Goal: Task Accomplishment & Management: Use online tool/utility

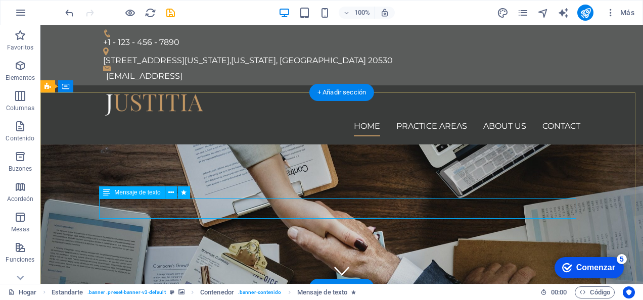
click at [177, 194] on button at bounding box center [171, 193] width 12 height 12
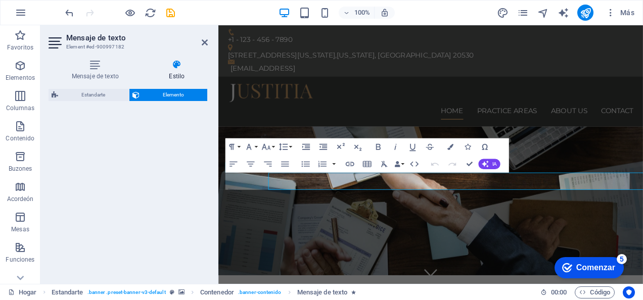
select select "fade"
select select "s"
select select "onload"
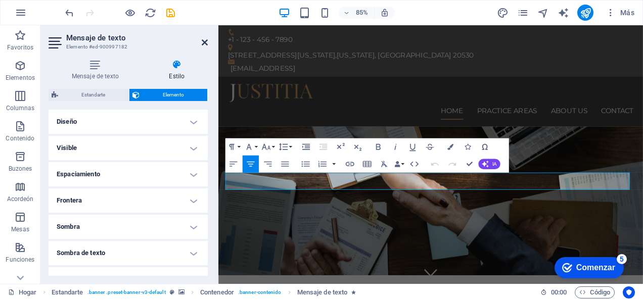
click at [205, 42] on icon at bounding box center [205, 42] width 6 height 8
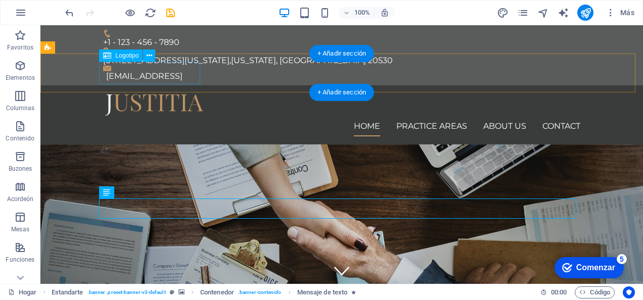
click at [180, 94] on div at bounding box center [341, 105] width 477 height 23
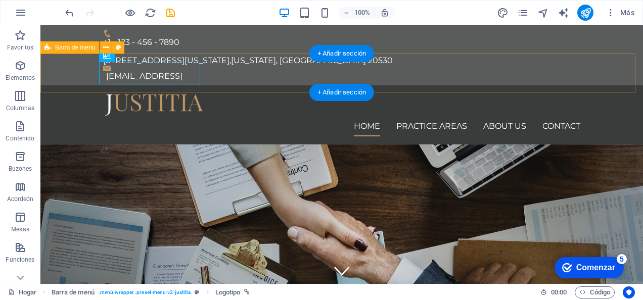
click at [164, 85] on div "Home Practice Areas About us Contact" at bounding box center [341, 114] width 602 height 59
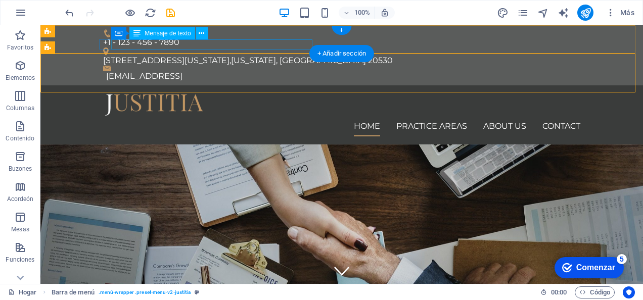
click at [143, 71] on div "[EMAIL_ADDRESS]" at bounding box center [343, 76] width 474 height 10
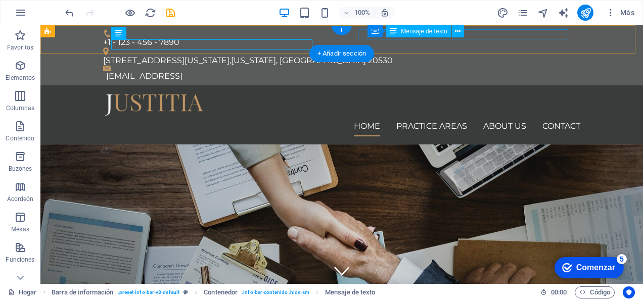
click at [479, 56] on div "950 Pennsylvania Ave NW , Washington, DC 20530" at bounding box center [337, 61] width 469 height 10
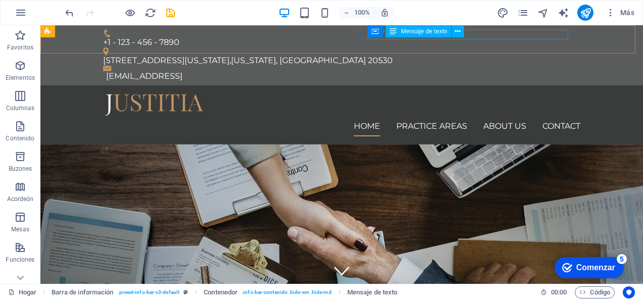
click at [433, 32] on span "Mensaje de texto" at bounding box center [424, 31] width 46 height 6
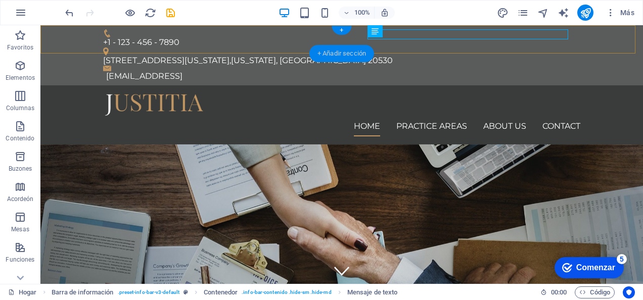
click at [363, 50] on div "+ Añadir sección" at bounding box center [341, 53] width 65 height 17
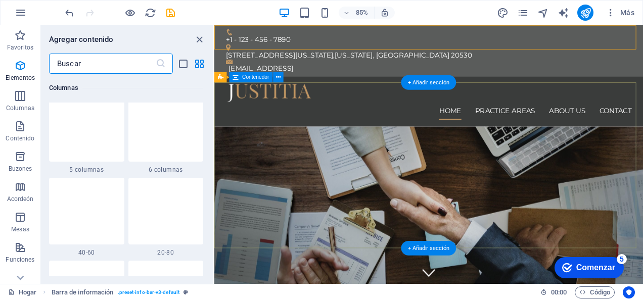
scroll to position [1769, 0]
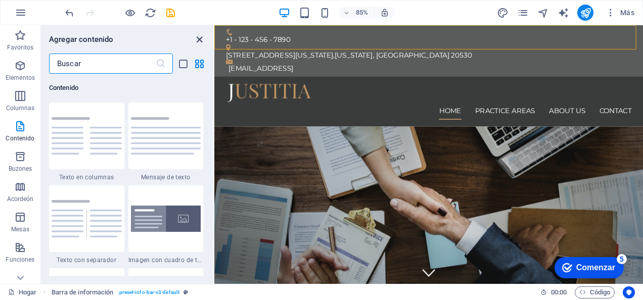
click at [201, 39] on icon "grupo Cerrar" at bounding box center [200, 40] width 12 height 12
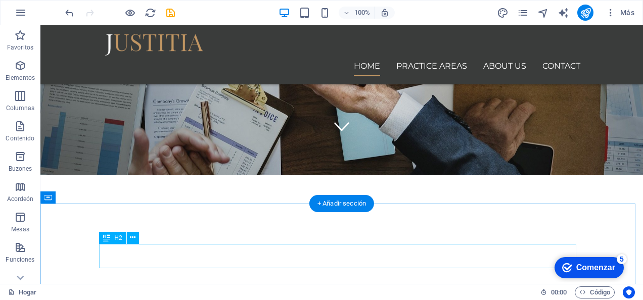
scroll to position [0, 0]
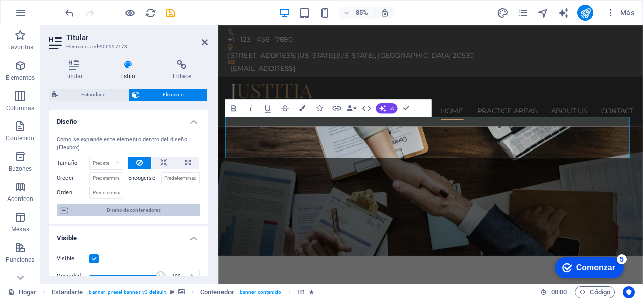
click at [125, 212] on span "Diseño de contenedores" at bounding box center [134, 210] width 126 height 12
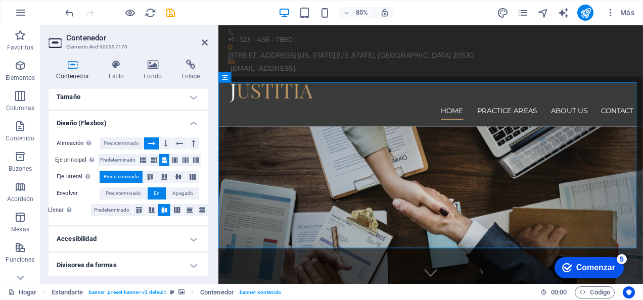
scroll to position [5, 0]
click at [209, 40] on aside "Contenedor Elemento #ed-900997170 Contenedor Estilo Fondo Enlace Tamaño Altura …" at bounding box center [129, 154] width 178 height 259
click at [208, 40] on aside "Contenedor Elemento #ed-900997170 Contenedor Estilo Fondo Enlace Tamaño Altura …" at bounding box center [129, 154] width 178 height 259
click at [205, 42] on icon at bounding box center [205, 42] width 6 height 8
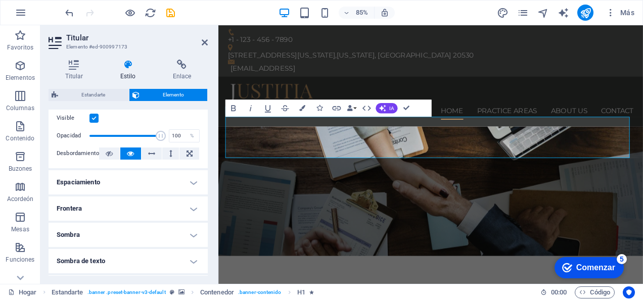
scroll to position [152, 0]
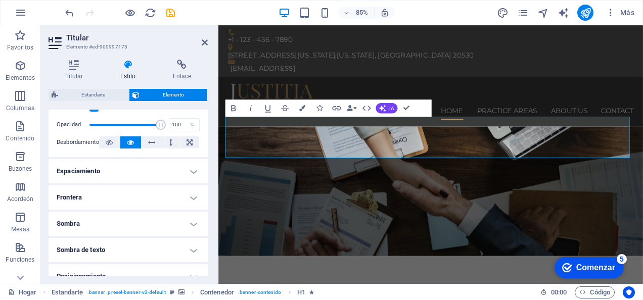
click at [187, 198] on h4 "Frontera" at bounding box center [128, 197] width 159 height 24
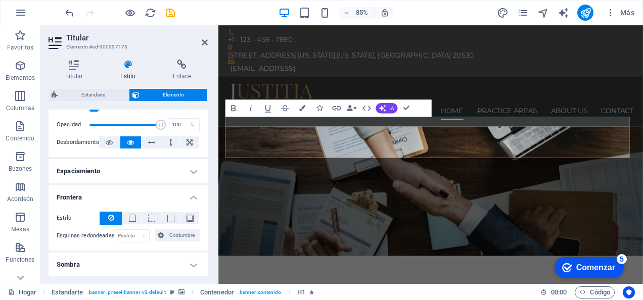
click at [192, 198] on h4 "Frontera" at bounding box center [128, 194] width 159 height 18
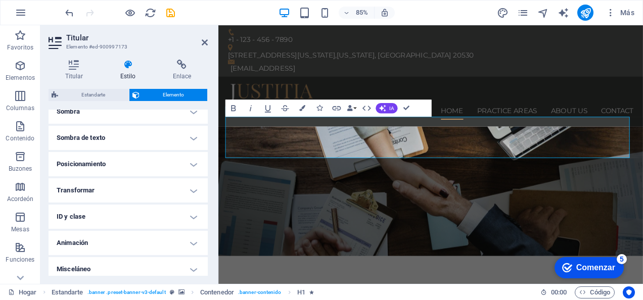
scroll to position [269, 0]
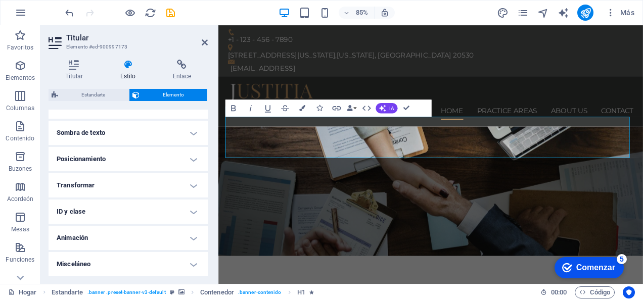
click at [193, 241] on h4 "Animación" at bounding box center [128, 238] width 159 height 24
click at [192, 239] on h4 "Animación" at bounding box center [128, 235] width 159 height 18
click at [192, 239] on h4 "Animación" at bounding box center [128, 238] width 159 height 24
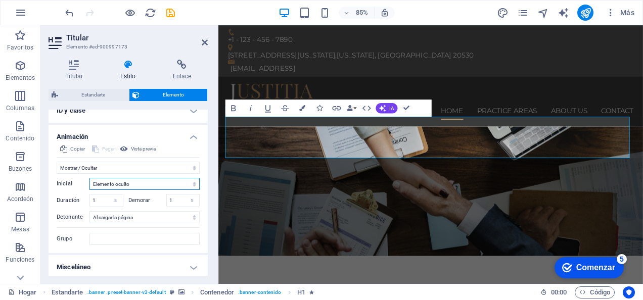
click at [196, 181] on select "Elemento oculto Elemento mostrado" at bounding box center [144, 184] width 110 height 12
click at [191, 136] on h4 "Animación" at bounding box center [128, 134] width 159 height 18
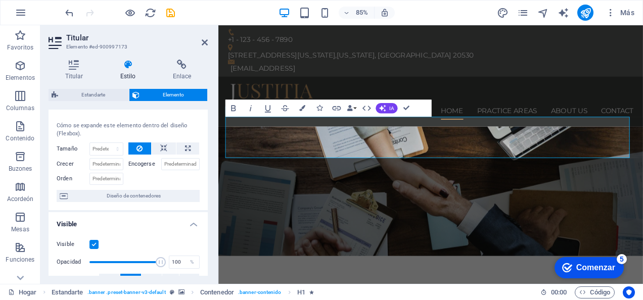
scroll to position [0, 0]
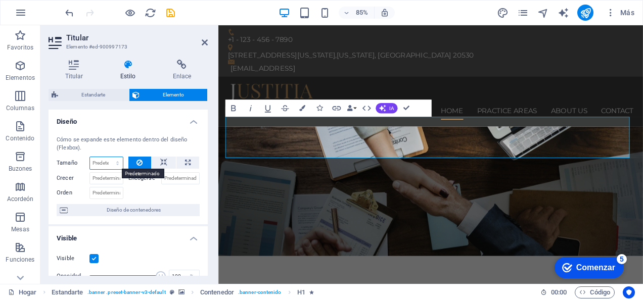
click at [117, 163] on select "Predeterminado Automático Px % 1/1 1/2 1/3 1/4 1/5 1/6 1/7 1/8 1/9 1/10" at bounding box center [106, 163] width 33 height 12
click at [115, 185] on div "Orden" at bounding box center [93, 191] width 72 height 15
click at [115, 179] on input "Crecer" at bounding box center [106, 178] width 34 height 12
click at [82, 74] on font "Titular" at bounding box center [74, 76] width 18 height 7
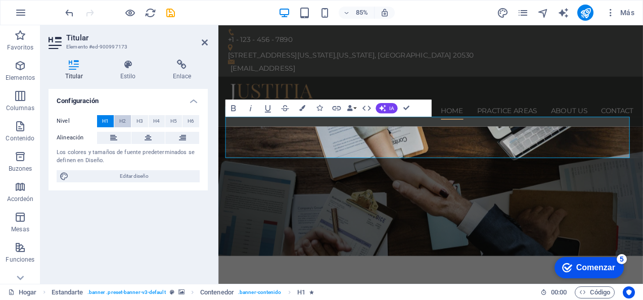
click at [124, 119] on span "H2" at bounding box center [122, 121] width 7 height 12
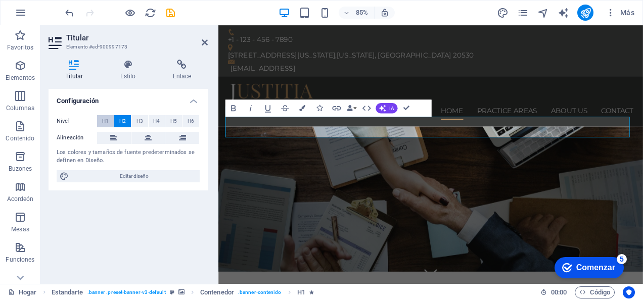
click at [107, 119] on span "H1" at bounding box center [105, 121] width 7 height 12
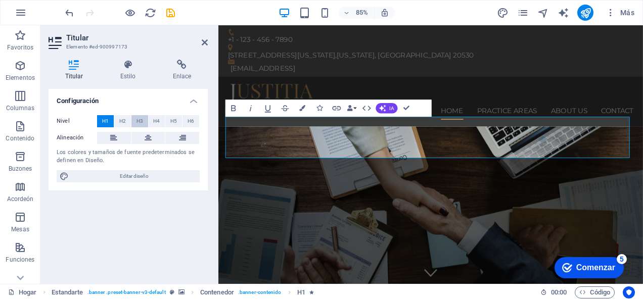
click at [142, 118] on span "H3" at bounding box center [139, 121] width 7 height 12
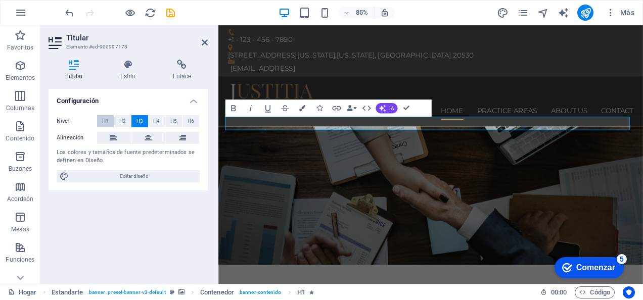
click at [106, 120] on span "H1" at bounding box center [105, 121] width 7 height 12
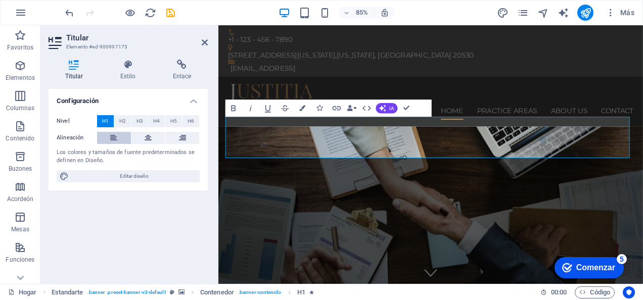
click at [112, 140] on icon at bounding box center [113, 138] width 7 height 12
click at [146, 140] on icon at bounding box center [148, 138] width 7 height 12
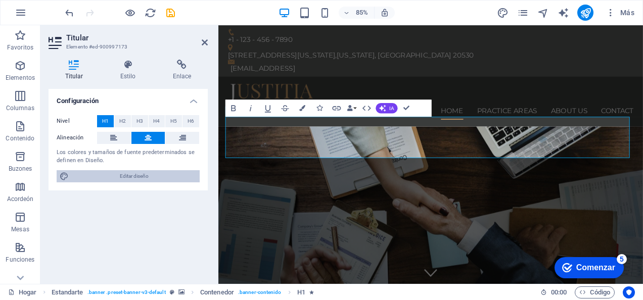
drag, startPoint x: 401, startPoint y: 365, endPoint x: 111, endPoint y: 172, distance: 348.8
click at [111, 172] on span "Editar diseño" at bounding box center [134, 176] width 125 height 12
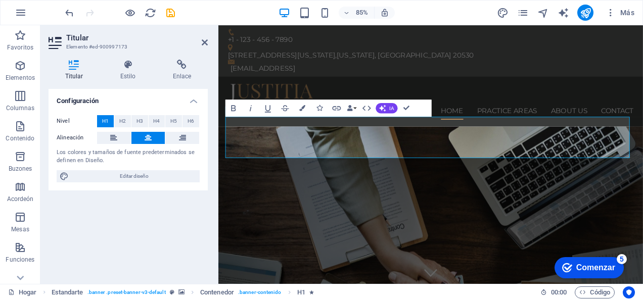
select select "px"
select select "400"
select select "px"
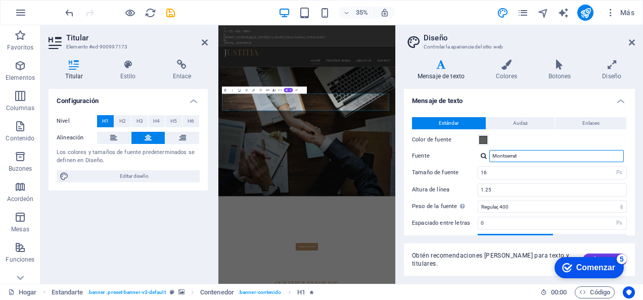
click at [514, 158] on input "Montserrat" at bounding box center [556, 156] width 134 height 12
drag, startPoint x: 520, startPoint y: 156, endPoint x: 502, endPoint y: 155, distance: 17.3
click at [502, 155] on input "Montserrat" at bounding box center [556, 156] width 134 height 12
click at [484, 156] on div at bounding box center [484, 156] width 6 height 7
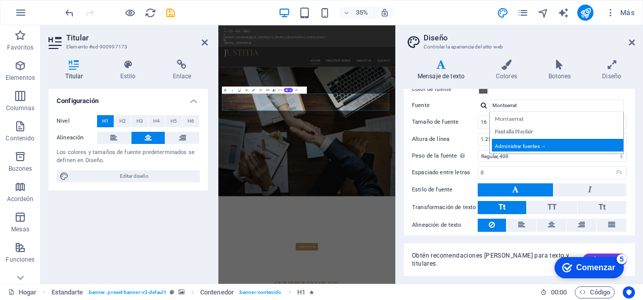
click at [526, 142] on div "Administrar fuentes →" at bounding box center [558, 145] width 133 height 13
select select "popularity"
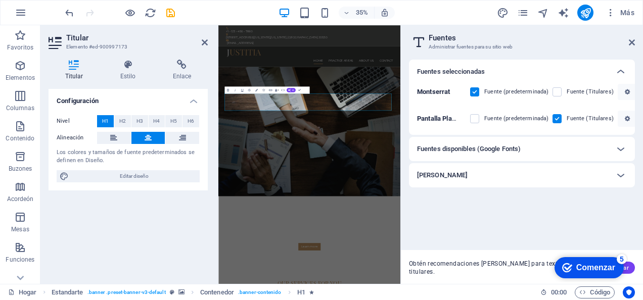
click at [512, 151] on h6 "Fuentes disponibles (Google Fonts)" at bounding box center [469, 149] width 104 height 12
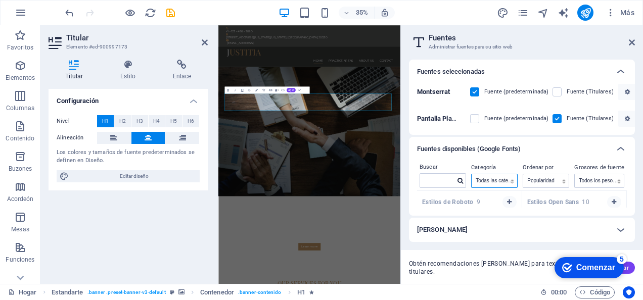
click at [515, 179] on select "Todas las categorías serifa Monitor monoespacio sans-serif letra" at bounding box center [494, 180] width 45 height 13
click at [458, 178] on icon at bounding box center [460, 181] width 6 height 6
click at [460, 180] on icon at bounding box center [460, 181] width 6 height 6
click at [439, 182] on input "text" at bounding box center [437, 180] width 34 height 13
type input "arial"
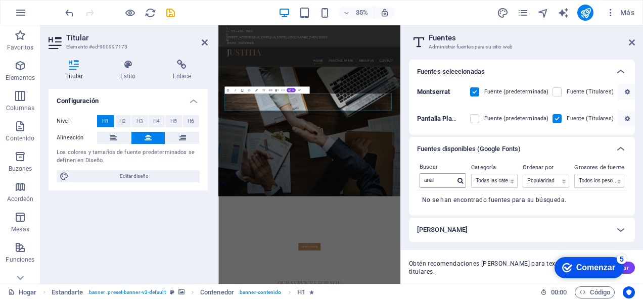
click at [462, 176] on div at bounding box center [459, 180] width 11 height 9
click at [460, 178] on icon at bounding box center [460, 181] width 6 height 6
click at [514, 178] on select "Todas las categorías serifa Monitor monoespacio sans-serif letra" at bounding box center [494, 180] width 45 height 13
select select "sans-serif"
click at [472, 174] on select "Todas las categorías serifa Monitor monoespacio sans-serif letra" at bounding box center [494, 180] width 45 height 13
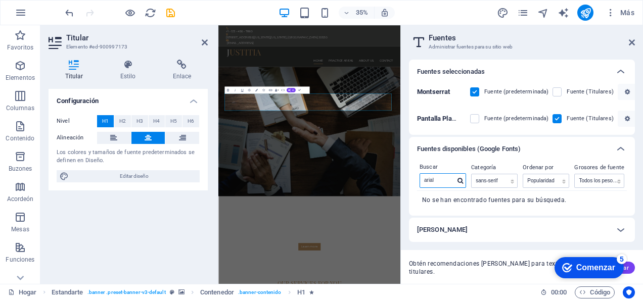
click at [453, 182] on input "arial" at bounding box center [437, 180] width 34 height 13
type input "a"
click at [513, 202] on button "button" at bounding box center [509, 202] width 14 height 12
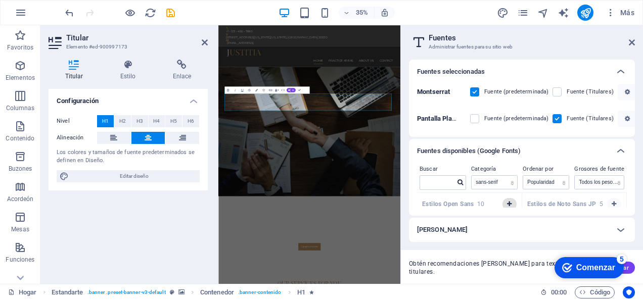
click at [509, 207] on icon "button" at bounding box center [509, 204] width 5 height 6
click at [503, 204] on button "button" at bounding box center [509, 204] width 14 height 12
click at [458, 207] on strong "Estilos del Inter" at bounding box center [446, 204] width 49 height 7
click at [622, 70] on icon at bounding box center [621, 72] width 12 height 12
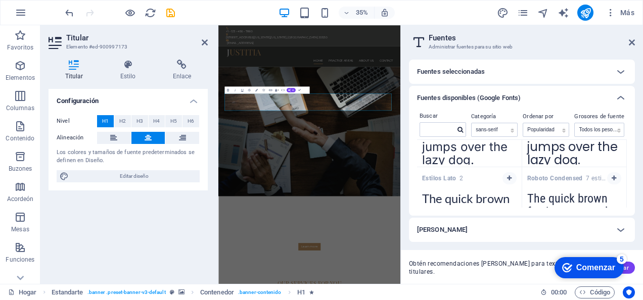
scroll to position [0, 0]
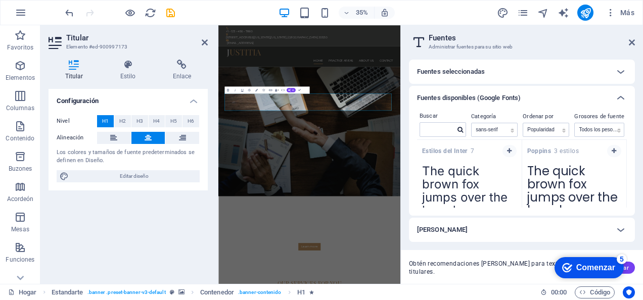
click at [459, 149] on strong "Estilos del Inter" at bounding box center [446, 151] width 49 height 7
click at [565, 128] on select "Nombre Categoría Popularidad" at bounding box center [545, 129] width 45 height 13
click at [450, 146] on div "Estilos del Inter 7" at bounding box center [469, 150] width 105 height 20
click at [449, 150] on strong "Estilos del Inter" at bounding box center [446, 151] width 49 height 7
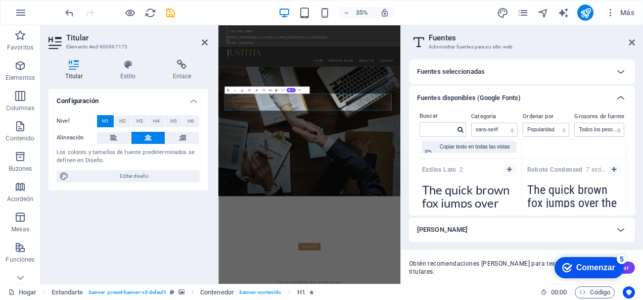
scroll to position [51, 0]
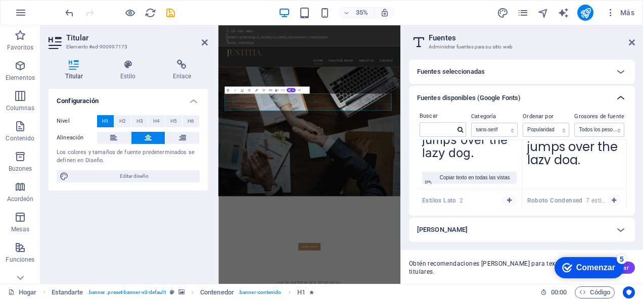
click at [618, 98] on icon at bounding box center [621, 98] width 12 height 12
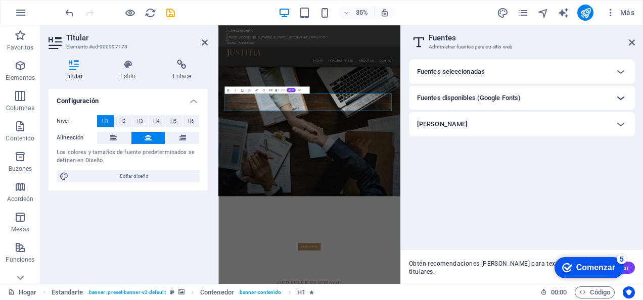
scroll to position [0, 0]
click at [466, 77] on h6 "Fuentes seleccionadas" at bounding box center [451, 72] width 68 height 12
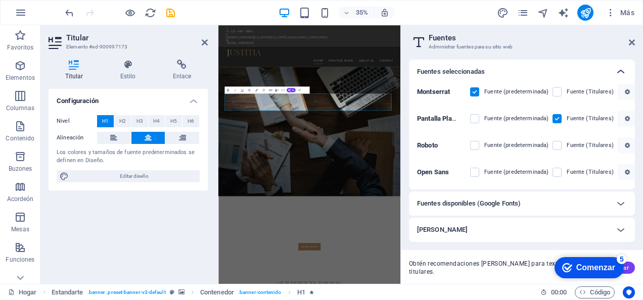
click at [620, 71] on icon at bounding box center [621, 72] width 12 height 12
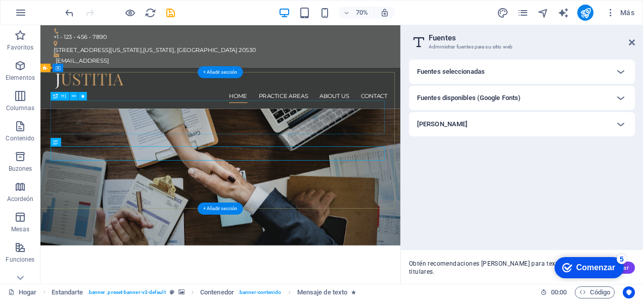
drag, startPoint x: 331, startPoint y: 156, endPoint x: 111, endPoint y: 288, distance: 255.7
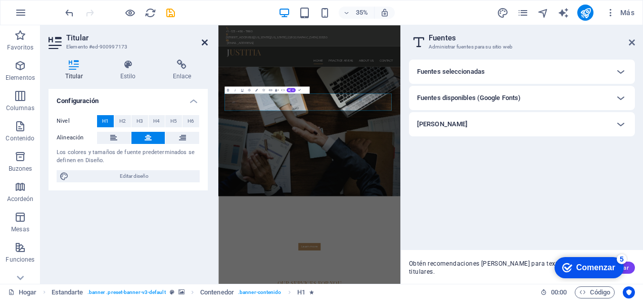
drag, startPoint x: 205, startPoint y: 44, endPoint x: 236, endPoint y: 27, distance: 34.9
click at [205, 44] on icon at bounding box center [205, 42] width 6 height 8
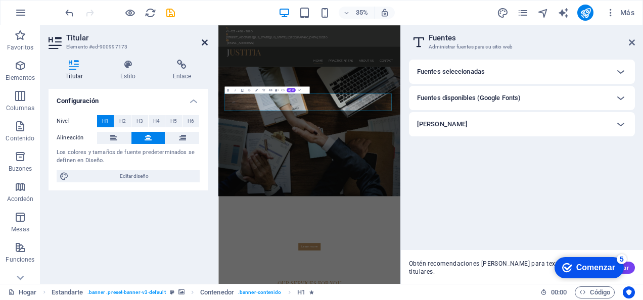
click at [204, 44] on icon at bounding box center [205, 42] width 6 height 8
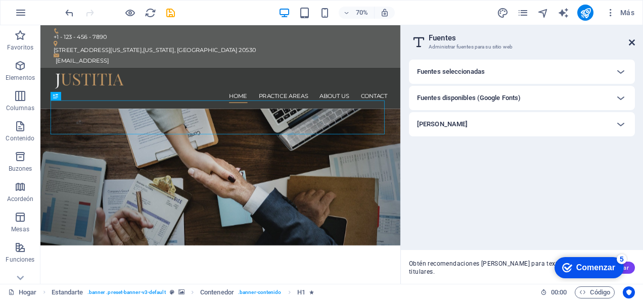
click at [630, 42] on icon at bounding box center [632, 42] width 6 height 8
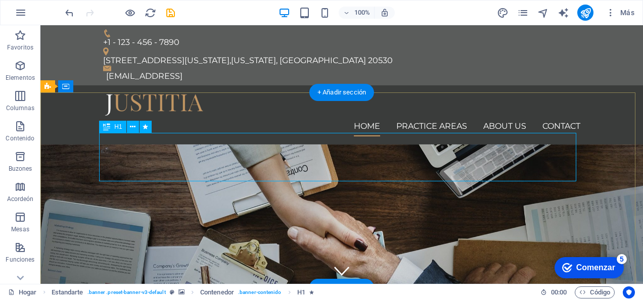
drag, startPoint x: 189, startPoint y: 159, endPoint x: 174, endPoint y: 158, distance: 14.7
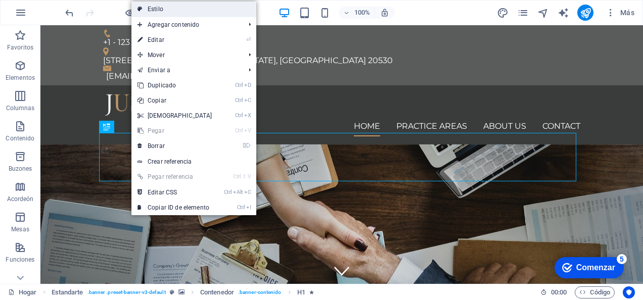
click at [185, 11] on link "Estilo" at bounding box center [193, 9] width 125 height 15
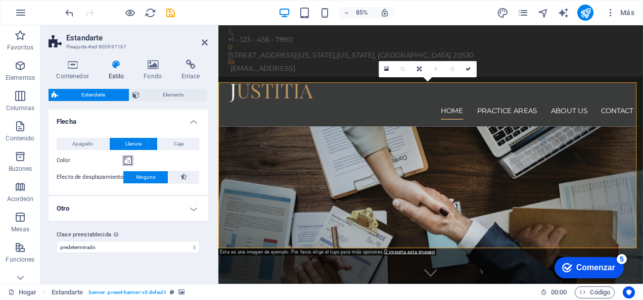
click at [129, 161] on span at bounding box center [128, 161] width 8 height 8
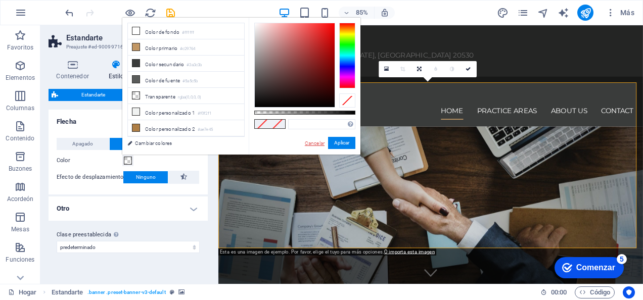
click at [311, 147] on link "Cancelar" at bounding box center [315, 144] width 22 height 8
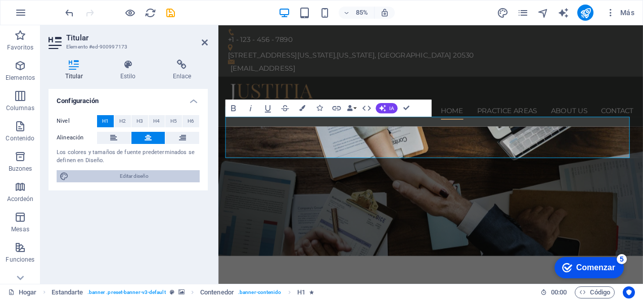
click at [126, 174] on span "Editar diseño" at bounding box center [134, 176] width 125 height 12
select select "px"
select select "400"
select select "px"
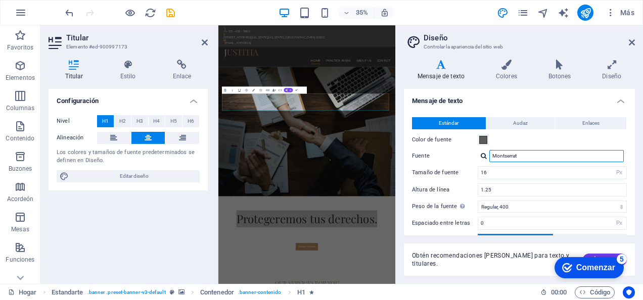
click at [517, 156] on input "Montserrat" at bounding box center [556, 156] width 134 height 12
drag, startPoint x: 526, startPoint y: 156, endPoint x: 489, endPoint y: 156, distance: 36.9
click at [489, 156] on input "Montserrat" at bounding box center [556, 156] width 134 height 12
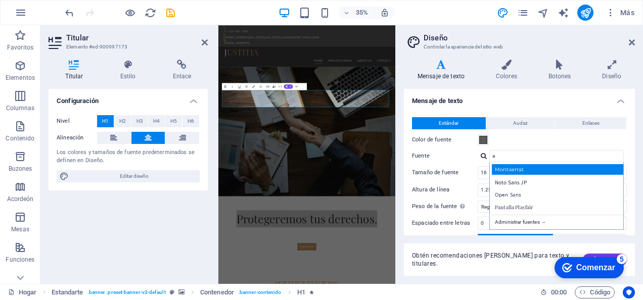
click at [513, 167] on div "Montserrat" at bounding box center [558, 169] width 133 height 11
type input "Montserrat"
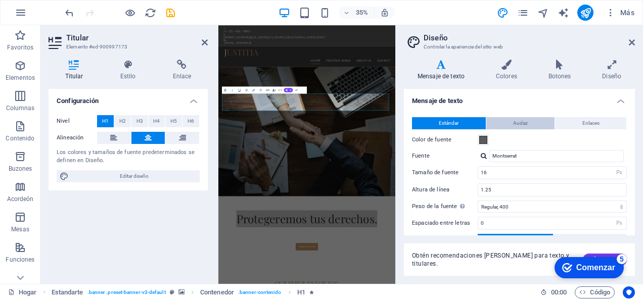
click at [505, 123] on button "Audaz" at bounding box center [520, 123] width 69 height 12
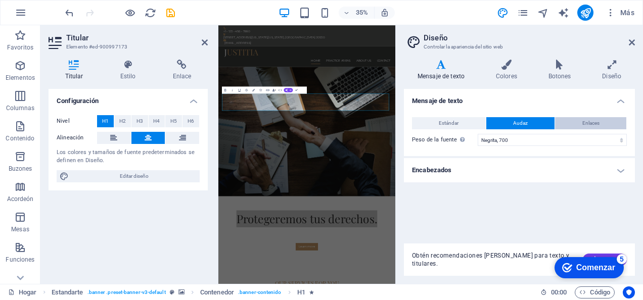
click at [567, 124] on button "Enlaces" at bounding box center [590, 123] width 71 height 12
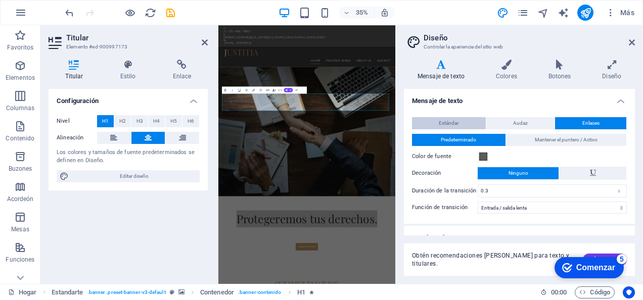
click at [454, 126] on span "Estándar" at bounding box center [449, 123] width 20 height 12
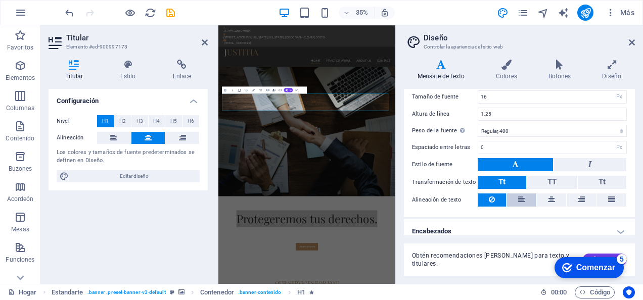
scroll to position [81, 0]
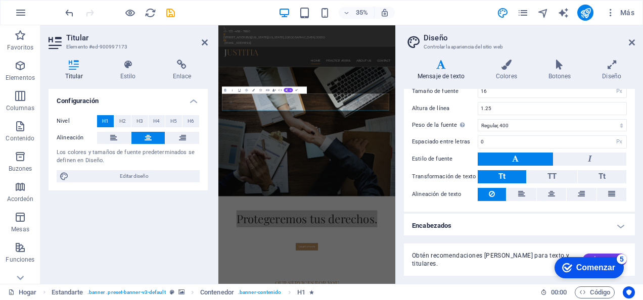
click at [522, 157] on button at bounding box center [515, 159] width 75 height 13
click at [544, 175] on button "TT" at bounding box center [552, 176] width 51 height 13
click at [498, 175] on span "Tt" at bounding box center [501, 176] width 7 height 9
click at [496, 159] on button at bounding box center [515, 159] width 75 height 13
click at [512, 159] on icon at bounding box center [515, 159] width 7 height 12
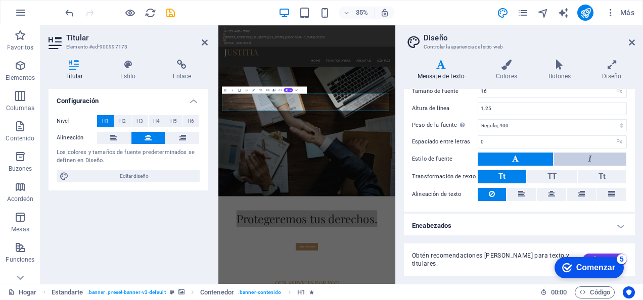
click at [573, 156] on button at bounding box center [589, 159] width 73 height 13
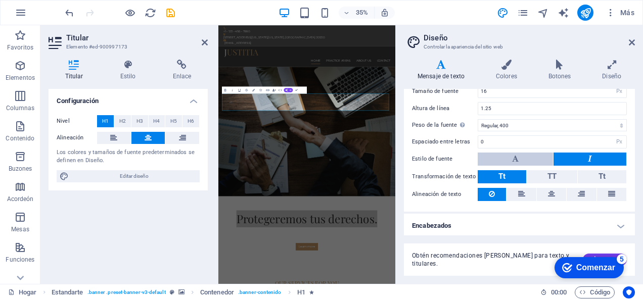
click at [518, 157] on icon at bounding box center [515, 159] width 7 height 12
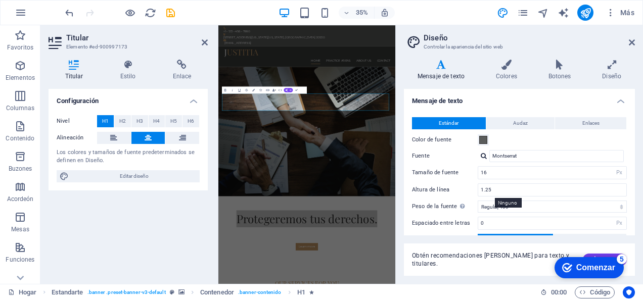
scroll to position [0, 0]
click at [506, 75] on font "Colores" at bounding box center [506, 76] width 21 height 7
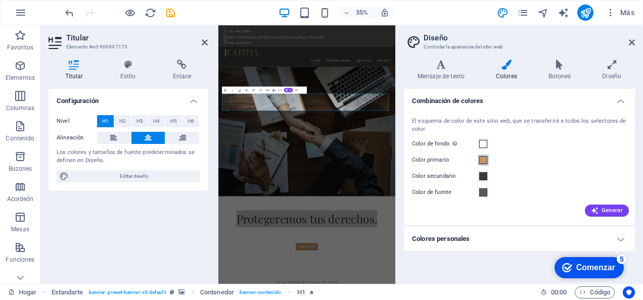
click at [484, 161] on span at bounding box center [483, 160] width 8 height 8
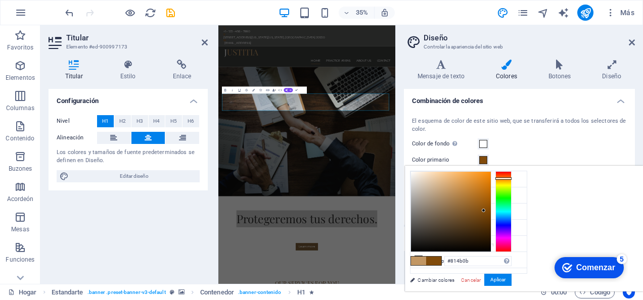
drag, startPoint x: 575, startPoint y: 189, endPoint x: 610, endPoint y: 210, distance: 40.7
click at [485, 210] on div at bounding box center [484, 211] width 4 height 4
type input "#814c0c"
click at [623, 282] on div "Marca Comenzar 5 First Steps in the Editor Let's guide you through the top feat…" at bounding box center [585, 267] width 83 height 30
click at [624, 276] on div "Marca Comenzar 5 First Steps in the Editor Let's guide you through the top feat…" at bounding box center [585, 267] width 83 height 30
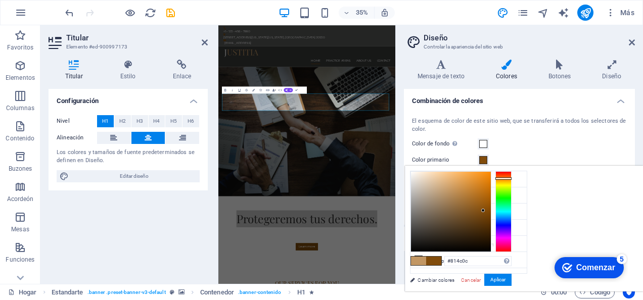
click at [586, 267] on div "Comenzar" at bounding box center [595, 267] width 39 height 9
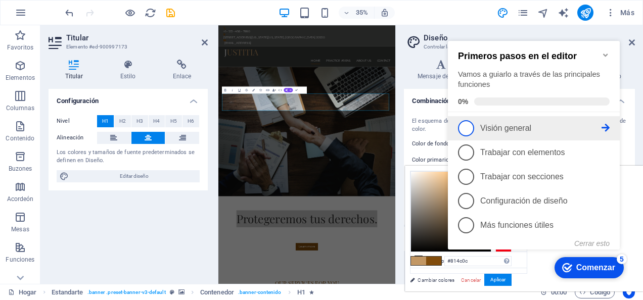
click at [534, 129] on p "Visión general -incompleto" at bounding box center [540, 128] width 121 height 9
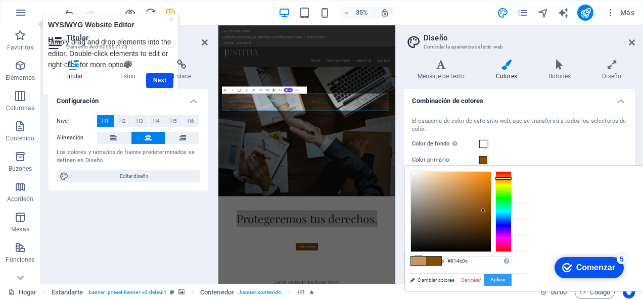
click at [512, 279] on button "Aplicar" at bounding box center [497, 280] width 27 height 12
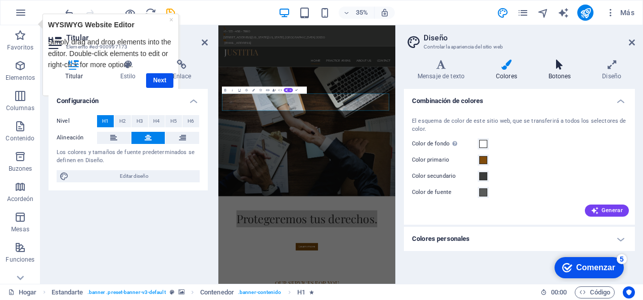
click at [559, 66] on icon at bounding box center [560, 65] width 50 height 10
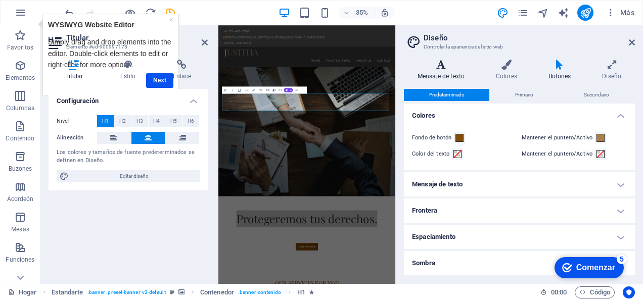
click at [439, 76] on font "Mensaje de texto" at bounding box center [440, 76] width 47 height 7
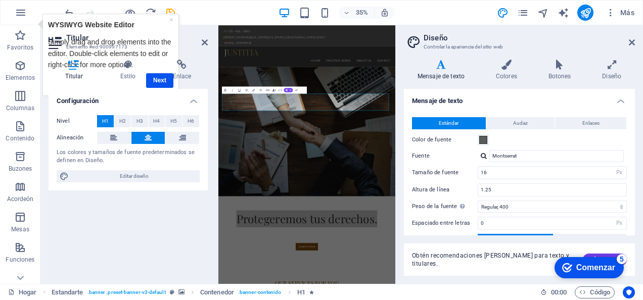
click at [485, 157] on div at bounding box center [484, 156] width 6 height 7
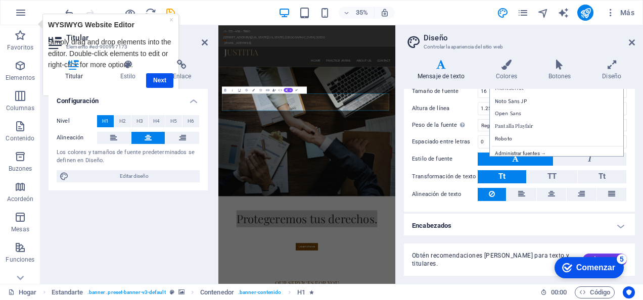
scroll to position [31, 0]
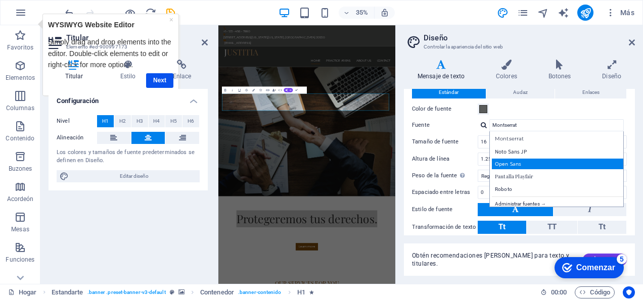
click at [527, 163] on div "Open Sans" at bounding box center [558, 164] width 133 height 11
type input "Open Sans"
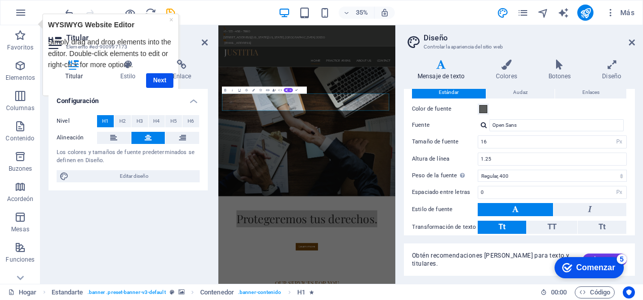
scroll to position [81, 0]
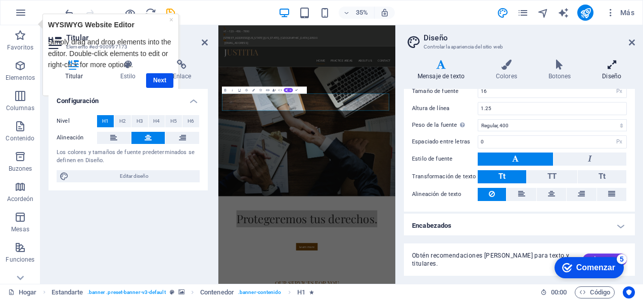
click at [612, 69] on icon at bounding box center [611, 65] width 47 height 10
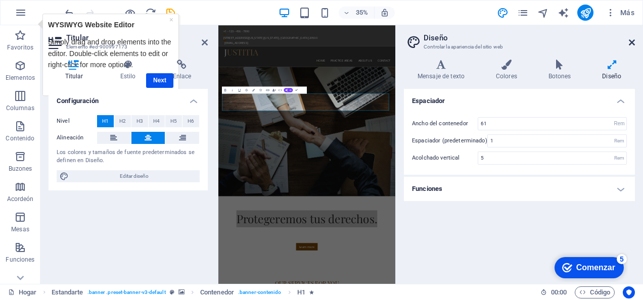
click at [630, 40] on icon at bounding box center [632, 42] width 6 height 8
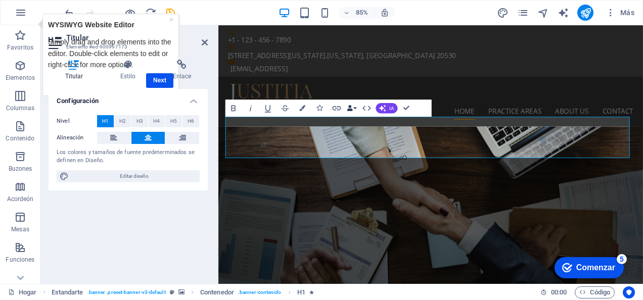
click at [355, 107] on button "Enlaces de datos" at bounding box center [352, 108] width 12 height 17
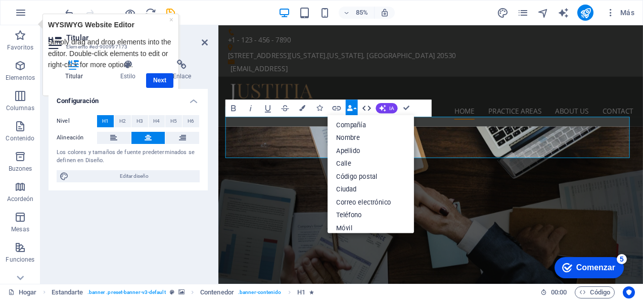
click at [372, 107] on button "HTML" at bounding box center [366, 108] width 16 height 17
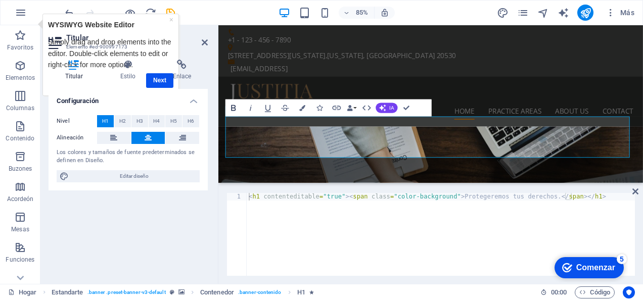
click at [231, 112] on icon "button" at bounding box center [233, 108] width 10 height 10
click at [249, 109] on icon "button" at bounding box center [251, 108] width 10 height 10
click at [171, 20] on link "×" at bounding box center [171, 19] width 4 height 8
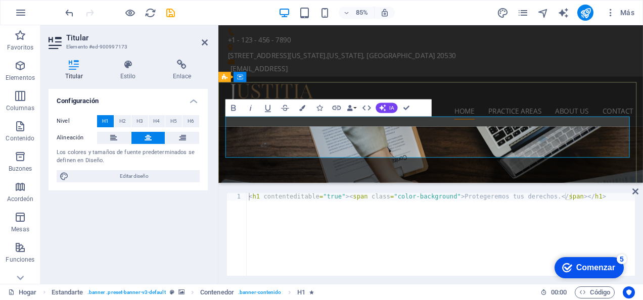
drag, startPoint x: 274, startPoint y: 167, endPoint x: 658, endPoint y: 157, distance: 383.2
drag, startPoint x: 667, startPoint y: 158, endPoint x: 244, endPoint y: 181, distance: 423.7
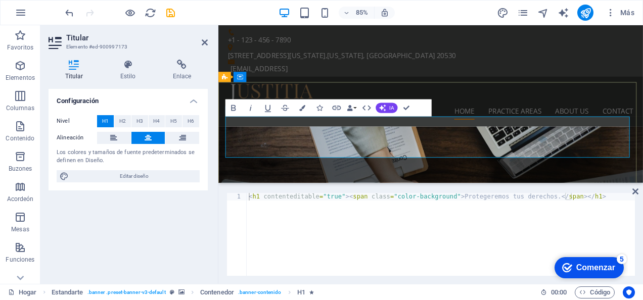
click at [506, 13] on icon "diseño" at bounding box center [503, 13] width 12 height 12
select select "rem"
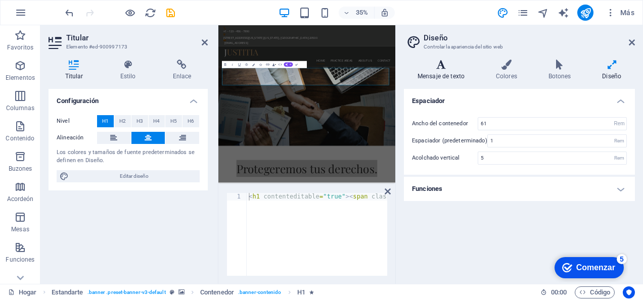
click at [446, 75] on font "Mensaje de texto" at bounding box center [440, 76] width 47 height 7
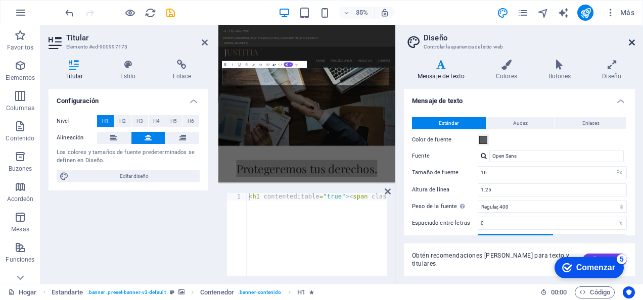
click at [632, 45] on icon at bounding box center [632, 42] width 6 height 8
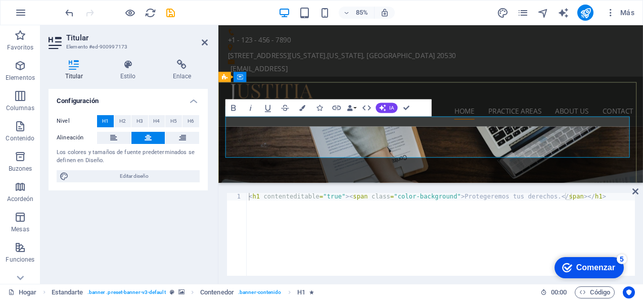
drag, startPoint x: 273, startPoint y: 163, endPoint x: 674, endPoint y: 137, distance: 401.1
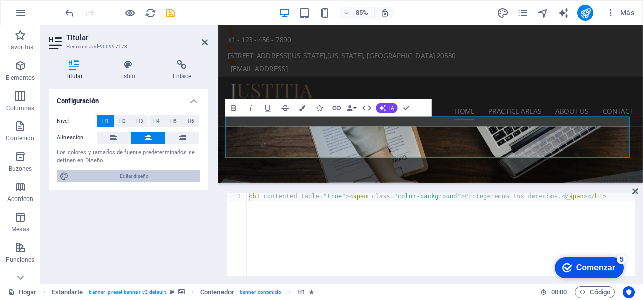
drag, startPoint x: 94, startPoint y: 178, endPoint x: 102, endPoint y: 178, distance: 7.6
click at [94, 178] on span "Editar diseño" at bounding box center [134, 176] width 125 height 12
select select "px"
select select "400"
select select "px"
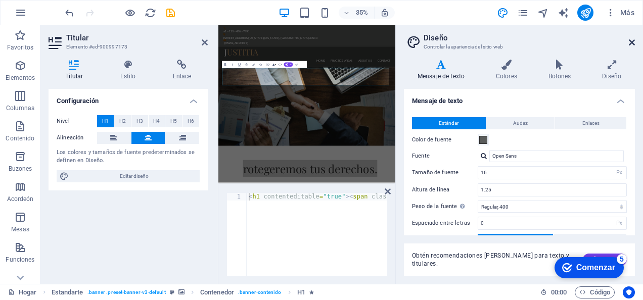
click at [631, 44] on icon at bounding box center [632, 42] width 6 height 8
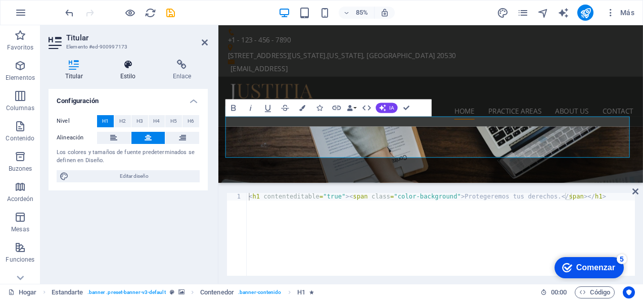
click at [131, 74] on font "Estilo" at bounding box center [128, 76] width 16 height 7
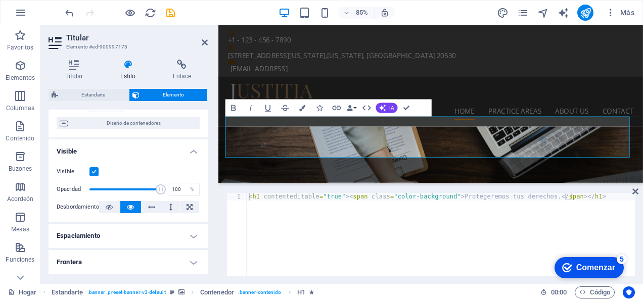
scroll to position [101, 0]
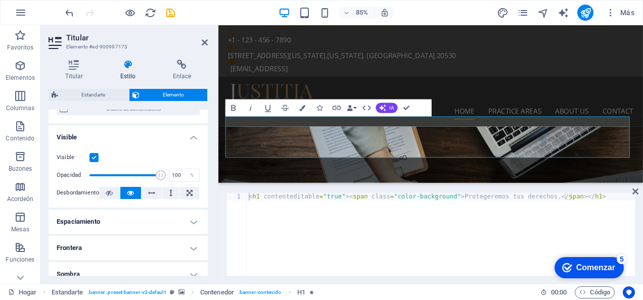
drag, startPoint x: 160, startPoint y: 175, endPoint x: 183, endPoint y: 185, distance: 25.4
click at [182, 182] on div "Visible Opacidad 100 % Desbordamiento" at bounding box center [128, 176] width 159 height 64
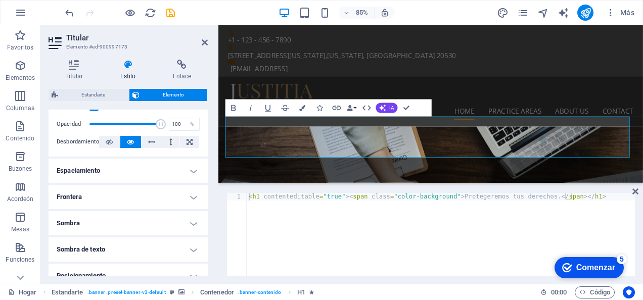
scroll to position [117, 0]
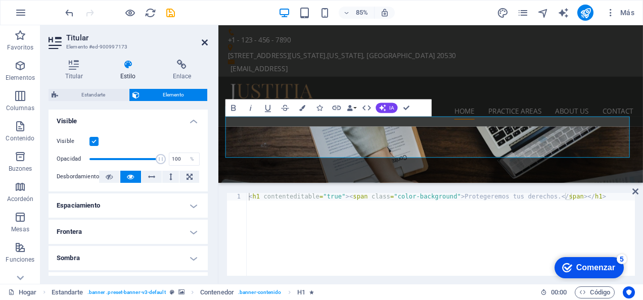
click at [204, 42] on icon at bounding box center [205, 42] width 6 height 8
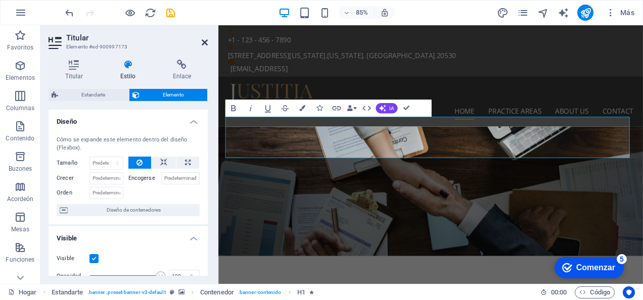
click at [203, 44] on icon at bounding box center [205, 42] width 6 height 8
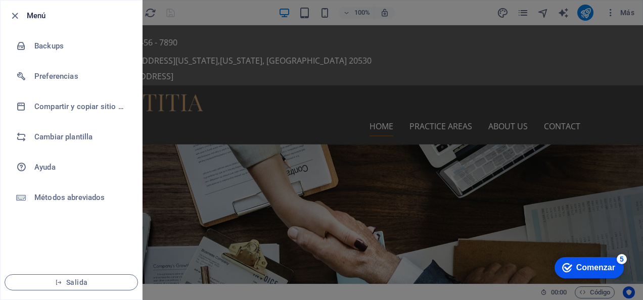
click at [258, 135] on div at bounding box center [321, 150] width 643 height 300
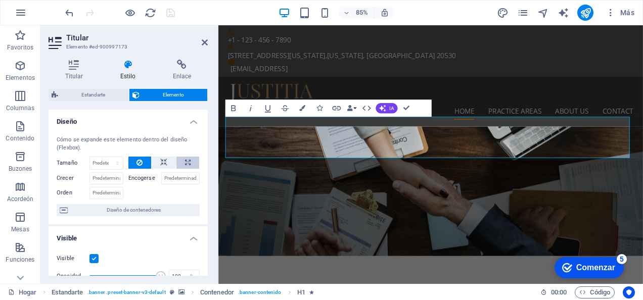
click at [181, 160] on button at bounding box center [187, 163] width 23 height 12
select select "%"
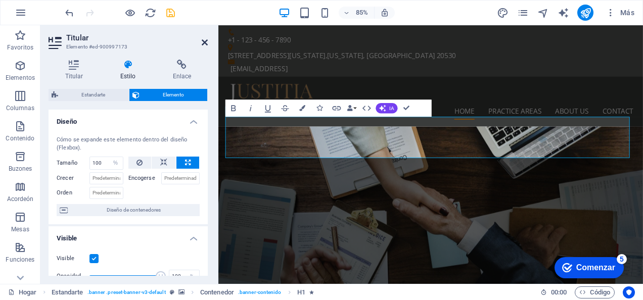
click at [203, 39] on icon at bounding box center [205, 42] width 6 height 8
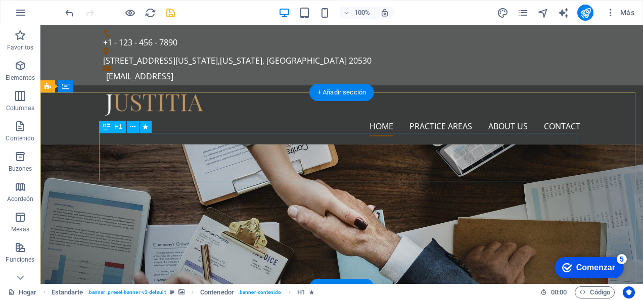
select select "%"
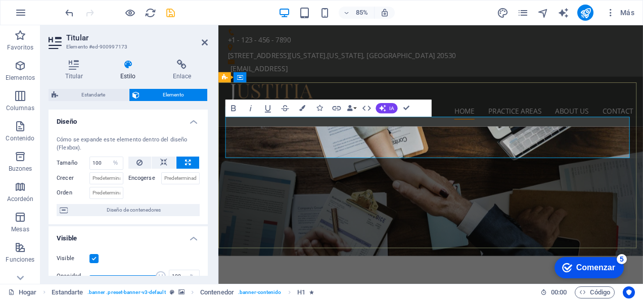
drag, startPoint x: 352, startPoint y: 154, endPoint x: 500, endPoint y: 110, distance: 154.0
click at [0, 0] on icon "button" at bounding box center [0, 0] width 0 height 0
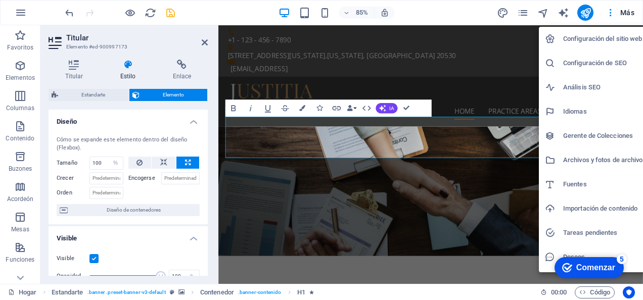
click at [578, 108] on h6 "Idiomas" at bounding box center [604, 112] width 82 height 12
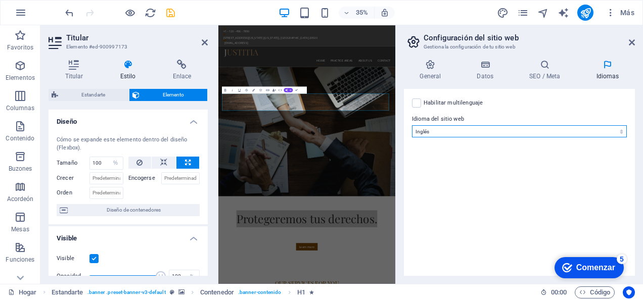
click at [503, 127] on select "Abjaso Lejos Afrikaans Acano Albanés Amárico Árabe Aragonés Armenio Asamés Ávar…" at bounding box center [519, 131] width 215 height 12
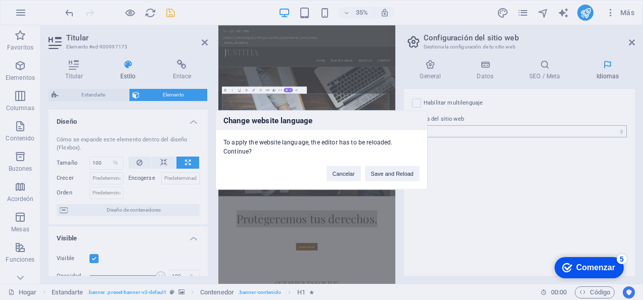
click at [463, 130] on body "Abogados Hogar Favoritos Elementos Columnas Contenido Buzones Acordeón Mesas Fu…" at bounding box center [321, 150] width 643 height 300
click at [332, 179] on button "Cancelar" at bounding box center [339, 173] width 34 height 15
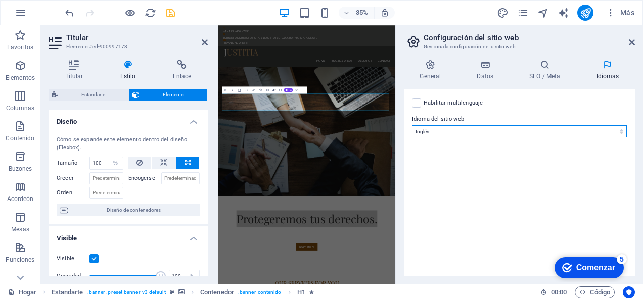
click at [431, 130] on select "Abjaso Lejos Afrikaans Acano Albanés Amárico Árabe Aragonés Armenio Asamés Ávar…" at bounding box center [519, 131] width 215 height 12
select select "148"
click at [412, 125] on select "Abjaso Lejos Afrikaans Acano Albanés Amárico Árabe Aragonés Armenio Asamés Ávar…" at bounding box center [519, 131] width 215 height 12
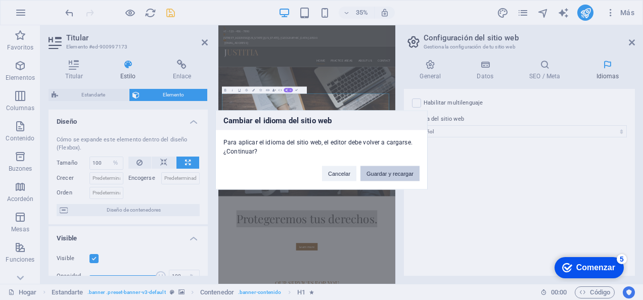
click at [386, 172] on button "Guardar y recargar" at bounding box center [389, 173] width 59 height 15
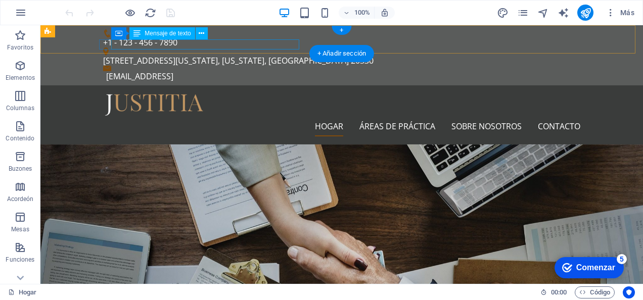
click at [174, 71] on div "[EMAIL_ADDRESS]" at bounding box center [343, 76] width 474 height 10
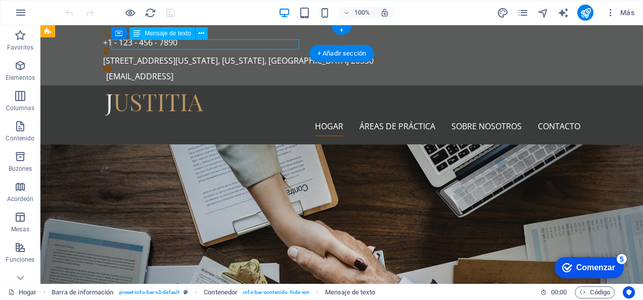
click at [174, 71] on div "[EMAIL_ADDRESS]" at bounding box center [343, 76] width 474 height 10
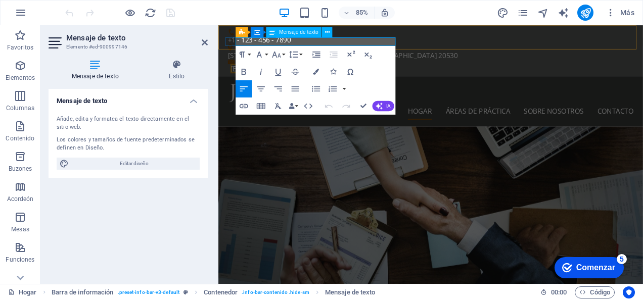
click at [300, 71] on font "[EMAIL_ADDRESS]" at bounding box center [266, 76] width 67 height 11
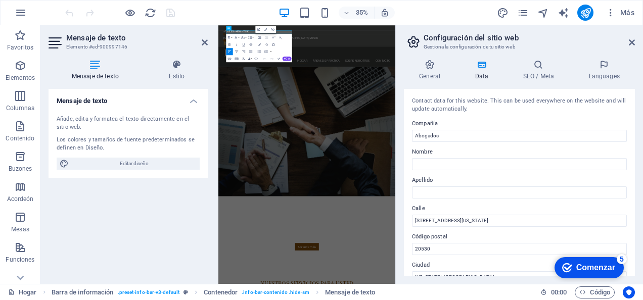
click at [288, 43] on div "Formato de párrafo Normal Rúbrica 1 Rúbrica 2 Rúbrica 3 Rúbrica 4 Rúbrica 5 Rúb…" at bounding box center [259, 48] width 66 height 28
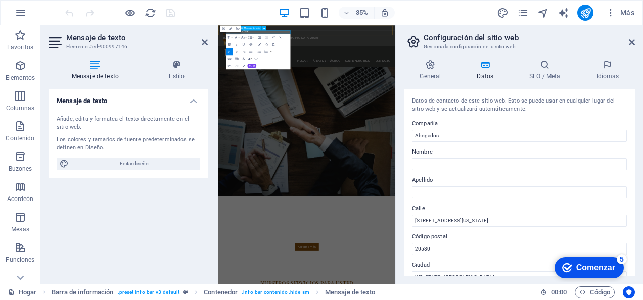
click at [303, 71] on font "[EMAIL_ADDRESS]" at bounding box center [269, 76] width 67 height 11
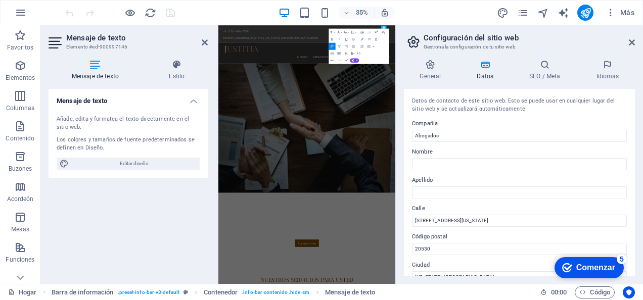
click at [636, 44] on aside "Configuración del sitio web Gestiona la configuración de tu sitio web General D…" at bounding box center [519, 154] width 248 height 259
click at [632, 43] on icon at bounding box center [632, 42] width 6 height 8
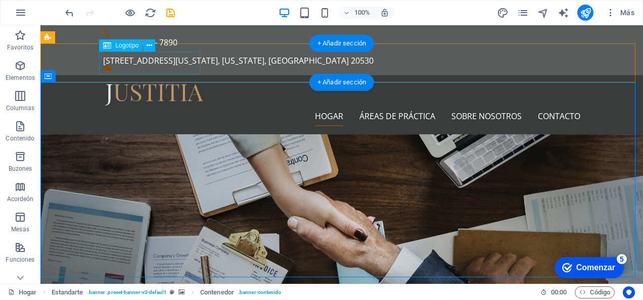
click at [177, 83] on div at bounding box center [341, 94] width 477 height 23
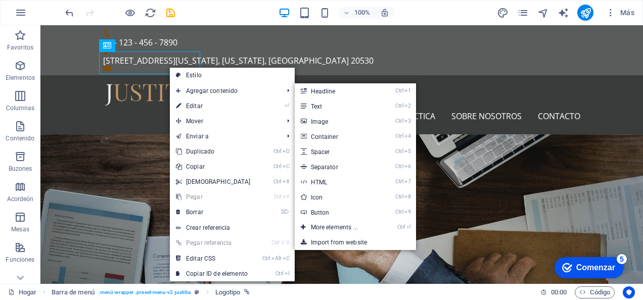
click at [184, 104] on link "⏎ Editar" at bounding box center [213, 106] width 87 height 15
select select "px"
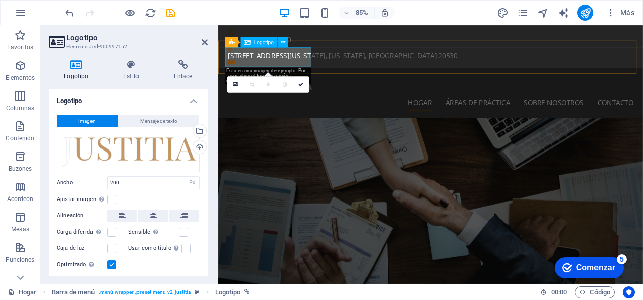
click at [267, 83] on div at bounding box center [467, 94] width 477 height 23
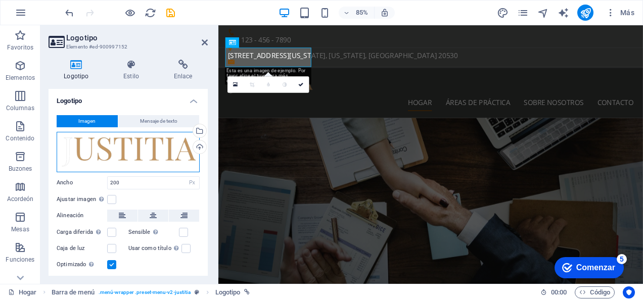
click at [141, 154] on div "Drag files here, click to choose files or select files from Files or our free s…" at bounding box center [128, 152] width 143 height 40
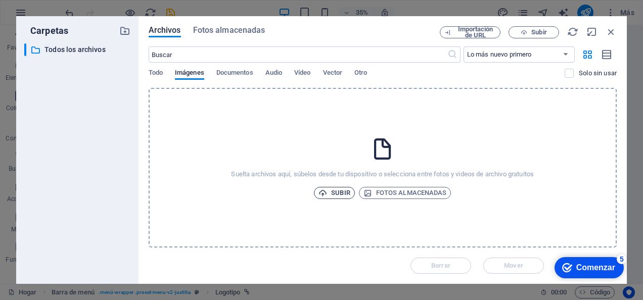
click at [331, 193] on font "Subir" at bounding box center [340, 193] width 19 height 12
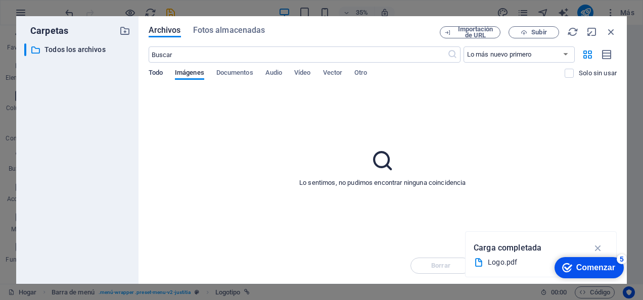
click at [158, 75] on span "Todo" at bounding box center [156, 74] width 14 height 14
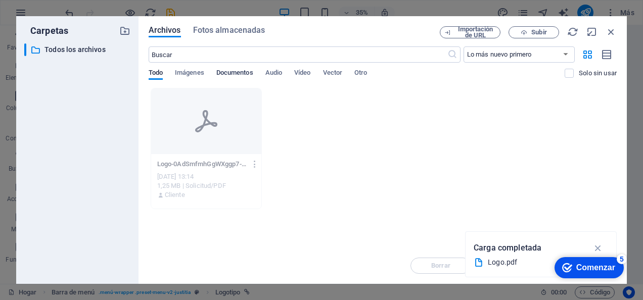
click at [229, 72] on span "Documentos" at bounding box center [234, 74] width 37 height 14
click at [199, 75] on span "Imágenes" at bounding box center [189, 74] width 29 height 14
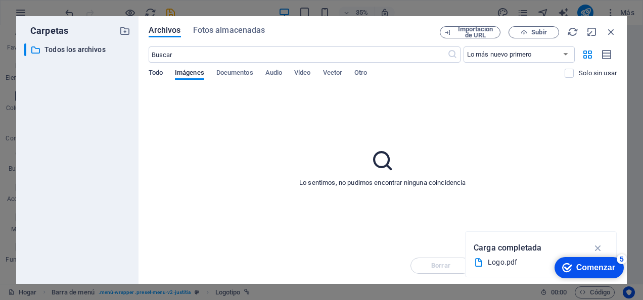
click at [158, 75] on span "Todo" at bounding box center [156, 74] width 14 height 14
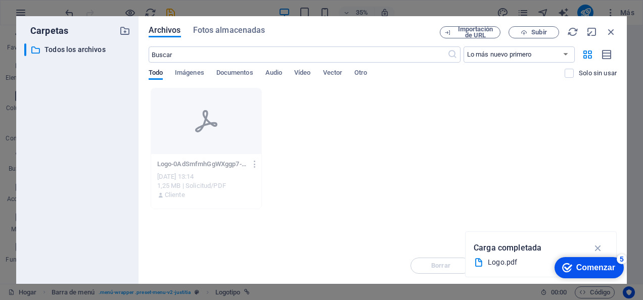
click at [203, 153] on div at bounding box center [206, 121] width 111 height 66
click at [598, 247] on icon "button" at bounding box center [598, 248] width 12 height 11
click at [604, 265] on div "Comenzar" at bounding box center [595, 267] width 39 height 9
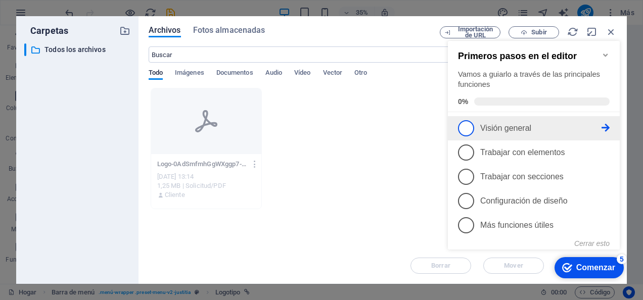
click at [514, 134] on link "1 Visión general -incompleto" at bounding box center [534, 128] width 152 height 16
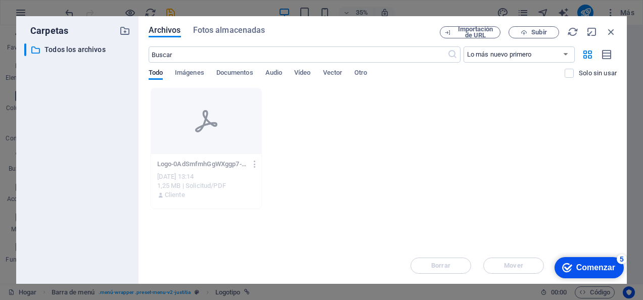
click at [581, 270] on div "Comenzar" at bounding box center [595, 267] width 39 height 9
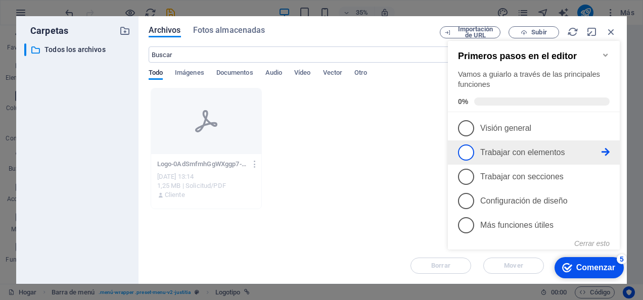
click at [499, 148] on font "Trabajar con elementos" at bounding box center [522, 152] width 85 height 9
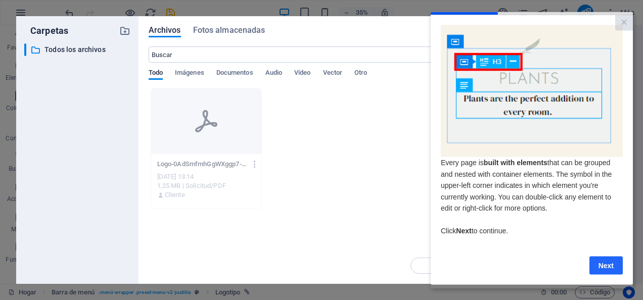
click at [594, 267] on link "Next" at bounding box center [605, 265] width 33 height 18
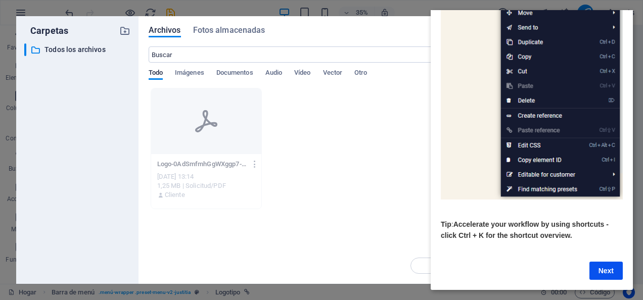
scroll to position [158, 0]
click at [602, 262] on link "Next" at bounding box center [605, 271] width 33 height 18
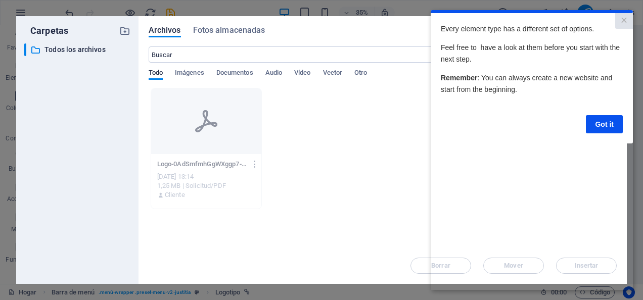
scroll to position [0, 0]
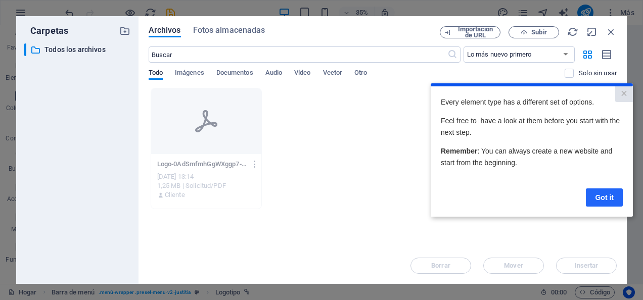
click at [605, 197] on link "Got it" at bounding box center [604, 198] width 37 height 18
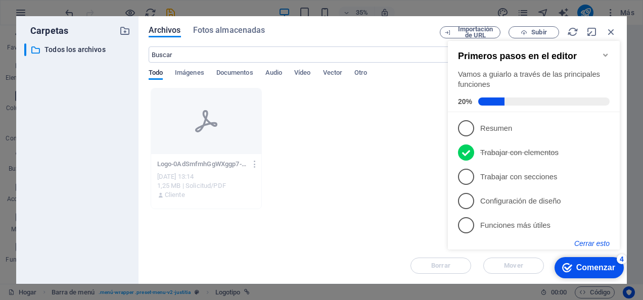
click at [600, 246] on button "Cerrar esto" at bounding box center [591, 244] width 35 height 8
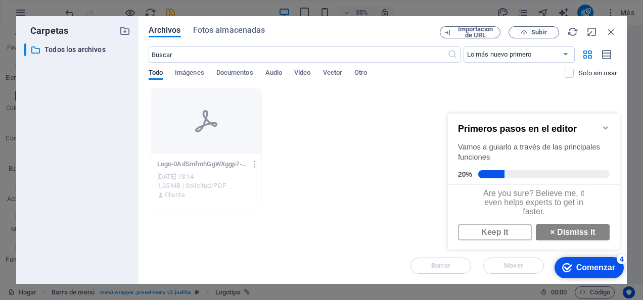
scroll to position [7, 0]
click at [515, 229] on link "Keep it" at bounding box center [495, 232] width 74 height 16
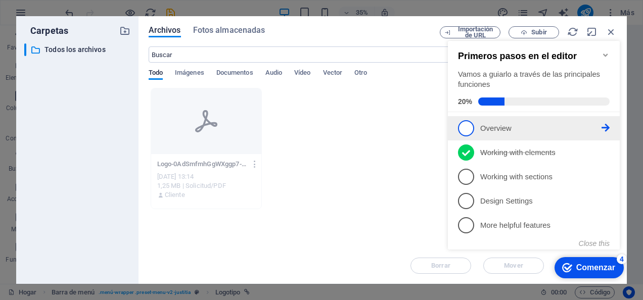
click at [512, 131] on p "Overview - incomplete" at bounding box center [540, 128] width 121 height 11
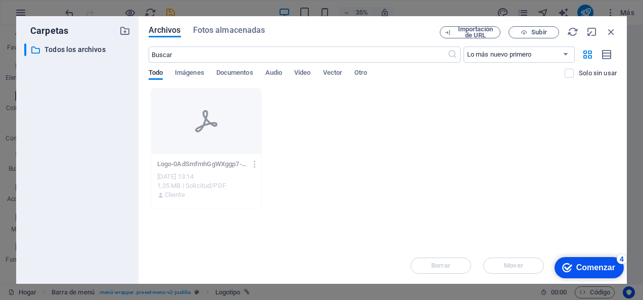
scroll to position [0, 0]
click at [591, 263] on div "Comenzar" at bounding box center [595, 267] width 39 height 9
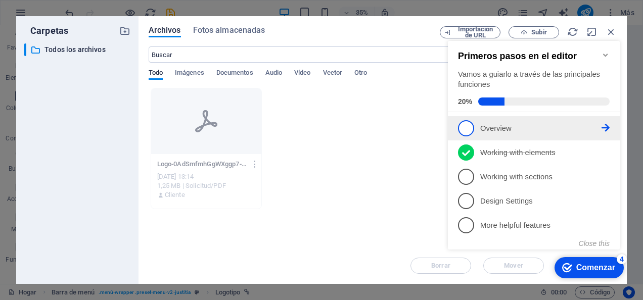
click at [473, 127] on span "1" at bounding box center [466, 128] width 16 height 16
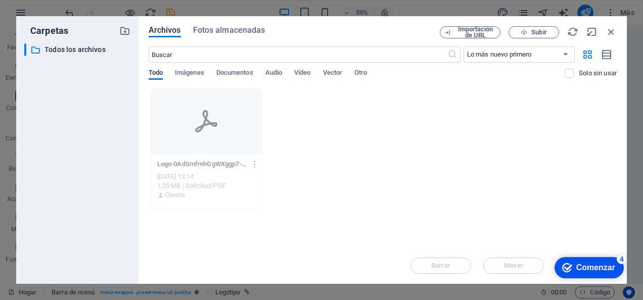
click at [583, 265] on div "Comenzar" at bounding box center [595, 267] width 39 height 9
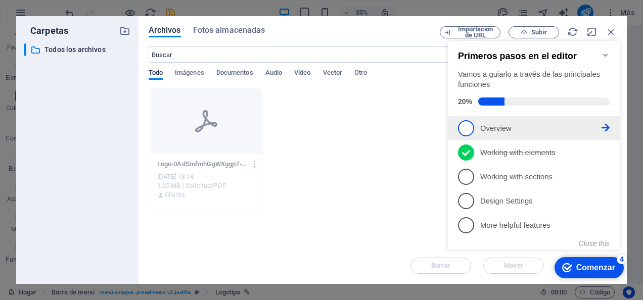
click at [605, 125] on icon at bounding box center [605, 128] width 8 height 8
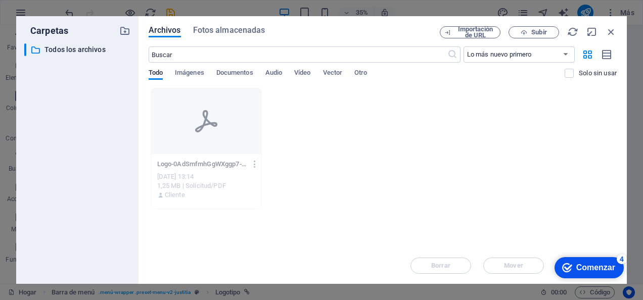
drag, startPoint x: 424, startPoint y: 29, endPoint x: 389, endPoint y: -2, distance: 45.8
click at [389, 0] on html "Abogados Home Favoritos Elementos Columnas Contenido Buzones Acordeón Mesas Fun…" at bounding box center [321, 150] width 643 height 300
click at [602, 261] on div "Marca Comenzar 4" at bounding box center [588, 267] width 69 height 21
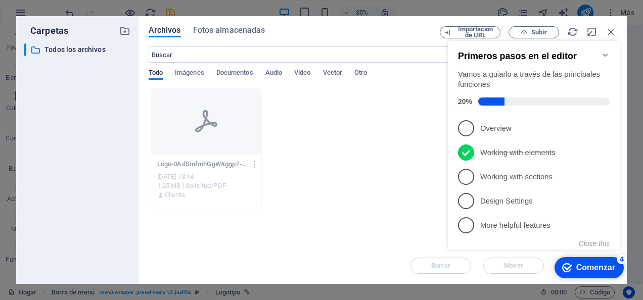
click at [562, 270] on icon "Comenzar 4 artículos restantes, 20% completado" at bounding box center [567, 267] width 10 height 9
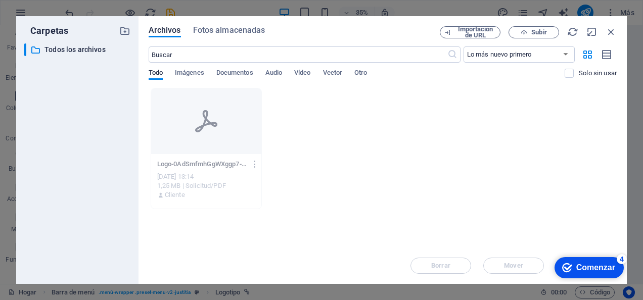
click at [628, 283] on div "Marca Comenzar 4 Primeros pasos en el editor Vamos a guiarlo a través de las pr…" at bounding box center [587, 267] width 80 height 30
drag, startPoint x: 635, startPoint y: 496, endPoint x: 626, endPoint y: 494, distance: 9.8
click at [547, 268] on html "Marca Comenzar 4 Primeros pasos en el editor Vamos a guiarlo a través de las pr…" at bounding box center [587, 267] width 80 height 30
click at [526, 265] on div "Borrar Mover Insertar" at bounding box center [383, 261] width 468 height 26
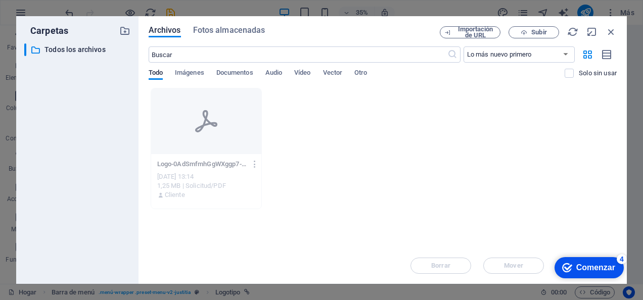
click at [548, 230] on div "Suelta archivos aquí para subirlos al instante Logo-0AdSmfmhGgWXggp7-ohwJQ.pdf …" at bounding box center [383, 168] width 468 height 160
click at [553, 230] on div "Suelta archivos aquí para subirlos al instante Logo-0AdSmfmhGgWXggp7-ohwJQ.pdf …" at bounding box center [383, 168] width 468 height 160
click at [564, 261] on div "Marca Comenzar 4" at bounding box center [588, 267] width 69 height 21
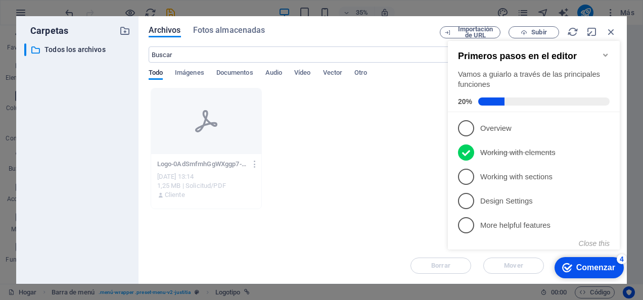
click at [467, 130] on span "1" at bounding box center [466, 128] width 16 height 16
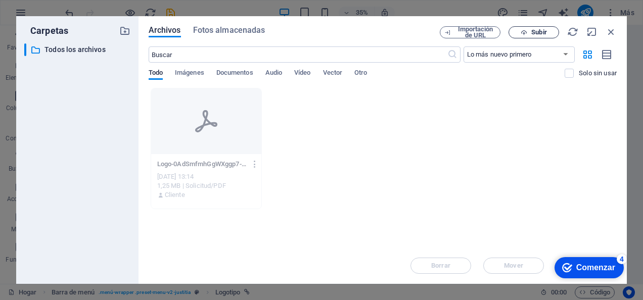
click at [546, 34] on span "Subir" at bounding box center [538, 32] width 15 height 6
click at [611, 33] on icon "button" at bounding box center [611, 31] width 11 height 11
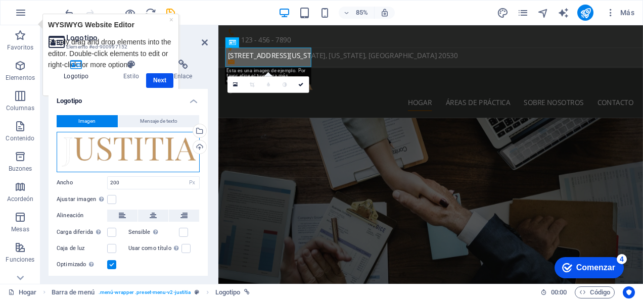
click at [164, 157] on div "Drag files here, click to choose files or select files from Files or our free s…" at bounding box center [128, 152] width 143 height 40
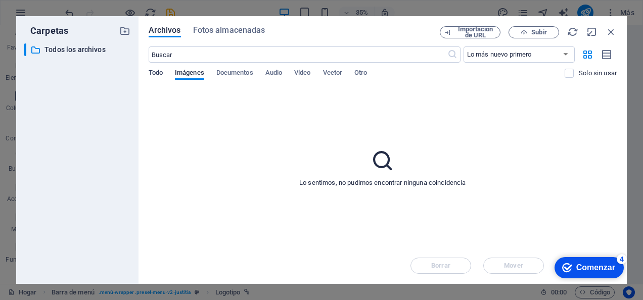
click at [154, 77] on span "Todo" at bounding box center [156, 74] width 14 height 14
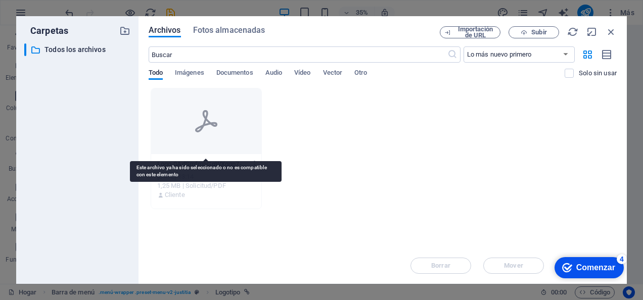
click at [233, 130] on div at bounding box center [206, 121] width 111 height 66
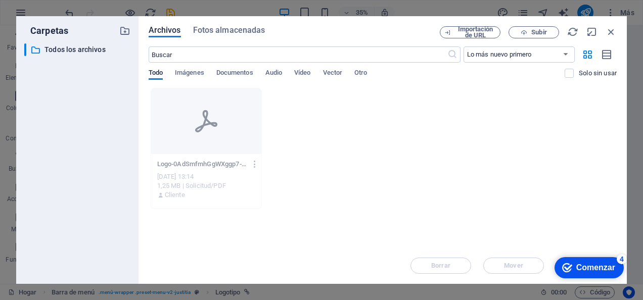
click at [277, 198] on div "Logo-0AdSmfmhGgWXggp7-ohwJQ.pdf Logo-0AdSmfmhGgWXggp7-ohwJQ.pdf [DATE] 13:14 1,…" at bounding box center [383, 148] width 468 height 121
click at [254, 162] on icon "button" at bounding box center [255, 164] width 10 height 9
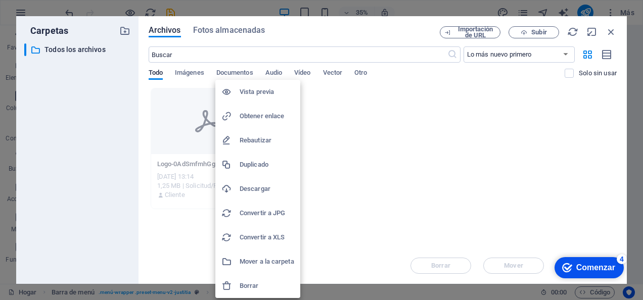
click at [362, 162] on div at bounding box center [321, 150] width 643 height 300
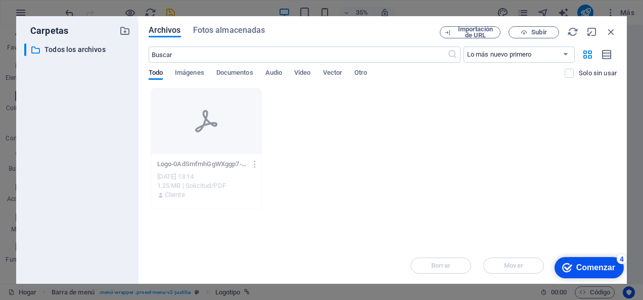
click at [573, 266] on div "Marca Comenzar 4" at bounding box center [588, 268] width 53 height 10
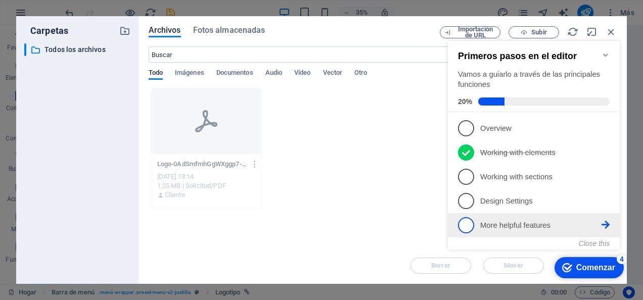
click at [521, 225] on p "More helpful features - incomplete" at bounding box center [540, 225] width 121 height 11
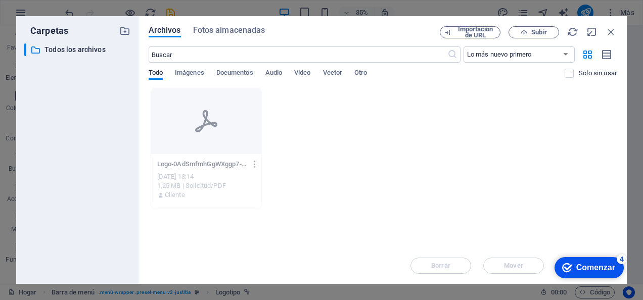
click at [574, 258] on div "Marca Comenzar 4" at bounding box center [588, 267] width 69 height 21
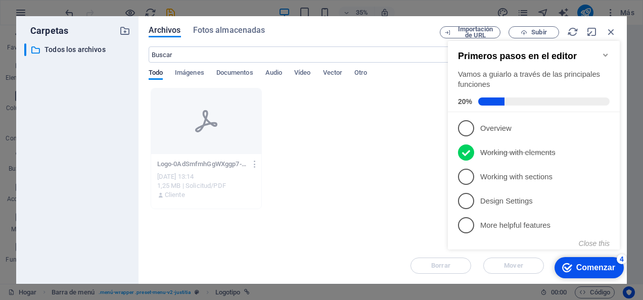
click at [591, 248] on div "Primeros pasos en el editor Vamos a guiarlo a través de las principales funcion…" at bounding box center [534, 145] width 172 height 209
click at [592, 246] on button "Close this" at bounding box center [594, 244] width 31 height 8
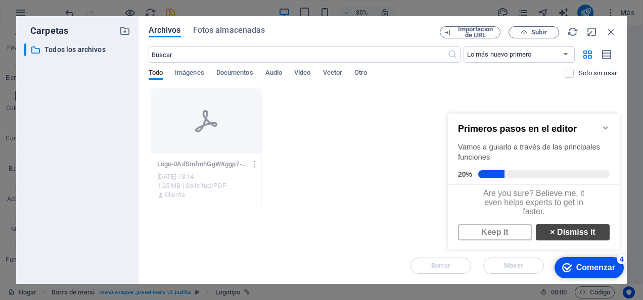
click at [581, 241] on link "× Dismiss it" at bounding box center [573, 232] width 74 height 16
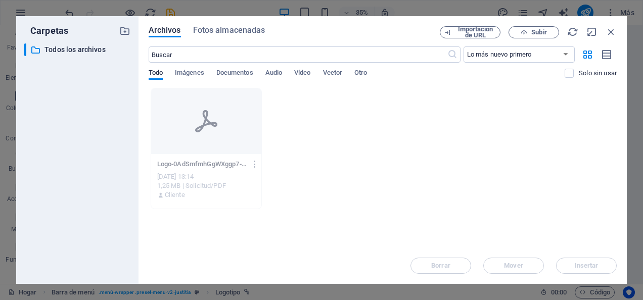
click at [588, 264] on div "Borrar Mover Insertar" at bounding box center [383, 261] width 468 height 26
click at [472, 185] on div "Logo-0AdSmfmhGgWXggp7-ohwJQ.pdf Logo-0AdSmfmhGgWXggp7-ohwJQ.pdf [DATE] 13:14 1,…" at bounding box center [383, 148] width 468 height 121
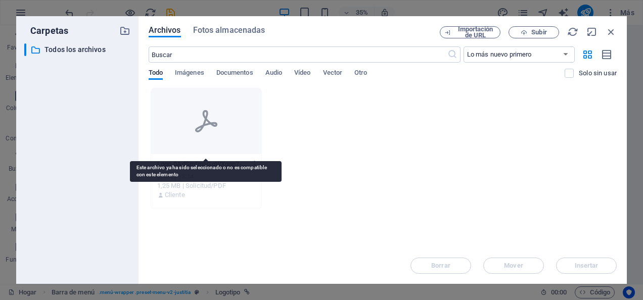
click at [242, 137] on div at bounding box center [206, 121] width 111 height 66
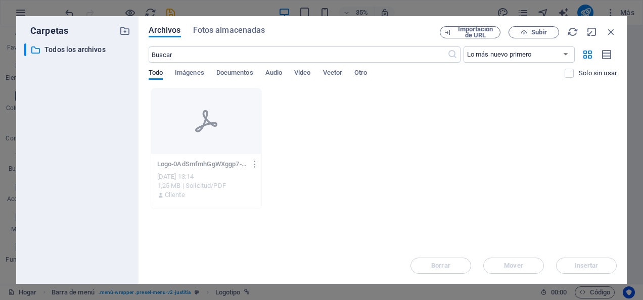
click at [254, 165] on icon "button" at bounding box center [255, 164] width 10 height 9
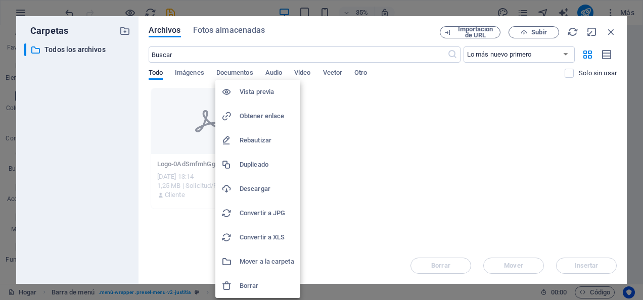
click at [249, 289] on h6 "Borrar" at bounding box center [267, 286] width 55 height 12
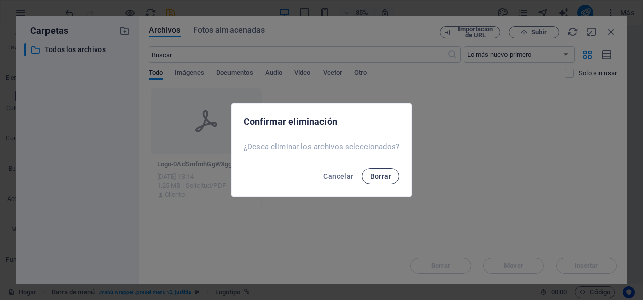
click at [381, 176] on span "Borrar" at bounding box center [380, 176] width 21 height 8
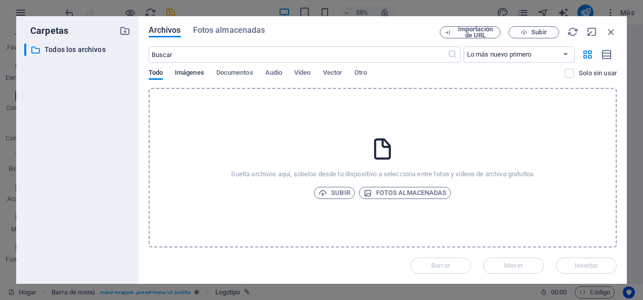
click at [193, 71] on span "Imágenes" at bounding box center [189, 74] width 29 height 14
click at [329, 195] on span "Subir" at bounding box center [334, 193] width 32 height 12
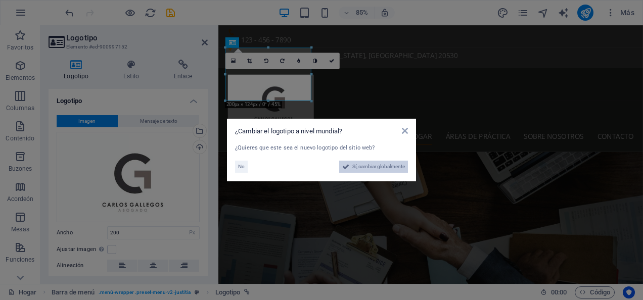
click at [380, 168] on span "Sí, cambiar globalmente" at bounding box center [378, 167] width 53 height 12
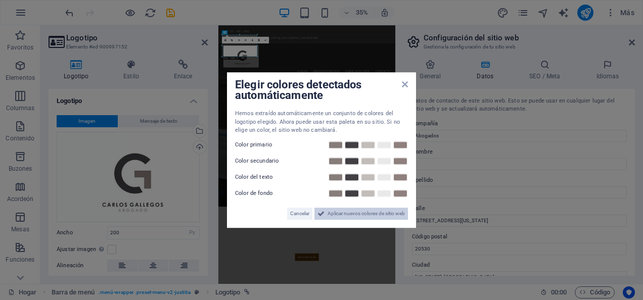
click at [363, 214] on span "Aplicar nuevos colores de sitio web" at bounding box center [366, 214] width 77 height 12
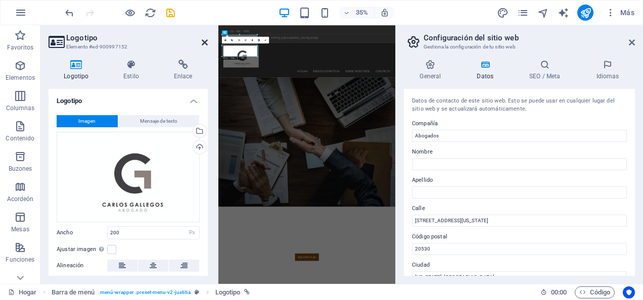
click at [203, 40] on icon at bounding box center [205, 42] width 6 height 8
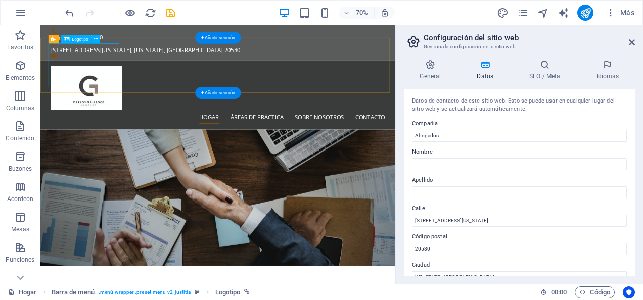
click at [145, 83] on div at bounding box center [294, 114] width 477 height 63
click at [80, 37] on span "Logotipo" at bounding box center [80, 39] width 16 height 4
click at [104, 83] on div at bounding box center [294, 114] width 477 height 63
click at [125, 85] on div at bounding box center [294, 114] width 477 height 63
click at [80, 41] on span "Logotipo" at bounding box center [80, 39] width 16 height 4
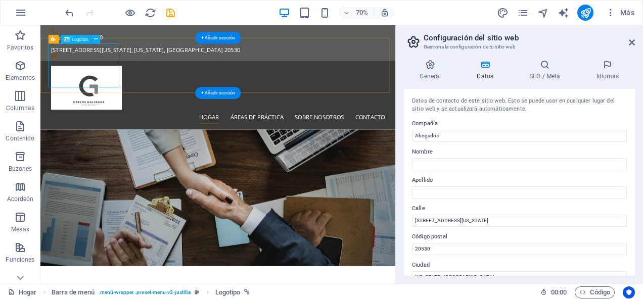
click at [110, 92] on div at bounding box center [294, 114] width 477 height 63
select select "px"
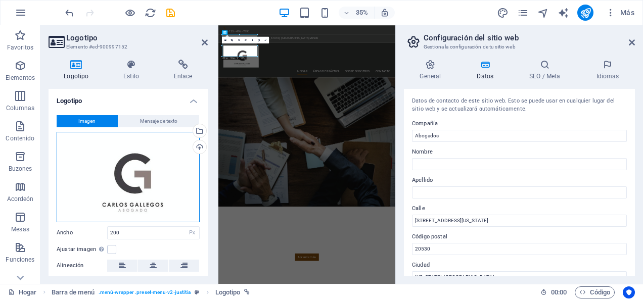
click at [159, 179] on div "Arrastra archivos aquí, haz clic para elegir archivos o selecciona archivos de …" at bounding box center [128, 177] width 143 height 90
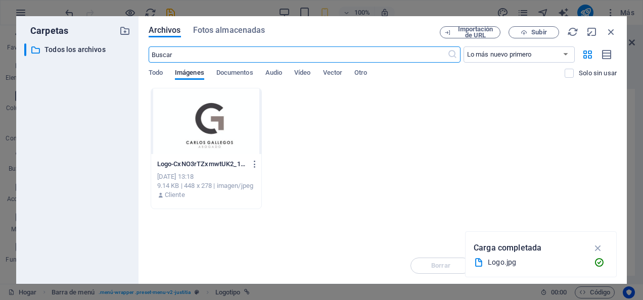
click at [417, 167] on div "Logo-CxNO3rTZxmwtUK2_11cW2w.jpg Logo-CxNO3rTZxmwtUK2_11cW2w.jpg [DATE] 13:18 9.…" at bounding box center [383, 148] width 468 height 121
click at [596, 250] on icon "button" at bounding box center [598, 248] width 12 height 11
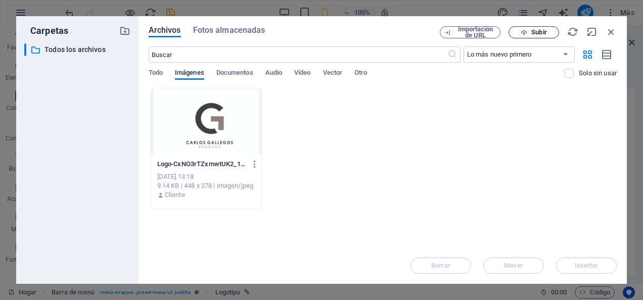
click at [530, 34] on span "Subir" at bounding box center [533, 32] width 41 height 7
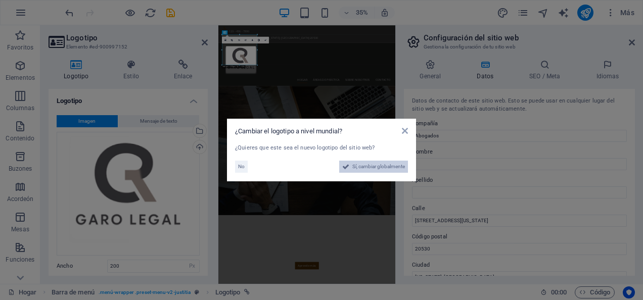
click at [369, 166] on span "Sí, cambiar globalmente" at bounding box center [378, 167] width 53 height 12
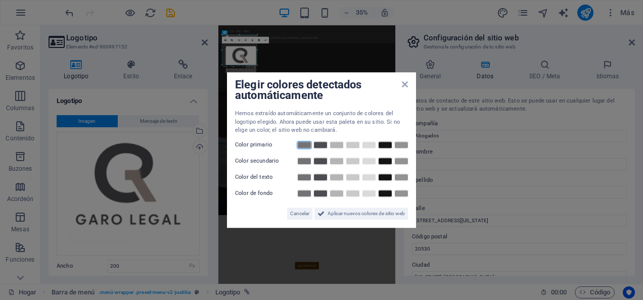
click at [305, 146] on link at bounding box center [304, 145] width 15 height 8
click at [338, 164] on link at bounding box center [336, 161] width 15 height 8
click at [347, 178] on link at bounding box center [352, 177] width 15 height 8
click at [339, 194] on link at bounding box center [336, 194] width 15 height 8
click at [320, 192] on link at bounding box center [320, 194] width 15 height 8
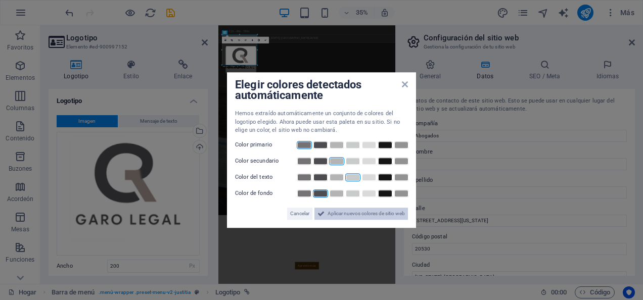
click at [332, 214] on span "Aplicar nuevos colores de sitio web" at bounding box center [366, 214] width 77 height 12
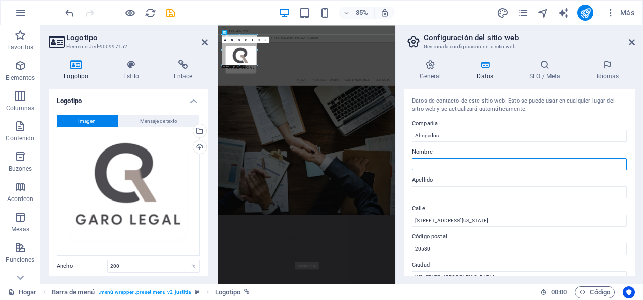
click at [473, 167] on input "Nombre" at bounding box center [519, 164] width 215 height 12
type input "[PERSON_NAME]"
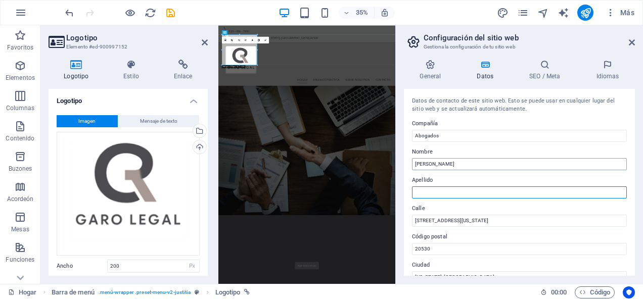
type input "[PERSON_NAME]"
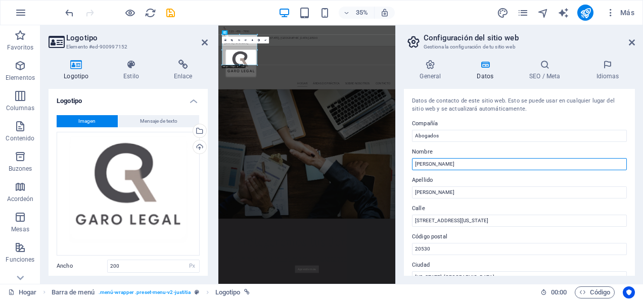
scroll to position [51, 0]
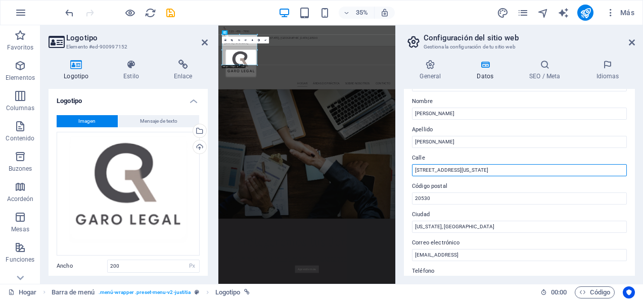
drag, startPoint x: 477, startPoint y: 169, endPoint x: 410, endPoint y: 165, distance: 67.3
click at [410, 165] on div "Datos de contacto de este sitio web. Esto se puede usar en cualquier lugar del …" at bounding box center [519, 182] width 231 height 187
type input "[GEOGRAPHIC_DATA] 151"
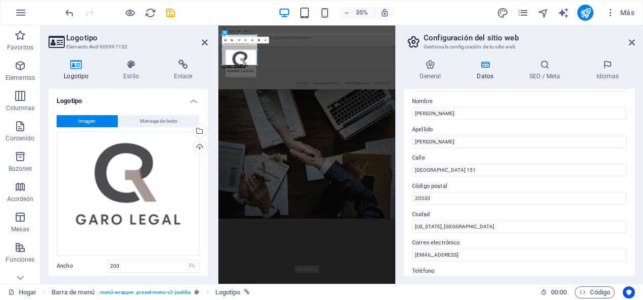
click at [450, 206] on div "Datos de contacto de este sitio web. Esto se puede usar en cualquier lugar del …" at bounding box center [519, 182] width 231 height 187
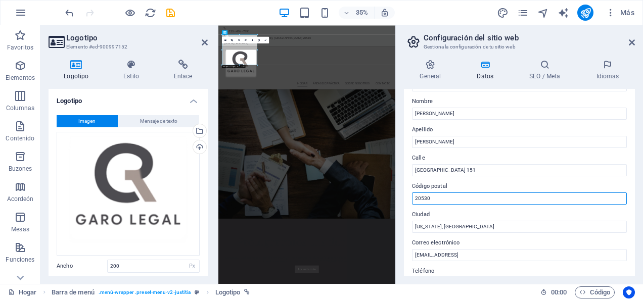
click at [448, 201] on input "20530" at bounding box center [519, 199] width 215 height 12
drag, startPoint x: 444, startPoint y: 201, endPoint x: 409, endPoint y: 197, distance: 35.2
click at [409, 197] on div "Datos de contacto de este sitio web. Esto se puede usar en cualquier lugar del …" at bounding box center [519, 182] width 231 height 187
type input "25210"
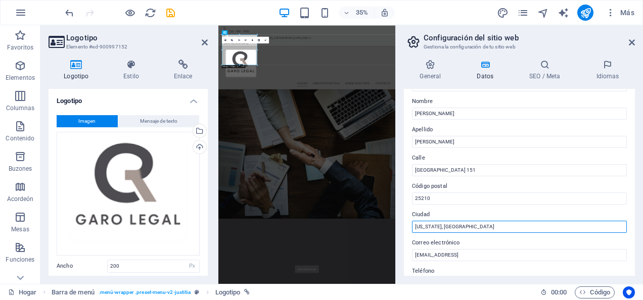
click at [419, 221] on input "[US_STATE], [GEOGRAPHIC_DATA]" at bounding box center [519, 227] width 215 height 12
drag, startPoint x: 429, startPoint y: 228, endPoint x: 406, endPoint y: 230, distance: 22.8
click at [406, 230] on div "Datos de contacto de este sitio web. Esto se puede usar en cualquier lugar del …" at bounding box center [519, 182] width 231 height 187
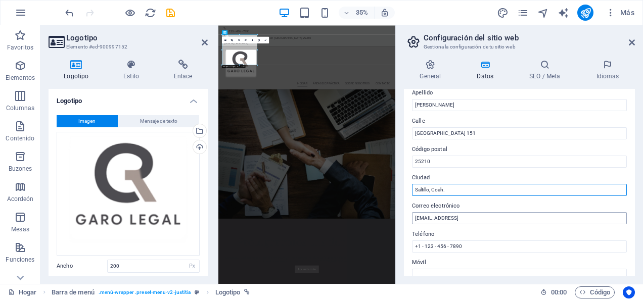
scroll to position [101, 0]
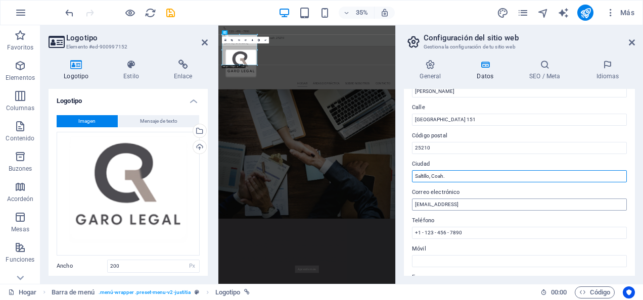
type input "Saltillo, Coah."
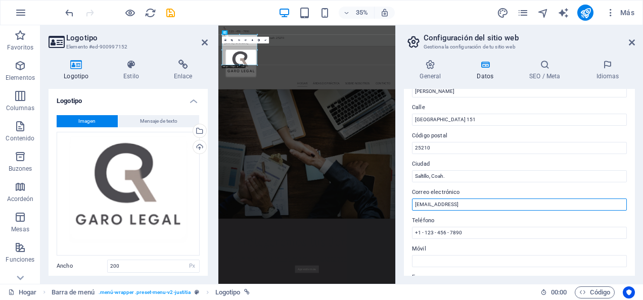
click at [496, 208] on input "[EMAIL_ADDRESS]" at bounding box center [519, 205] width 215 height 12
drag, startPoint x: 496, startPoint y: 205, endPoint x: 412, endPoint y: 202, distance: 83.9
click at [412, 202] on input "[EMAIL_ADDRESS]" at bounding box center [519, 205] width 215 height 12
drag, startPoint x: 416, startPoint y: 205, endPoint x: 471, endPoint y: 207, distance: 54.6
click at [471, 207] on input "[PERSON_NAME][EMAIL_ADDRESS][PERSON_NAME][DOMAIN_NAME]" at bounding box center [519, 205] width 215 height 12
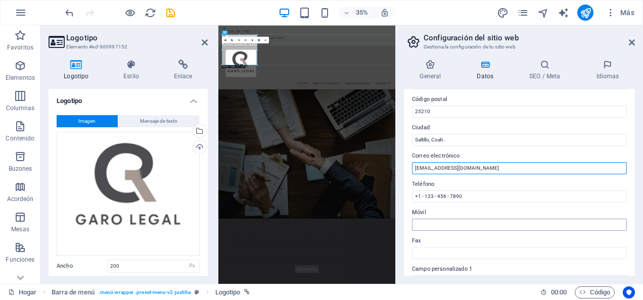
scroll to position [152, 0]
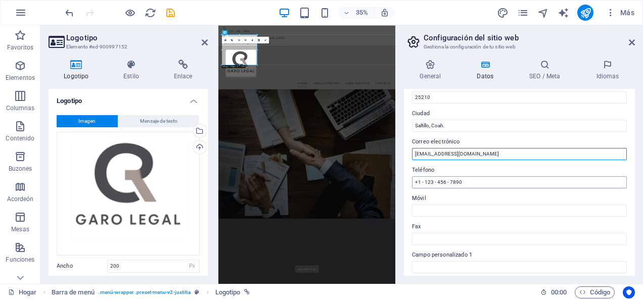
type input "[EMAIL_ADDRESS][DOMAIN_NAME]"
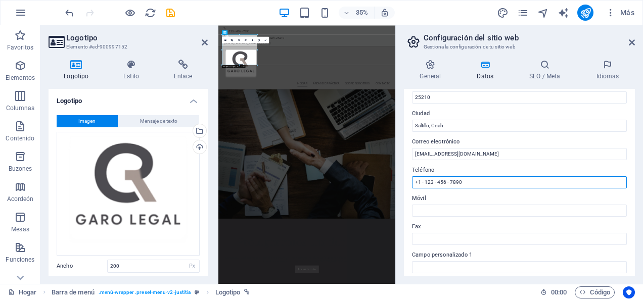
click at [472, 180] on input "+1 - 123 - 456 - 7890" at bounding box center [519, 182] width 215 height 12
type input "+"
type input "8445040690"
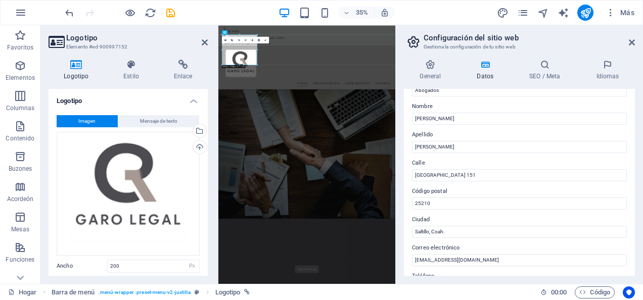
scroll to position [0, 0]
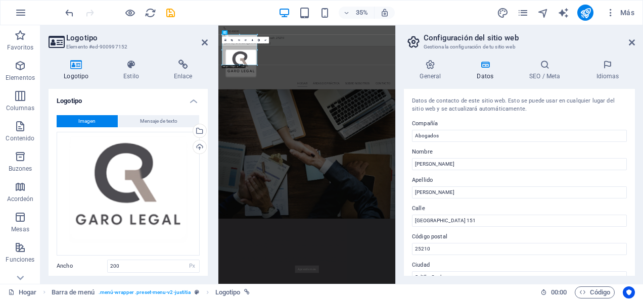
click at [490, 67] on icon at bounding box center [485, 65] width 49 height 10
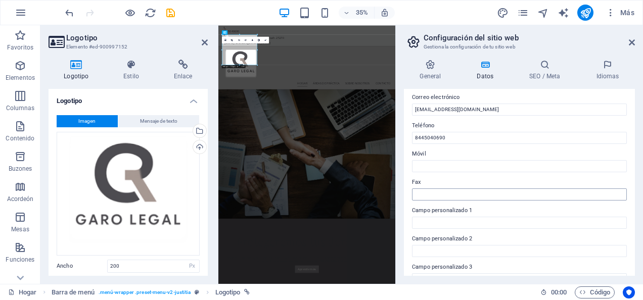
scroll to position [197, 0]
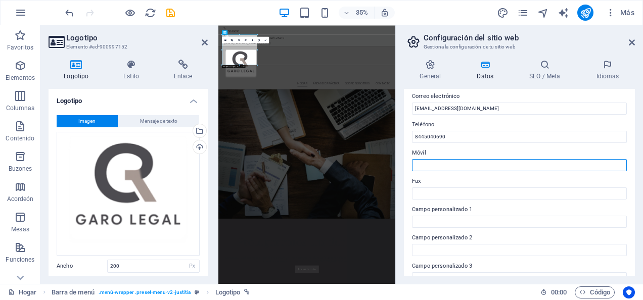
click at [445, 165] on input "Móvil" at bounding box center [519, 165] width 215 height 12
type input "8445040690"
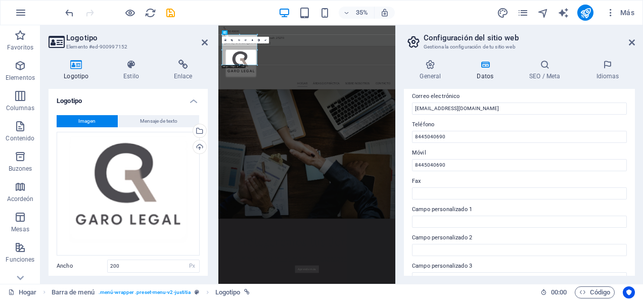
click at [409, 180] on div "Datos de contacto de este sitio web. Esto se puede usar en cualquier lugar del …" at bounding box center [519, 182] width 231 height 187
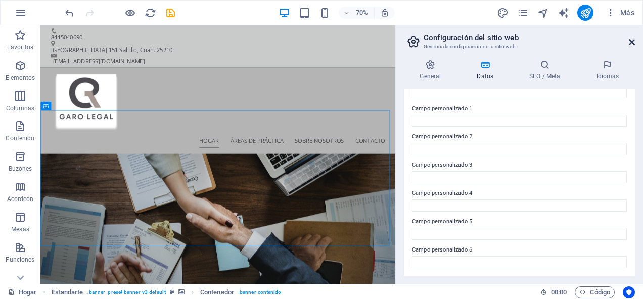
click at [633, 42] on icon at bounding box center [632, 42] width 6 height 8
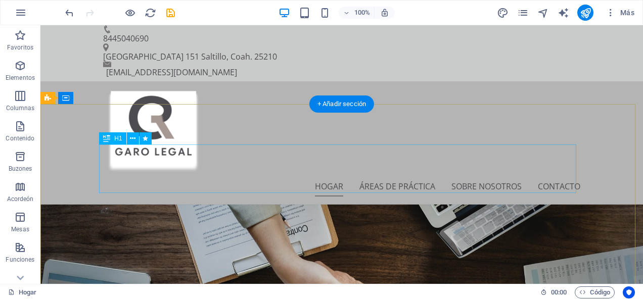
scroll to position [0, 0]
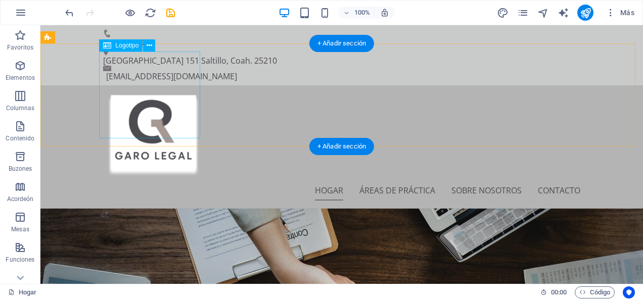
click at [169, 107] on div at bounding box center [341, 137] width 477 height 87
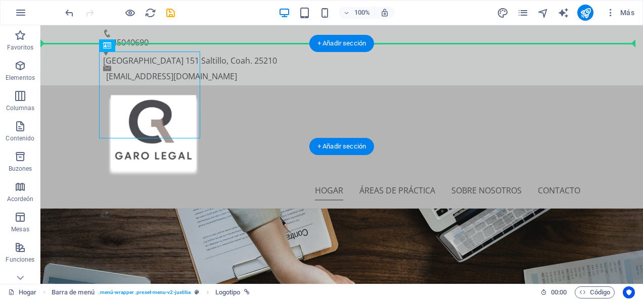
drag, startPoint x: 142, startPoint y: 76, endPoint x: 51, endPoint y: 63, distance: 91.4
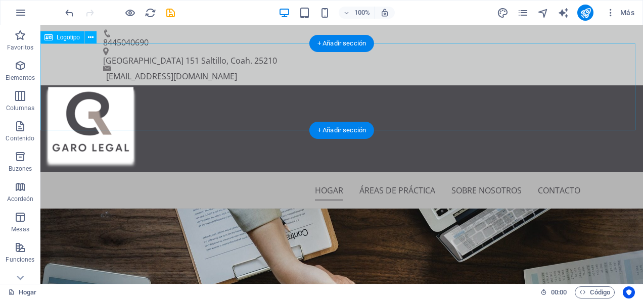
click at [102, 85] on div at bounding box center [341, 128] width 602 height 87
click at [101, 85] on div at bounding box center [341, 128] width 602 height 87
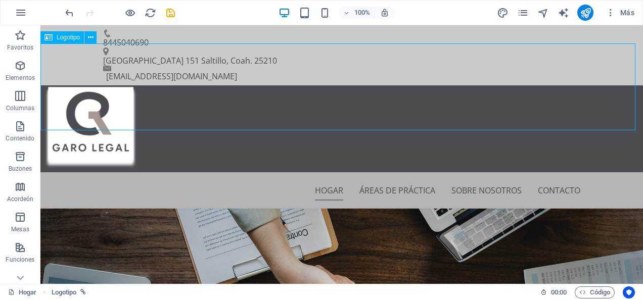
click at [77, 38] on span "Logotipo" at bounding box center [68, 37] width 23 height 6
click at [92, 39] on icon at bounding box center [91, 37] width 6 height 11
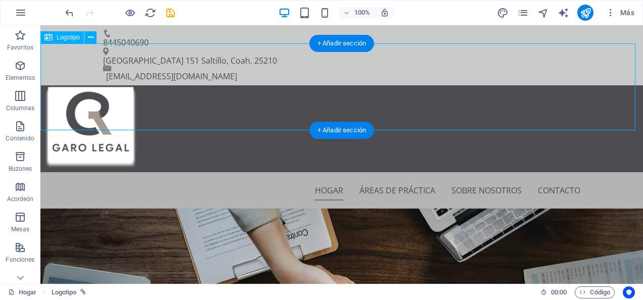
click at [82, 90] on div at bounding box center [341, 128] width 602 height 87
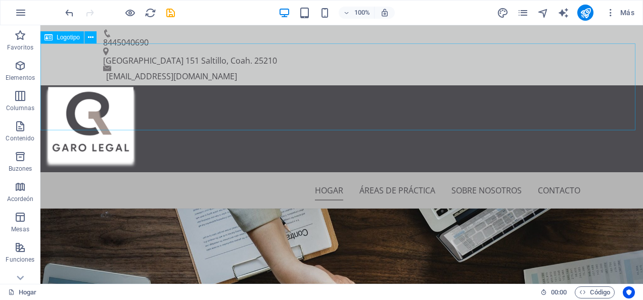
click at [65, 37] on span "Logotipo" at bounding box center [68, 37] width 23 height 6
click at [44, 39] on icon at bounding box center [48, 37] width 8 height 12
select select "px"
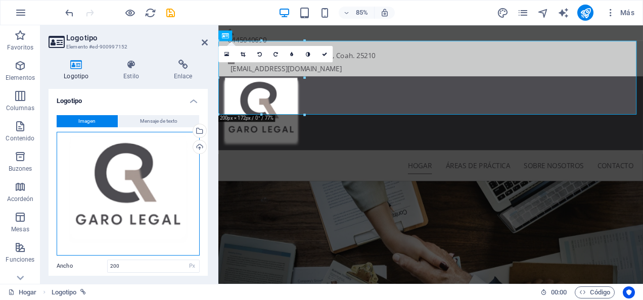
click at [156, 187] on div "Arrastra archivos aquí, haz clic para elegir archivos o selecciona archivos de …" at bounding box center [128, 194] width 143 height 124
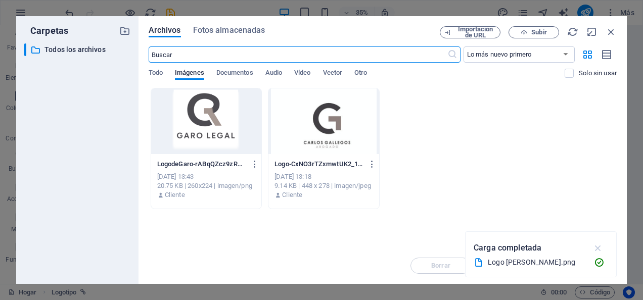
click at [603, 249] on icon "button" at bounding box center [598, 248] width 12 height 11
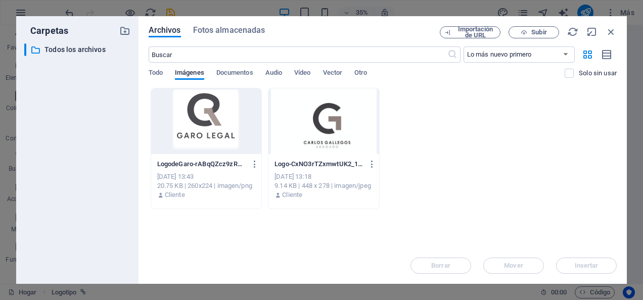
click at [167, 149] on div at bounding box center [206, 121] width 111 height 66
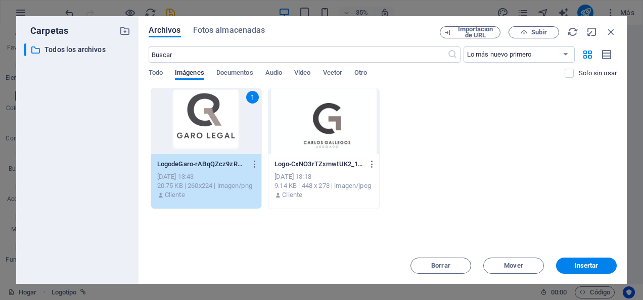
click at [354, 138] on div at bounding box center [323, 121] width 111 height 66
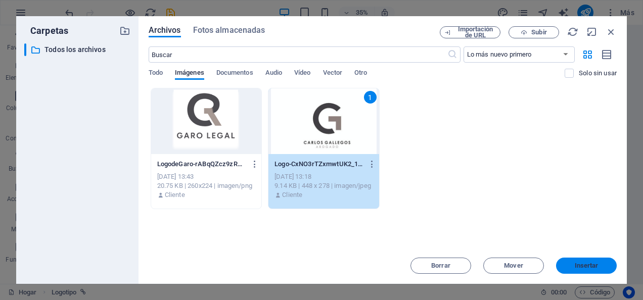
click at [597, 263] on span "Insertar" at bounding box center [587, 266] width 24 height 6
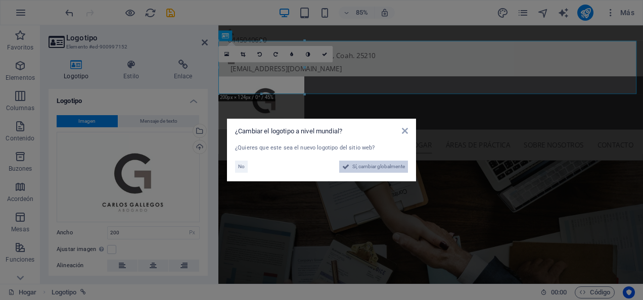
click at [376, 164] on span "Sí, cambiar globalmente" at bounding box center [378, 167] width 53 height 12
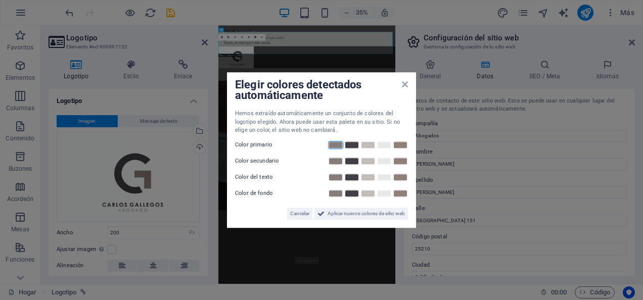
click at [337, 145] on link at bounding box center [335, 145] width 15 height 8
click at [350, 148] on link at bounding box center [351, 145] width 15 height 8
click at [338, 162] on link at bounding box center [335, 161] width 15 height 8
click at [370, 177] on link at bounding box center [367, 177] width 15 height 8
click at [351, 191] on link at bounding box center [351, 194] width 15 height 8
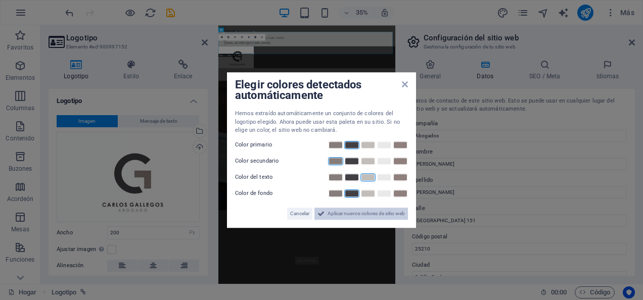
click at [355, 214] on span "Aplicar nuevos colores de sitio web" at bounding box center [366, 214] width 77 height 12
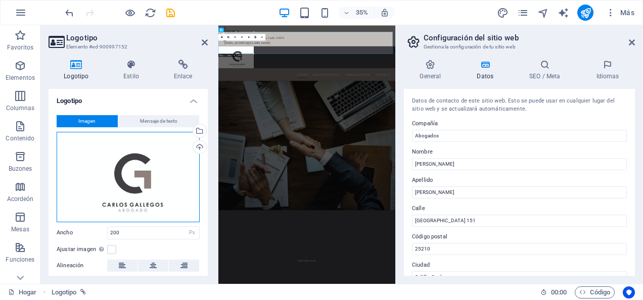
click at [171, 210] on div "Arrastra archivos aquí, haz clic para elegir archivos o selecciona archivos de …" at bounding box center [128, 177] width 143 height 90
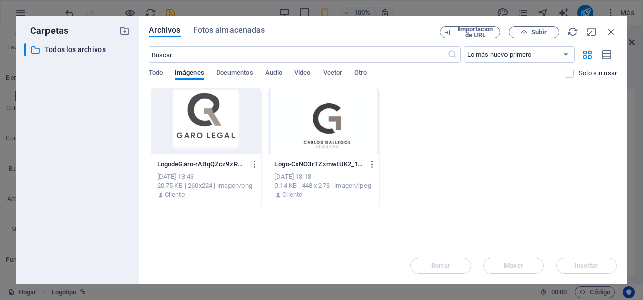
click at [231, 138] on div at bounding box center [206, 121] width 111 height 66
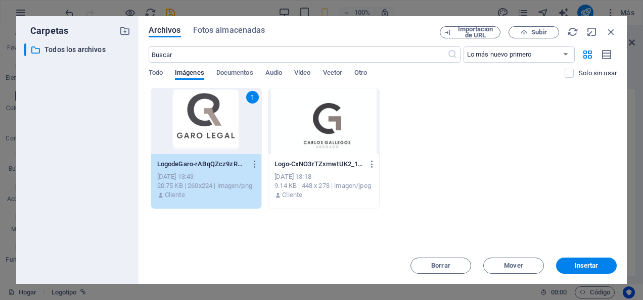
click at [586, 263] on span "Insertar" at bounding box center [587, 266] width 24 height 6
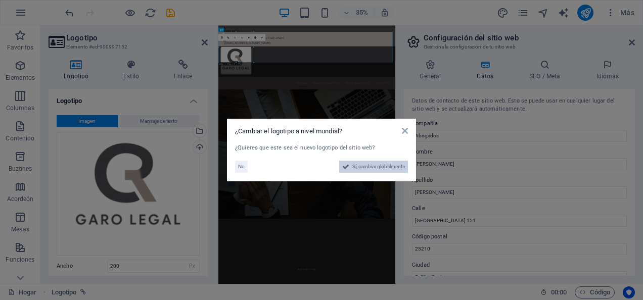
click at [356, 168] on span "Sí, cambiar globalmente" at bounding box center [378, 167] width 53 height 12
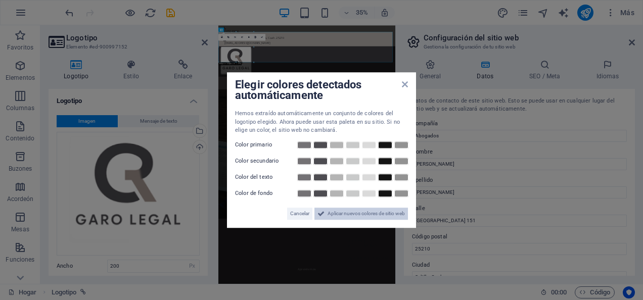
click at [341, 214] on span "Aplicar nuevos colores de sitio web" at bounding box center [366, 214] width 77 height 12
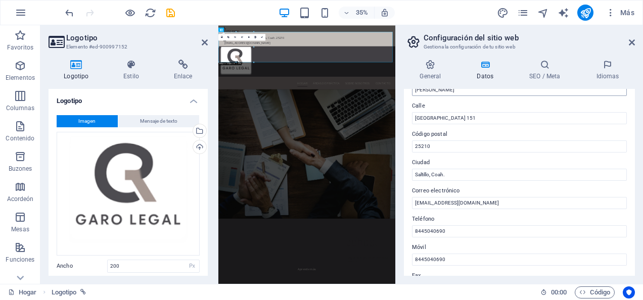
scroll to position [96, 0]
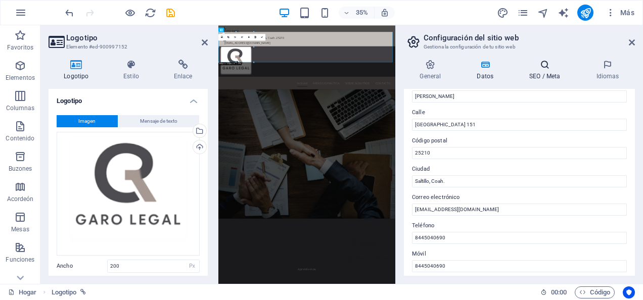
click at [544, 77] on font "SEO / Meta" at bounding box center [544, 76] width 31 height 7
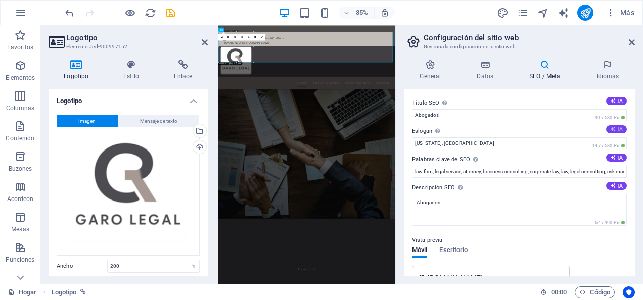
click at [614, 127] on button "IA" at bounding box center [616, 129] width 21 height 8
type input "Defendemos lo que es justo para ti"
click at [615, 155] on button "IA" at bounding box center [616, 158] width 21 height 8
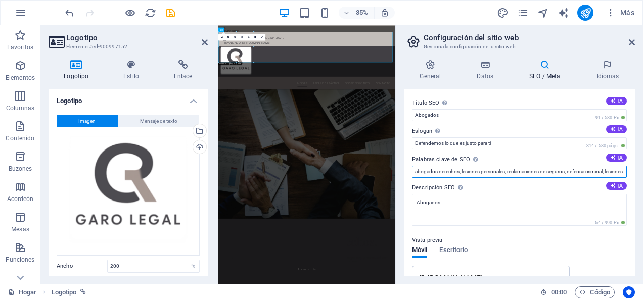
scroll to position [0, 73]
drag, startPoint x: 416, startPoint y: 172, endPoint x: 644, endPoint y: 172, distance: 228.0
click at [642, 172] on html "Abogados Hogar Favoritos Elementos Columnas Contenido Buzones Acordeón Mesas Fu…" at bounding box center [321, 150] width 643 height 300
type input "a"
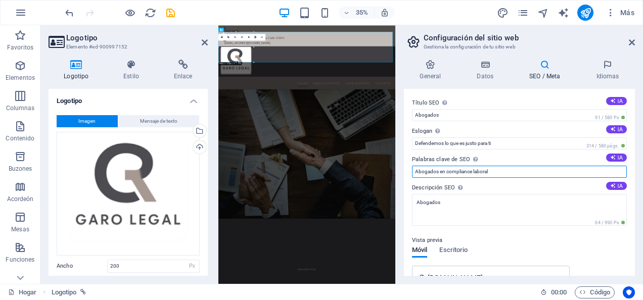
type input "Abogados en compliance laboral"
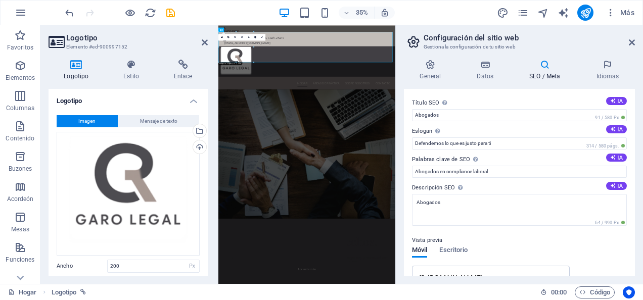
drag, startPoint x: 458, startPoint y: 170, endPoint x: 576, endPoint y: 157, distance: 118.5
click at [576, 157] on label "Palabras clave de SEO Lista separada por comas de palabras clave que representa…" at bounding box center [519, 160] width 215 height 12
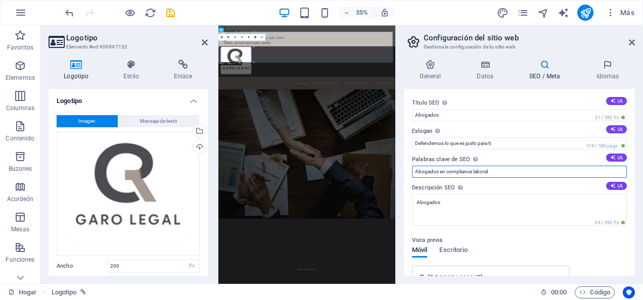
click at [576, 166] on input "Abogados en compliance laboral" at bounding box center [519, 172] width 215 height 12
click at [493, 174] on input "Abogados en compliance laboral" at bounding box center [519, 172] width 215 height 12
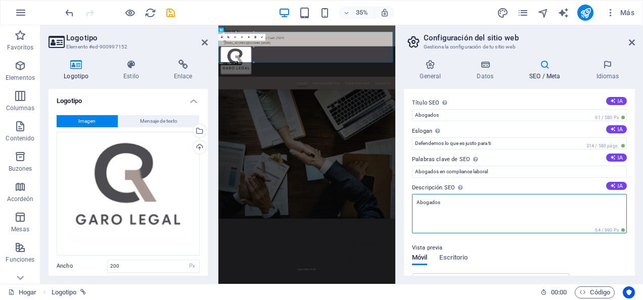
click at [506, 206] on textarea "Abogados" at bounding box center [519, 213] width 215 height 39
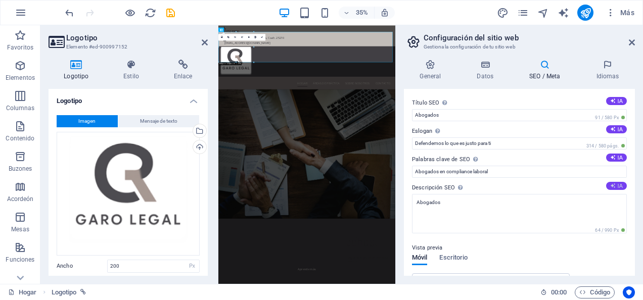
click at [618, 184] on font "IA" at bounding box center [620, 186] width 5 height 6
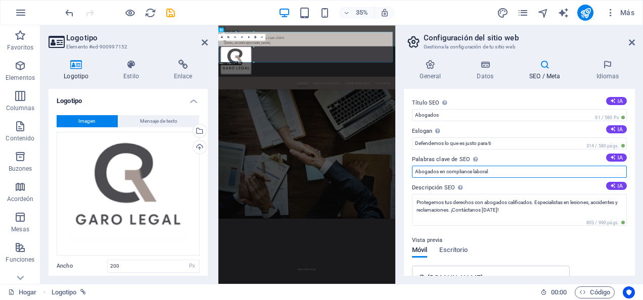
click at [442, 173] on input "Abogados en compliance laboral" at bounding box center [519, 172] width 215 height 12
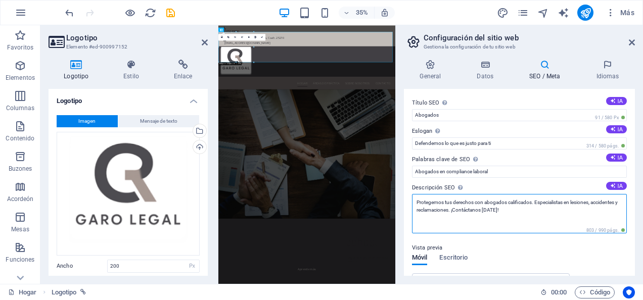
drag, startPoint x: 416, startPoint y: 200, endPoint x: 452, endPoint y: 211, distance: 37.1
click at [452, 211] on textarea "Protegemos tus derechos con abogados calificados. Especialistas en lesiones, ac…" at bounding box center [519, 213] width 215 height 39
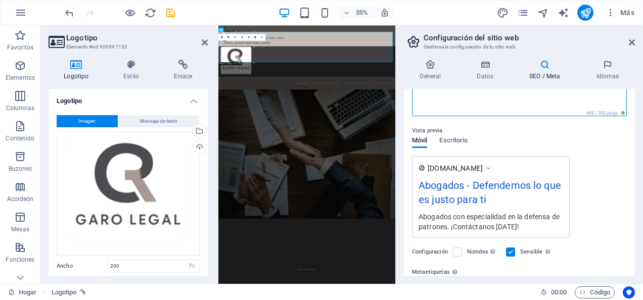
scroll to position [101, 0]
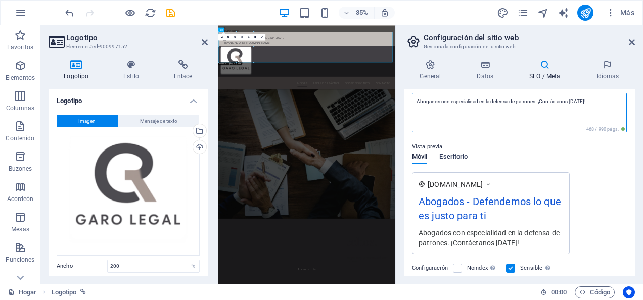
type textarea "Abogados con especialidad en la defensa de patrones. ¡Contáctanos [DATE]!"
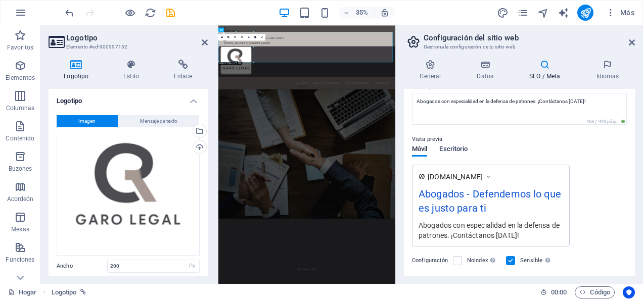
click at [443, 155] on span "Escritorio" at bounding box center [453, 150] width 28 height 14
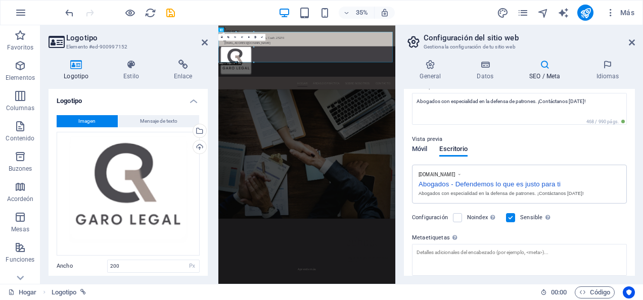
click at [421, 149] on span "Móvil" at bounding box center [419, 150] width 15 height 14
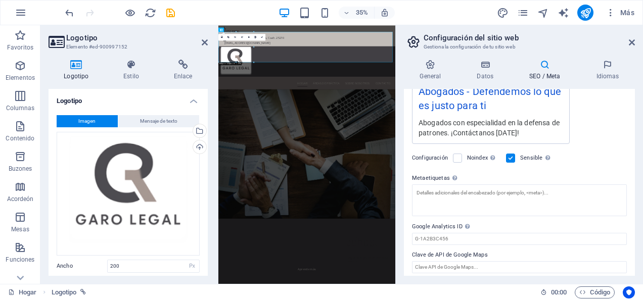
scroll to position [208, 0]
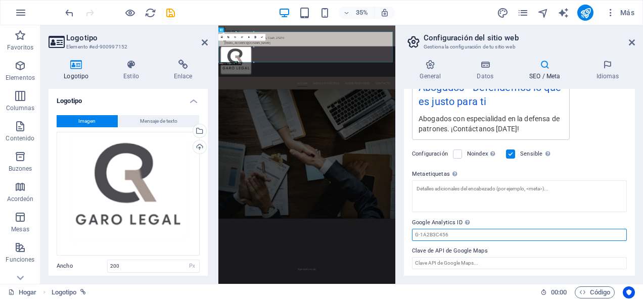
click at [495, 234] on input "Google Analytics ID Agregue solo el ID de Google Analytics. Incluimos automátic…" at bounding box center [519, 235] width 215 height 12
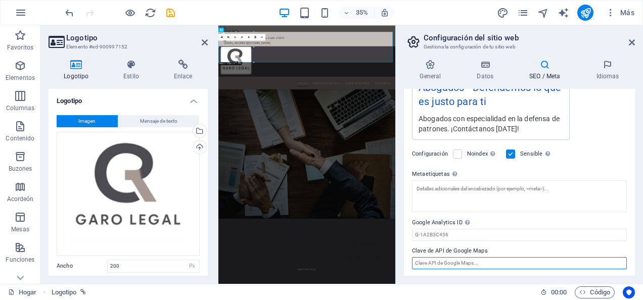
click at [503, 261] on input "Clave de API de Google Maps" at bounding box center [519, 263] width 215 height 12
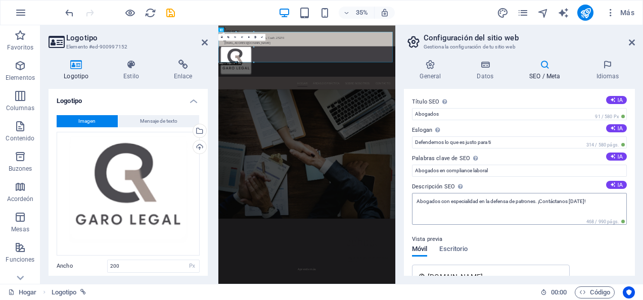
scroll to position [0, 0]
type input "Abogados en penal y laboral"
click at [540, 201] on textarea "Abogados con especialidad en la defensa de patrones. ¡Contáctanos [DATE]!" at bounding box center [519, 210] width 215 height 32
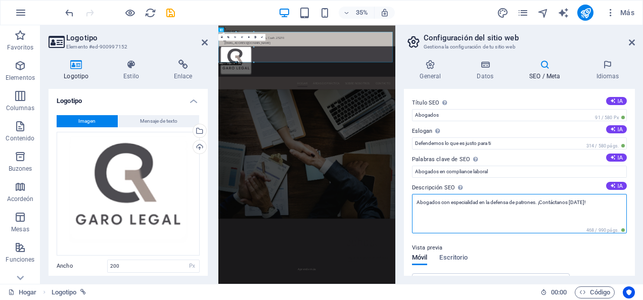
click at [539, 202] on textarea "Abogados con especialidad en la defensa de patrones. ¡Contáctanos [DATE]!" at bounding box center [519, 213] width 215 height 39
type textarea "Abogados con especialidad en la defensa de patrones y penal ¡Contáctanos [DATE]!"
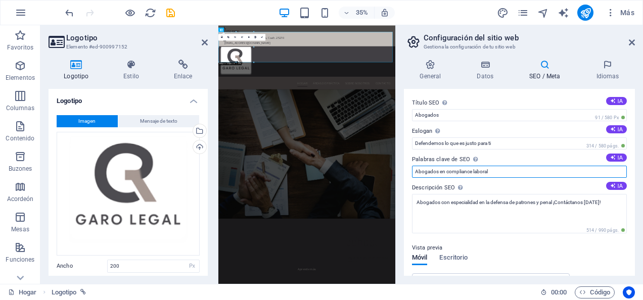
click at [498, 170] on input "Abogados en compliance laboral" at bounding box center [519, 172] width 215 height 12
type input "Abogados en compliance laboral y asesoría penal"
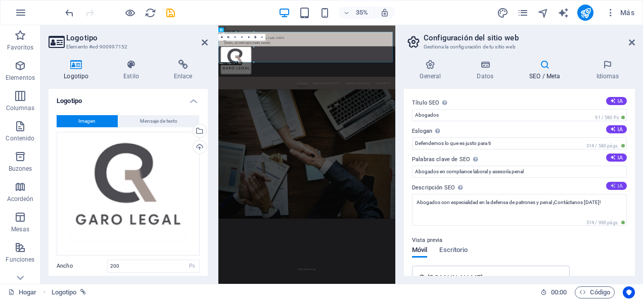
click at [610, 186] on icon at bounding box center [613, 186] width 6 height 6
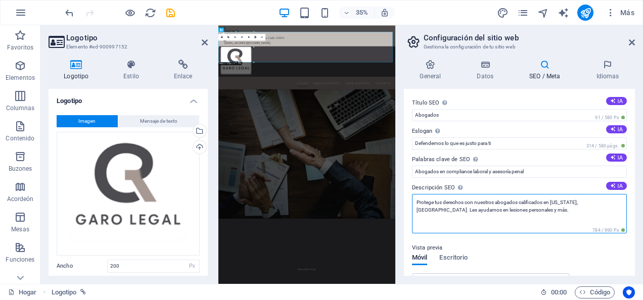
drag, startPoint x: 520, startPoint y: 202, endPoint x: 521, endPoint y: 212, distance: 10.2
click at [521, 212] on textarea "Protege tus derechos con nuestros abogados calificados en [US_STATE], [GEOGRAPH…" at bounding box center [519, 213] width 215 height 39
drag, startPoint x: 521, startPoint y: 212, endPoint x: 521, endPoint y: 205, distance: 7.6
click at [521, 205] on textarea "Protege tus derechos con nuestros abogados calificados en [US_STATE], [GEOGRAPH…" at bounding box center [519, 213] width 215 height 39
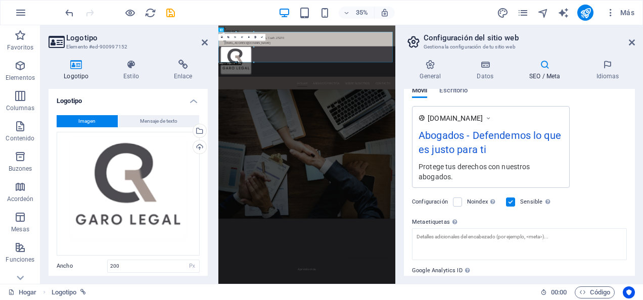
scroll to position [152, 0]
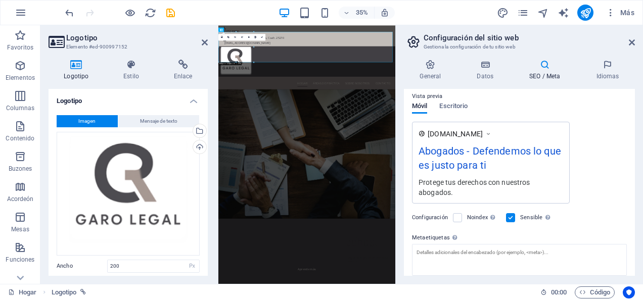
type textarea "Protege tus derechos con nuestros abogados."
click at [466, 165] on div "Abogados - Defendemos lo que es justo para ti" at bounding box center [491, 161] width 145 height 34
click at [457, 219] on label at bounding box center [457, 217] width 9 height 9
click at [0, 0] on input "Noindex Indique a los motores de búsqueda que excluyan este sitio web de los re…" at bounding box center [0, 0] width 0 height 0
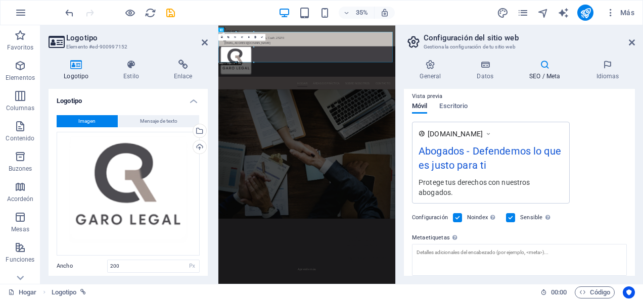
click at [458, 219] on label at bounding box center [457, 217] width 9 height 9
click at [0, 0] on input "Noindex Indique a los motores de búsqueda que excluyan este sitio web de los re…" at bounding box center [0, 0] width 0 height 0
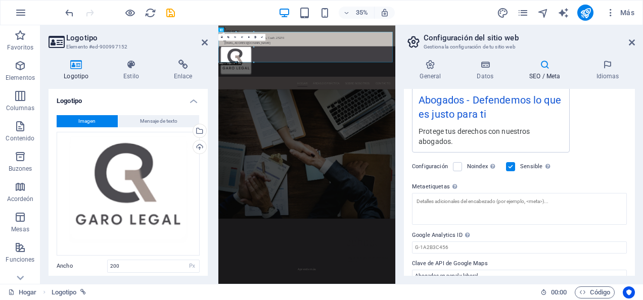
scroll to position [208, 0]
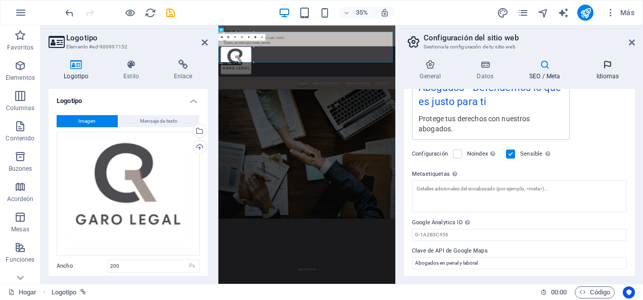
click at [608, 64] on icon at bounding box center [607, 65] width 55 height 10
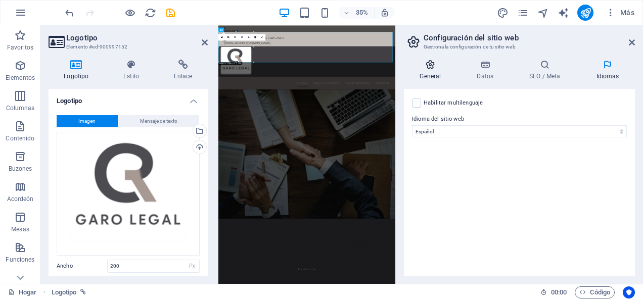
click at [438, 79] on font "General" at bounding box center [430, 76] width 21 height 7
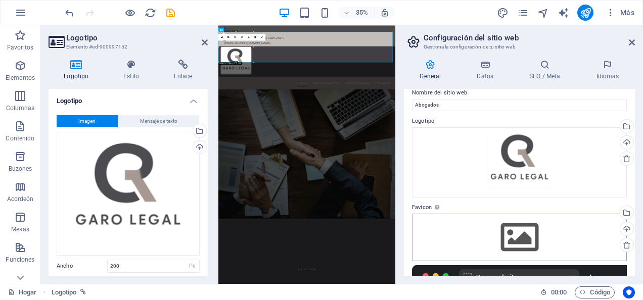
scroll to position [0, 0]
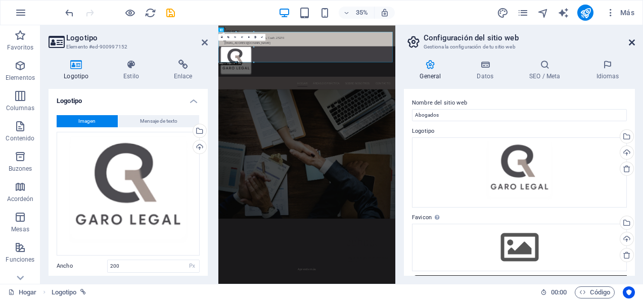
click at [631, 39] on icon at bounding box center [632, 42] width 6 height 8
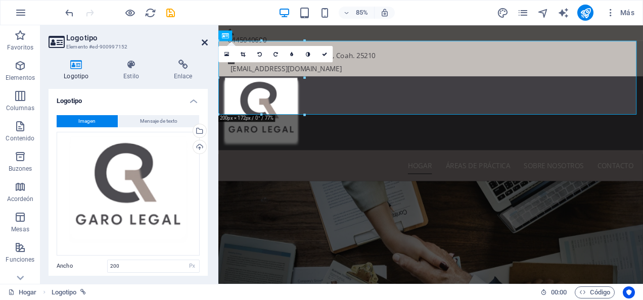
click at [205, 41] on icon at bounding box center [205, 42] width 6 height 8
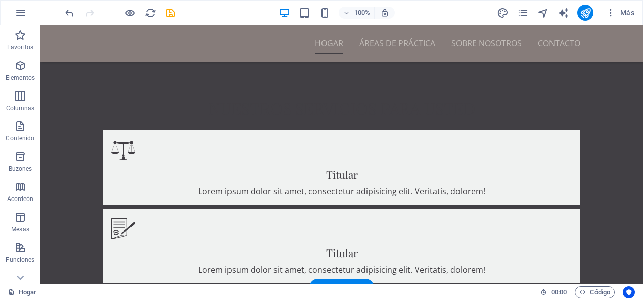
scroll to position [505, 0]
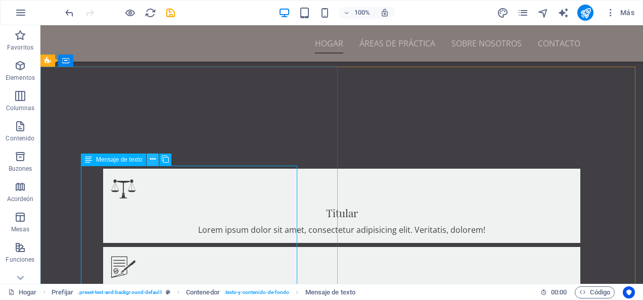
click at [156, 163] on button at bounding box center [153, 160] width 12 height 12
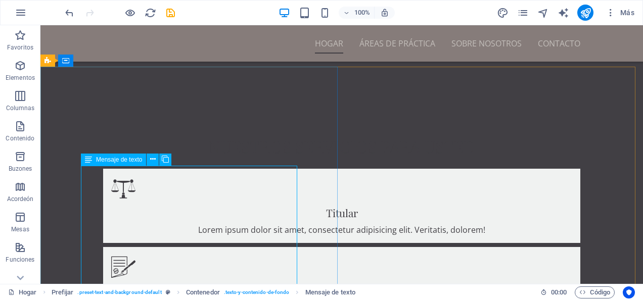
click at [129, 160] on span "Mensaje de texto" at bounding box center [119, 160] width 46 height 6
click at [170, 159] on button at bounding box center [165, 160] width 12 height 12
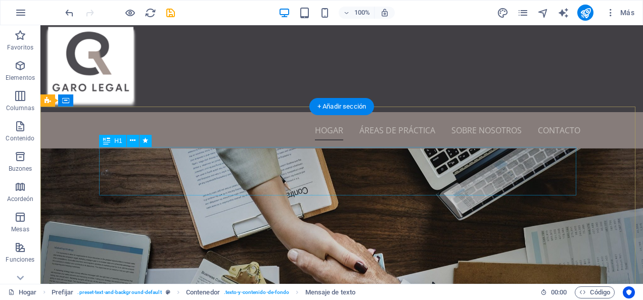
scroll to position [0, 0]
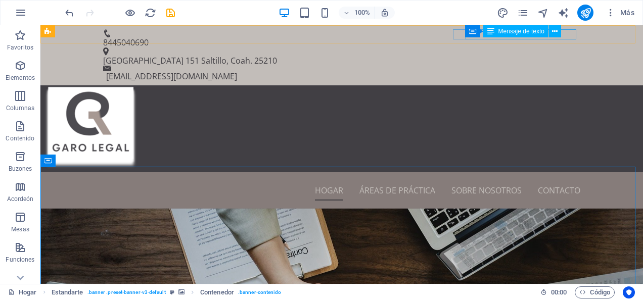
click at [540, 32] on span "Mensaje de texto" at bounding box center [521, 31] width 46 height 6
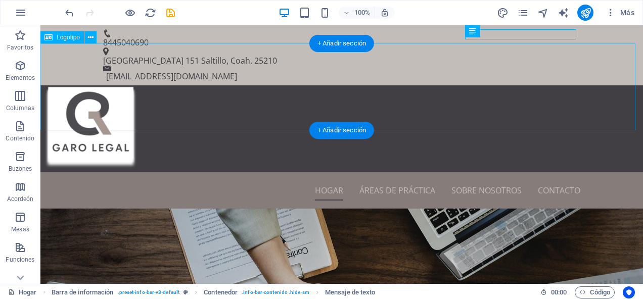
click at [384, 41] on div "8445040690 [STREET_ADDRESS] 25210 [EMAIL_ADDRESS][DOMAIN_NAME]" at bounding box center [341, 55] width 602 height 60
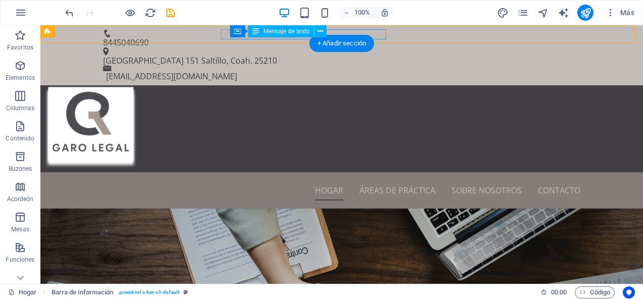
click at [383, 56] on div "[STREET_ADDRESS]. 25210" at bounding box center [337, 61] width 469 height 10
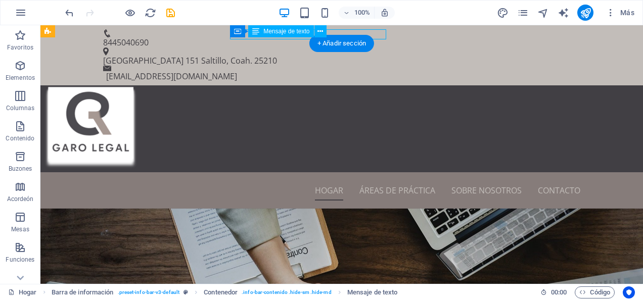
click at [378, 56] on div "[STREET_ADDRESS]. 25210" at bounding box center [337, 61] width 469 height 10
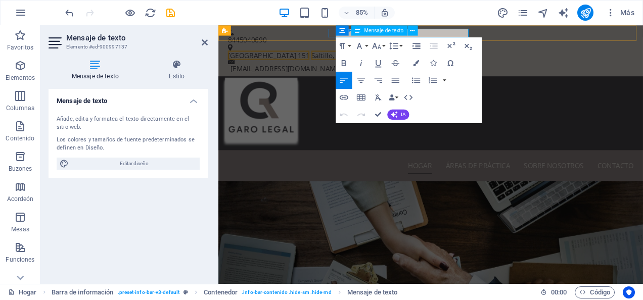
click at [379, 55] on span "Saltillo, Coah." at bounding box center [353, 60] width 51 height 11
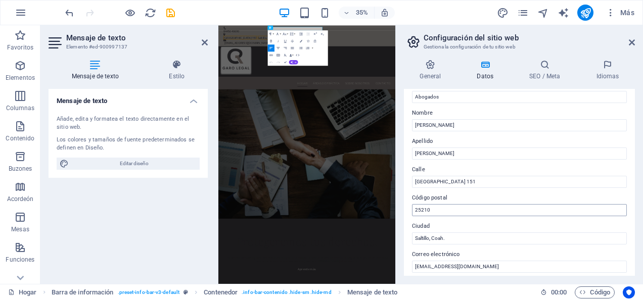
scroll to position [51, 0]
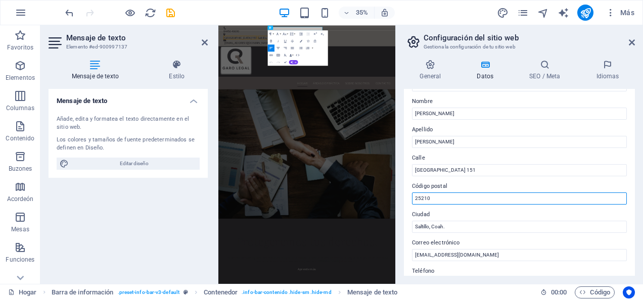
click at [437, 199] on input "25210" at bounding box center [519, 199] width 215 height 12
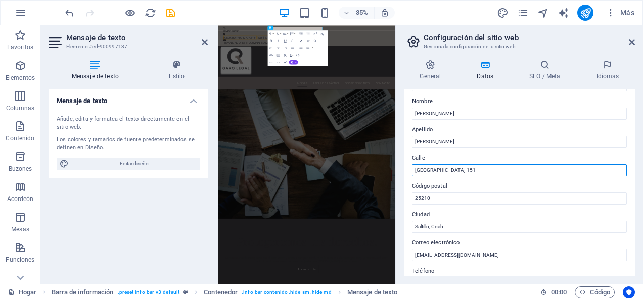
click at [465, 167] on input "[GEOGRAPHIC_DATA] 151" at bounding box center [519, 170] width 215 height 12
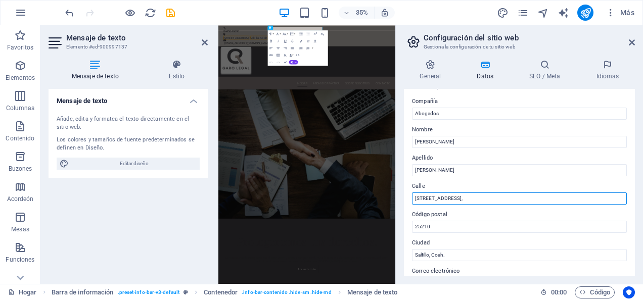
scroll to position [0, 0]
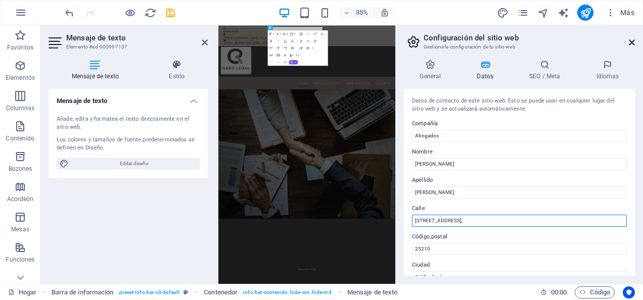
type input "[STREET_ADDRESS],"
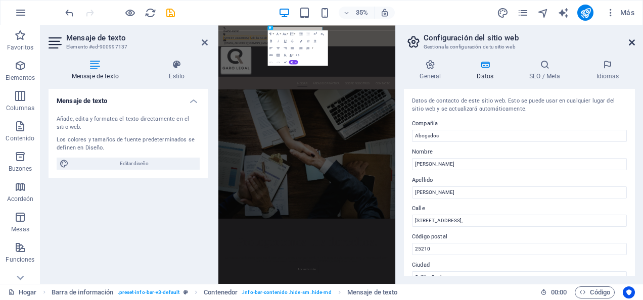
click at [631, 41] on icon at bounding box center [632, 42] width 6 height 8
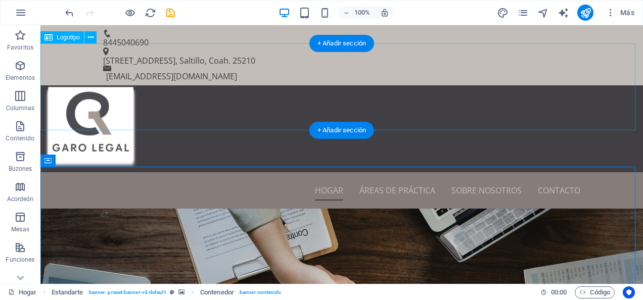
click at [450, 105] on div at bounding box center [341, 128] width 602 height 87
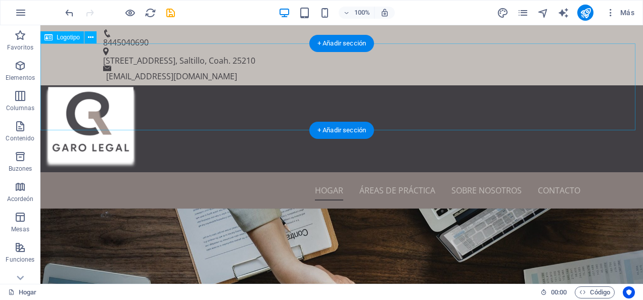
click at [112, 100] on div at bounding box center [341, 128] width 602 height 87
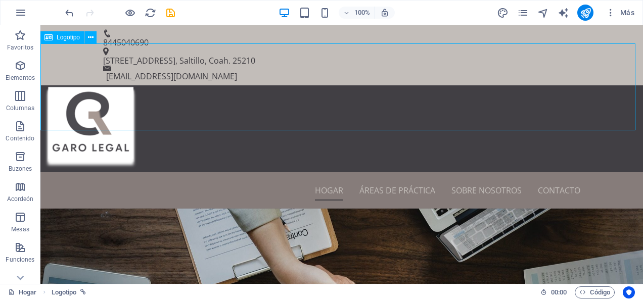
click at [67, 35] on span "Logotipo" at bounding box center [68, 37] width 23 height 6
click at [49, 40] on icon at bounding box center [48, 37] width 8 height 12
click at [51, 40] on icon at bounding box center [48, 37] width 8 height 12
select select "px"
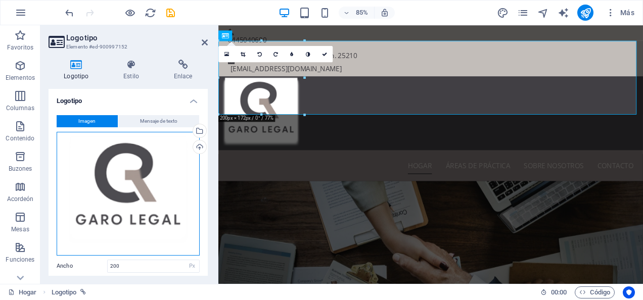
click at [177, 159] on div "Arrastra archivos aquí, haz clic para elegir archivos o selecciona archivos de …" at bounding box center [128, 194] width 143 height 124
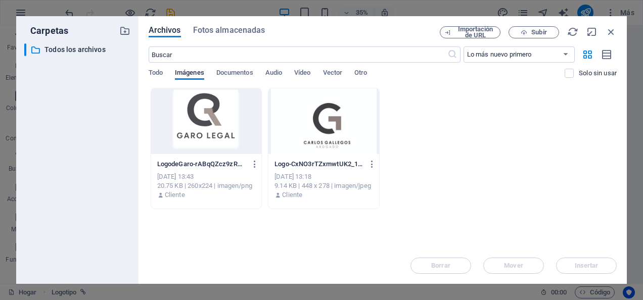
drag, startPoint x: 454, startPoint y: 180, endPoint x: 401, endPoint y: 146, distance: 63.2
click at [401, 146] on div "LogodeGaro-rABqQZcz9zRZtd6D8Cqq6g.png LogodeGaro-rABqQZcz9zRZtd6D8Cqq6g.png [DA…" at bounding box center [383, 148] width 468 height 121
click at [236, 71] on span "Documentos" at bounding box center [234, 74] width 37 height 14
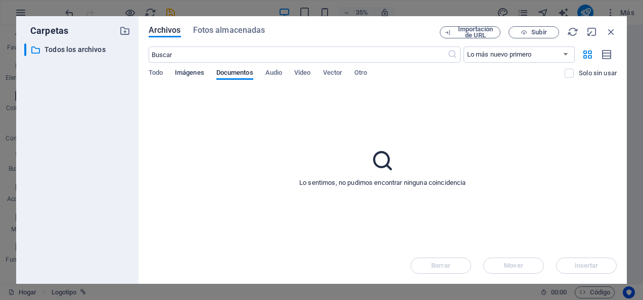
click at [197, 72] on span "Imágenes" at bounding box center [189, 74] width 29 height 14
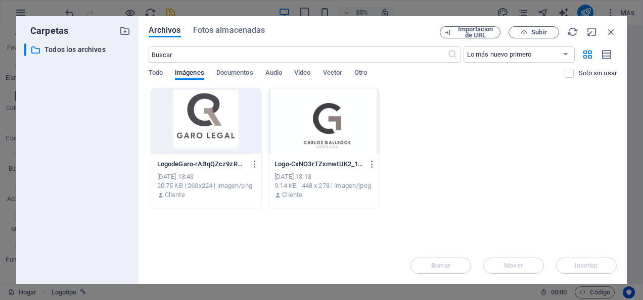
click at [249, 137] on div at bounding box center [206, 121] width 111 height 66
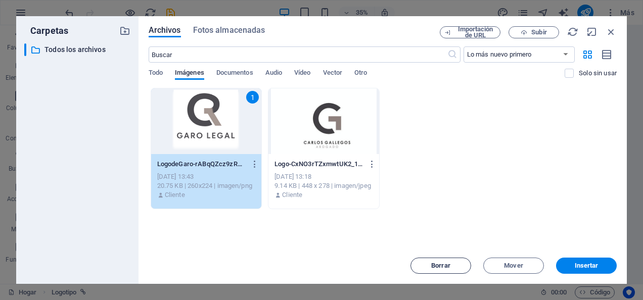
click at [451, 269] on button "Borrar" at bounding box center [440, 266] width 61 height 16
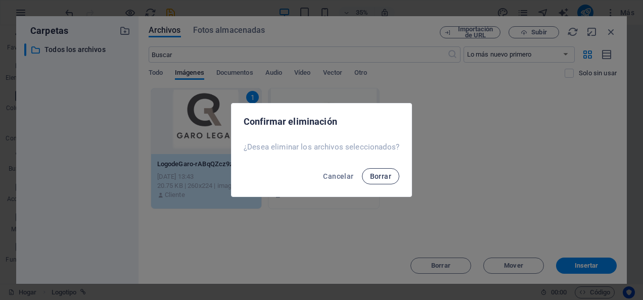
click at [378, 180] on span "Borrar" at bounding box center [380, 176] width 21 height 8
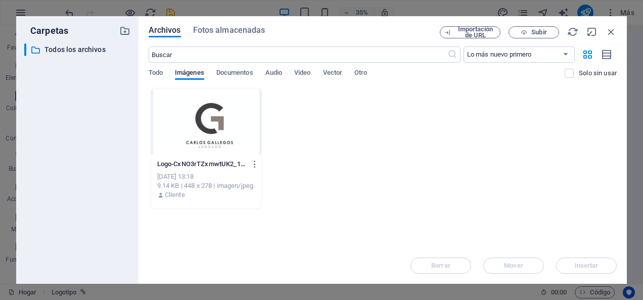
click at [227, 143] on div at bounding box center [206, 121] width 111 height 66
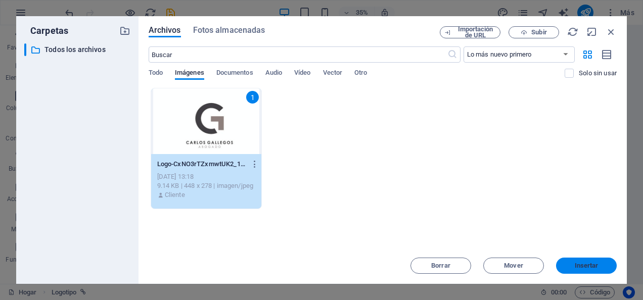
click at [584, 266] on span "Insertar" at bounding box center [587, 266] width 24 height 6
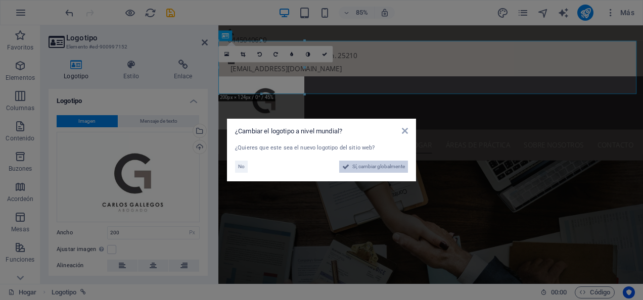
click at [393, 168] on span "Sí, cambiar globalmente" at bounding box center [378, 167] width 53 height 12
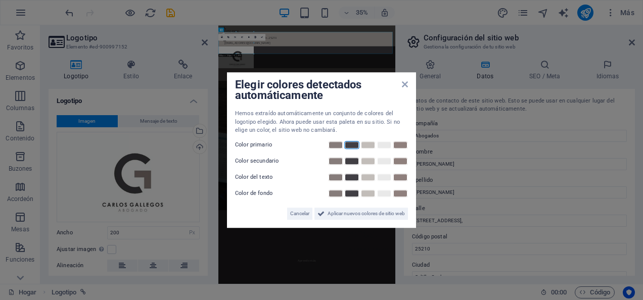
click at [355, 143] on link at bounding box center [351, 145] width 15 height 8
click at [340, 146] on link at bounding box center [335, 145] width 15 height 8
click at [349, 160] on link at bounding box center [351, 161] width 15 height 8
click at [366, 175] on link at bounding box center [367, 177] width 15 height 8
click at [354, 192] on link at bounding box center [351, 194] width 15 height 8
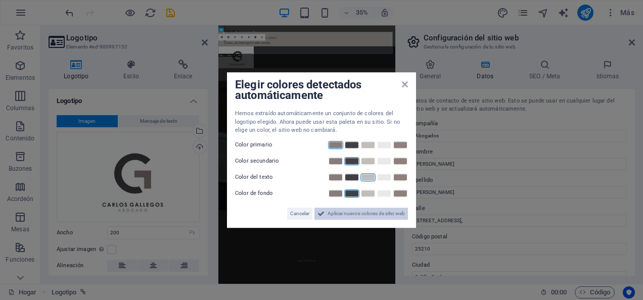
click at [348, 215] on span "Aplicar nuevos colores de sitio web" at bounding box center [366, 214] width 77 height 12
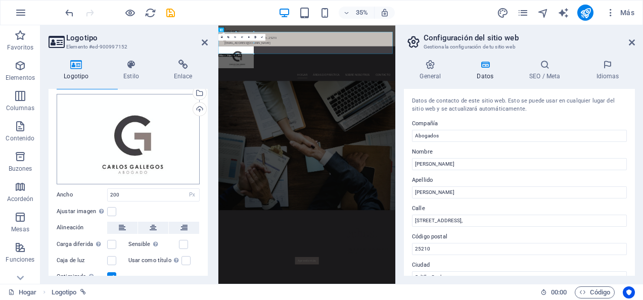
scroll to position [51, 0]
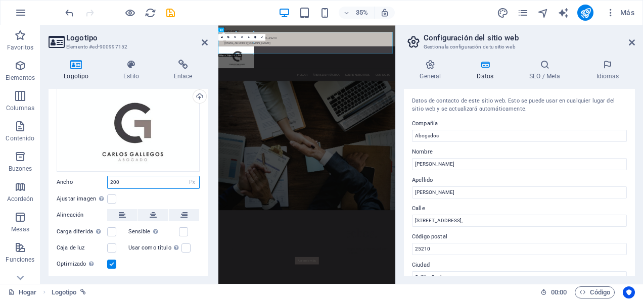
click at [172, 179] on input "200" at bounding box center [153, 182] width 91 height 12
drag, startPoint x: 139, startPoint y: 179, endPoint x: 109, endPoint y: 178, distance: 30.3
click at [109, 178] on input "200" at bounding box center [153, 182] width 91 height 12
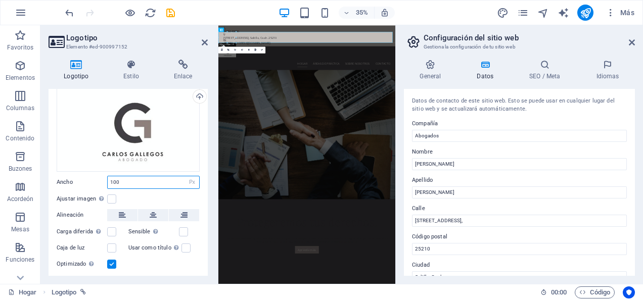
type input "100"
click at [105, 197] on label "Ajustar imagen Ajuste automático de la imagen a un ancho y alto fijos" at bounding box center [82, 199] width 51 height 12
click at [0, 0] on input "Ajustar imagen Ajuste automático de la imagen a un ancho y alto fijos" at bounding box center [0, 0] width 0 height 0
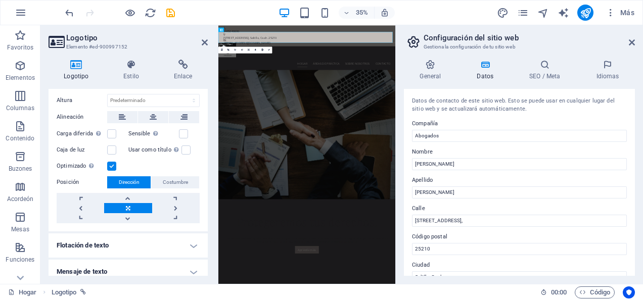
scroll to position [172, 0]
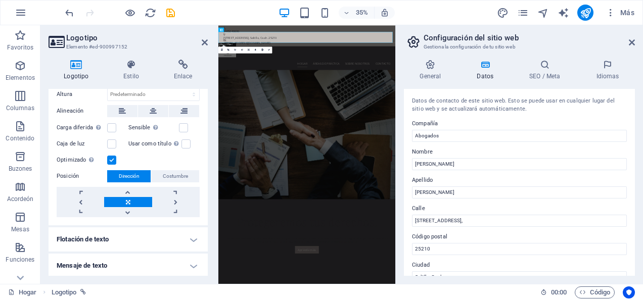
click at [192, 234] on h4 "Flotación de texto" at bounding box center [128, 239] width 159 height 24
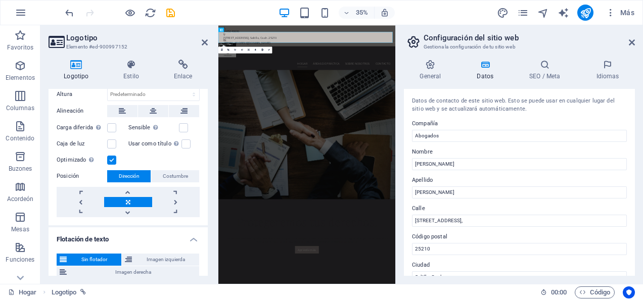
scroll to position [227, 0]
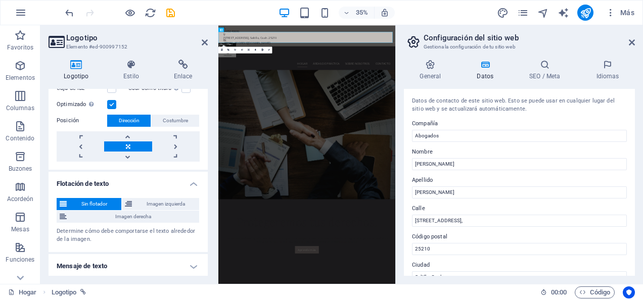
click at [188, 261] on h4 "Mensaje de texto" at bounding box center [128, 266] width 159 height 24
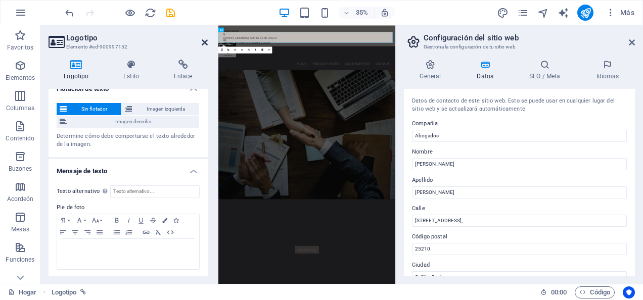
drag, startPoint x: 205, startPoint y: 41, endPoint x: 235, endPoint y: 27, distance: 32.6
click at [205, 41] on icon at bounding box center [205, 42] width 6 height 8
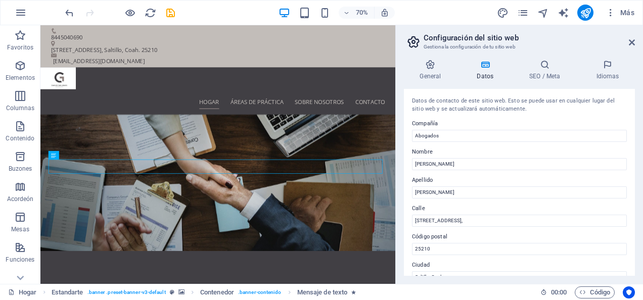
click at [636, 42] on aside "Configuración del sitio web Gestiona la configuración de tu sitio web General D…" at bounding box center [519, 154] width 248 height 259
click at [630, 43] on icon at bounding box center [632, 42] width 6 height 8
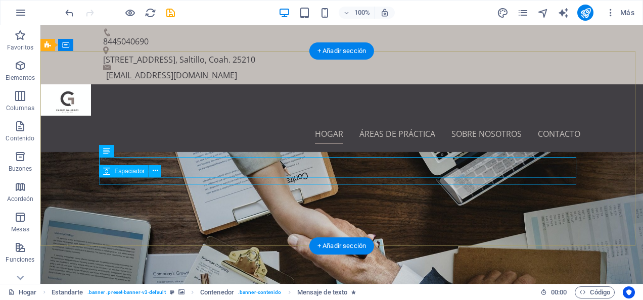
scroll to position [0, 0]
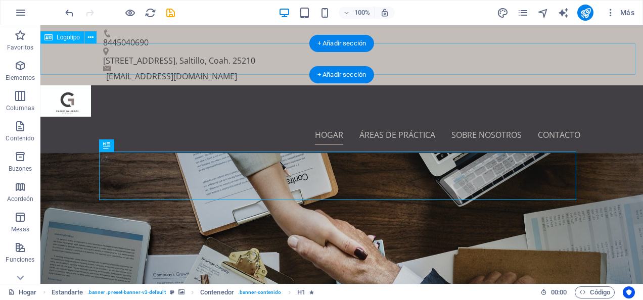
click at [76, 85] on div at bounding box center [341, 100] width 602 height 31
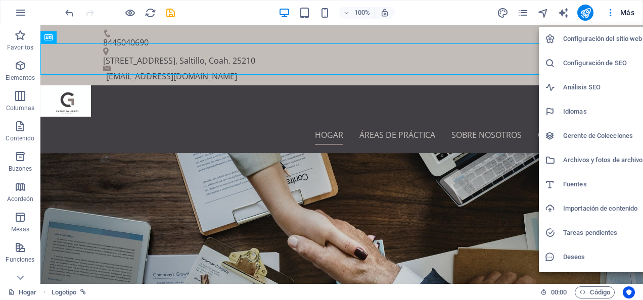
click at [607, 37] on h6 "Configuración del sitio web" at bounding box center [604, 39] width 82 height 12
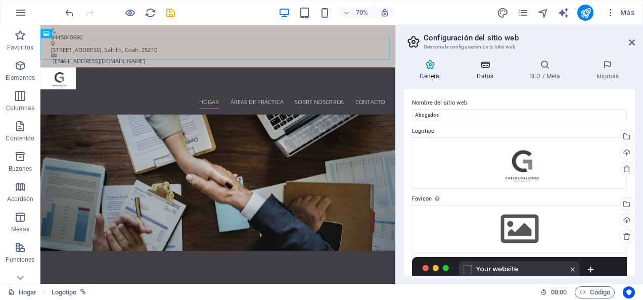
click at [483, 72] on h4 "Datos" at bounding box center [487, 70] width 53 height 21
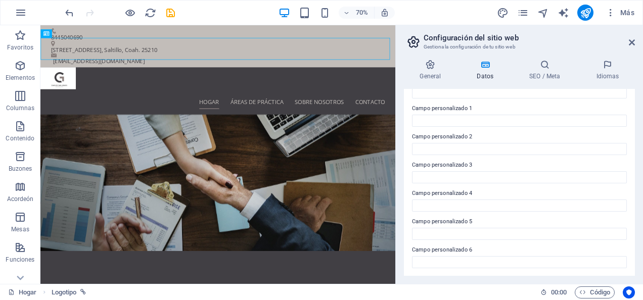
scroll to position [147, 0]
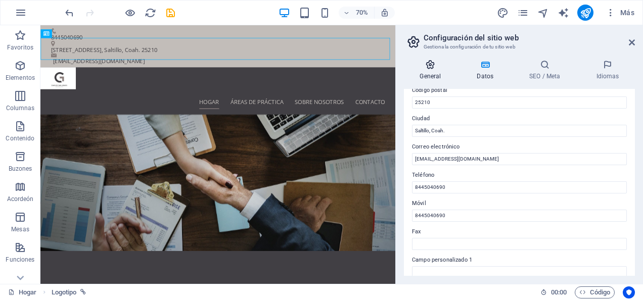
click at [426, 65] on icon at bounding box center [430, 65] width 53 height 10
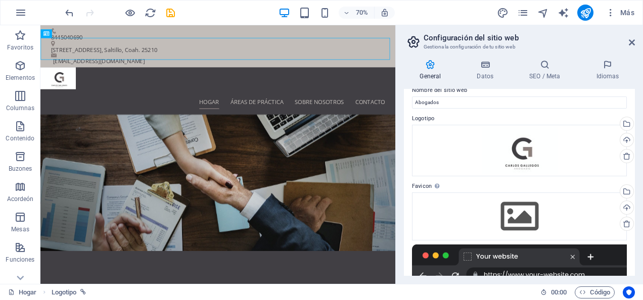
scroll to position [0, 0]
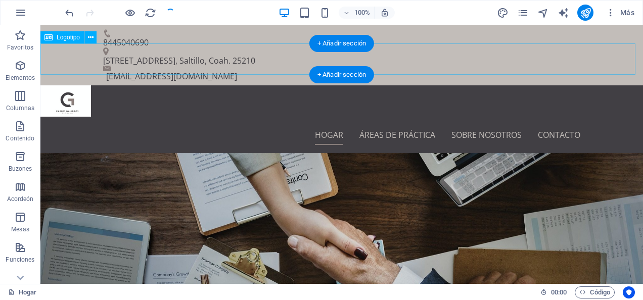
click at [107, 85] on div at bounding box center [341, 100] width 602 height 31
click at [67, 85] on div at bounding box center [341, 100] width 602 height 31
select select "px"
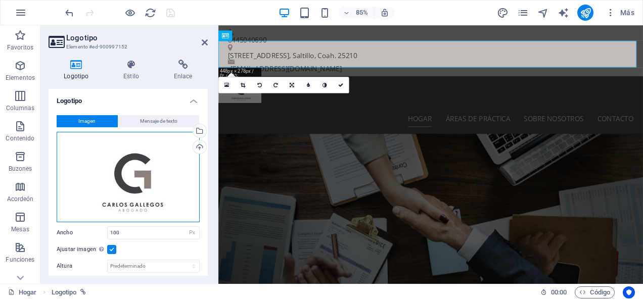
click at [165, 172] on div "Arrastra archivos aquí, haz clic para elegir archivos o selecciona archivos de …" at bounding box center [128, 177] width 143 height 90
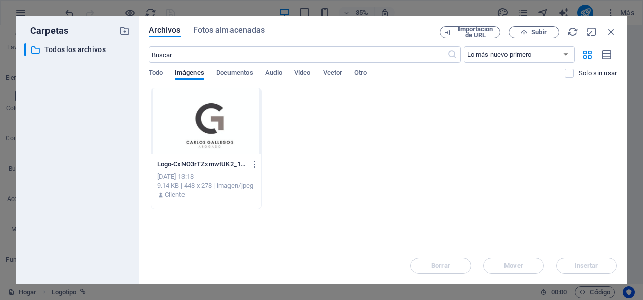
click at [234, 132] on div at bounding box center [206, 121] width 111 height 66
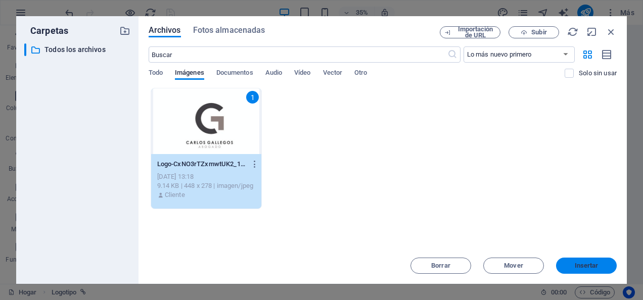
click at [585, 266] on span "Insertar" at bounding box center [587, 266] width 24 height 6
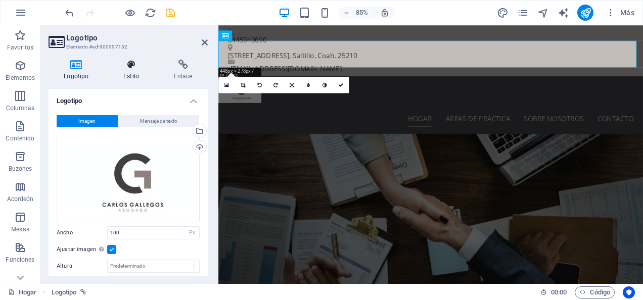
click at [136, 74] on font "Estilo" at bounding box center [131, 76] width 16 height 7
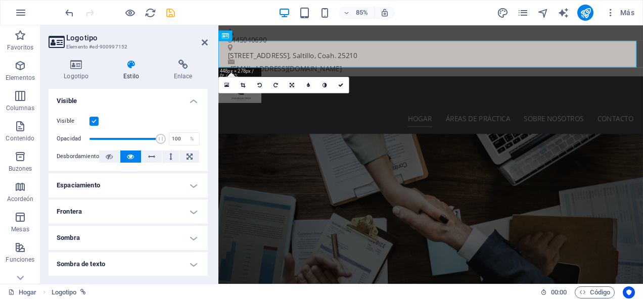
scroll to position [51, 0]
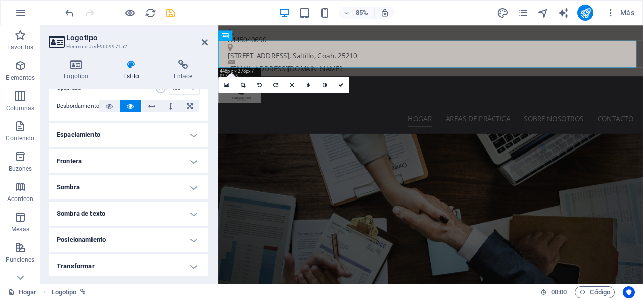
click at [156, 145] on h4 "Espaciamiento" at bounding box center [128, 135] width 159 height 24
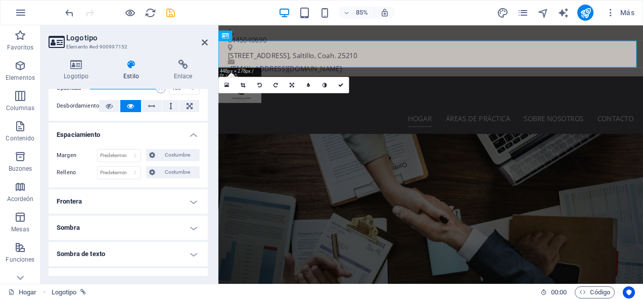
click at [115, 193] on h4 "Frontera" at bounding box center [128, 202] width 159 height 24
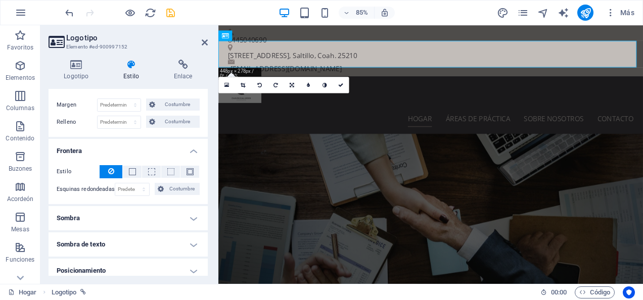
click at [112, 214] on h4 "Sombra" at bounding box center [128, 218] width 159 height 24
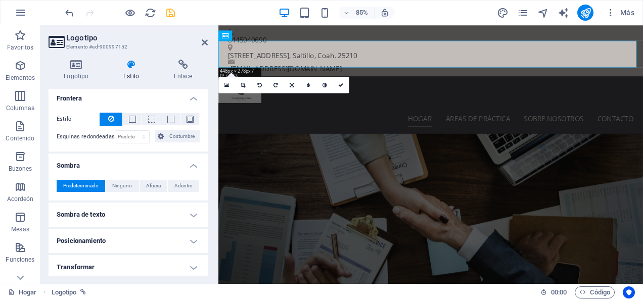
scroll to position [202, 0]
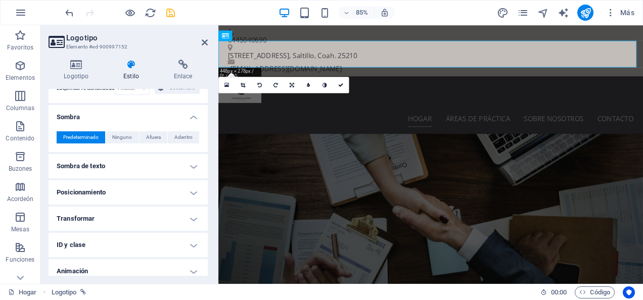
click at [125, 167] on h4 "Sombra de texto" at bounding box center [128, 166] width 159 height 24
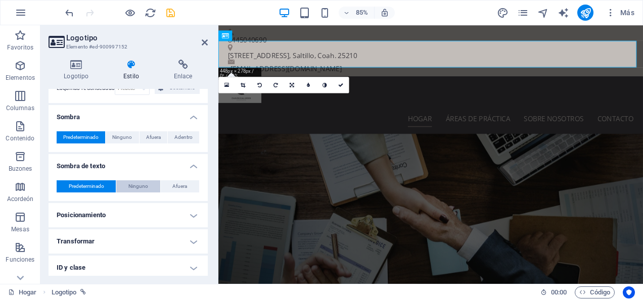
scroll to position [253, 0]
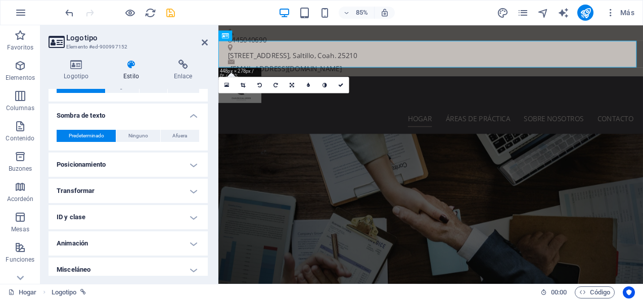
click at [134, 154] on h4 "Posicionamiento" at bounding box center [128, 165] width 159 height 24
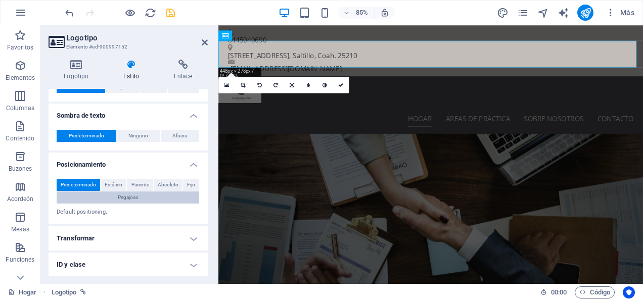
scroll to position [303, 0]
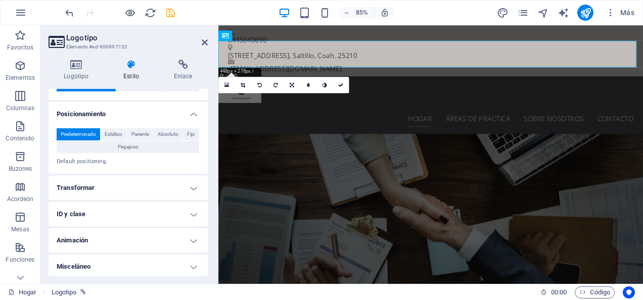
click at [129, 181] on h4 "Transformar" at bounding box center [128, 188] width 159 height 24
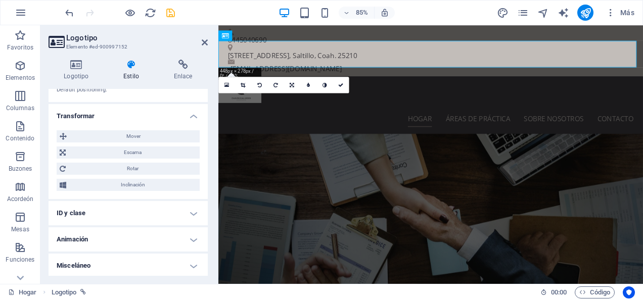
scroll to position [376, 0]
click at [122, 205] on h4 "ID y clase" at bounding box center [128, 213] width 159 height 24
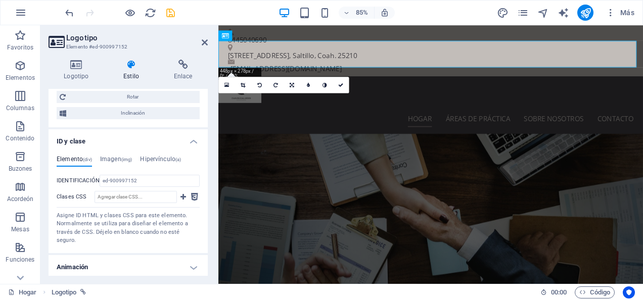
scroll to position [466, 0]
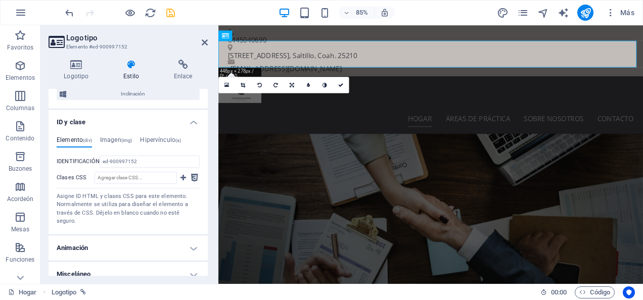
click at [122, 242] on h4 "Animación" at bounding box center [128, 248] width 159 height 24
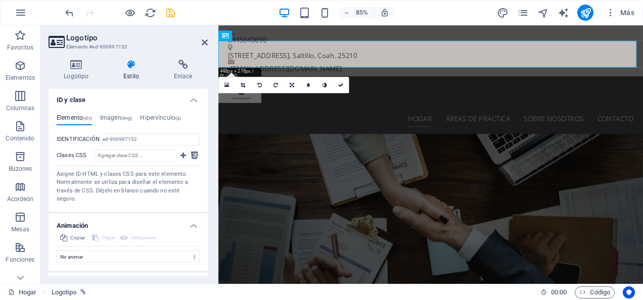
scroll to position [499, 0]
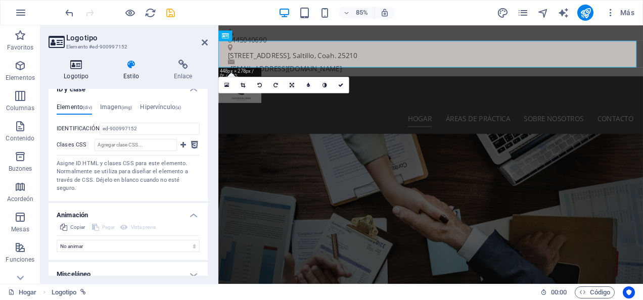
click at [75, 66] on icon at bounding box center [77, 65] width 56 height 10
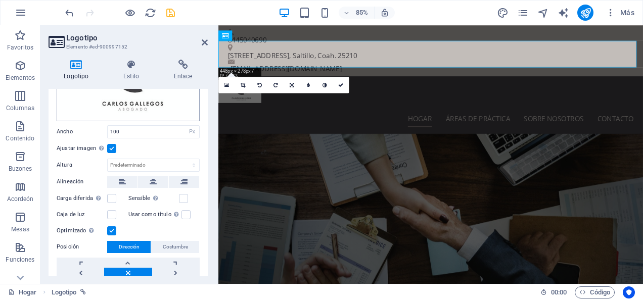
scroll to position [0, 0]
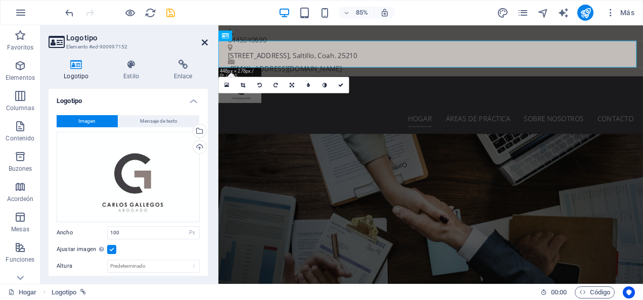
click at [207, 43] on icon at bounding box center [205, 42] width 6 height 8
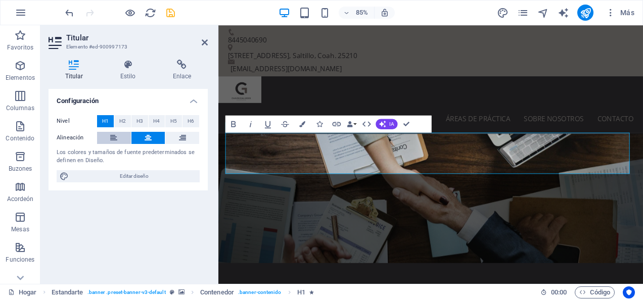
click at [116, 136] on icon at bounding box center [113, 138] width 7 height 12
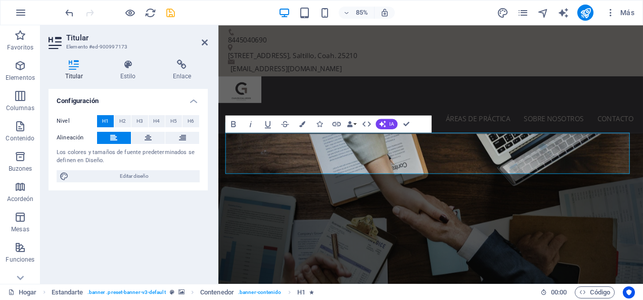
click at [148, 169] on div "Nivel H1 H2 H3 H4 H5 H6 Alineación Los colores y tamaños de fuente predetermina…" at bounding box center [128, 148] width 159 height 83
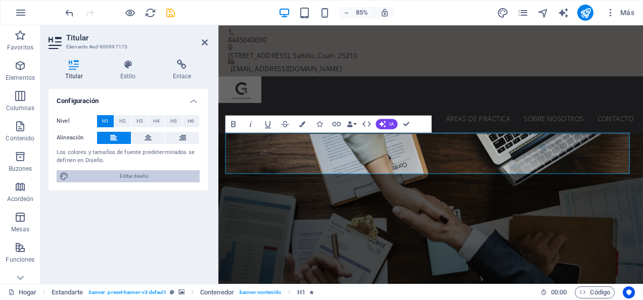
click at [145, 172] on span "Editar diseño" at bounding box center [134, 176] width 125 height 12
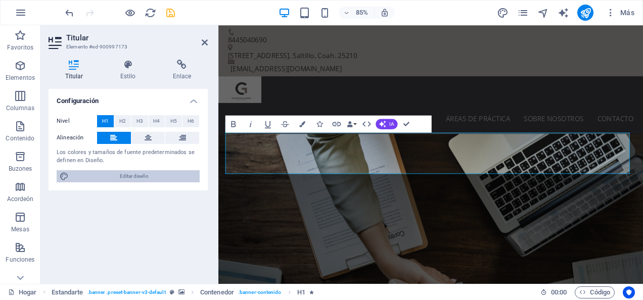
select select "px"
select select "400"
select select "px"
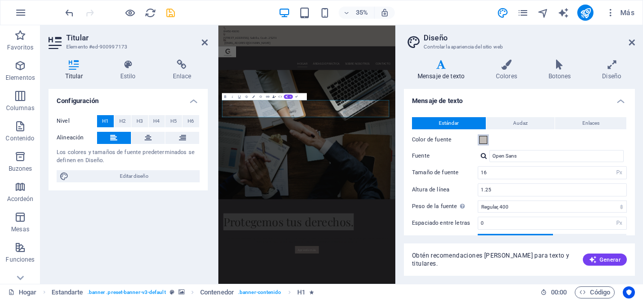
click at [485, 139] on span at bounding box center [483, 140] width 8 height 8
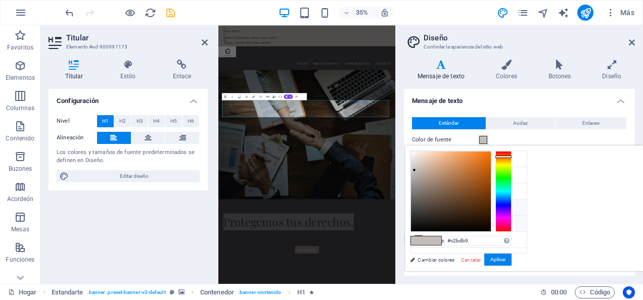
click at [448, 222] on font "Color personalizado 1" at bounding box center [453, 225] width 50 height 6
type input "#f0f2f1"
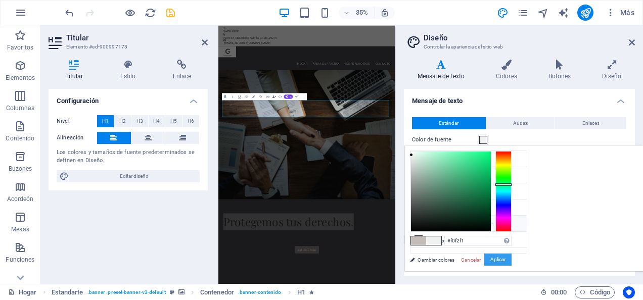
click at [512, 258] on button "Aplicar" at bounding box center [497, 260] width 27 height 12
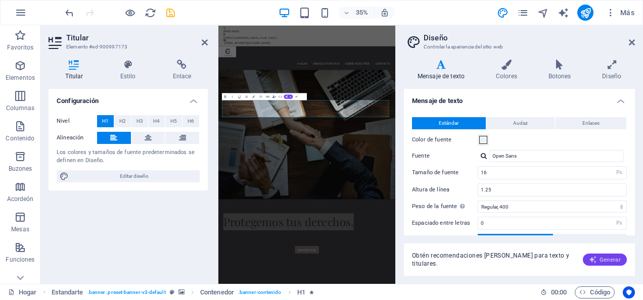
click at [605, 262] on font "Generar" at bounding box center [609, 260] width 21 height 6
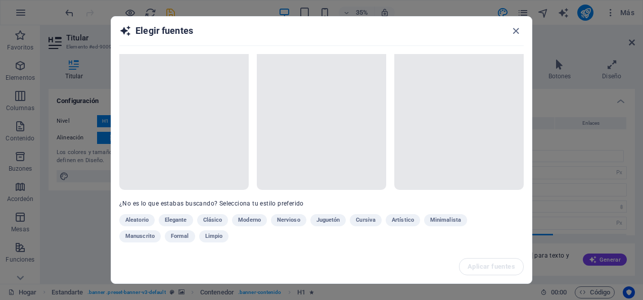
scroll to position [36, 0]
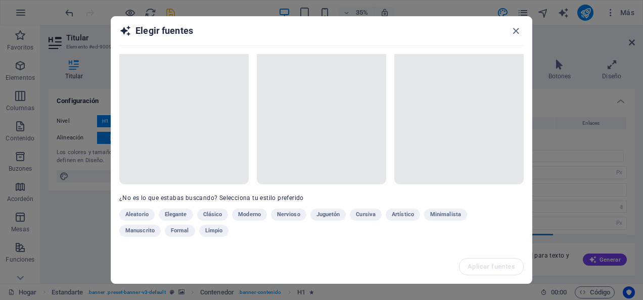
click at [147, 209] on div "Aleatorio Elegante Clásico Moderno Nervioso Juguetón Cursiva Artístico Minimali…" at bounding box center [296, 225] width 354 height 32
click at [169, 209] on div "Aleatorio Elegante Clásico Moderno Nervioso Juguetón Cursiva Artístico Minimali…" at bounding box center [296, 225] width 354 height 32
click at [517, 29] on icon "button" at bounding box center [516, 31] width 12 height 12
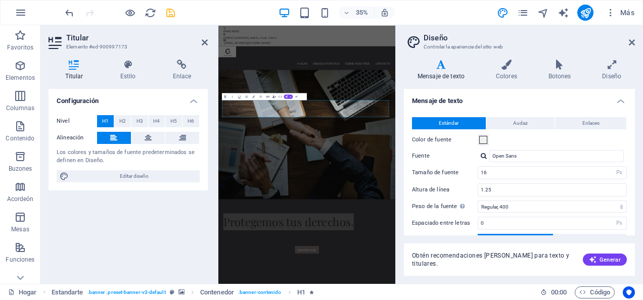
click at [514, 59] on div "Variants Mensaje de texto Colores Botones Diseño Mensaje de texto Estándar Auda…" at bounding box center [519, 168] width 247 height 233
click at [508, 69] on icon at bounding box center [506, 65] width 49 height 10
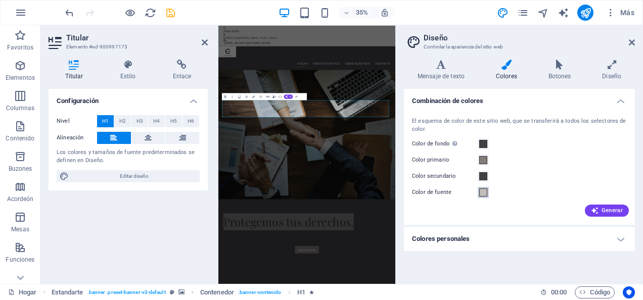
click at [484, 194] on span at bounding box center [483, 193] width 8 height 8
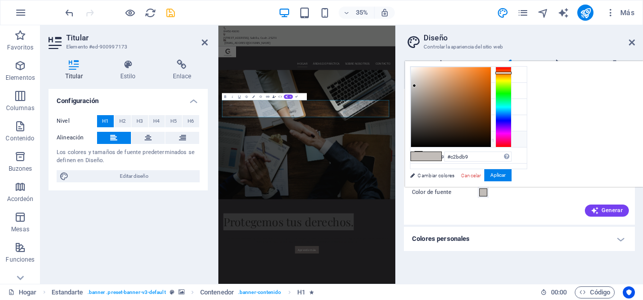
click at [443, 137] on font "Color personalizado 1" at bounding box center [453, 140] width 50 height 6
type input "#f0f2f1"
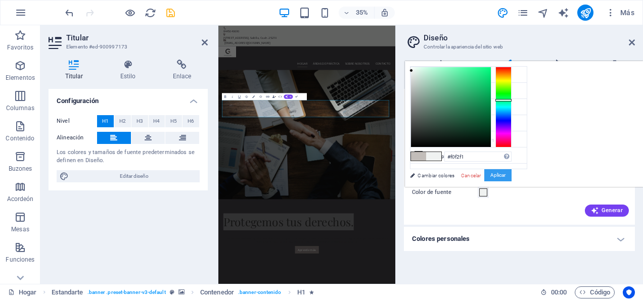
click at [512, 174] on button "Aplicar" at bounding box center [497, 175] width 27 height 12
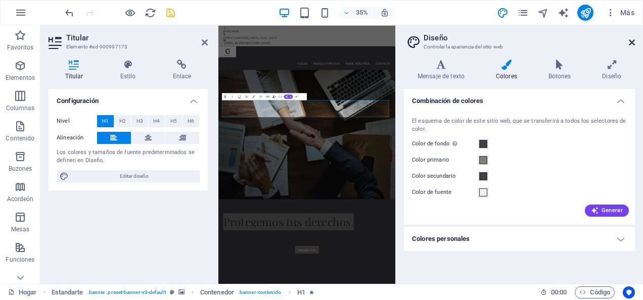
click at [634, 43] on icon at bounding box center [632, 42] width 6 height 8
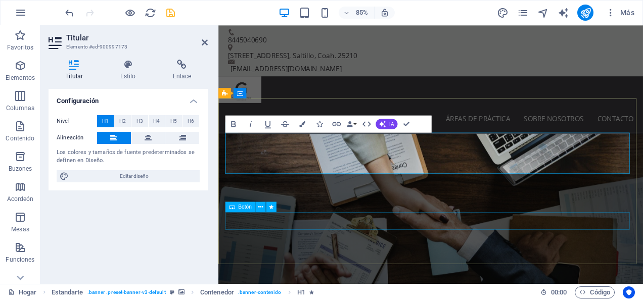
click at [278, 212] on div "Botón" at bounding box center [253, 207] width 57 height 11
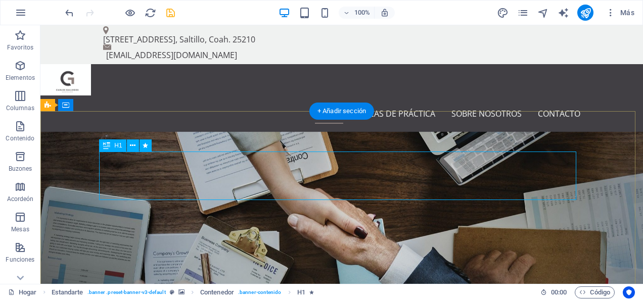
scroll to position [0, 0]
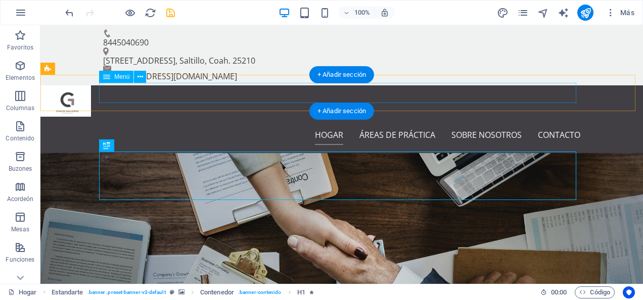
click at [544, 125] on nav "Hogar Áreas de Práctica Sobre nosotros Contacto" at bounding box center [341, 135] width 477 height 20
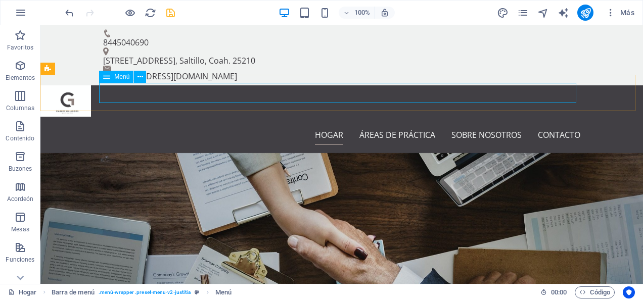
click at [115, 75] on span "Menú" at bounding box center [121, 77] width 15 height 6
click at [117, 75] on span "Menú" at bounding box center [121, 77] width 15 height 6
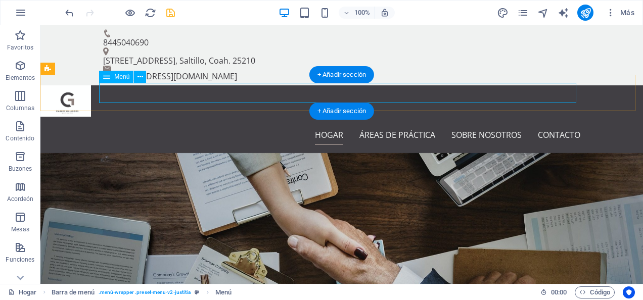
click at [125, 125] on nav "Hogar Áreas de Práctica Sobre nosotros Contacto" at bounding box center [341, 135] width 477 height 20
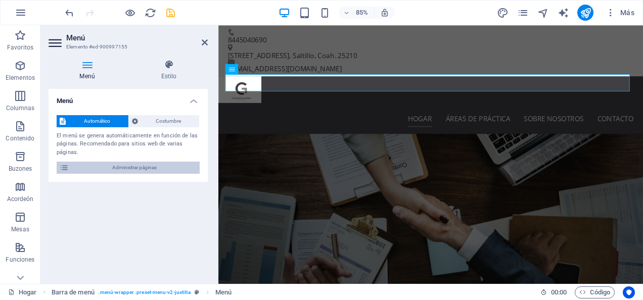
click at [138, 165] on span "Administrar páginas" at bounding box center [134, 168] width 125 height 12
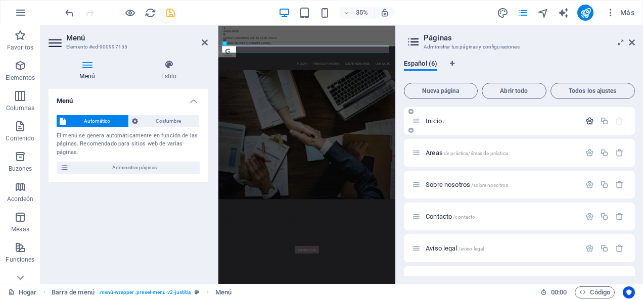
click at [588, 120] on icon "button" at bounding box center [589, 121] width 9 height 9
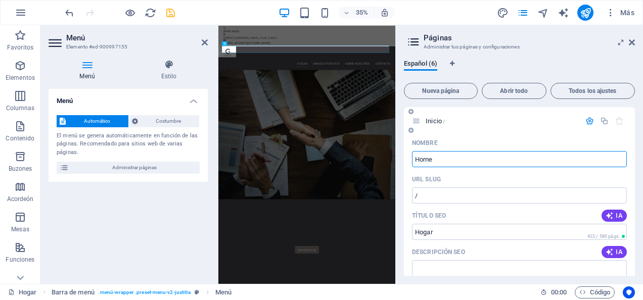
drag, startPoint x: 470, startPoint y: 160, endPoint x: 411, endPoint y: 162, distance: 58.7
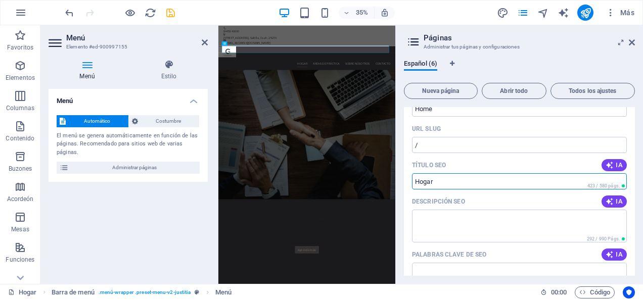
drag, startPoint x: 459, startPoint y: 184, endPoint x: 403, endPoint y: 179, distance: 55.8
click at [404, 179] on div "Nombre Home ​ URL SLUG / ​ Título SEO IA ​ 423 / 580 págs. Descripción SEO IA ​…" at bounding box center [519, 284] width 231 height 401
click at [418, 180] on input "Título SEO" at bounding box center [519, 181] width 215 height 16
click at [418, 181] on input "Título SEO" at bounding box center [519, 181] width 215 height 16
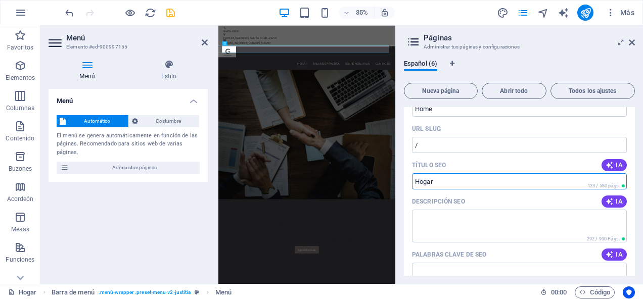
click at [418, 181] on input "Título SEO" at bounding box center [519, 181] width 215 height 16
click at [431, 181] on input "Título SEO" at bounding box center [519, 181] width 215 height 16
click at [444, 185] on input "Título SEO" at bounding box center [519, 181] width 215 height 16
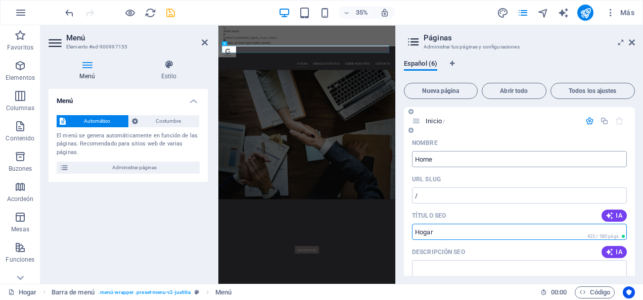
click at [445, 161] on input "Home" at bounding box center [519, 159] width 215 height 16
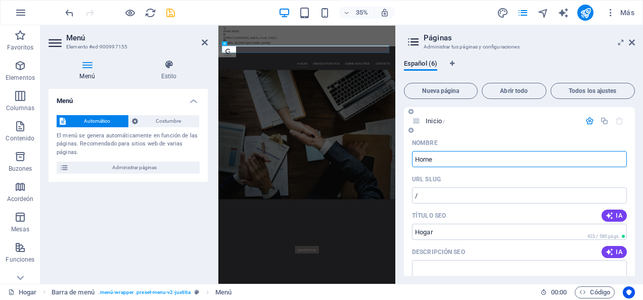
click at [444, 160] on input "Home" at bounding box center [519, 159] width 215 height 16
type input "H"
type input "Inicio"
type input "/inicio"
type input "Inicio"
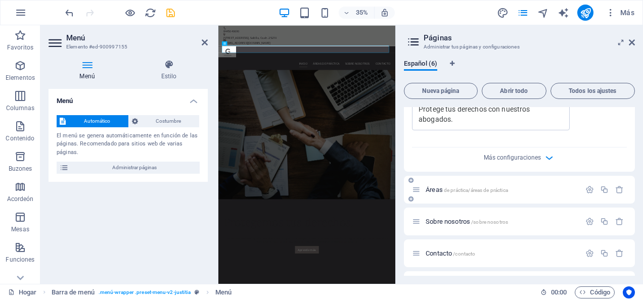
scroll to position [354, 0]
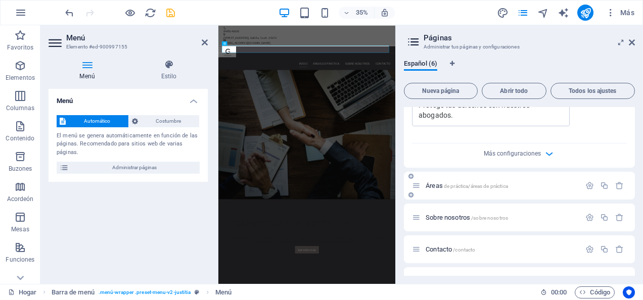
type input "Inicio"
click at [461, 184] on span "de práctica/áreas de práctica" at bounding box center [476, 186] width 64 height 6
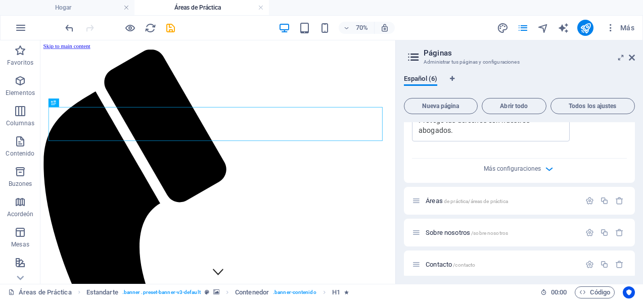
scroll to position [0, 0]
click at [590, 198] on icon "button" at bounding box center [589, 201] width 9 height 9
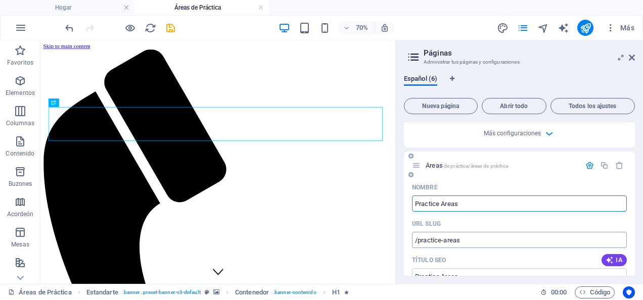
scroll to position [404, 0]
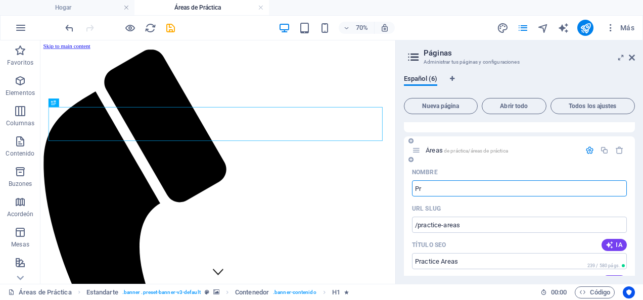
type input "P"
type input "/"
type input "Area"
type input "/area"
type input "Area"
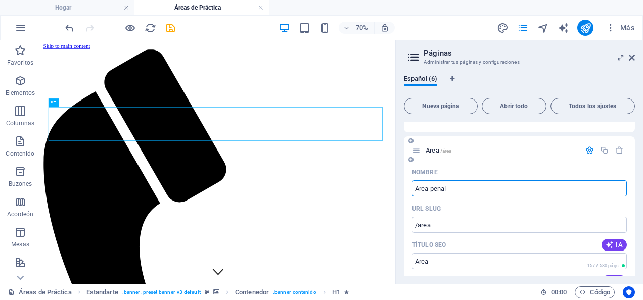
type input "Area penal"
type input "/area-penal"
type input "Area penal"
type input "Área penal"
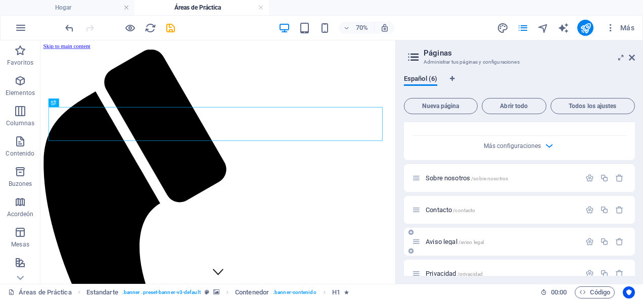
scroll to position [810, 0]
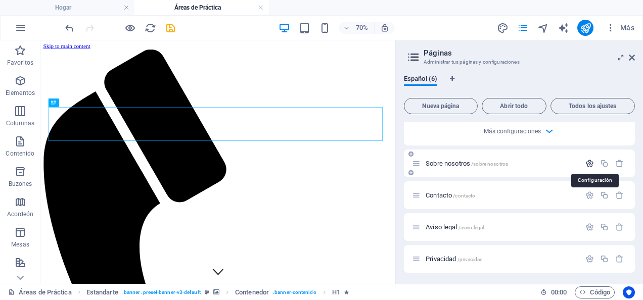
type input "Área penal"
click at [588, 164] on icon "button" at bounding box center [589, 163] width 9 height 9
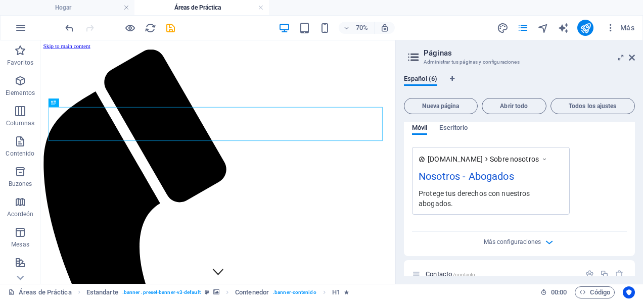
scroll to position [1197, 0]
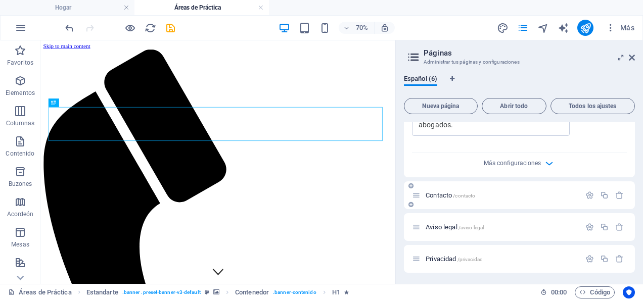
click at [453, 192] on span "Contacto /contacto" at bounding box center [451, 196] width 50 height 8
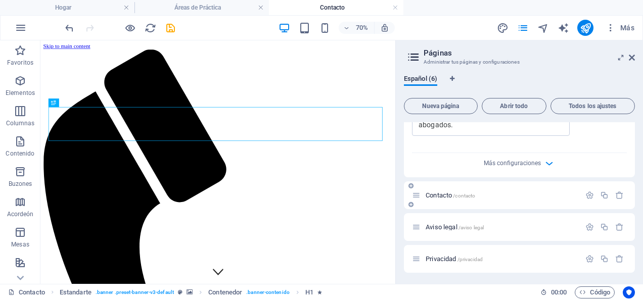
click at [458, 194] on span "/contacto" at bounding box center [464, 196] width 22 height 6
click at [592, 192] on button "button" at bounding box center [589, 195] width 15 height 9
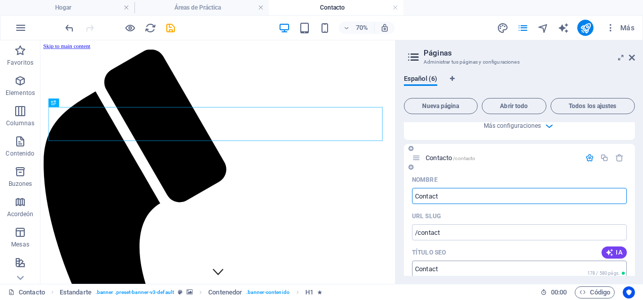
scroll to position [1298, 0]
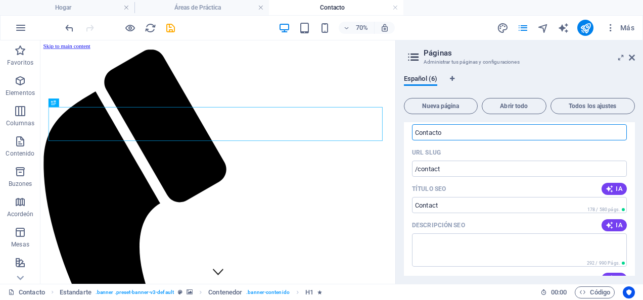
type input "Contacto"
type input "/contacto"
type input "Contacto"
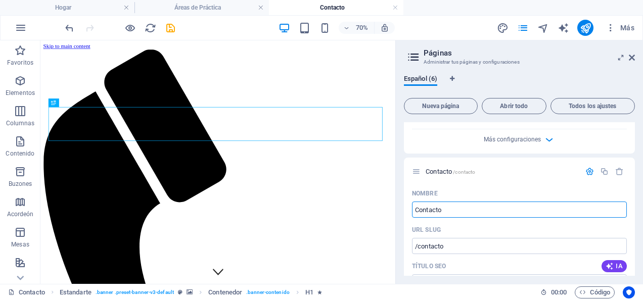
scroll to position [1230, 0]
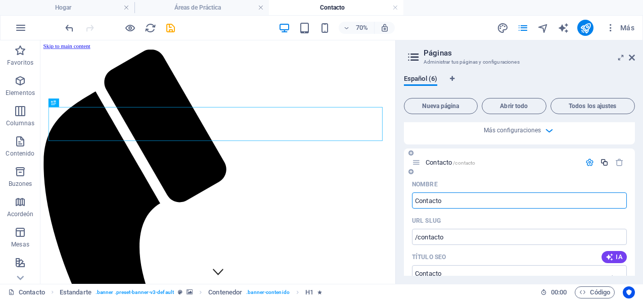
type input "Contacto"
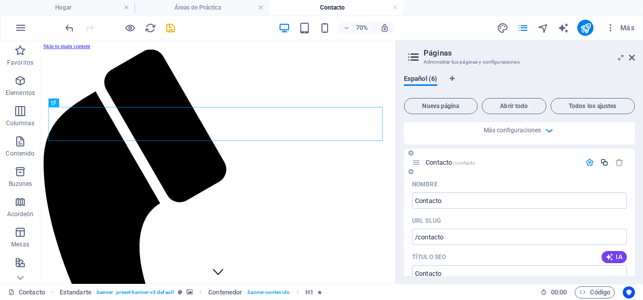
click at [602, 158] on icon "button" at bounding box center [604, 162] width 9 height 9
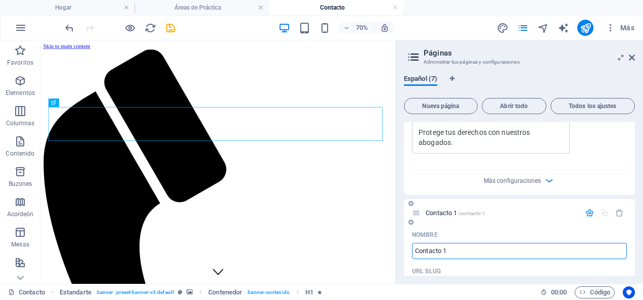
scroll to position [1649, 0]
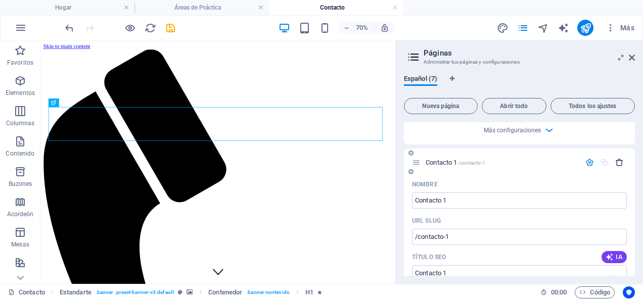
click at [615, 160] on icon "button" at bounding box center [619, 162] width 9 height 9
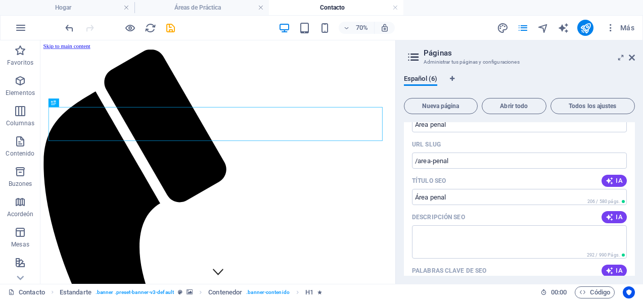
scroll to position [421, 0]
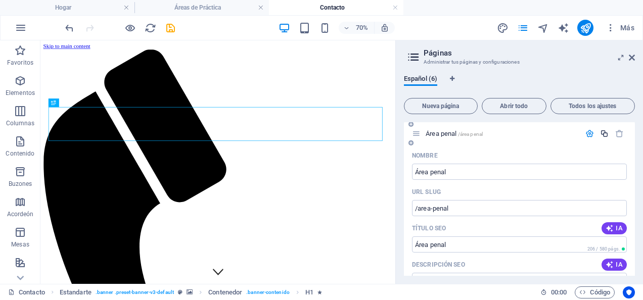
click at [600, 133] on icon "button" at bounding box center [604, 133] width 9 height 9
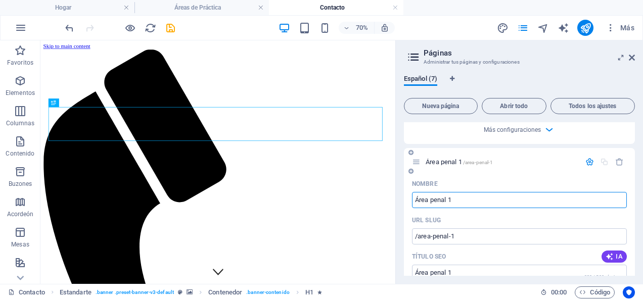
click at [492, 195] on input "Área penal 1" at bounding box center [519, 200] width 215 height 16
type input "Área"
type input "/area"
type input "Área"
type input "Área laboral"
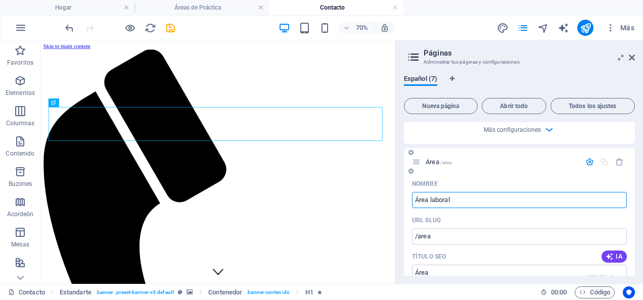
type input "/area-laboral"
type input "Área laboral"
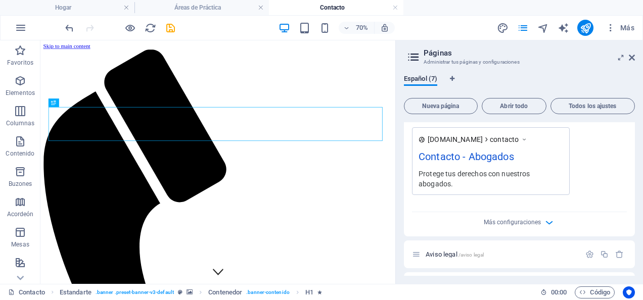
scroll to position [2002, 0]
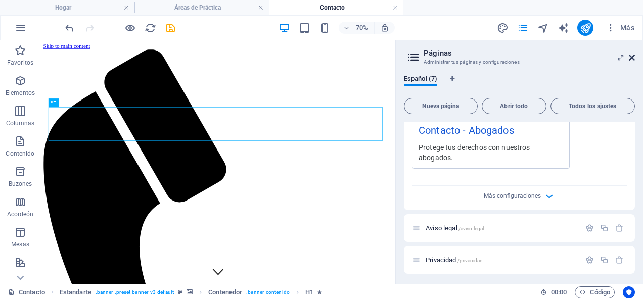
type input "Área laboral"
click at [629, 57] on icon at bounding box center [632, 58] width 6 height 8
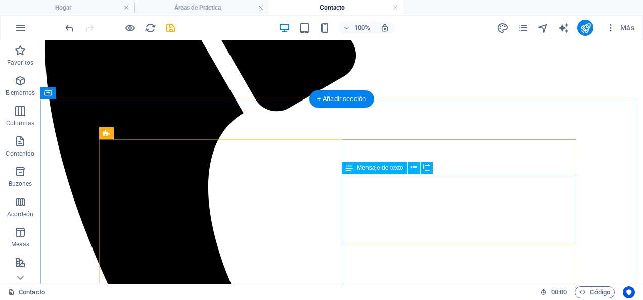
scroll to position [0, 0]
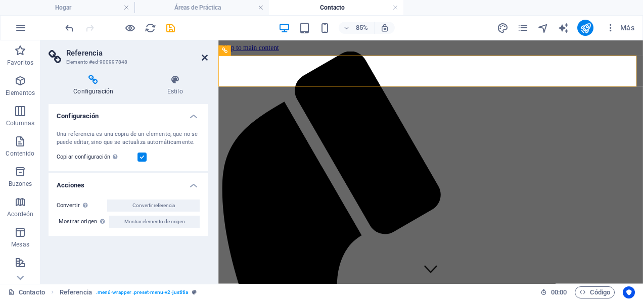
click at [207, 59] on icon at bounding box center [205, 58] width 6 height 8
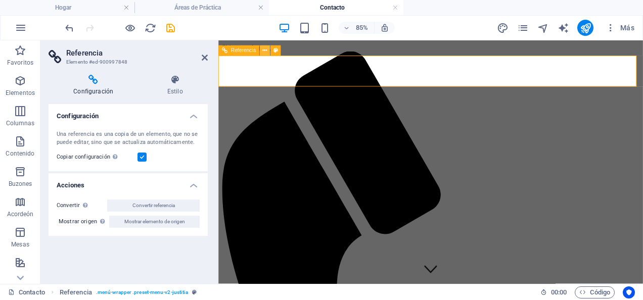
click at [261, 51] on button at bounding box center [265, 50] width 10 height 10
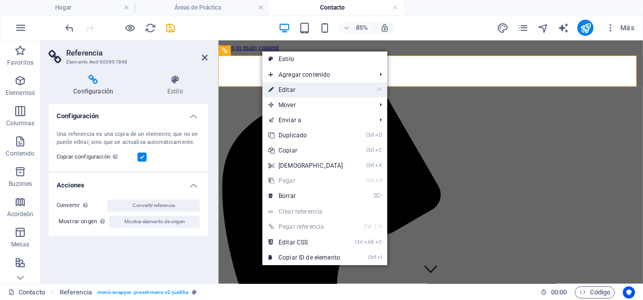
drag, startPoint x: 287, startPoint y: 87, endPoint x: 80, endPoint y: 55, distance: 208.7
click at [287, 87] on font "Editar" at bounding box center [286, 89] width 17 height 7
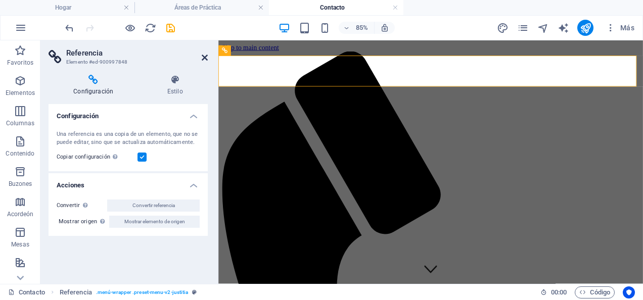
click at [206, 55] on icon at bounding box center [205, 58] width 6 height 8
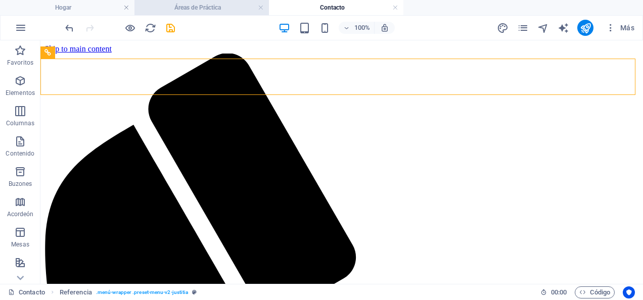
click at [181, 4] on h4 "Áreas de Práctica" at bounding box center [201, 7] width 134 height 11
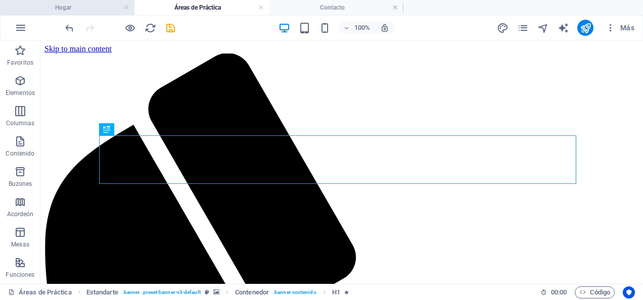
click at [78, 7] on h4 "Hogar" at bounding box center [67, 7] width 134 height 11
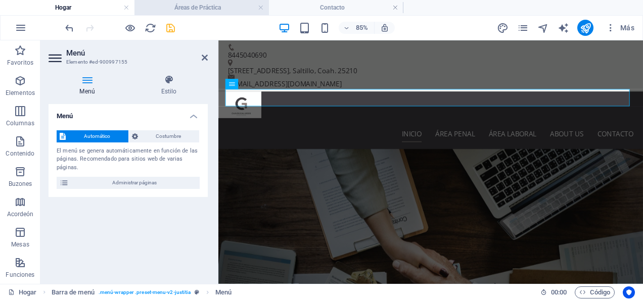
click at [178, 10] on h4 "Áreas de Práctica" at bounding box center [201, 7] width 134 height 11
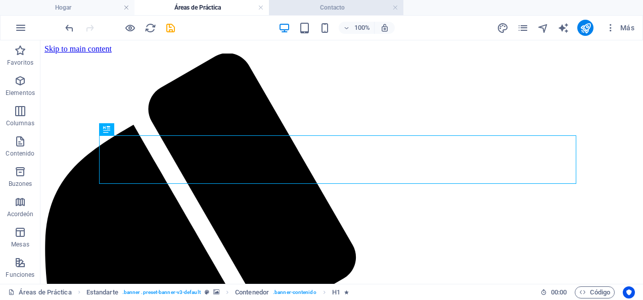
click at [329, 5] on h4 "Contacto" at bounding box center [336, 7] width 134 height 11
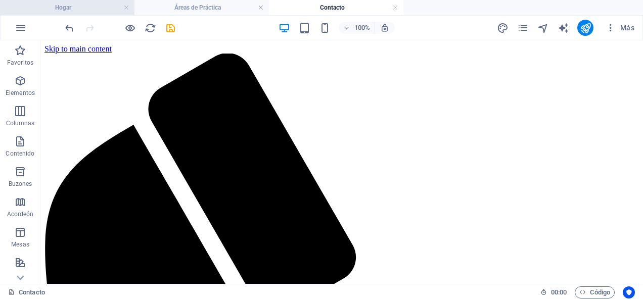
click at [80, 4] on h4 "Hogar" at bounding box center [67, 7] width 134 height 11
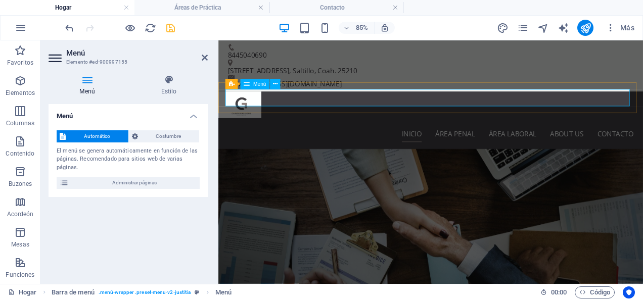
click at [628, 140] on nav "Inicio Área penal Área laboral About us Contacto" at bounding box center [467, 150] width 477 height 20
click at [203, 57] on icon at bounding box center [205, 58] width 6 height 8
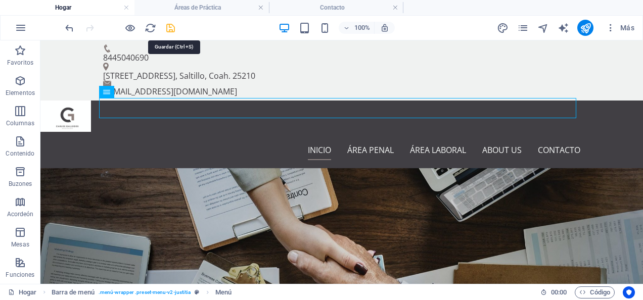
click at [167, 25] on icon "salvar" at bounding box center [171, 28] width 12 height 12
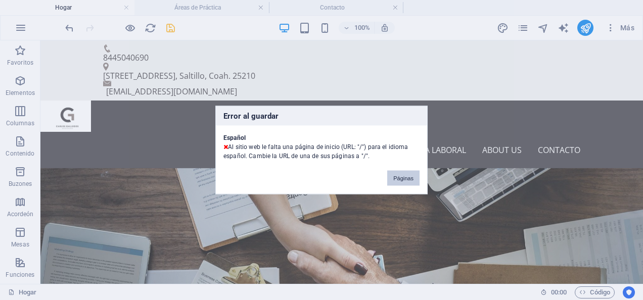
click at [403, 177] on button "Páginas" at bounding box center [403, 178] width 32 height 15
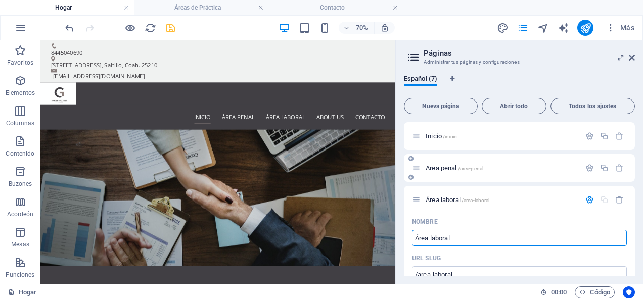
click at [450, 167] on span "Área penal /area-penal" at bounding box center [455, 168] width 58 height 8
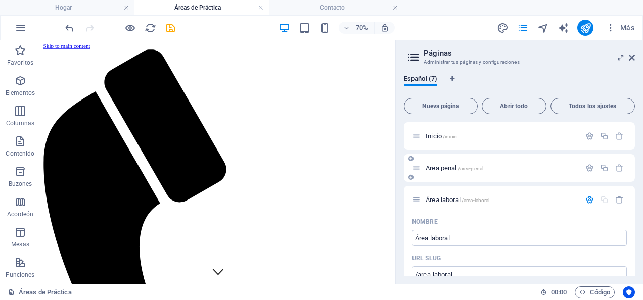
click at [410, 175] on icon at bounding box center [410, 177] width 5 height 6
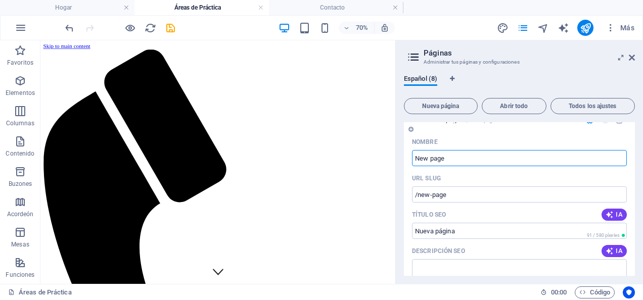
scroll to position [51, 0]
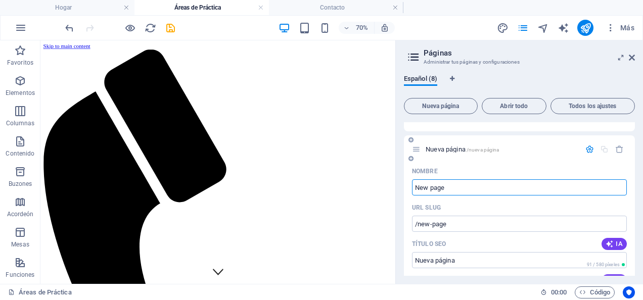
click at [615, 154] on div at bounding box center [604, 149] width 44 height 11
click at [616, 153] on icon "button" at bounding box center [619, 149] width 9 height 9
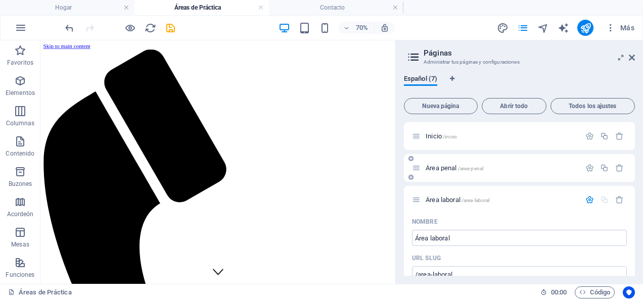
click at [461, 169] on span "/area-penal" at bounding box center [471, 169] width 26 height 6
click at [588, 167] on icon "button" at bounding box center [589, 168] width 9 height 9
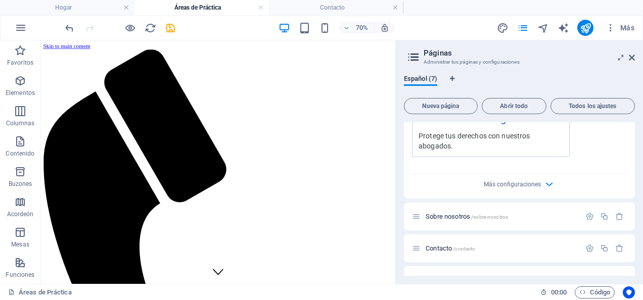
scroll to position [809, 0]
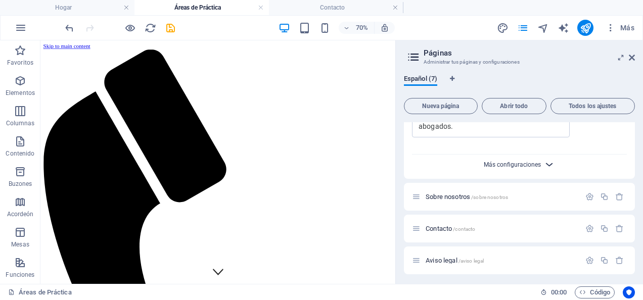
click at [498, 165] on span "Más configuraciones" at bounding box center [512, 164] width 57 height 7
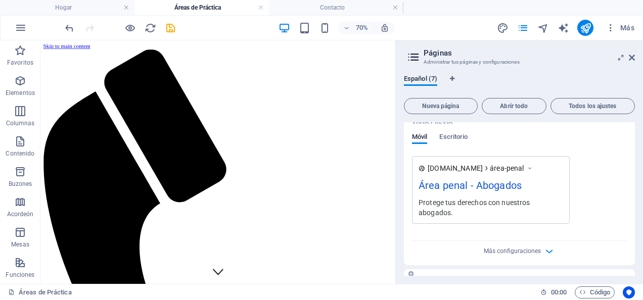
scroll to position [354, 0]
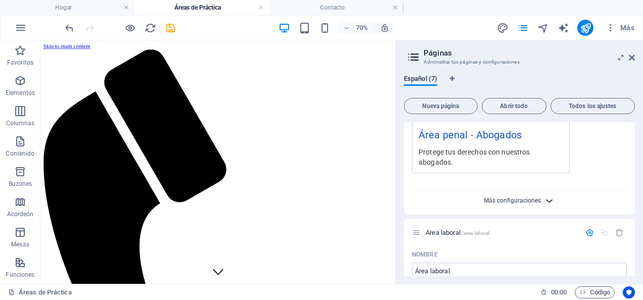
click at [508, 197] on div "Más configuraciones" at bounding box center [519, 199] width 215 height 16
click at [508, 200] on span "Más configuraciones" at bounding box center [512, 200] width 57 height 7
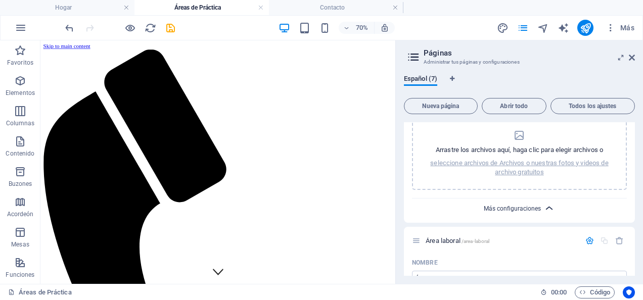
scroll to position [505, 0]
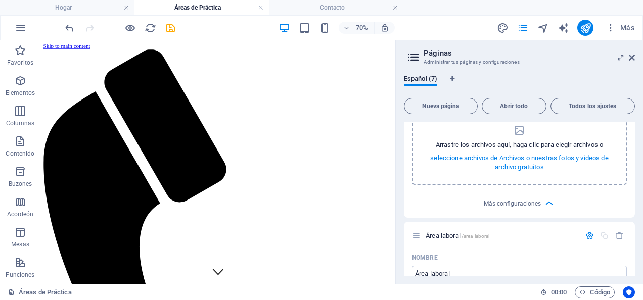
click at [493, 162] on p "seleccione archivos de Archivos o nuestras fotos y videos de archivo gratuitos" at bounding box center [519, 163] width 189 height 18
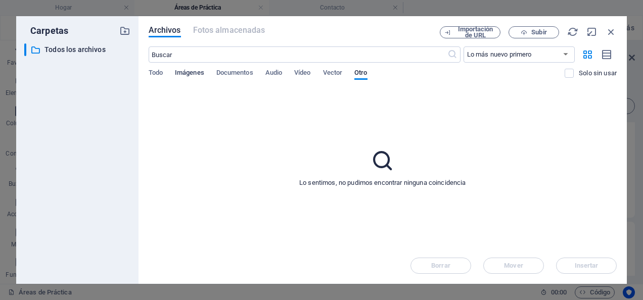
click at [200, 73] on span "Imágenes" at bounding box center [189, 74] width 29 height 14
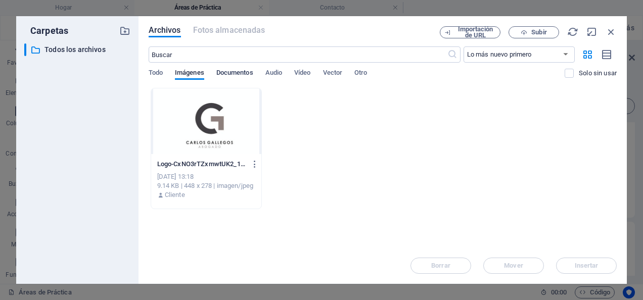
click at [236, 78] on span "Documentos" at bounding box center [234, 74] width 37 height 14
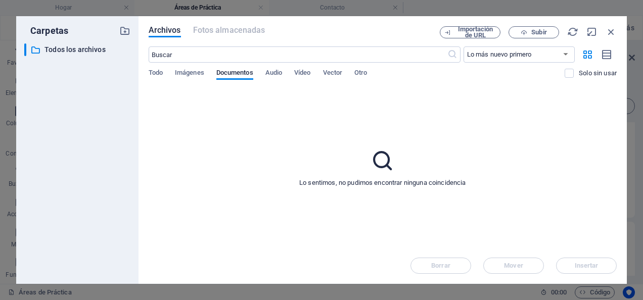
click at [264, 73] on div "Todo Imágenes Documentos Audio Vídeo Vector Otro" at bounding box center [357, 78] width 416 height 19
click at [271, 72] on span "Audio" at bounding box center [273, 74] width 17 height 14
click at [294, 73] on div "Todo Imágenes Documentos Audio Vídeo Vector Otro" at bounding box center [357, 78] width 416 height 19
click at [318, 73] on div "Todo Imágenes Documentos Audio Vídeo Vector Otro" at bounding box center [357, 78] width 416 height 19
click at [359, 72] on span "Otro" at bounding box center [360, 74] width 13 height 14
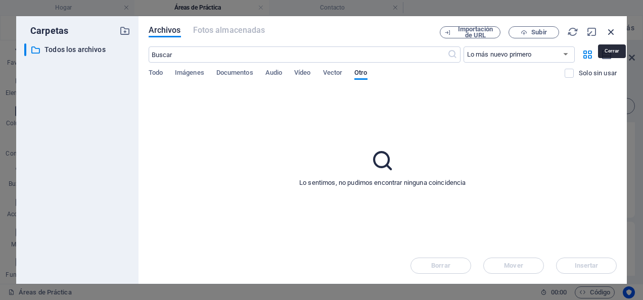
click at [612, 30] on icon "button" at bounding box center [611, 31] width 11 height 11
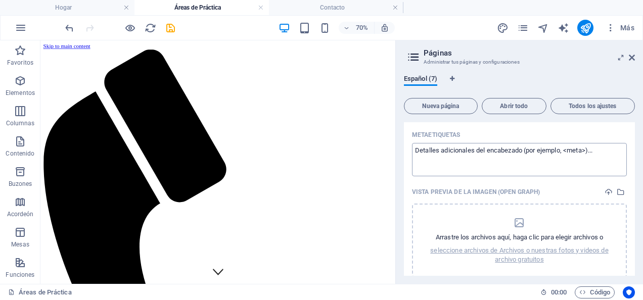
scroll to position [354, 0]
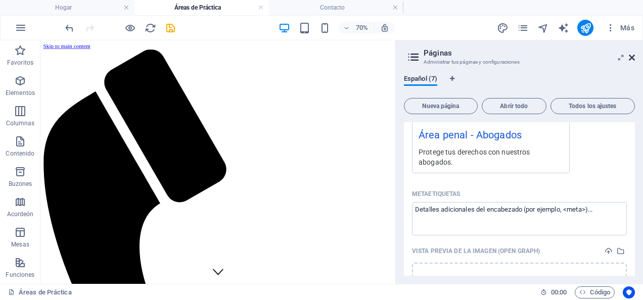
click at [632, 59] on icon at bounding box center [632, 58] width 6 height 8
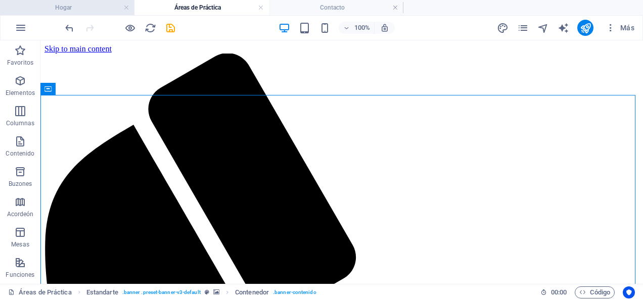
click at [108, 7] on h4 "Hogar" at bounding box center [67, 7] width 134 height 11
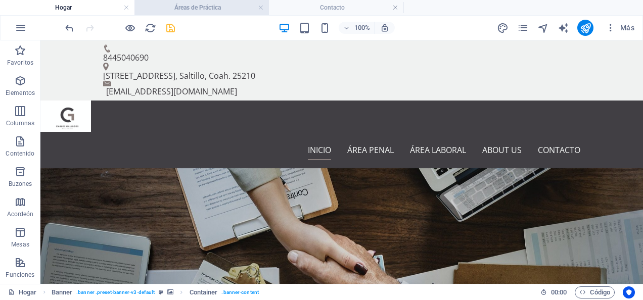
click at [221, 13] on li "Áreas de Práctica" at bounding box center [201, 7] width 134 height 15
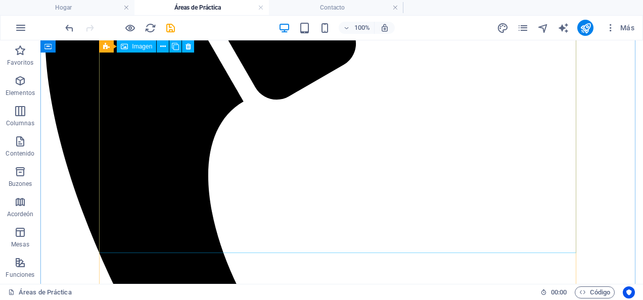
scroll to position [202, 0]
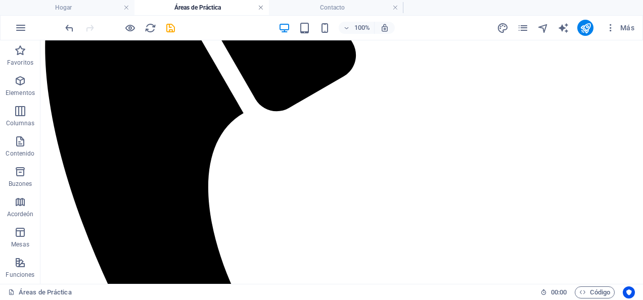
click at [260, 8] on link at bounding box center [261, 8] width 6 height 10
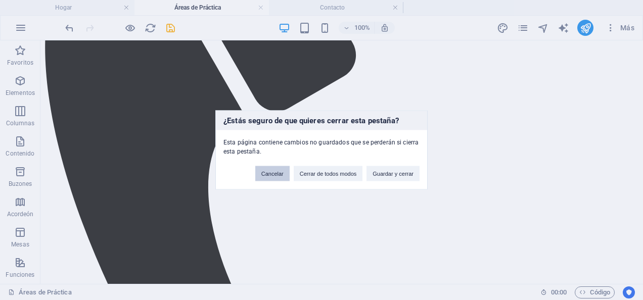
drag, startPoint x: 282, startPoint y: 174, endPoint x: 241, endPoint y: 133, distance: 57.5
click at [282, 174] on button "Cancelar" at bounding box center [272, 173] width 34 height 15
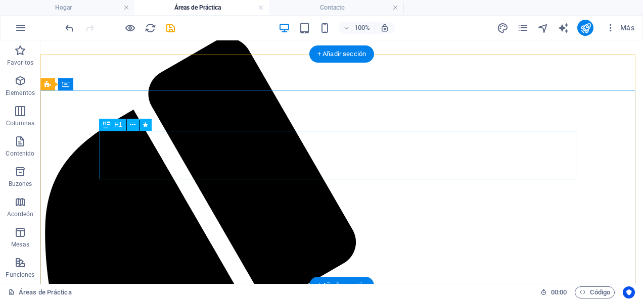
scroll to position [0, 0]
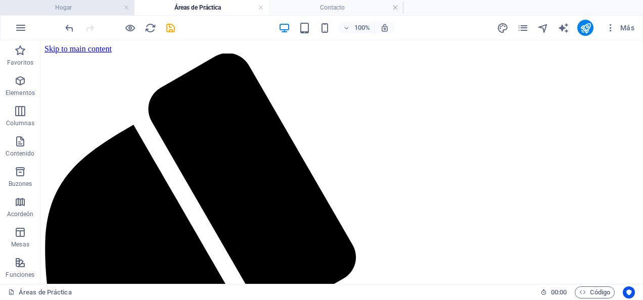
click at [48, 11] on h4 "Hogar" at bounding box center [67, 7] width 134 height 11
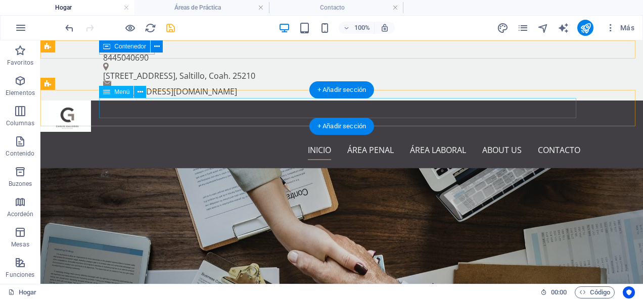
click at [503, 140] on nav "Inicio Área penal Área laboral About us Contacto" at bounding box center [341, 150] width 477 height 20
click at [497, 140] on nav "Inicio Área penal Área laboral About us Contacto" at bounding box center [341, 150] width 477 height 20
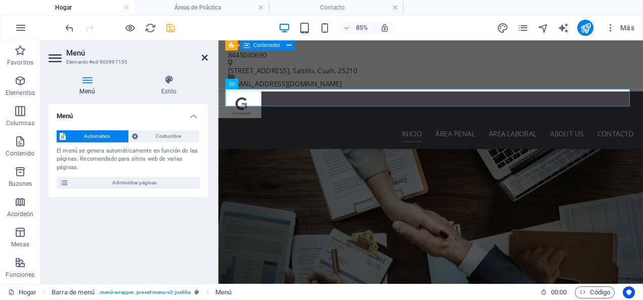
click at [207, 57] on icon at bounding box center [205, 58] width 6 height 8
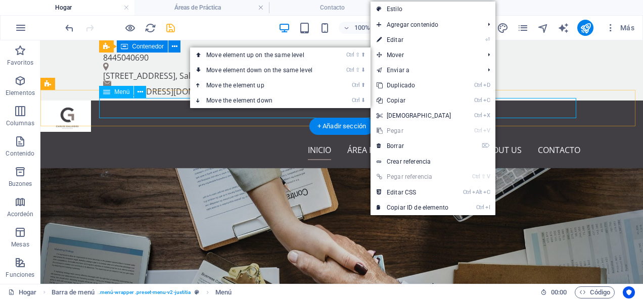
click at [337, 140] on nav "Inicio Área penal Área laboral About us Contacto" at bounding box center [341, 150] width 477 height 20
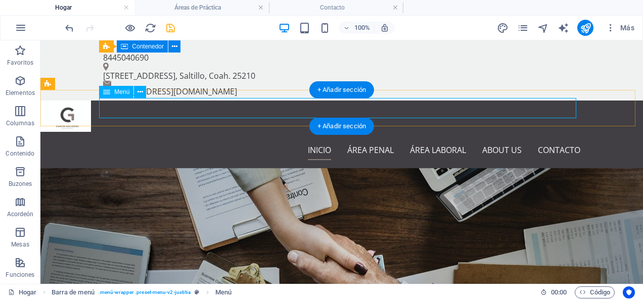
click at [545, 140] on nav "Inicio Área penal Área laboral About us Contacto" at bounding box center [341, 150] width 477 height 20
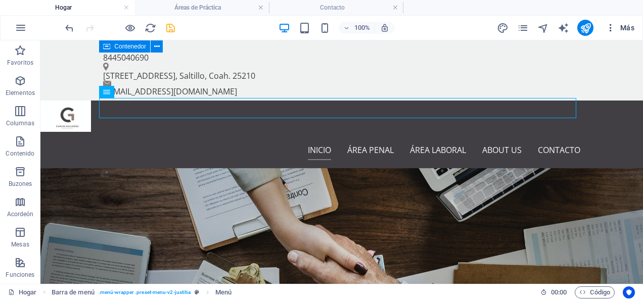
click at [624, 24] on font "Más" at bounding box center [627, 28] width 14 height 8
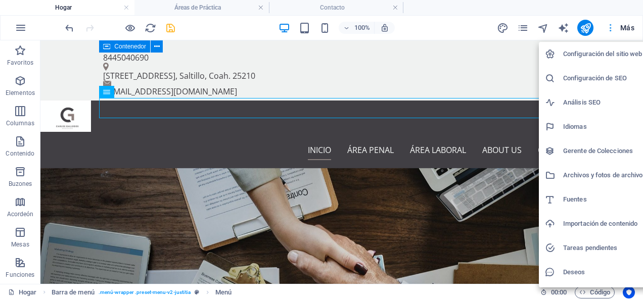
click at [624, 24] on div at bounding box center [321, 150] width 643 height 300
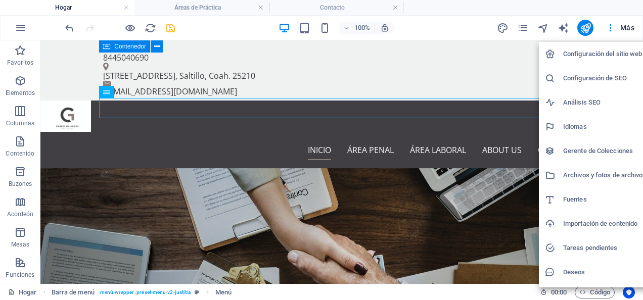
click at [621, 26] on div at bounding box center [321, 150] width 643 height 300
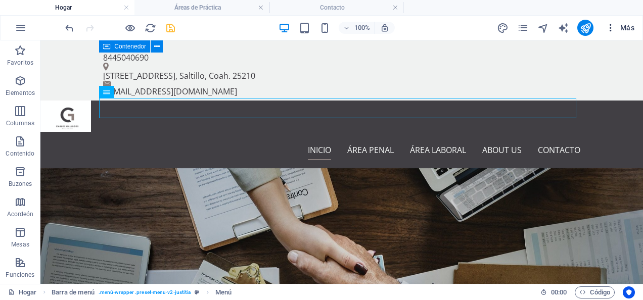
click at [626, 27] on font "Más" at bounding box center [627, 28] width 14 height 8
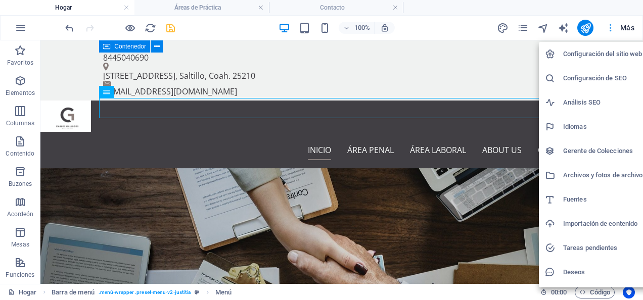
click at [626, 27] on div at bounding box center [321, 150] width 643 height 300
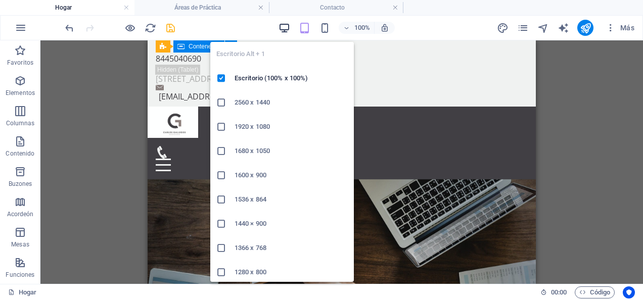
click at [283, 29] on icon "button" at bounding box center [284, 28] width 12 height 12
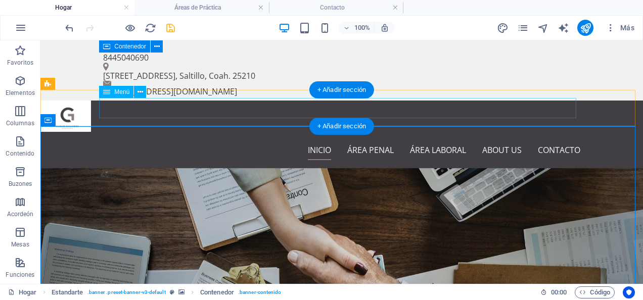
click at [501, 140] on nav "Inicio Área penal Área laboral About us Contacto" at bounding box center [341, 150] width 477 height 20
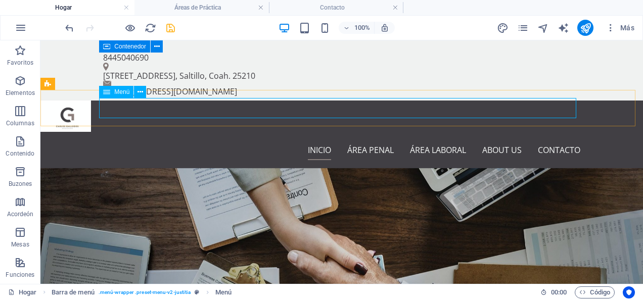
click at [113, 95] on div "Menú" at bounding box center [116, 92] width 34 height 12
click at [116, 91] on span "Menú" at bounding box center [121, 92] width 15 height 6
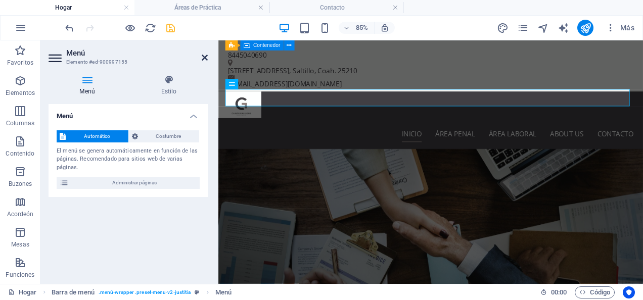
click at [206, 56] on icon at bounding box center [205, 58] width 6 height 8
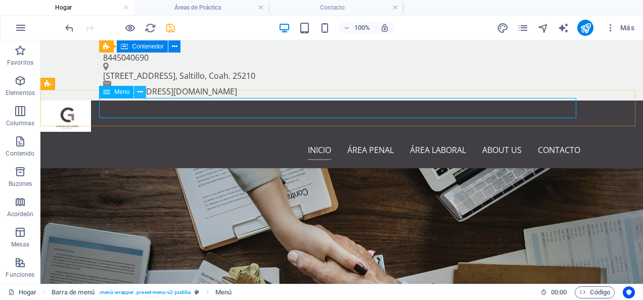
click at [143, 90] on button at bounding box center [140, 92] width 12 height 12
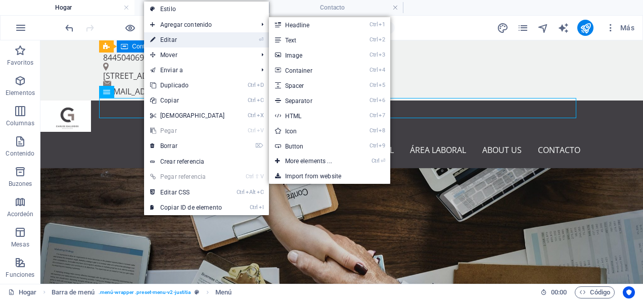
click at [171, 39] on font "Editar" at bounding box center [168, 39] width 17 height 7
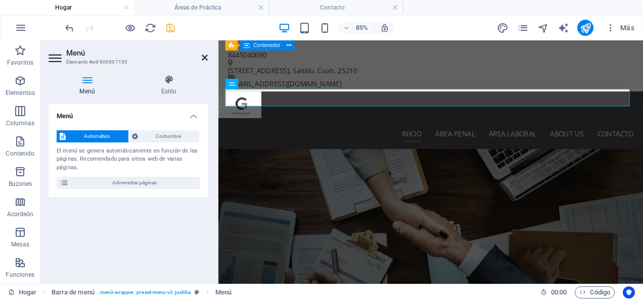
click at [202, 58] on icon at bounding box center [205, 58] width 6 height 8
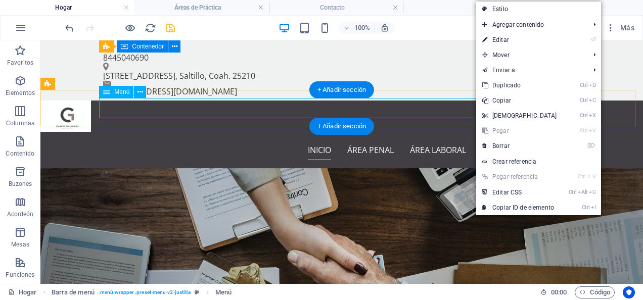
click at [475, 140] on nav "Inicio Área penal Área laboral About us Contacto" at bounding box center [341, 150] width 477 height 20
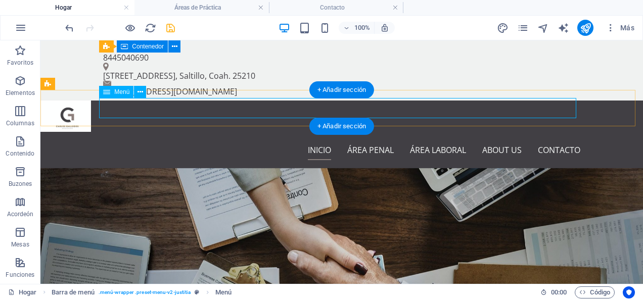
click at [475, 140] on nav "Inicio Área penal Área laboral About us Contacto" at bounding box center [341, 150] width 477 height 20
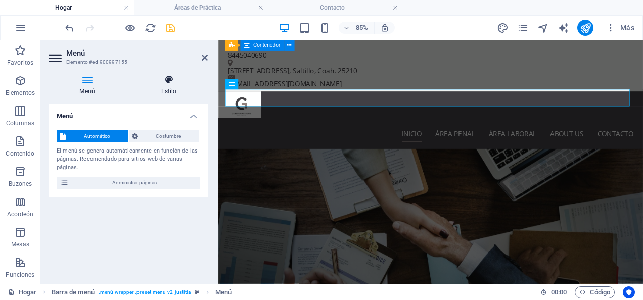
click at [174, 78] on icon at bounding box center [169, 80] width 78 height 10
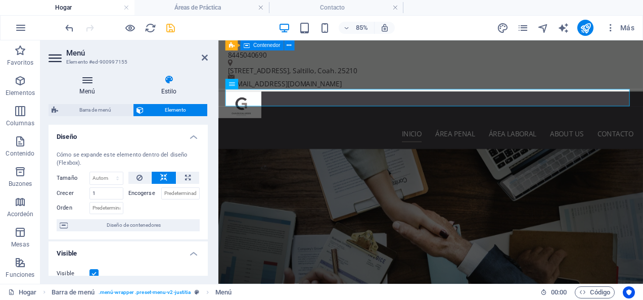
click at [89, 82] on icon at bounding box center [87, 80] width 77 height 10
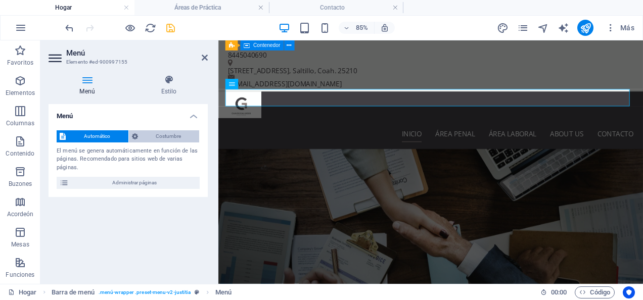
click at [171, 139] on span "Costumbre" at bounding box center [169, 136] width 56 height 12
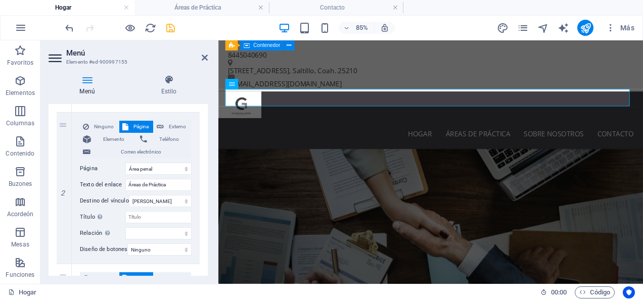
scroll to position [253, 0]
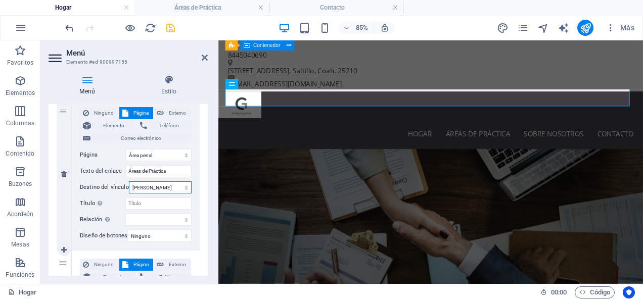
click at [184, 188] on select "Nueva pestaña Misma pestaña Superponer" at bounding box center [160, 187] width 63 height 12
select select "blank"
click at [129, 181] on select "Nueva pestaña Misma pestaña Superponer" at bounding box center [160, 187] width 63 height 12
select select
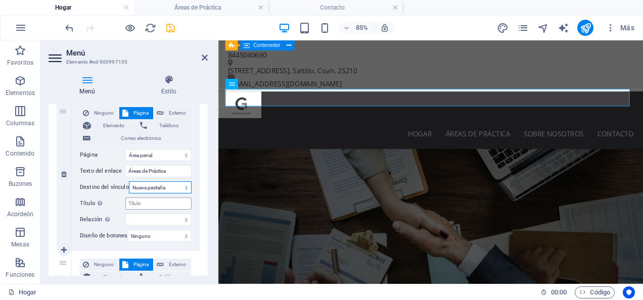
select select
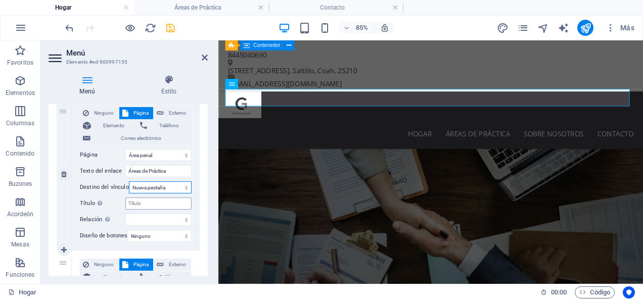
select select
click at [168, 202] on input "Título La descripción adicional del enlace no debe ser la misma que el texto de…" at bounding box center [158, 204] width 66 height 12
click at [202, 188] on div "1 Ninguno Página Externo Elemento Teléfono Correo electrónico Página Inicio Áre…" at bounding box center [128, 250] width 159 height 622
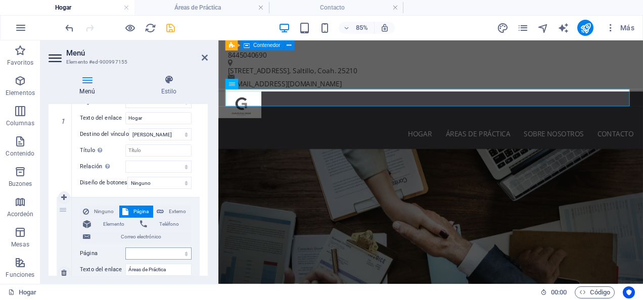
scroll to position [202, 0]
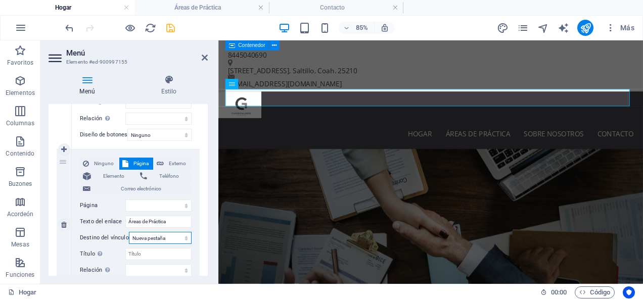
click at [172, 233] on select "Nueva pestaña Misma pestaña Superponer" at bounding box center [160, 238] width 63 height 12
select select
click at [129, 232] on select "Nueva pestaña Misma pestaña Superponer" at bounding box center [160, 238] width 63 height 12
select select
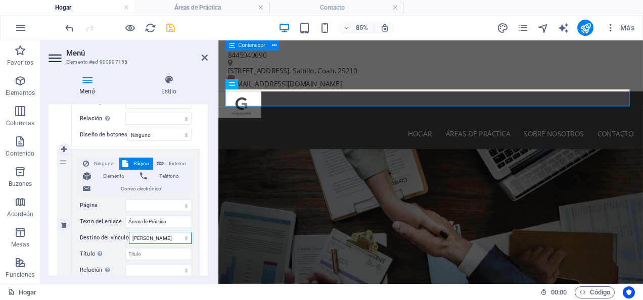
select select
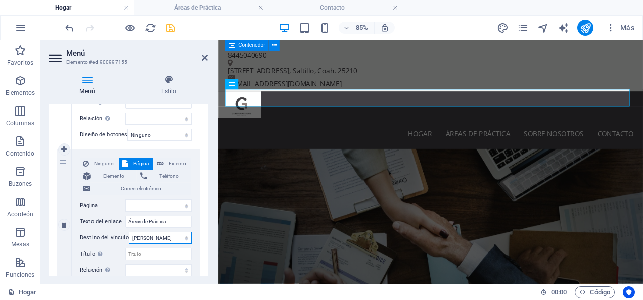
select select
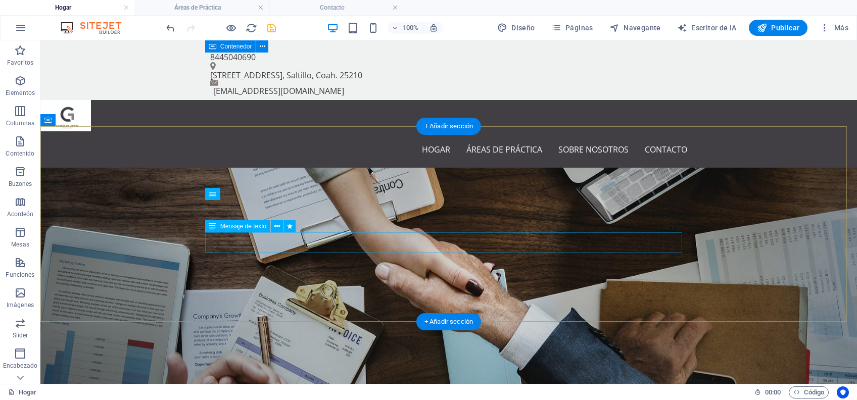
scroll to position [0, 0]
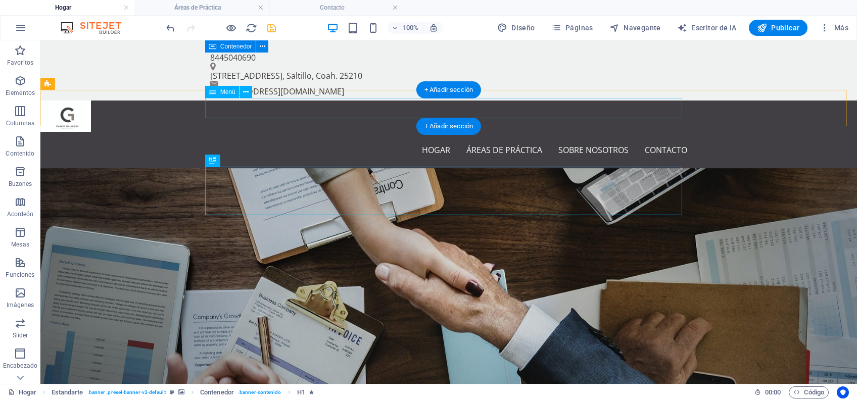
click at [433, 140] on nav "Hogar Áreas de Práctica Sobre nosotros Contacto" at bounding box center [448, 150] width 477 height 20
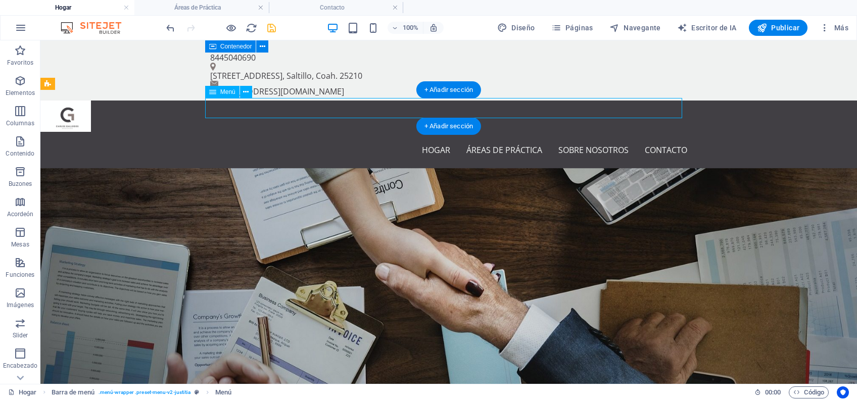
click at [422, 140] on nav "Hogar Áreas de Práctica Sobre nosotros Contacto" at bounding box center [448, 150] width 477 height 20
click at [421, 140] on nav "Hogar Áreas de Práctica Sobre nosotros Contacto" at bounding box center [448, 150] width 477 height 20
select select
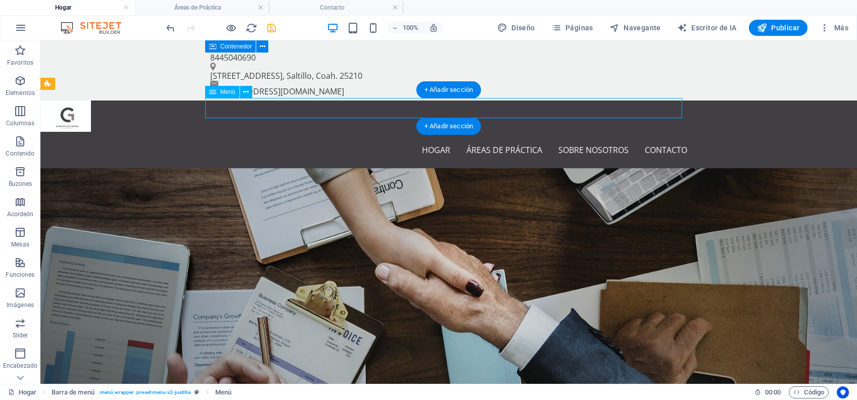
select select
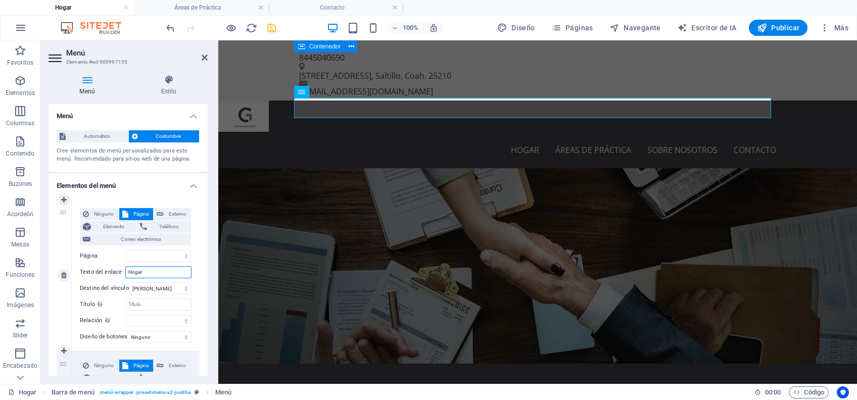
click at [142, 268] on input "Hogar" at bounding box center [158, 272] width 66 height 12
drag, startPoint x: 154, startPoint y: 273, endPoint x: 123, endPoint y: 272, distance: 30.3
click at [123, 272] on div "Texto del enlace Hogar" at bounding box center [136, 272] width 112 height 12
type input "Inicio"
select select
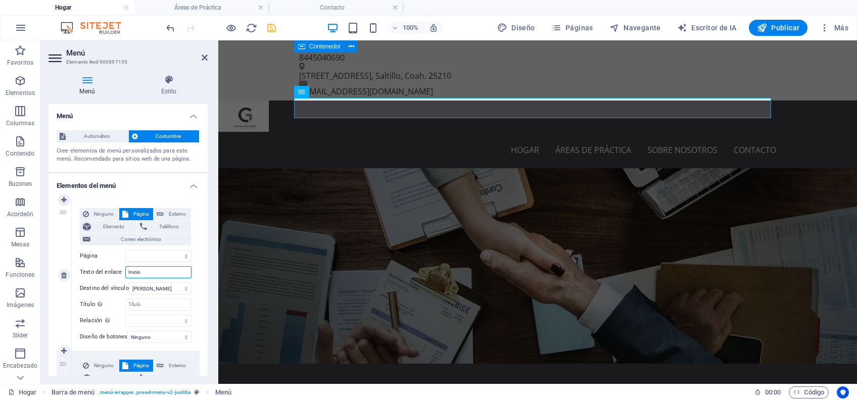
select select
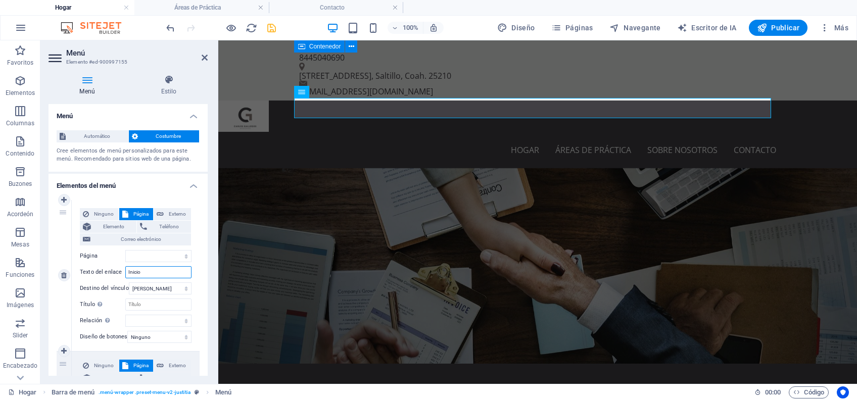
select select
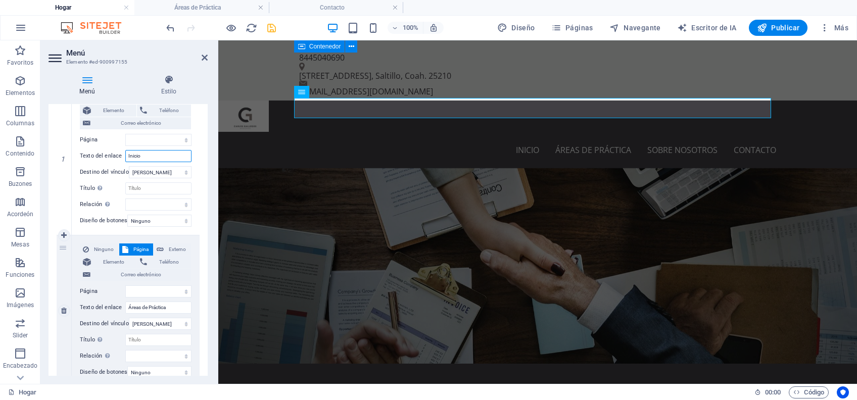
scroll to position [134, 0]
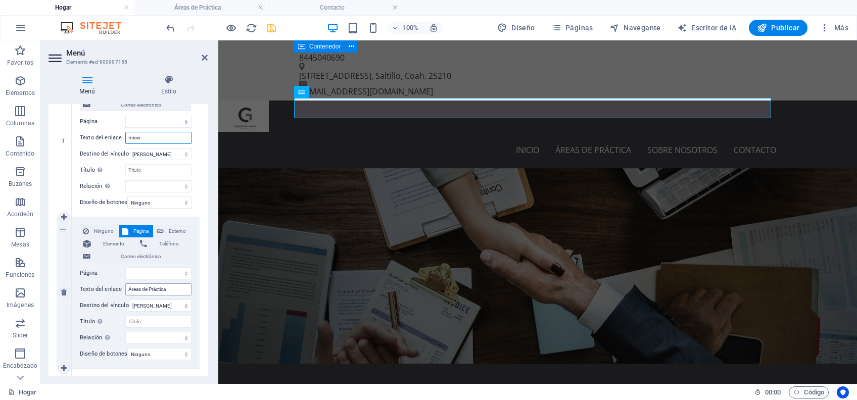
type input "Inicio"
click at [176, 290] on input "Áreas de Práctica" at bounding box center [158, 290] width 66 height 12
type input "Áreas de"
select select
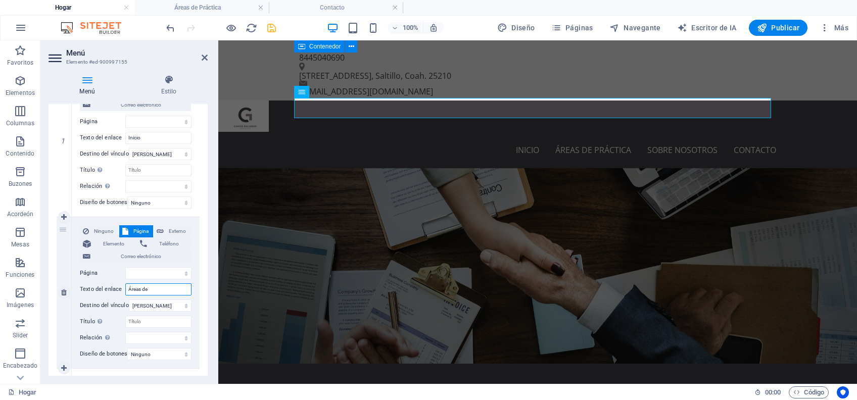
select select
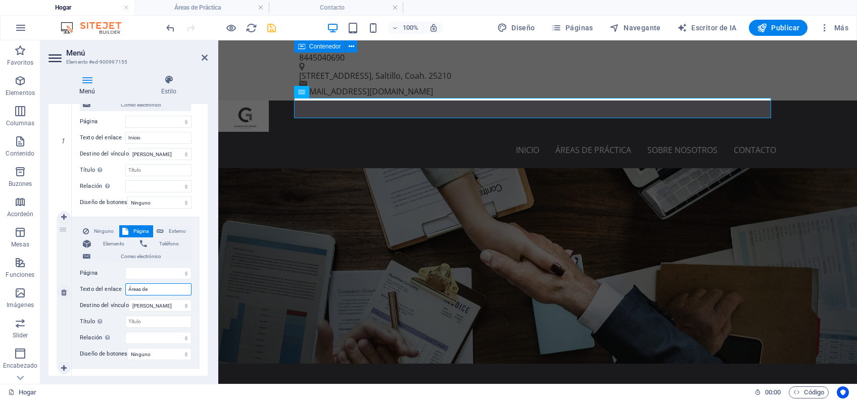
select select
type input "Áreas de penal"
select select
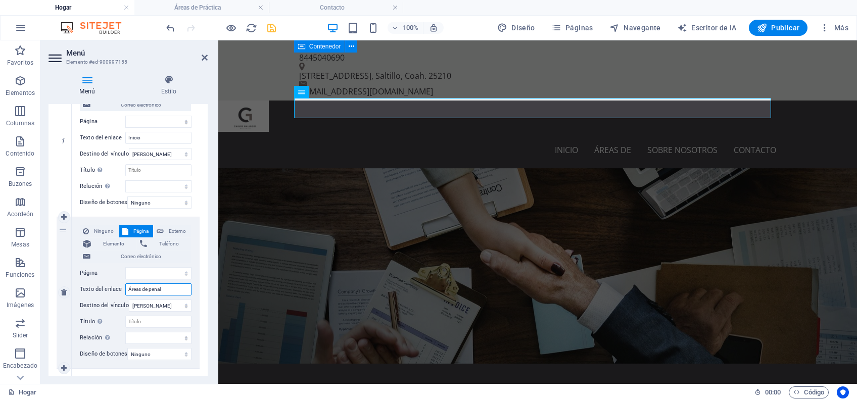
select select
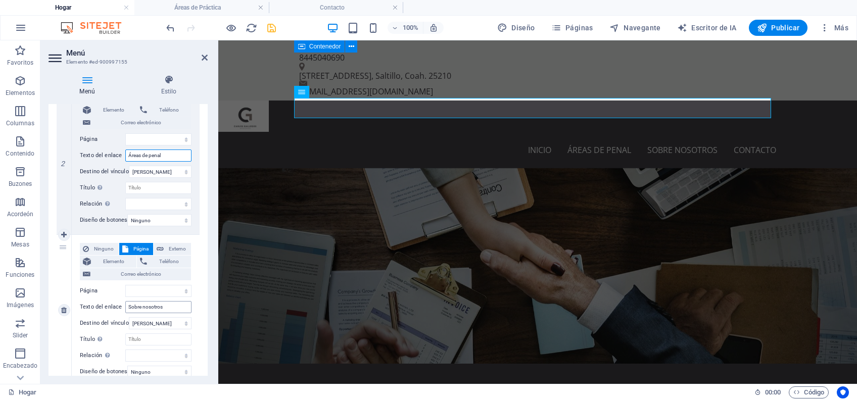
scroll to position [269, 0]
type input "Áreas de penal"
click at [64, 235] on icon at bounding box center [64, 233] width 6 height 7
select select
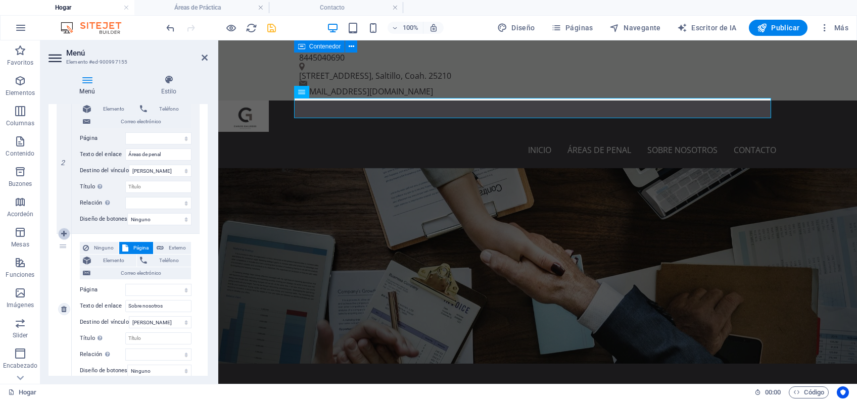
select select
type input "Sobre nosotros"
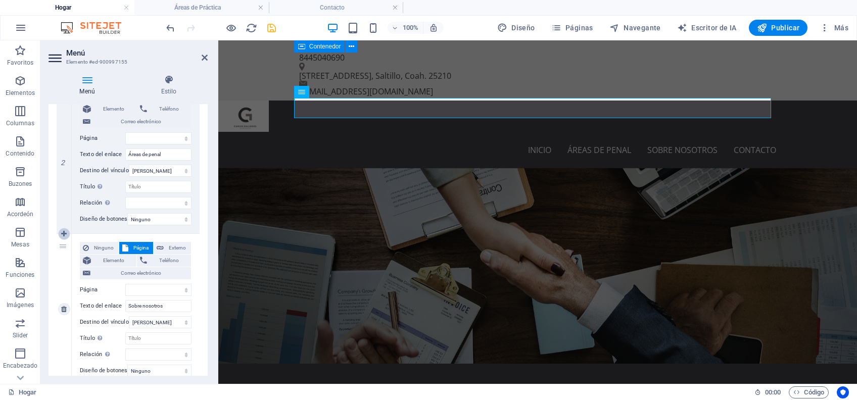
select select
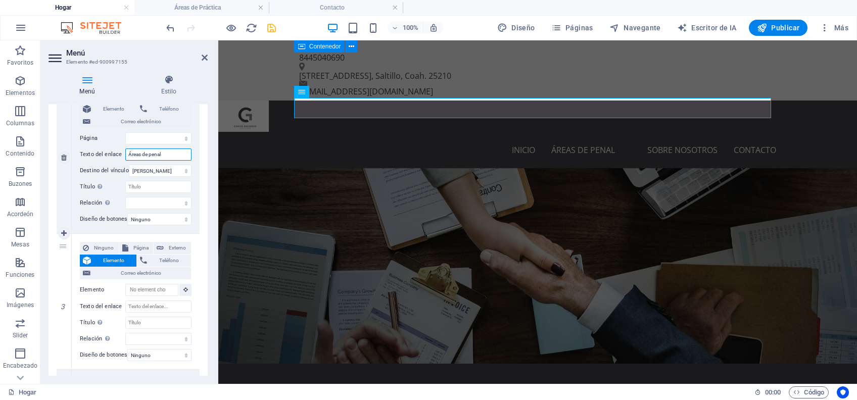
click at [138, 149] on input "Áreas de penal" at bounding box center [158, 155] width 66 height 12
type input "Área de penal"
select select
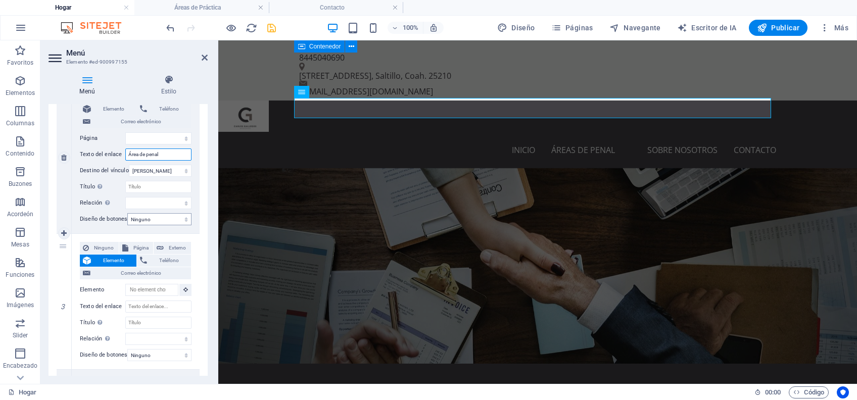
select select
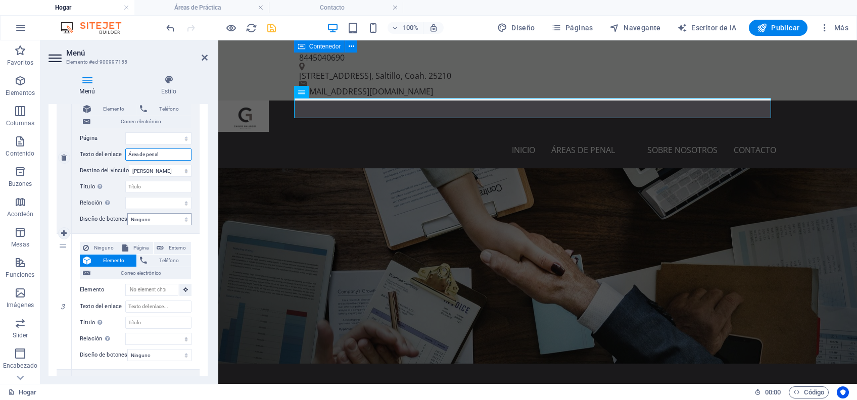
select select
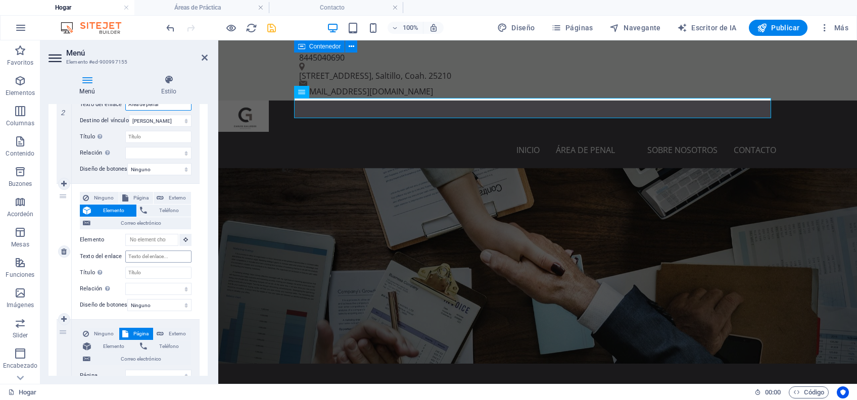
scroll to position [337, 0]
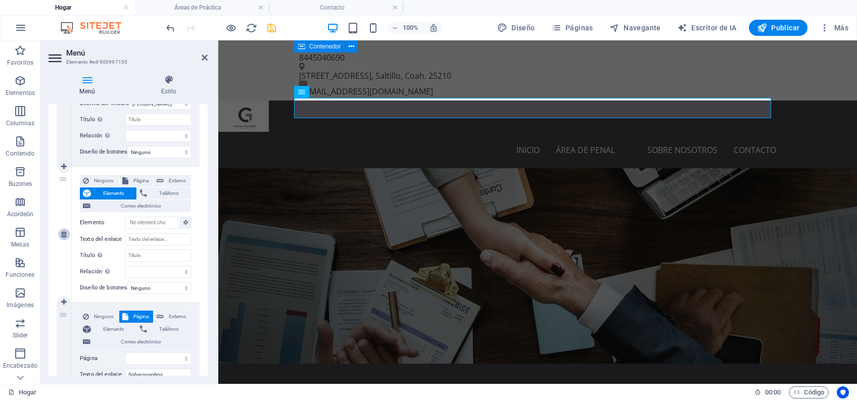
type input "Área de penal"
click at [62, 235] on icon at bounding box center [64, 234] width 6 height 7
select select
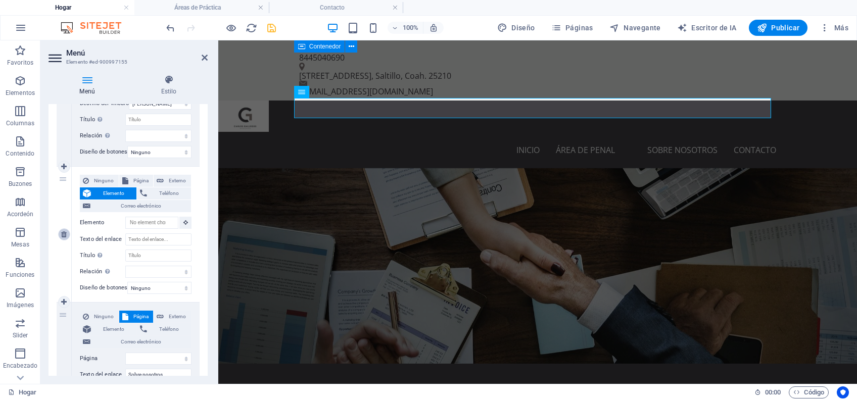
select select
type input "Sobre nosotros"
select select
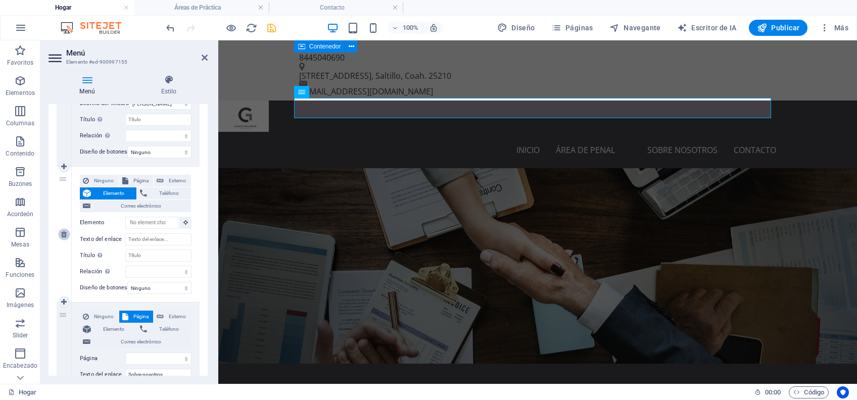
type input "Contacto"
select select
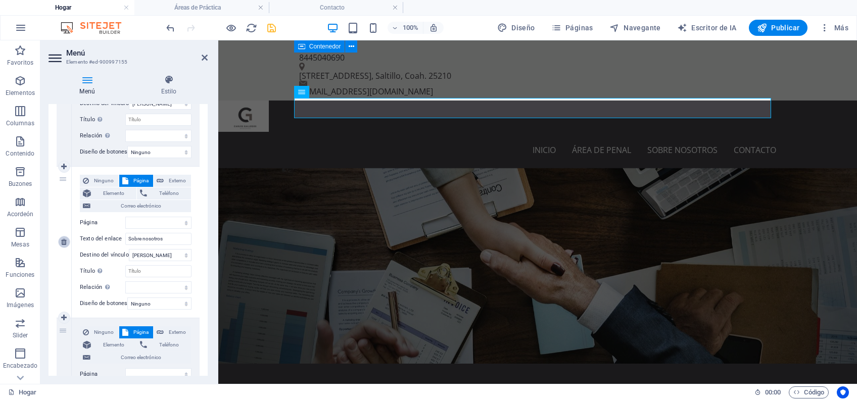
click at [65, 241] on icon at bounding box center [64, 242] width 6 height 7
select select
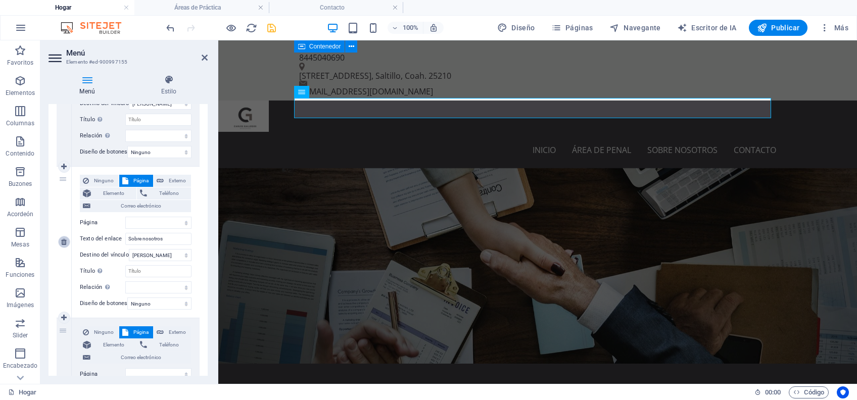
select select
type input "Contacto"
select select
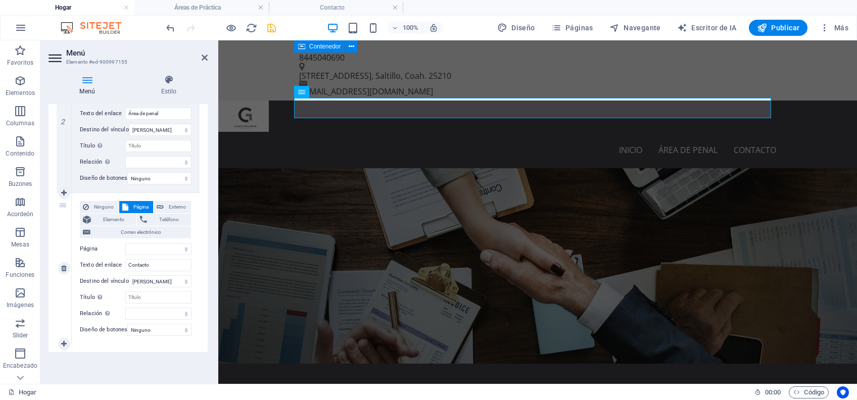
scroll to position [320, 0]
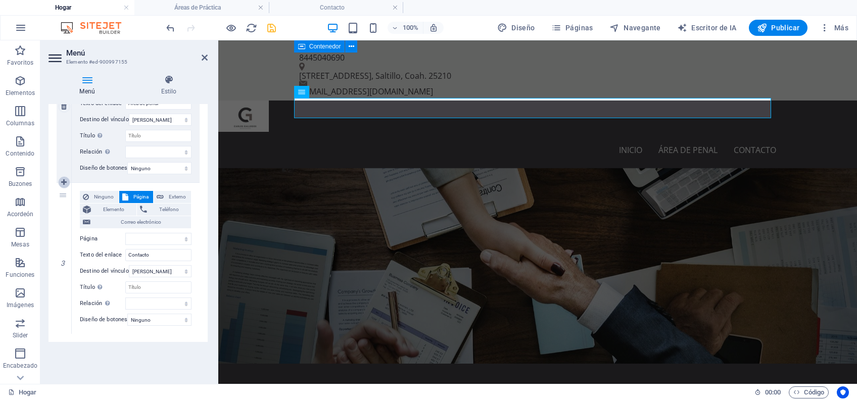
click at [61, 180] on icon at bounding box center [64, 182] width 6 height 7
select select
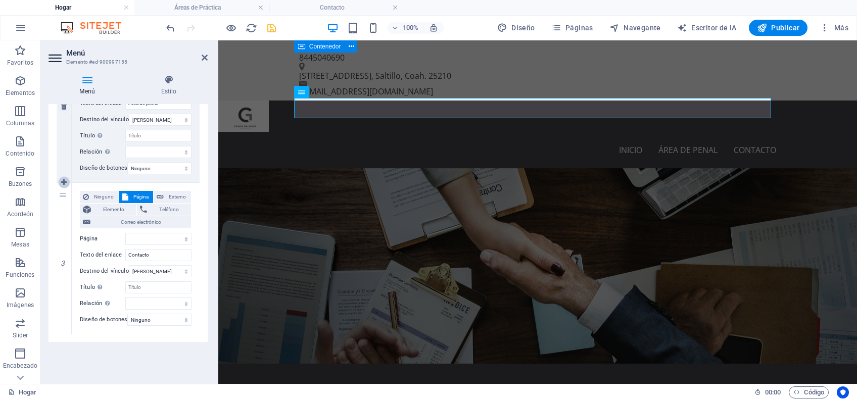
select select
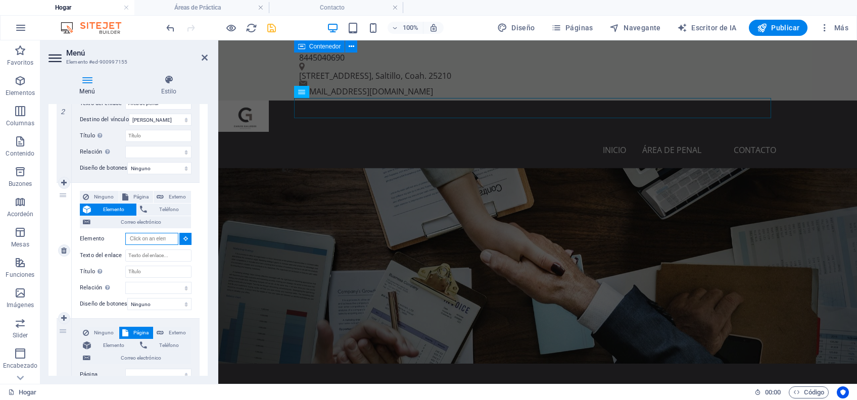
click at [154, 237] on input "Elemento" at bounding box center [151, 239] width 53 height 12
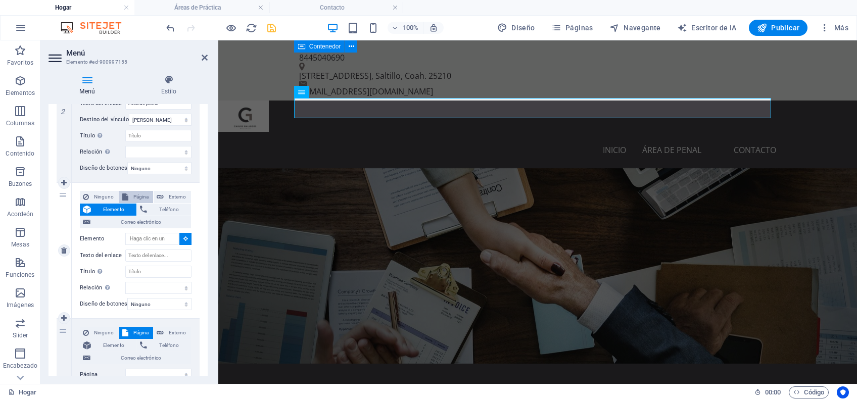
click at [137, 193] on span "Página" at bounding box center [140, 197] width 19 height 12
select select
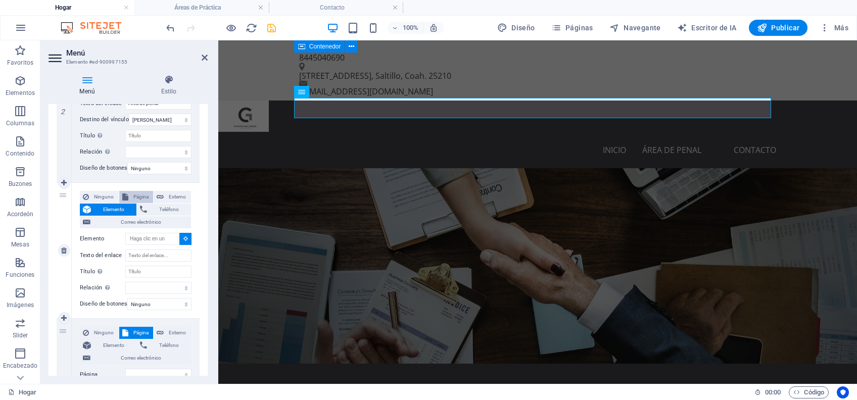
select select
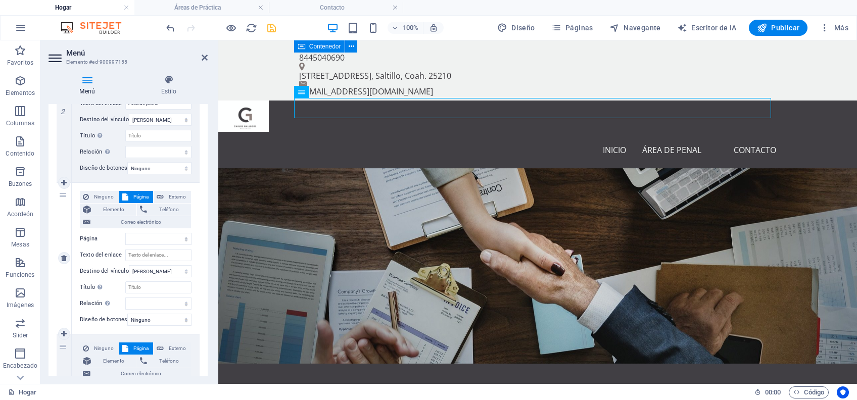
click at [65, 266] on div "3" at bounding box center [64, 258] width 15 height 151
click at [65, 260] on icon at bounding box center [64, 258] width 6 height 7
select select
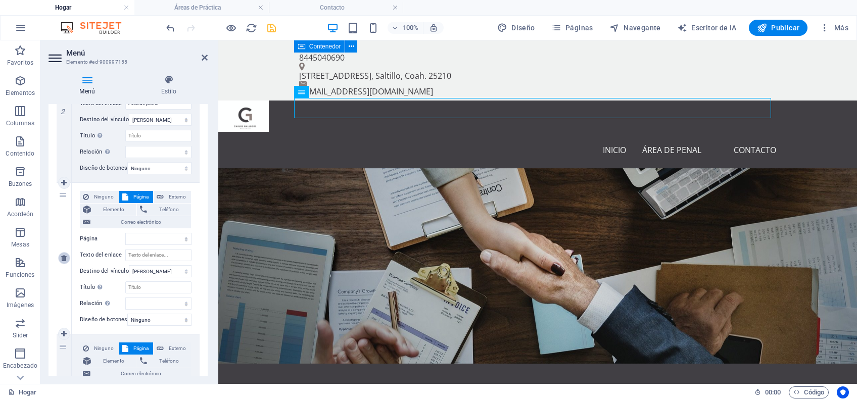
select select
type input "Contacto"
select select
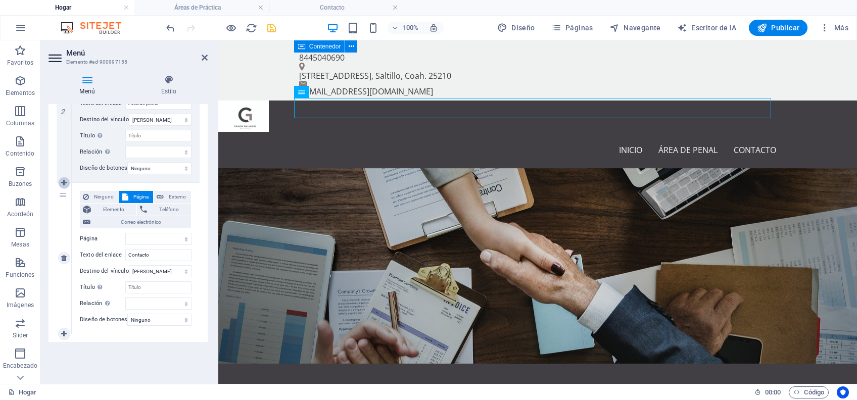
click at [63, 182] on icon at bounding box center [64, 182] width 6 height 7
select select
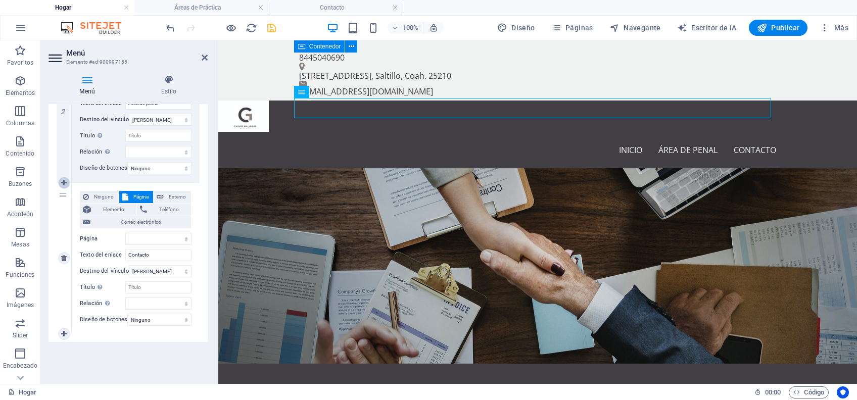
select select
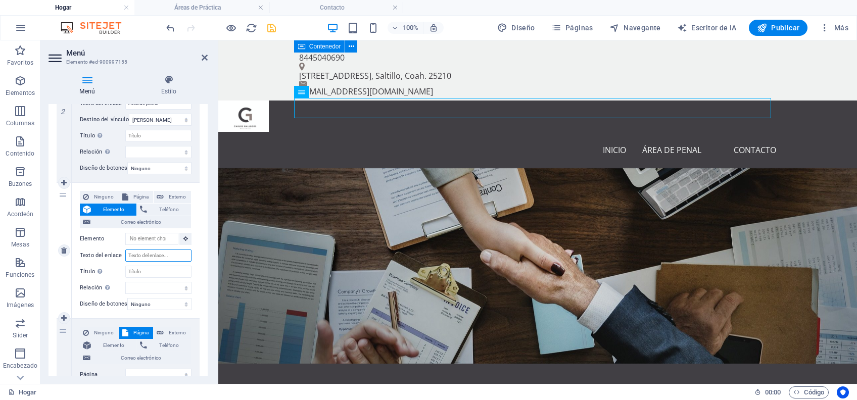
click at [153, 255] on input "Texto del enlace" at bounding box center [158, 256] width 66 height 12
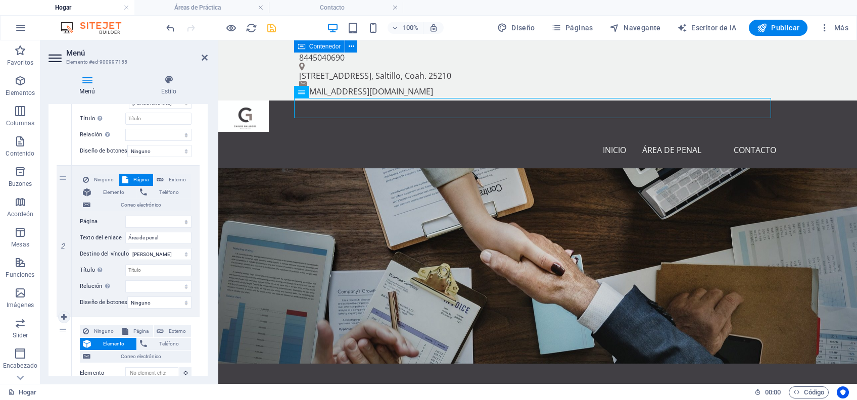
scroll to position [253, 0]
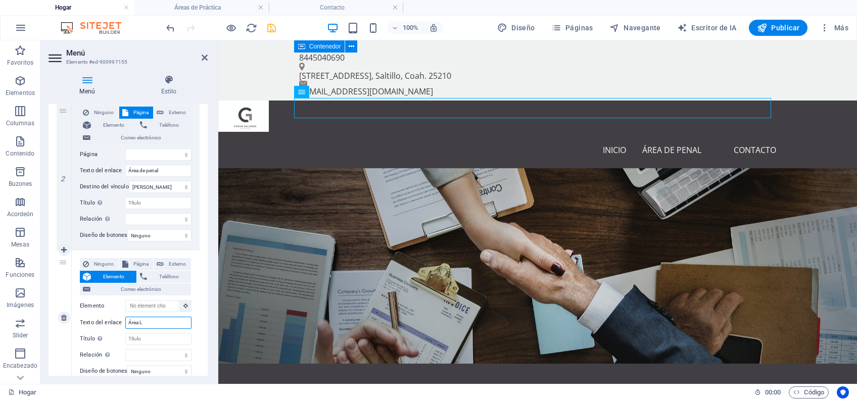
type input "Área"
select select
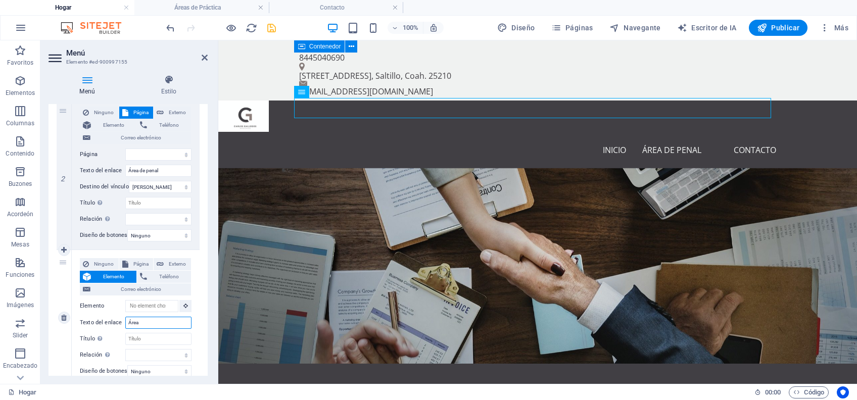
select select
type input "Área labor"
select select
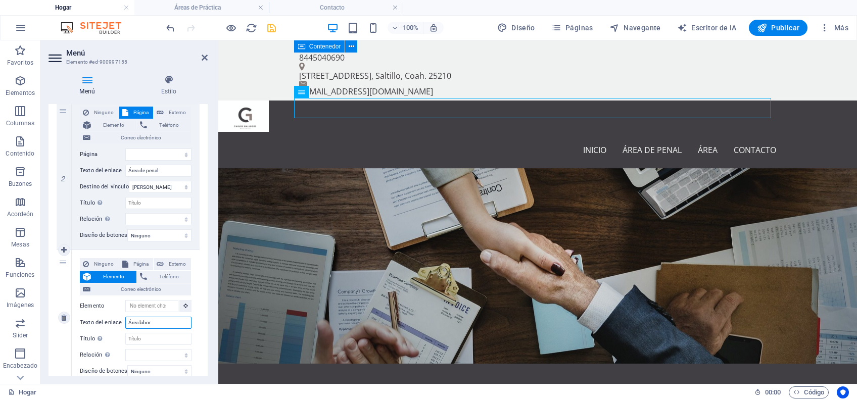
select select
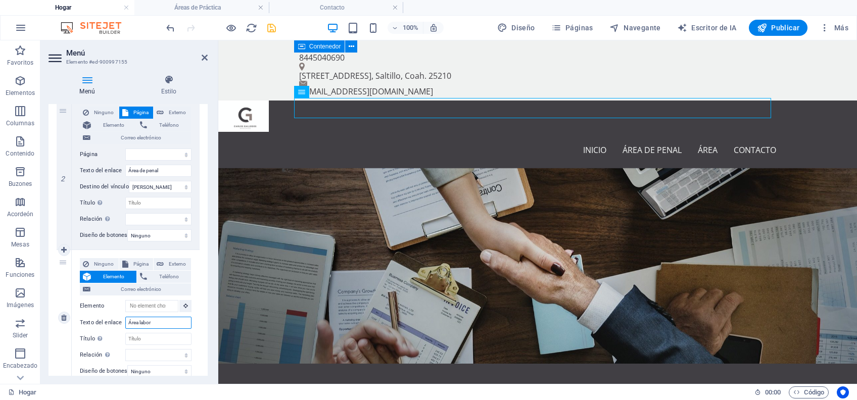
select select
type input "Área laboral"
click at [131, 260] on span "Página" at bounding box center [140, 264] width 19 height 12
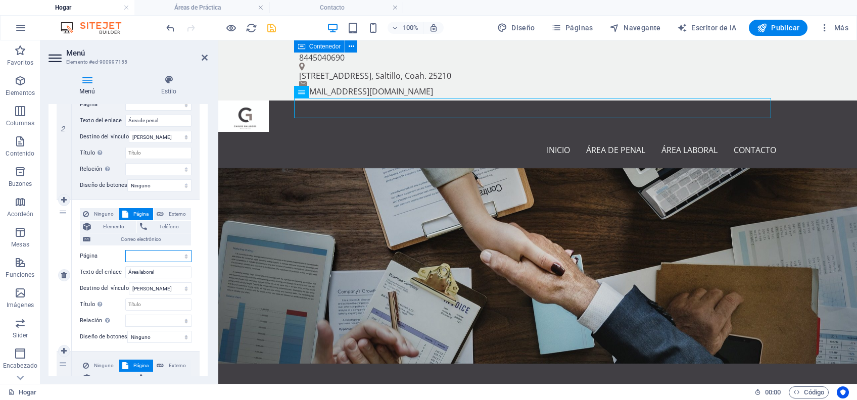
scroll to position [320, 0]
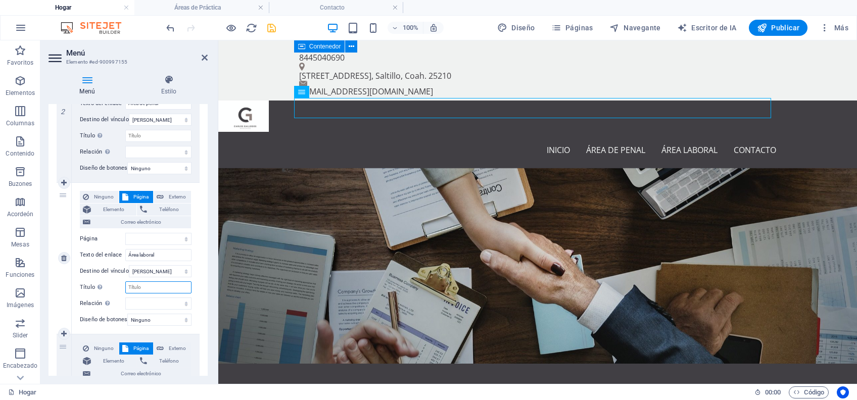
click at [161, 288] on input "Título La descripción adicional del enlace no debe ser la misma que el texto de…" at bounding box center [158, 288] width 66 height 12
click at [184, 272] on select "Nueva pestaña Misma pestaña Superponer" at bounding box center [160, 271] width 63 height 12
click at [129, 265] on select "Nueva pestaña Misma pestaña Superponer" at bounding box center [160, 271] width 63 height 12
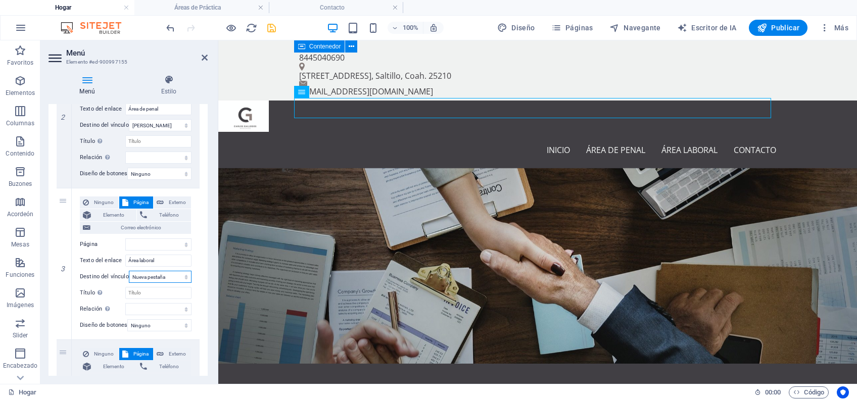
scroll to position [270, 0]
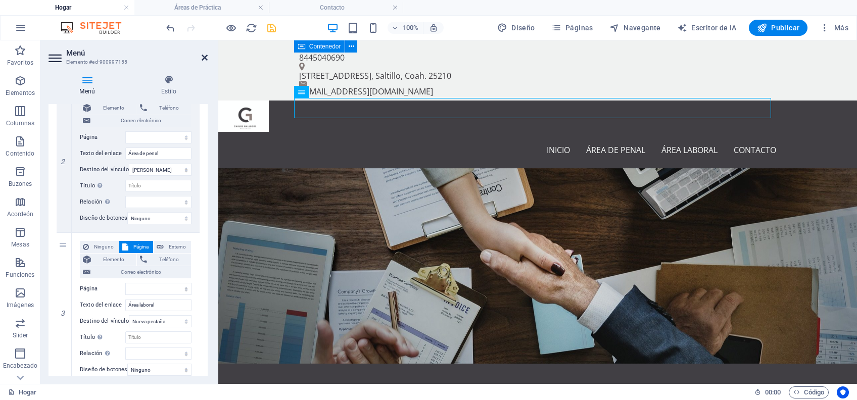
click at [206, 56] on icon at bounding box center [205, 58] width 6 height 8
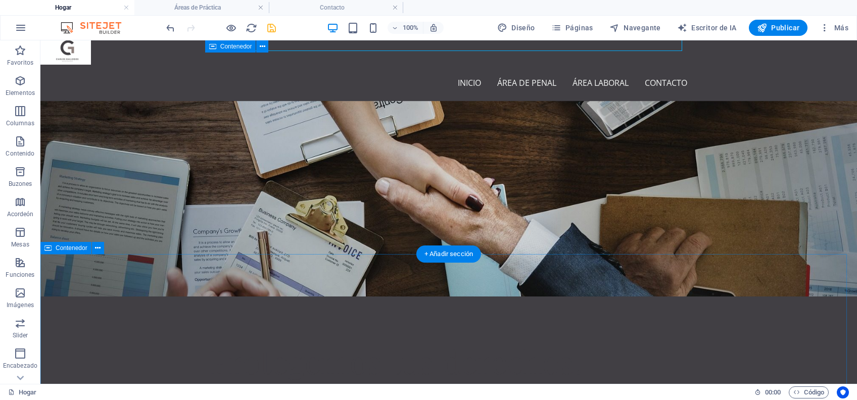
scroll to position [0, 0]
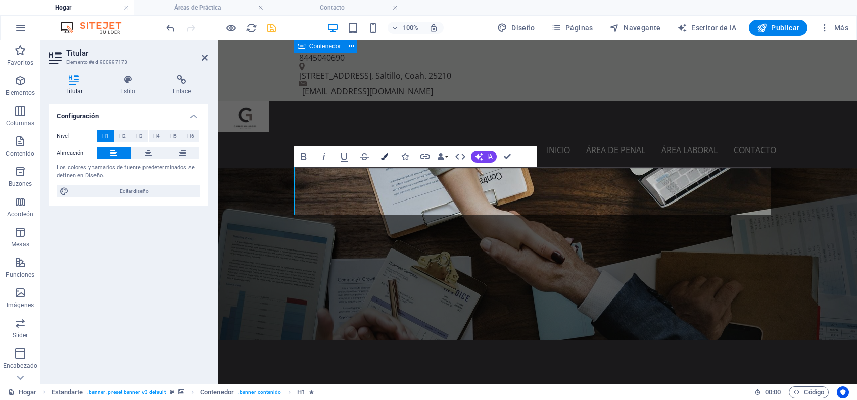
click at [385, 158] on icon "button" at bounding box center [384, 156] width 7 height 7
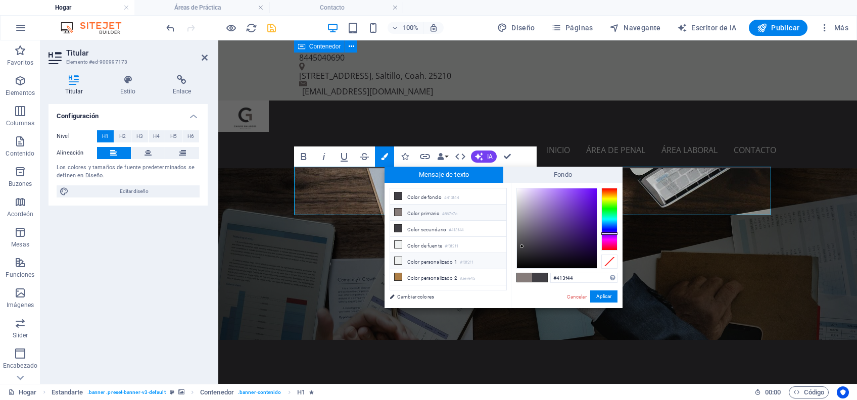
click at [428, 259] on font "Color personalizado 1" at bounding box center [432, 262] width 50 height 6
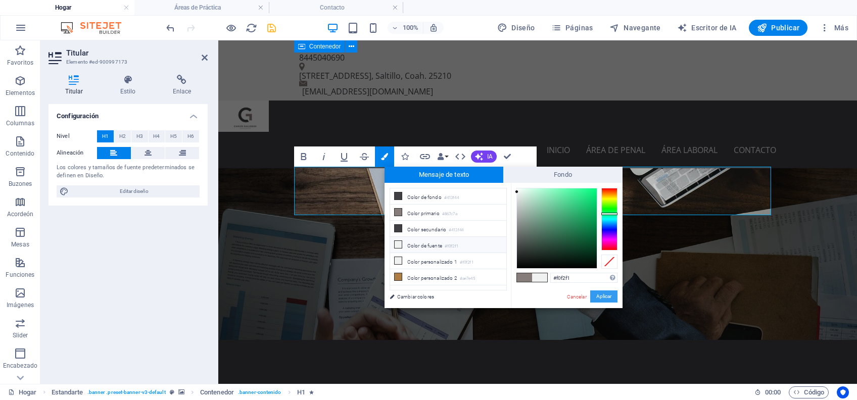
click at [609, 299] on button "Aplicar" at bounding box center [603, 297] width 27 height 12
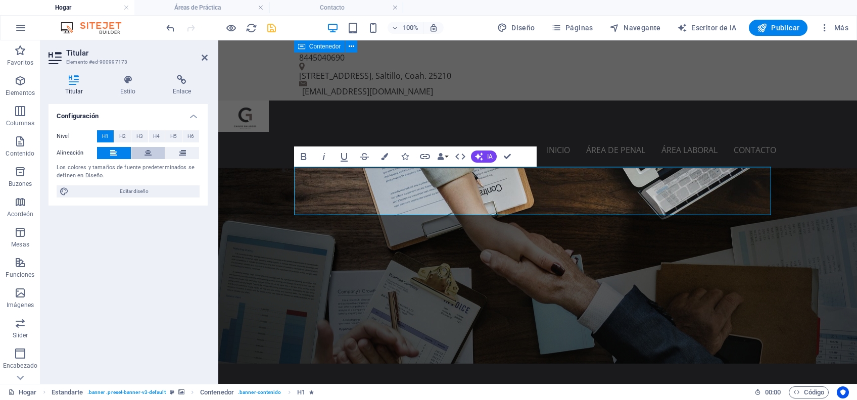
click at [146, 153] on icon at bounding box center [148, 153] width 7 height 12
click at [489, 154] on span "IA" at bounding box center [490, 157] width 6 height 6
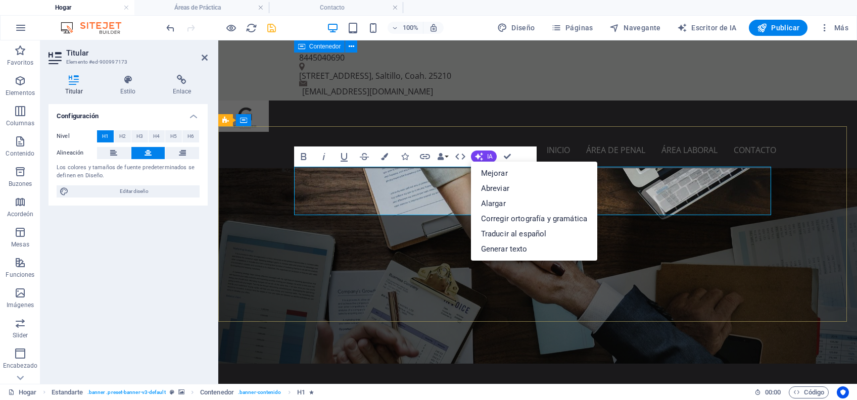
click at [387, 157] on icon "button" at bounding box center [384, 156] width 7 height 7
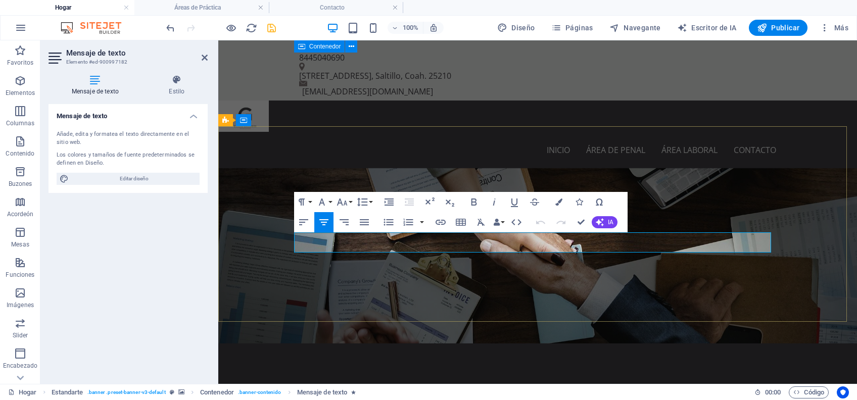
drag, startPoint x: 659, startPoint y: 247, endPoint x: 308, endPoint y: 239, distance: 350.9
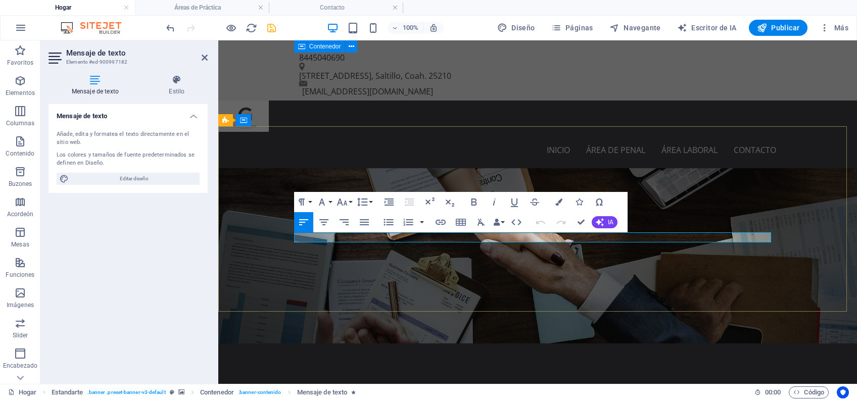
drag, startPoint x: 357, startPoint y: 238, endPoint x: 296, endPoint y: 237, distance: 61.2
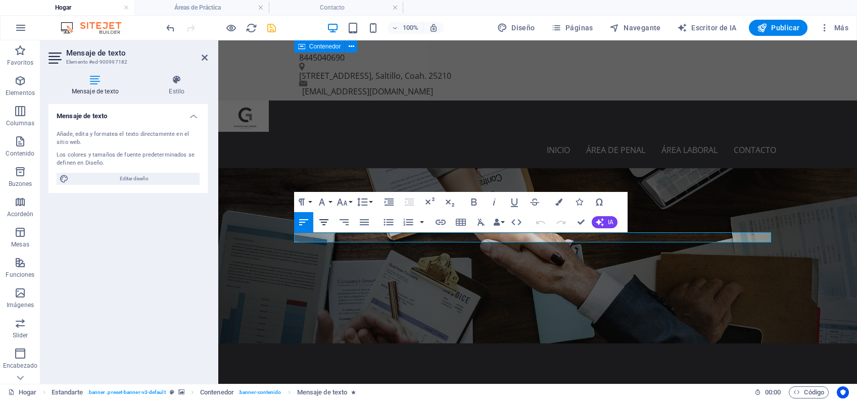
click at [322, 218] on icon "button" at bounding box center [324, 222] width 12 height 12
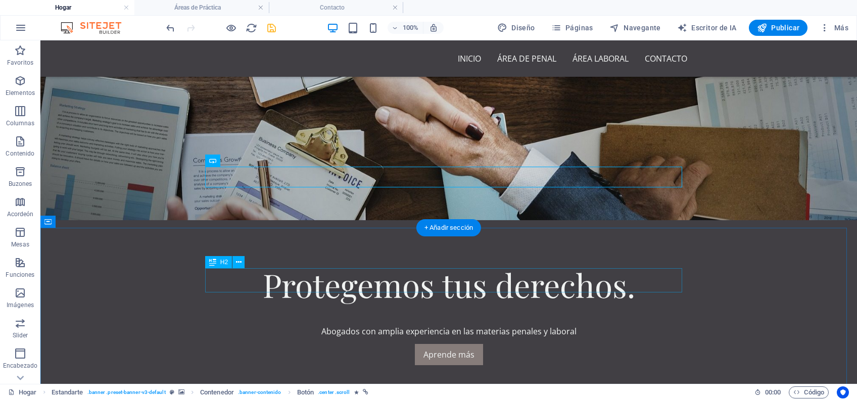
scroll to position [134, 0]
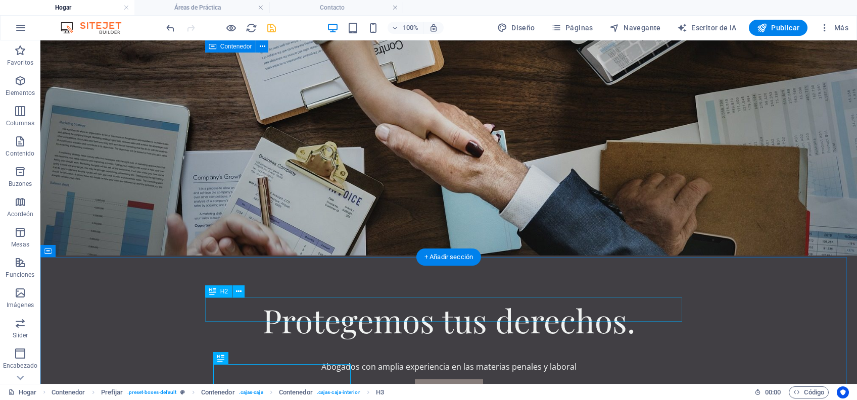
scroll to position [0, 0]
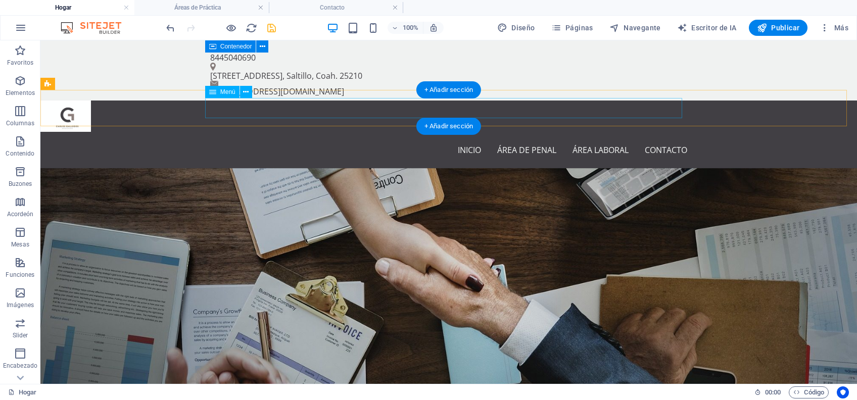
click at [642, 140] on nav "Inicio Área de penal Área laboral Contacto" at bounding box center [448, 150] width 477 height 20
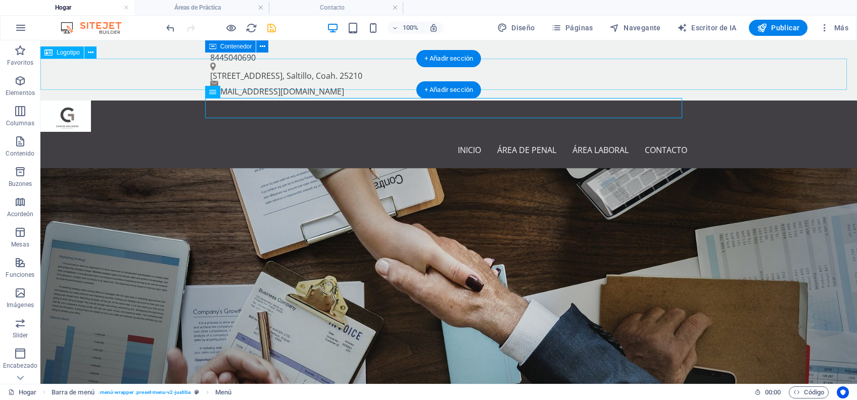
click at [64, 101] on div at bounding box center [448, 116] width 817 height 31
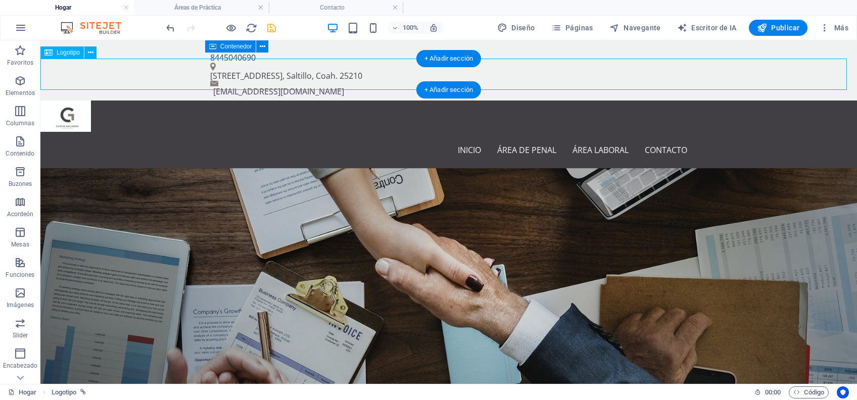
click at [64, 101] on div at bounding box center [448, 116] width 817 height 31
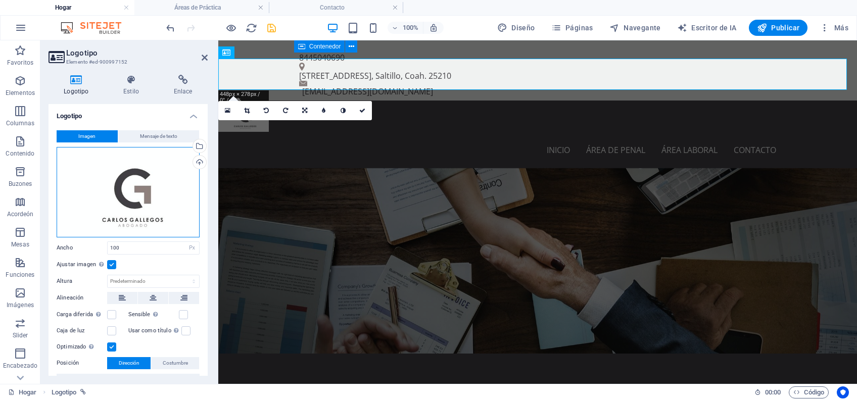
click at [130, 197] on div "Arrastra archivos aquí, haz clic para elegir archivos o selecciona archivos de …" at bounding box center [128, 192] width 143 height 90
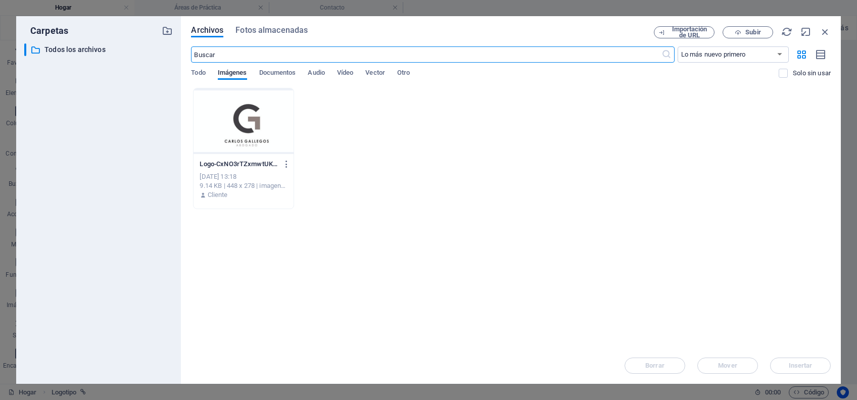
click at [544, 178] on div "Logo-CxNO3rTZxmwtUK2_11cW2w.jpg Logo-CxNO3rTZxmwtUK2_11cW2w.jpg [DATE] 13:18 9.…" at bounding box center [511, 148] width 640 height 121
click at [642, 29] on span "Subir" at bounding box center [747, 32] width 41 height 7
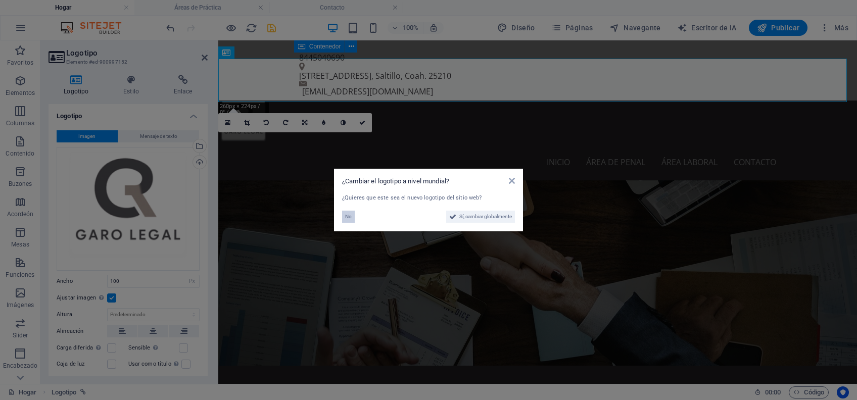
click at [346, 220] on span "No" at bounding box center [348, 217] width 7 height 12
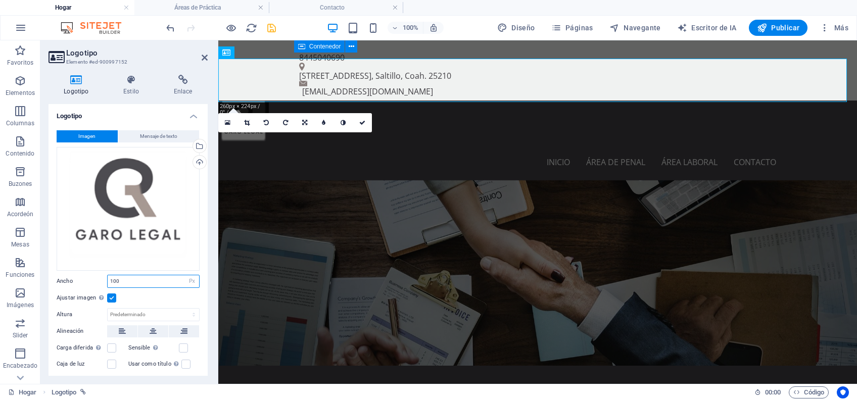
click at [161, 278] on input "100" at bounding box center [153, 281] width 91 height 12
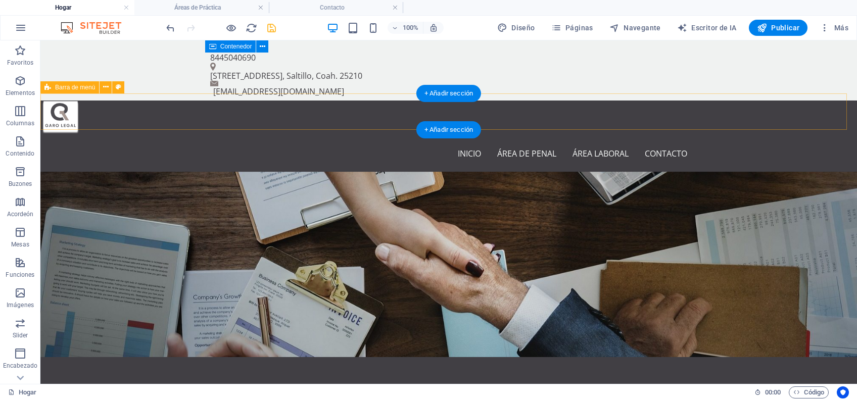
click at [642, 135] on div "Inicio Área de penal Área laboral Contacto" at bounding box center [448, 153] width 817 height 36
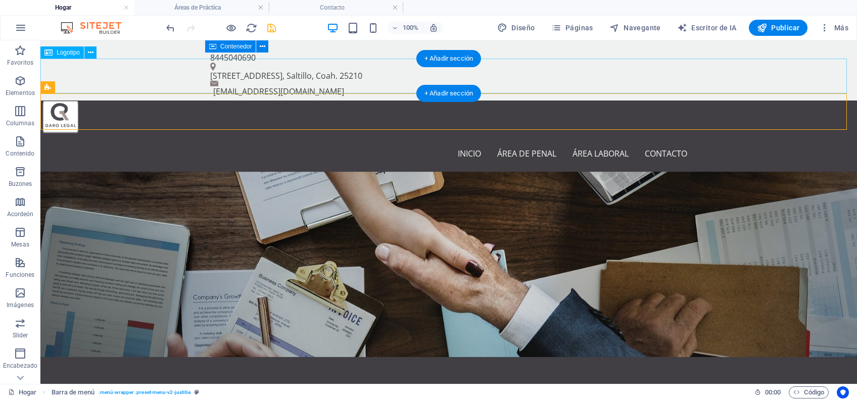
click at [642, 101] on div at bounding box center [448, 118] width 817 height 35
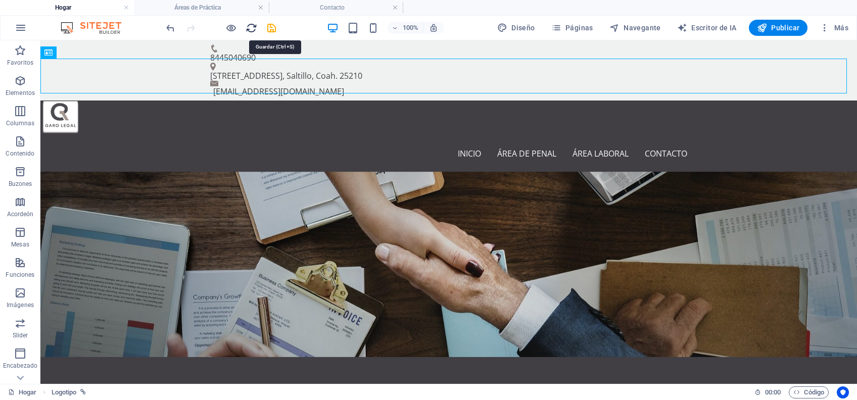
drag, startPoint x: 267, startPoint y: 26, endPoint x: 246, endPoint y: 30, distance: 22.2
click at [268, 26] on icon "salvar" at bounding box center [272, 28] width 12 height 12
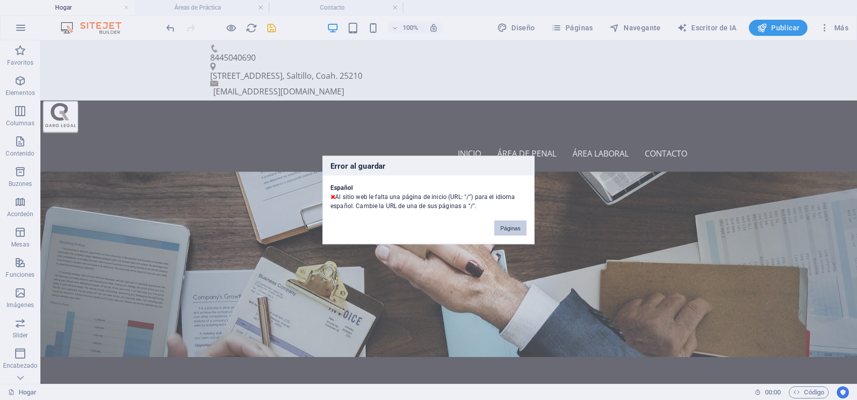
click at [514, 228] on button "Páginas" at bounding box center [510, 228] width 32 height 15
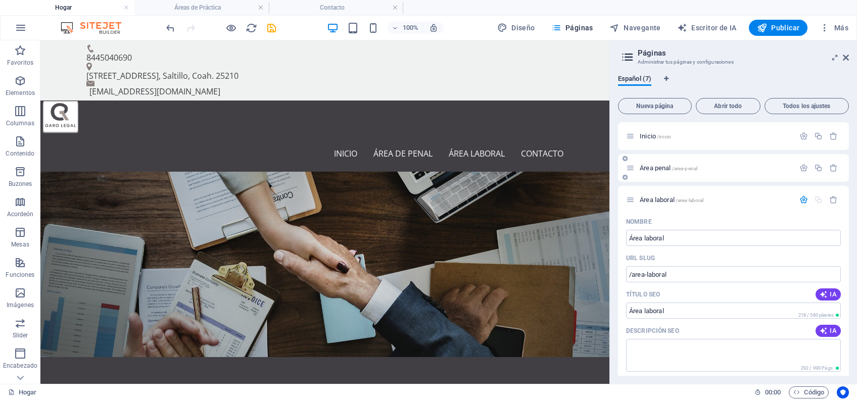
click at [642, 170] on span "/area-penal" at bounding box center [685, 169] width 26 height 6
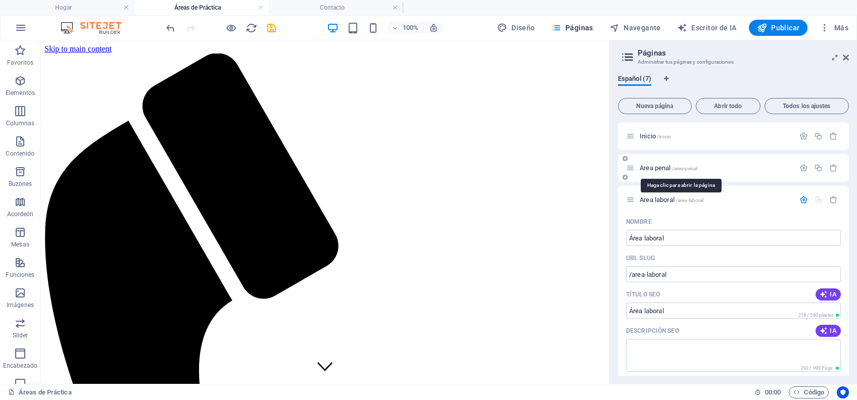
click at [642, 165] on span "Área penal /area-penal" at bounding box center [669, 168] width 58 height 8
click at [642, 195] on div "Área laboral /area-laboral" at bounding box center [710, 200] width 168 height 12
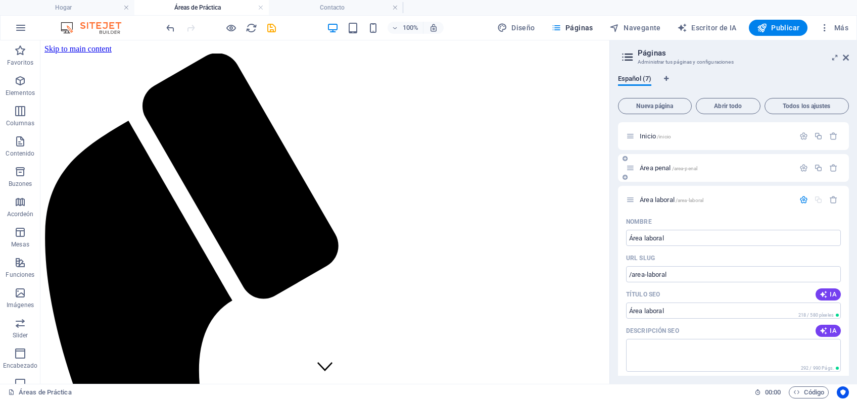
click at [641, 170] on span "Área penal /area-penal" at bounding box center [669, 168] width 58 height 8
click at [624, 177] on icon at bounding box center [625, 177] width 5 height 6
click at [642, 201] on icon "button" at bounding box center [833, 200] width 9 height 9
click at [642, 165] on icon "button" at bounding box center [818, 168] width 9 height 9
click at [642, 202] on icon "button" at bounding box center [833, 200] width 9 height 9
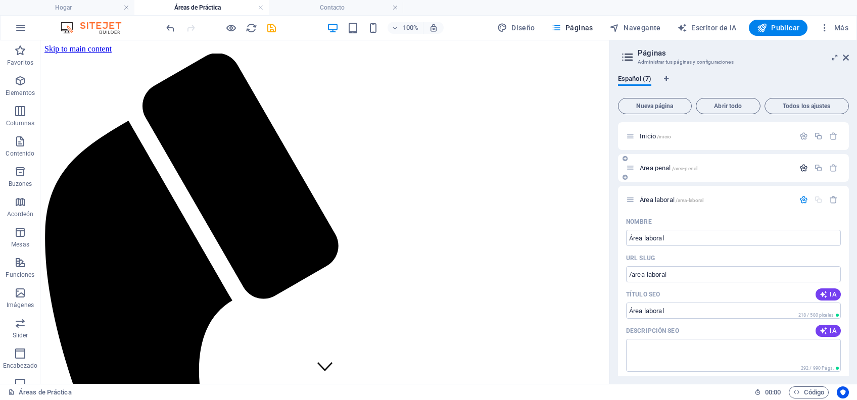
click at [642, 170] on icon "button" at bounding box center [804, 168] width 9 height 9
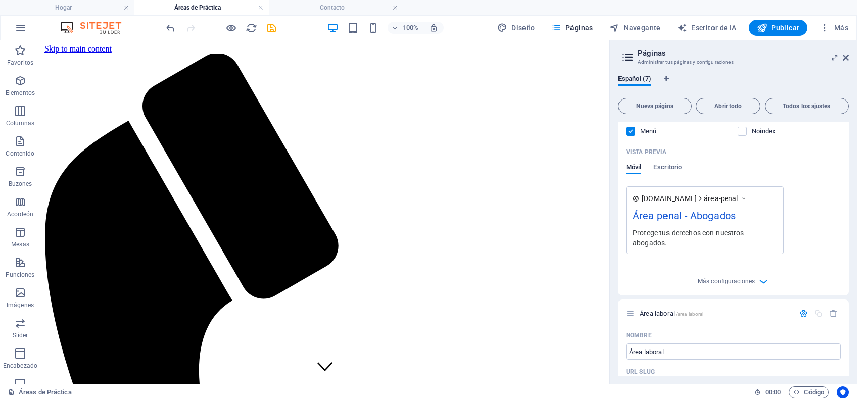
scroll to position [337, 0]
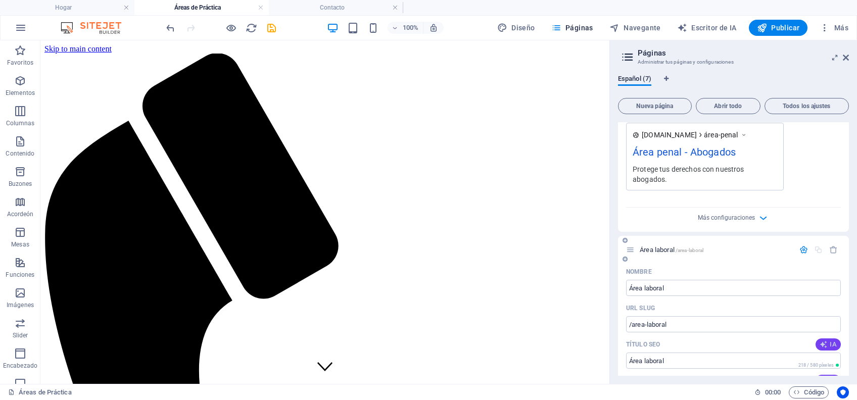
click at [642, 300] on font "IA" at bounding box center [833, 345] width 7 height 8
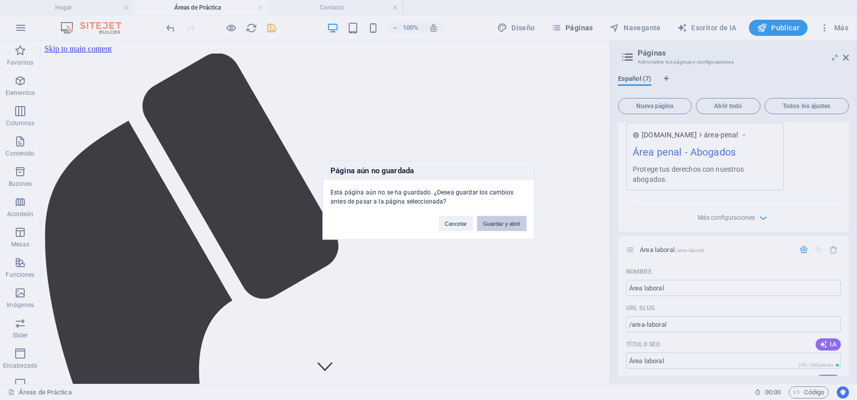
click at [507, 218] on button "Guardar y abrir" at bounding box center [502, 223] width 50 height 15
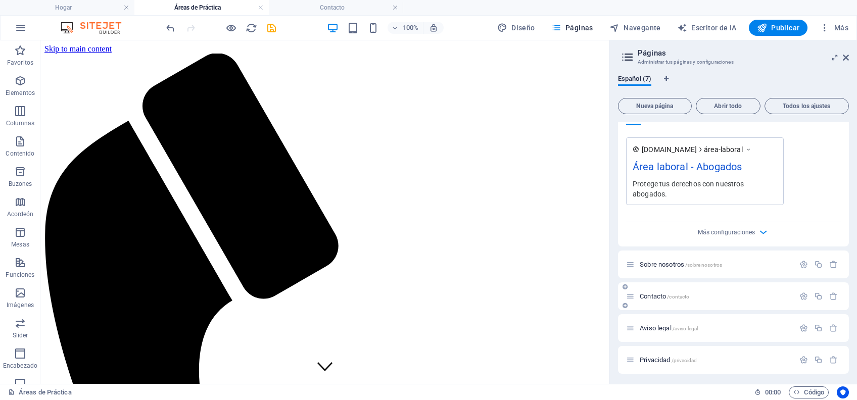
scroll to position [742, 0]
click at [642, 60] on aside "Páginas Administrar tus páginas y configuraciones Español (7) Nueva página Abri…" at bounding box center [734, 212] width 248 height 344
click at [642, 57] on icon at bounding box center [846, 58] width 6 height 8
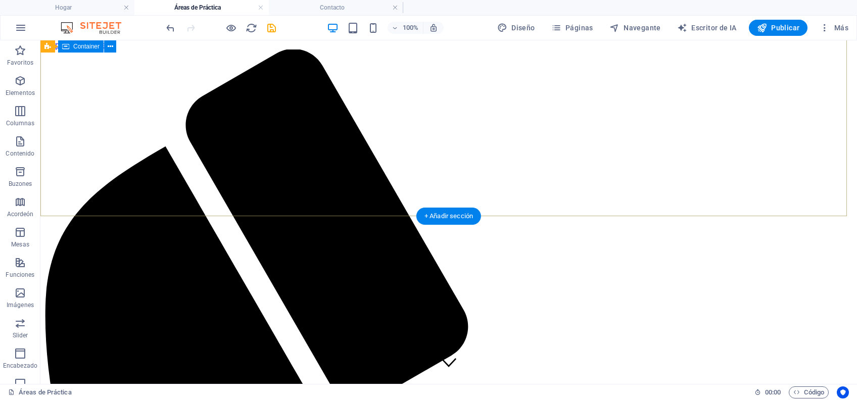
scroll to position [0, 0]
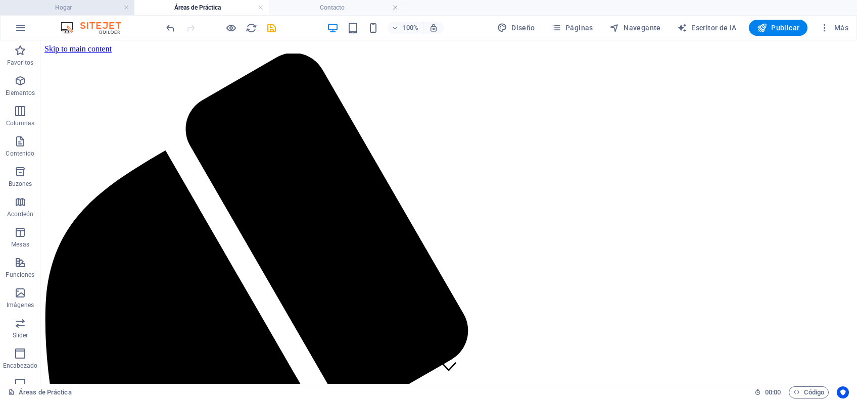
click at [77, 3] on h4 "Hogar" at bounding box center [67, 7] width 134 height 11
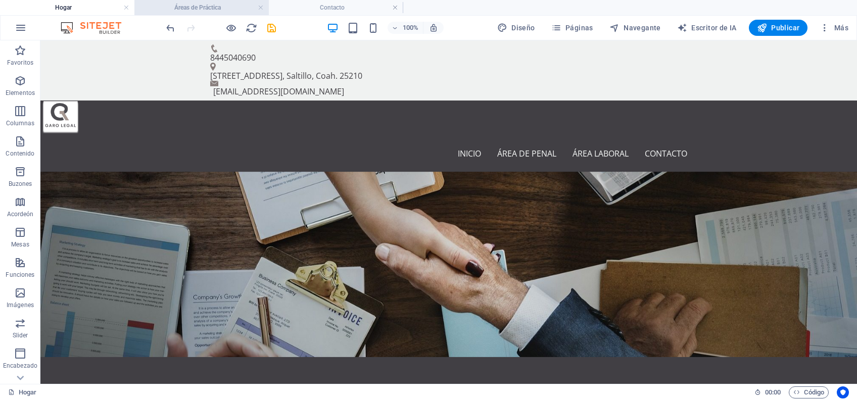
click at [212, 2] on h4 "Áreas de Práctica" at bounding box center [201, 7] width 134 height 11
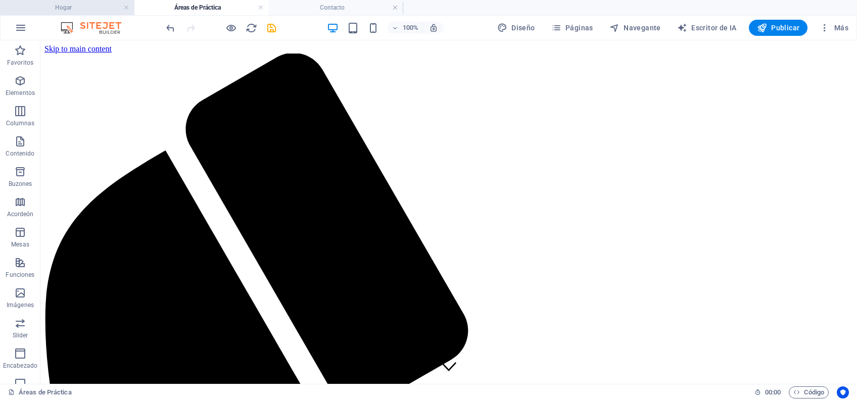
click at [88, 12] on h4 "Hogar" at bounding box center [67, 7] width 134 height 11
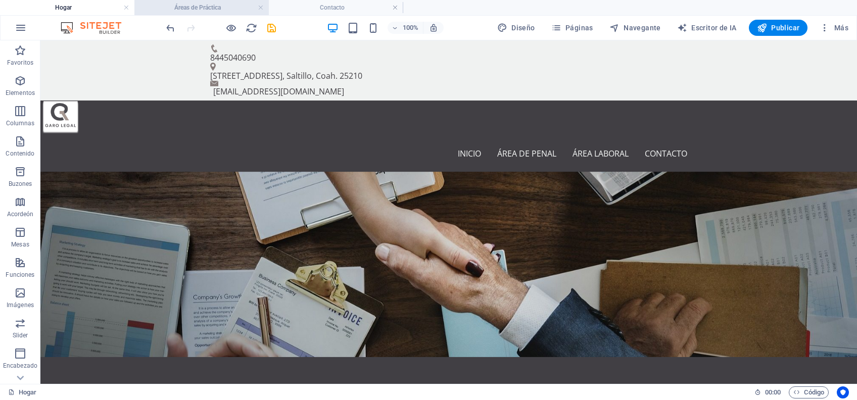
click at [226, 7] on h4 "Áreas de Práctica" at bounding box center [201, 7] width 134 height 11
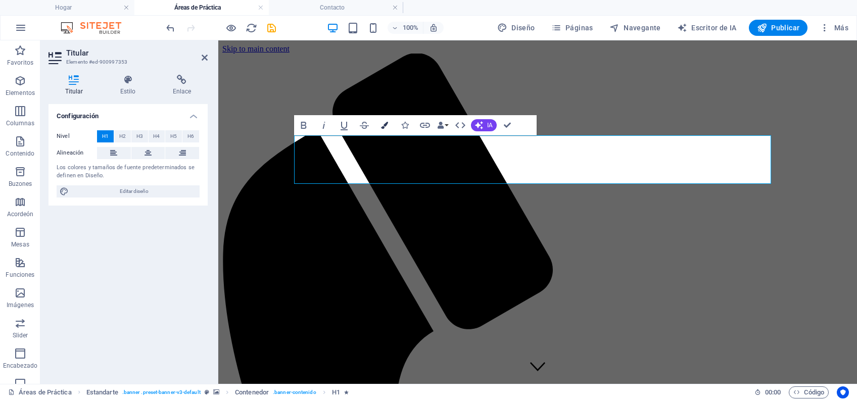
click at [390, 121] on button "Colores" at bounding box center [384, 125] width 19 height 20
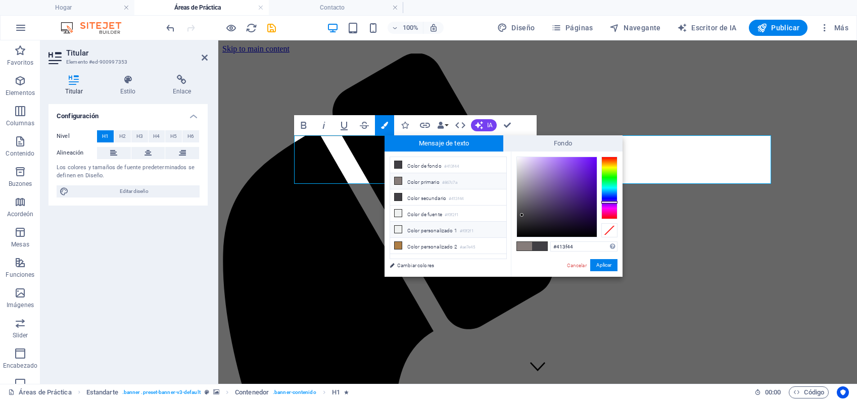
click at [415, 228] on font "Color personalizado 1" at bounding box center [432, 231] width 50 height 6
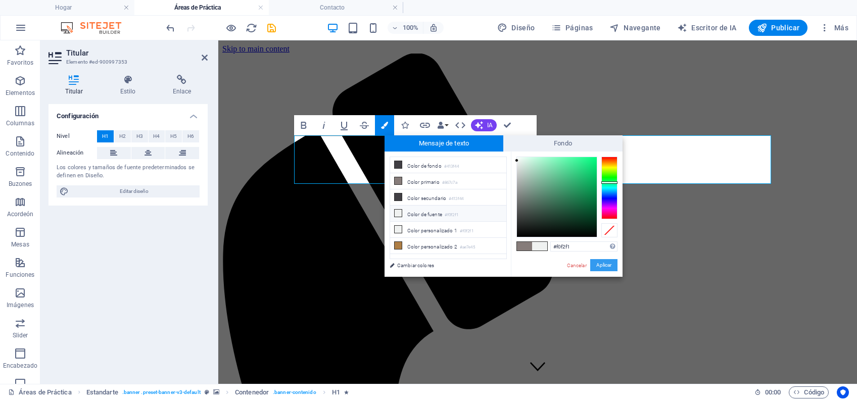
click at [598, 266] on button "Aplicar" at bounding box center [603, 265] width 27 height 12
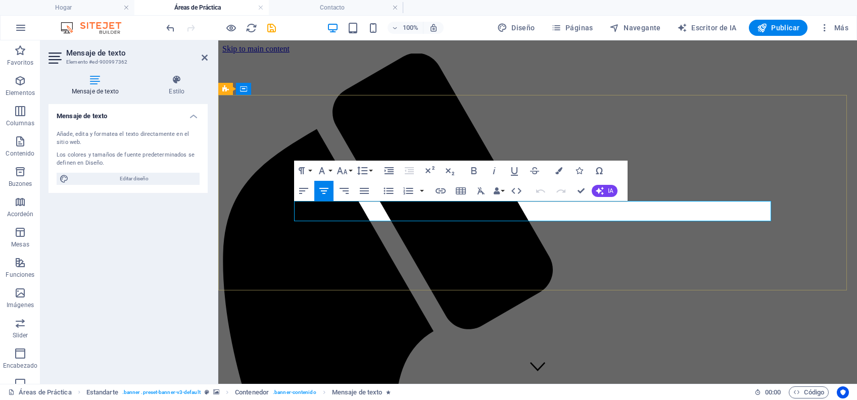
drag, startPoint x: 308, startPoint y: 206, endPoint x: 738, endPoint y: 213, distance: 430.2
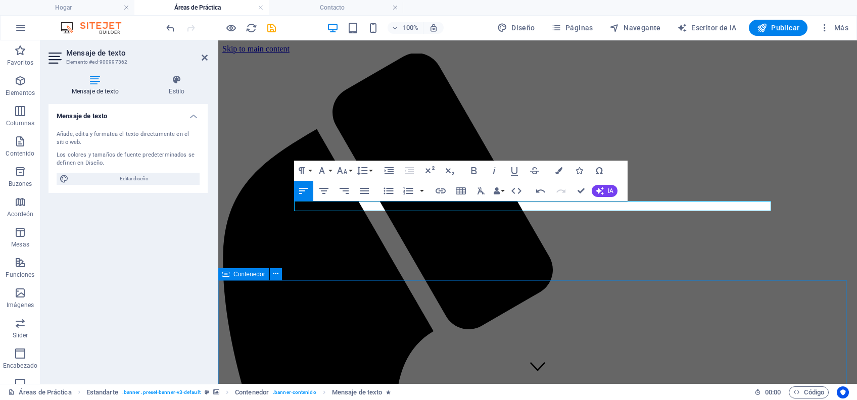
drag, startPoint x: 821, startPoint y: 321, endPoint x: 750, endPoint y: 298, distance: 74.6
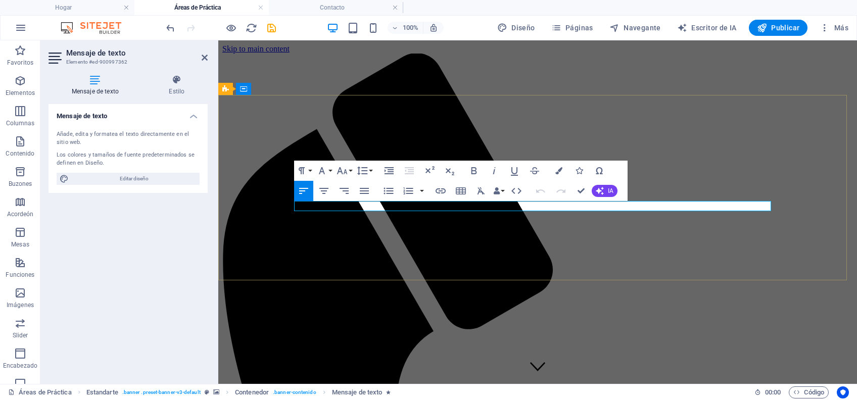
drag, startPoint x: 328, startPoint y: 210, endPoint x: 294, endPoint y: 206, distance: 34.0
click at [325, 192] on icon "button" at bounding box center [324, 191] width 12 height 12
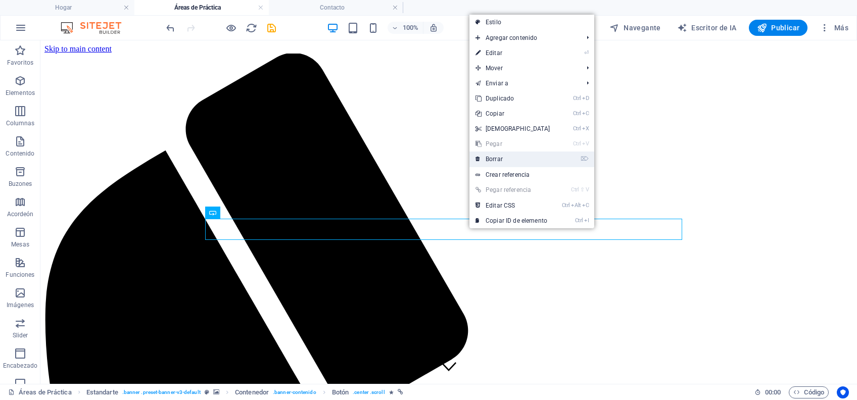
click at [503, 152] on link "⌦ Borrar" at bounding box center [513, 159] width 87 height 15
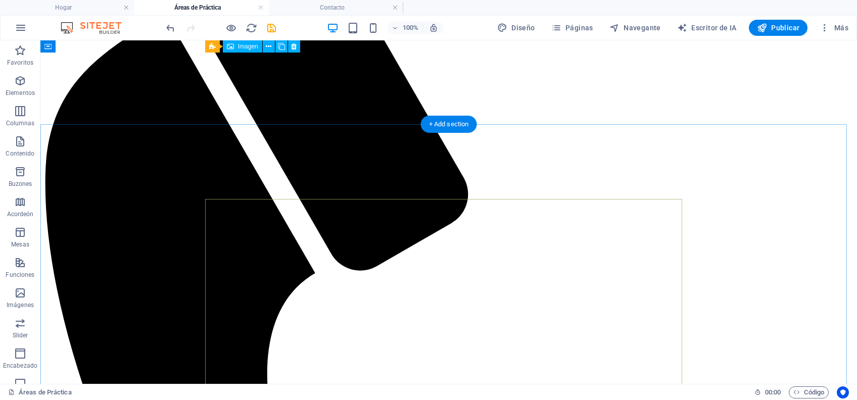
scroll to position [134, 0]
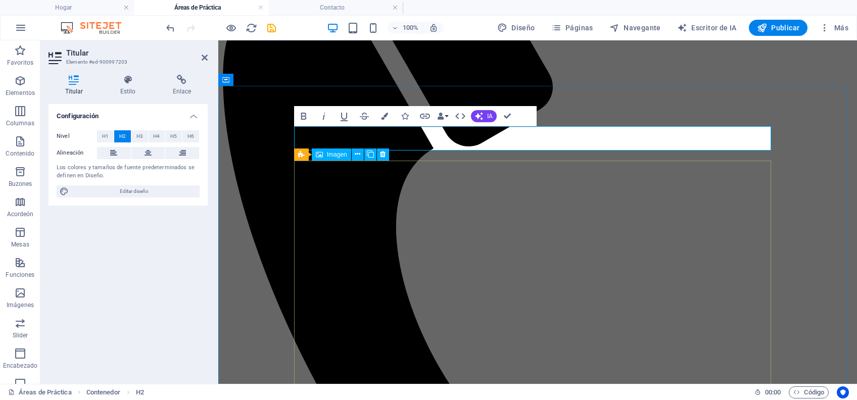
scroll to position [202, 0]
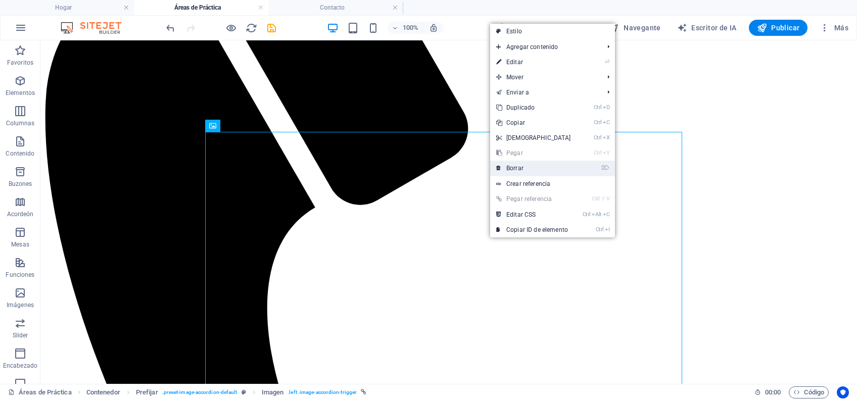
click at [537, 169] on link "⌦ Borrar" at bounding box center [533, 168] width 87 height 15
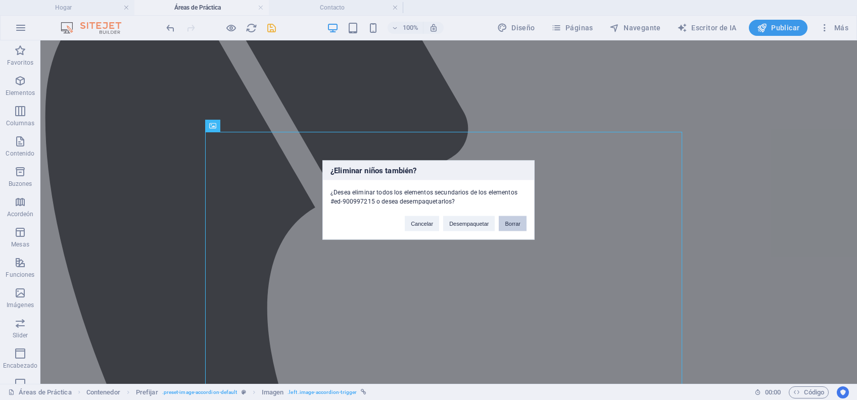
click at [509, 218] on button "Borrar" at bounding box center [513, 223] width 28 height 15
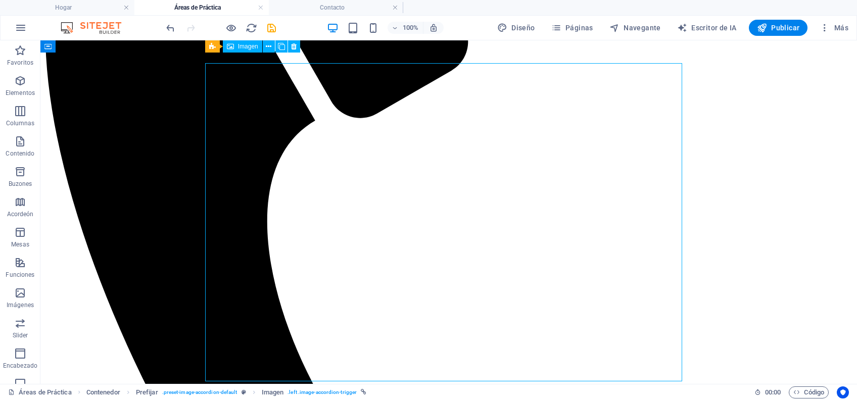
scroll to position [269, 0]
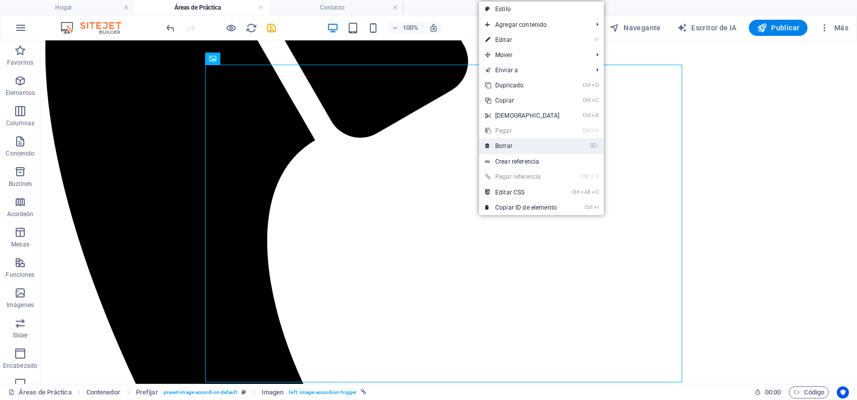
click at [522, 147] on link "⌦ Borrar" at bounding box center [522, 145] width 87 height 15
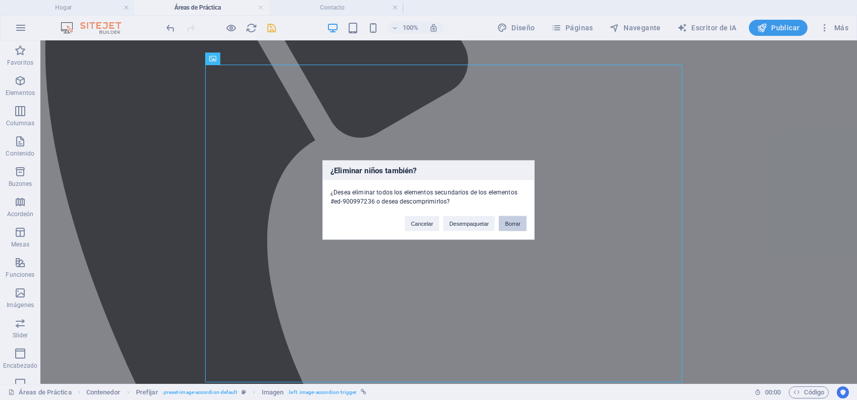
click at [516, 229] on button "Borrar" at bounding box center [513, 223] width 28 height 15
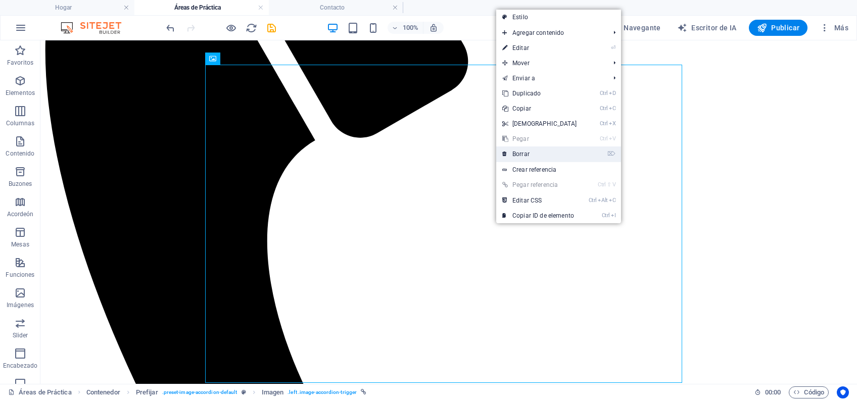
click at [554, 154] on link "⌦ Borrar" at bounding box center [539, 154] width 87 height 15
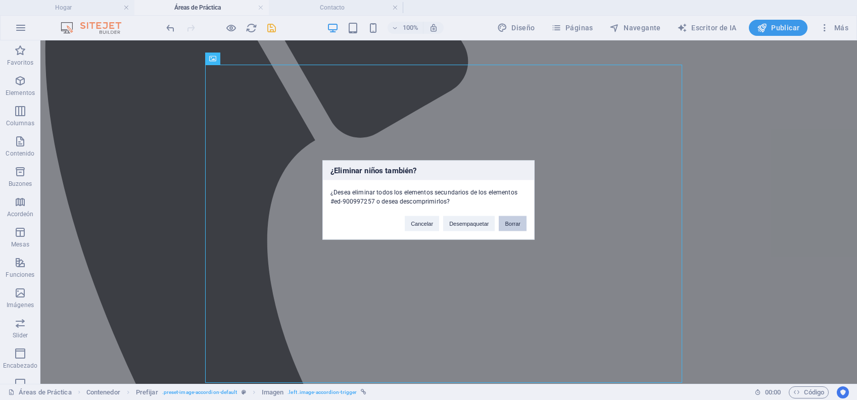
click at [514, 221] on button "Borrar" at bounding box center [513, 223] width 28 height 15
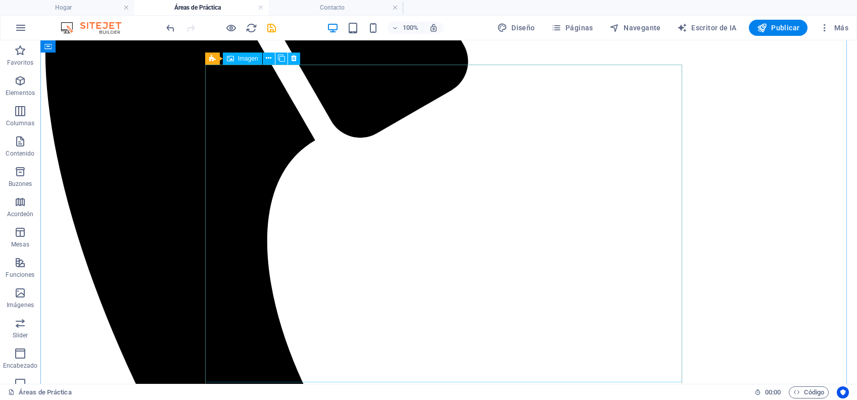
drag, startPoint x: 554, startPoint y: 262, endPoint x: 514, endPoint y: 222, distance: 57.2
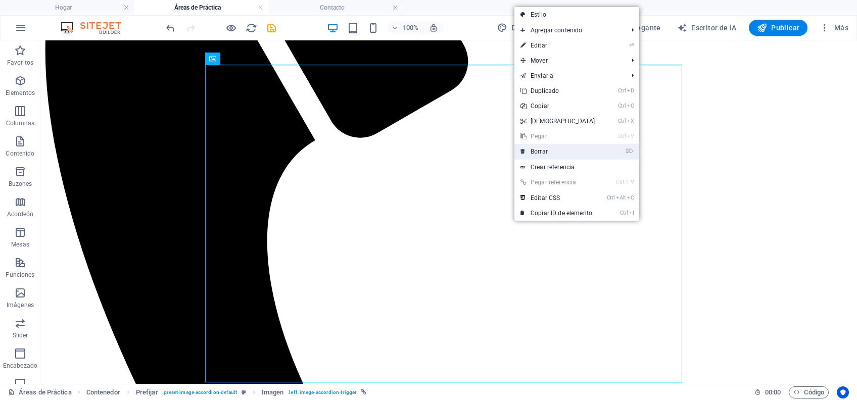
click at [573, 155] on link "⌦ Borrar" at bounding box center [558, 151] width 87 height 15
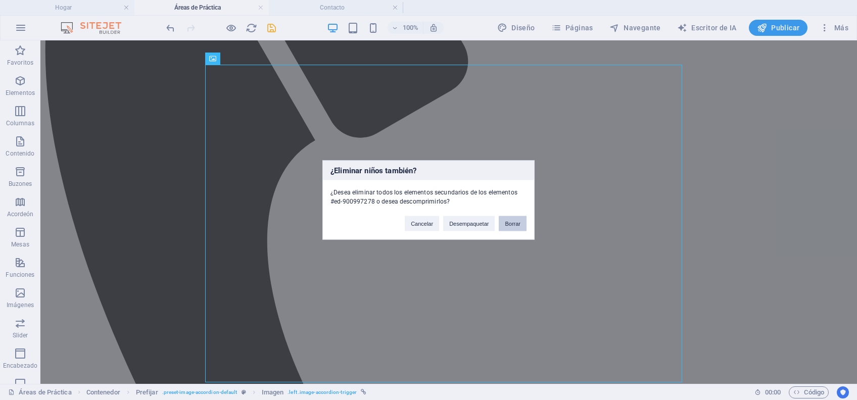
click at [522, 218] on button "Borrar" at bounding box center [513, 223] width 28 height 15
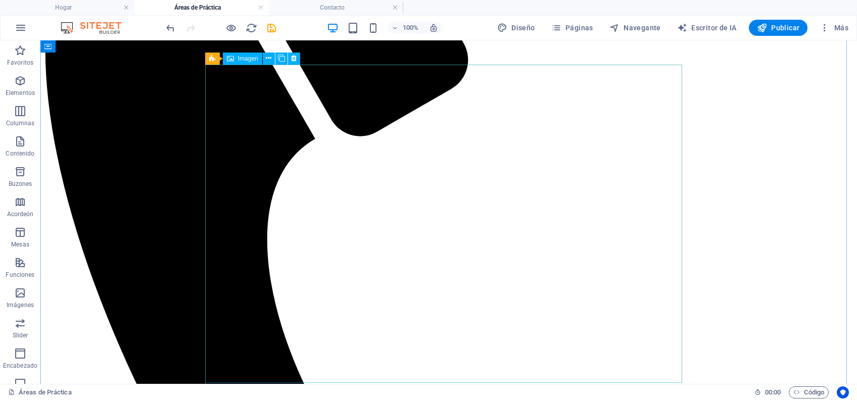
scroll to position [539, 0]
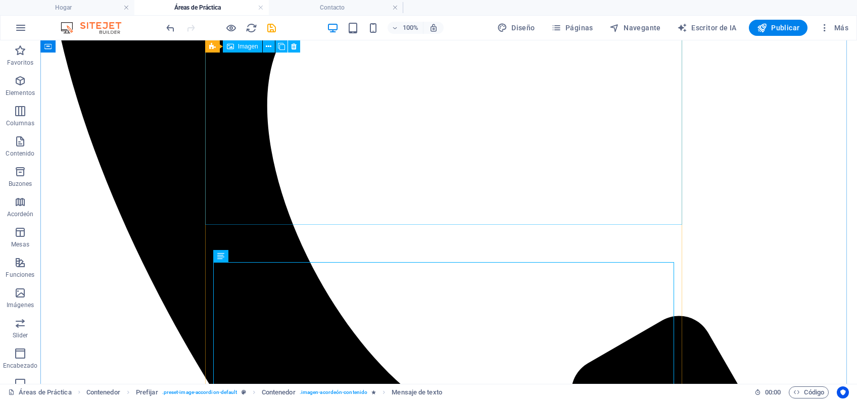
scroll to position [404, 0]
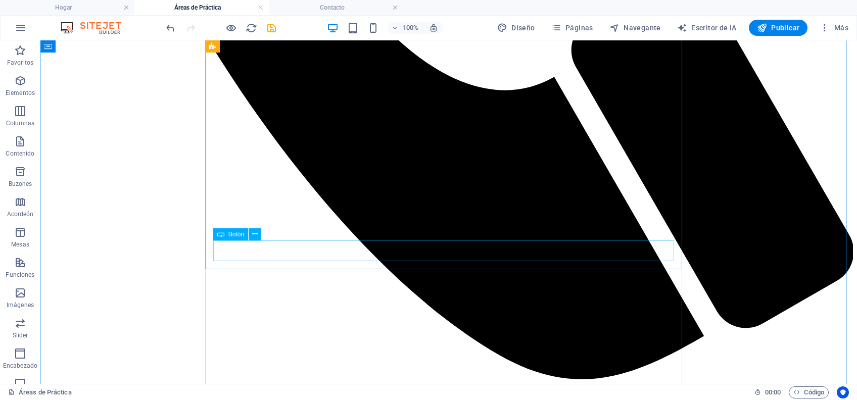
scroll to position [868, 0]
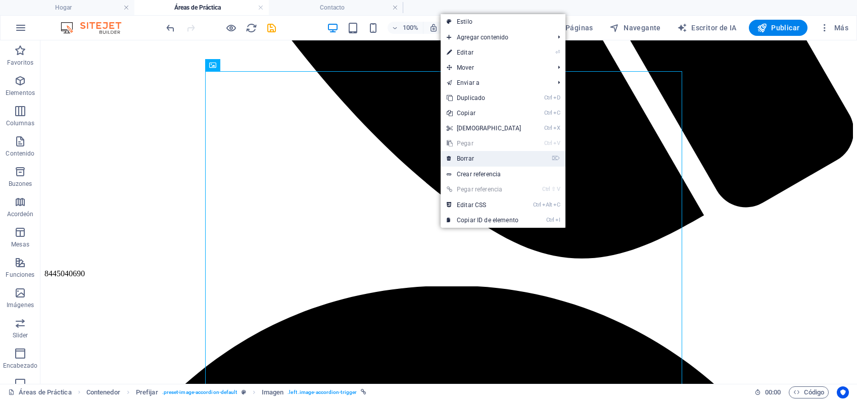
click at [490, 158] on link "⌦ Borrar" at bounding box center [484, 158] width 87 height 15
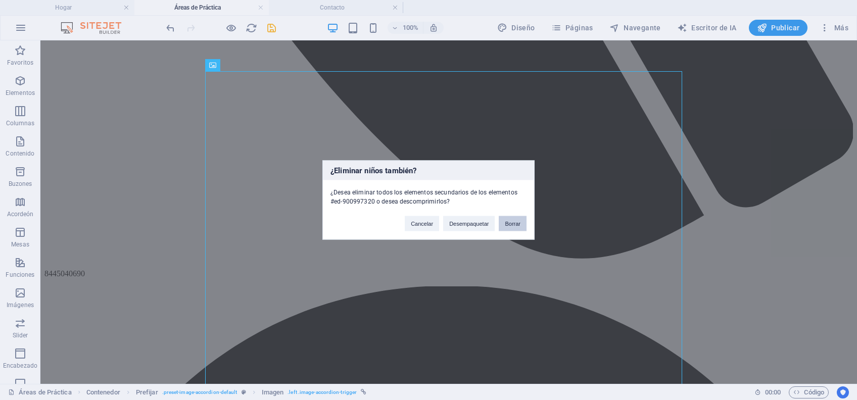
click at [502, 226] on button "Borrar" at bounding box center [513, 223] width 28 height 15
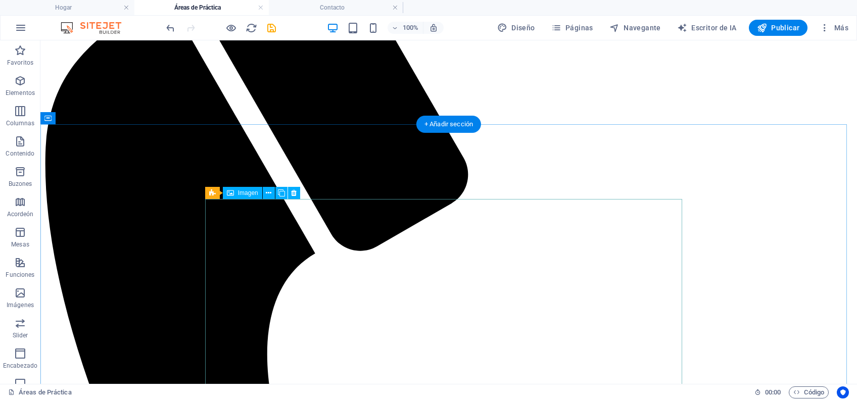
scroll to position [134, 0]
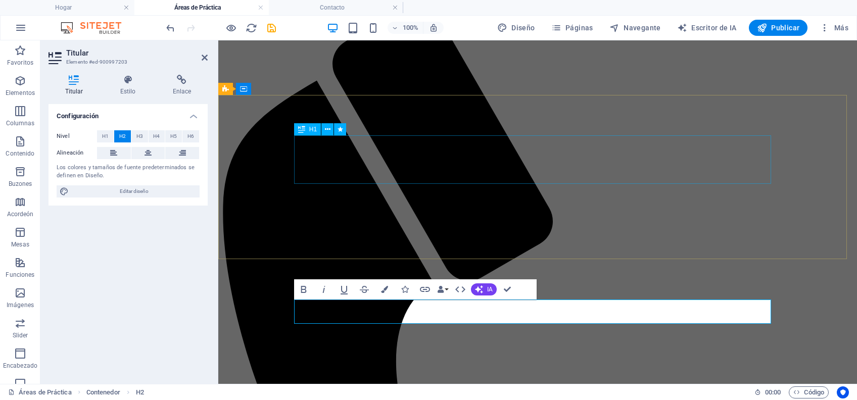
scroll to position [0, 0]
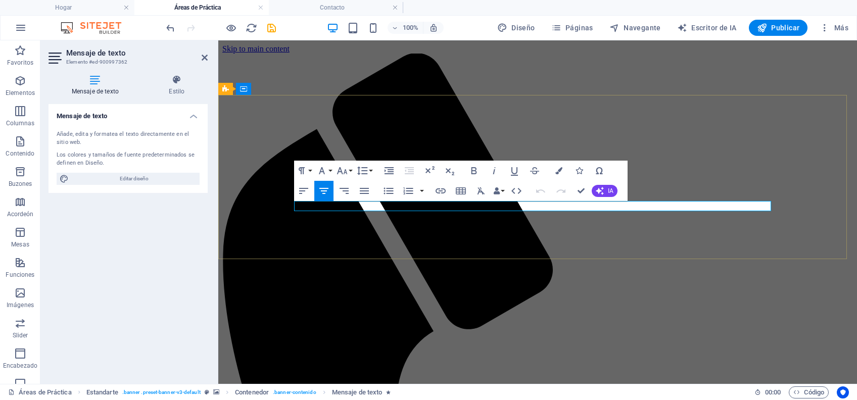
drag, startPoint x: 517, startPoint y: 208, endPoint x: 730, endPoint y: 207, distance: 212.8
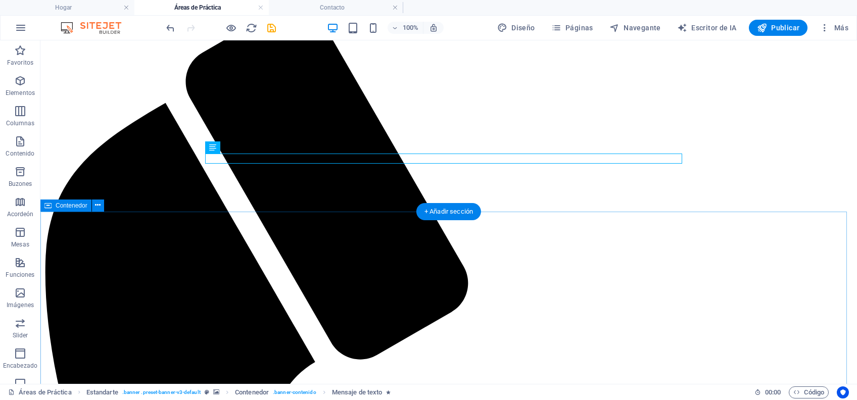
scroll to position [67, 0]
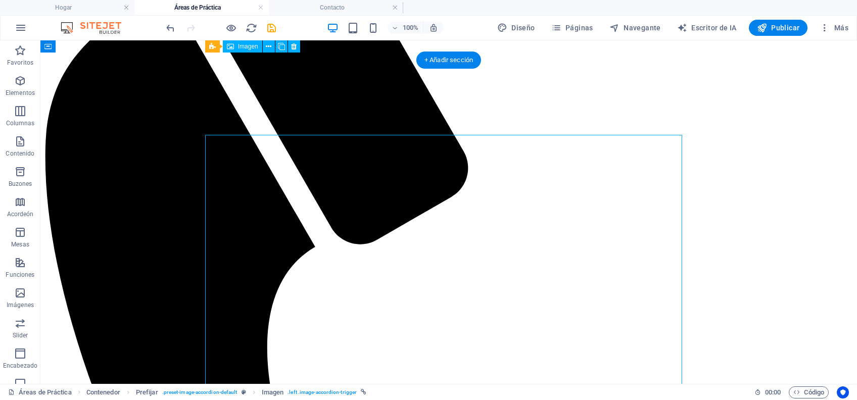
scroll to position [134, 0]
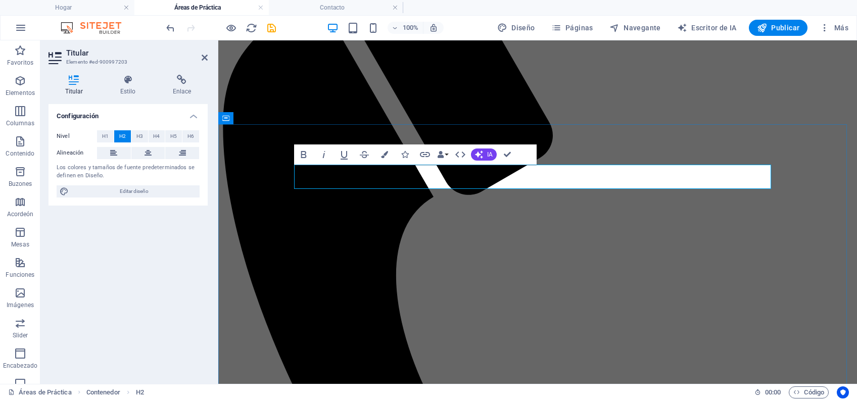
drag, startPoint x: 601, startPoint y: 178, endPoint x: 541, endPoint y: 180, distance: 60.2
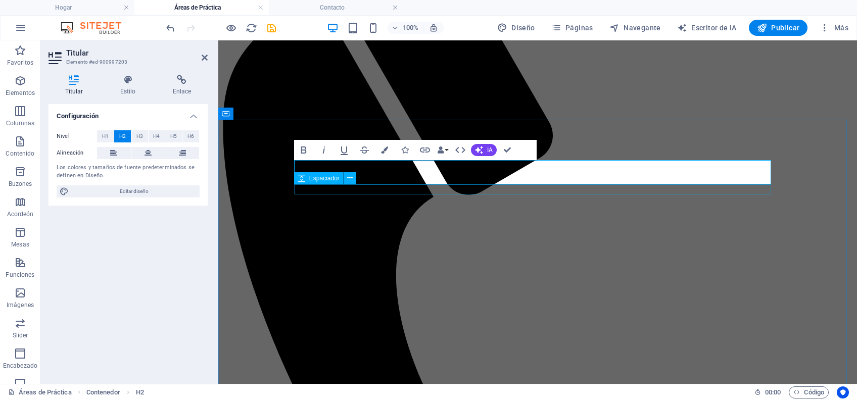
scroll to position [269, 0]
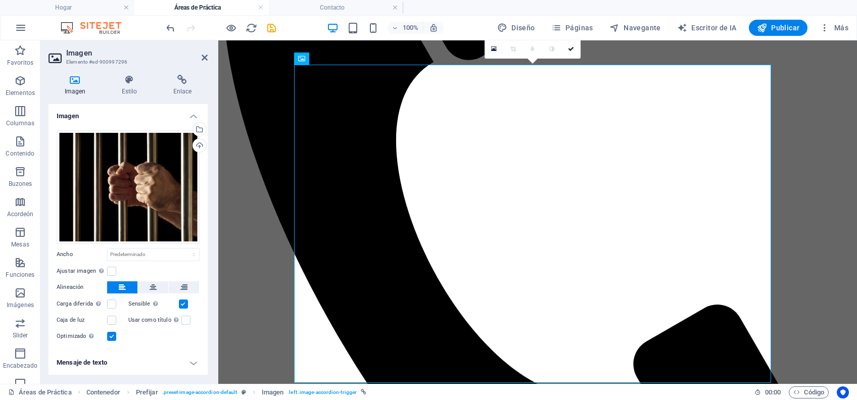
click at [110, 300] on h4 "Mensaje de texto" at bounding box center [128, 363] width 159 height 24
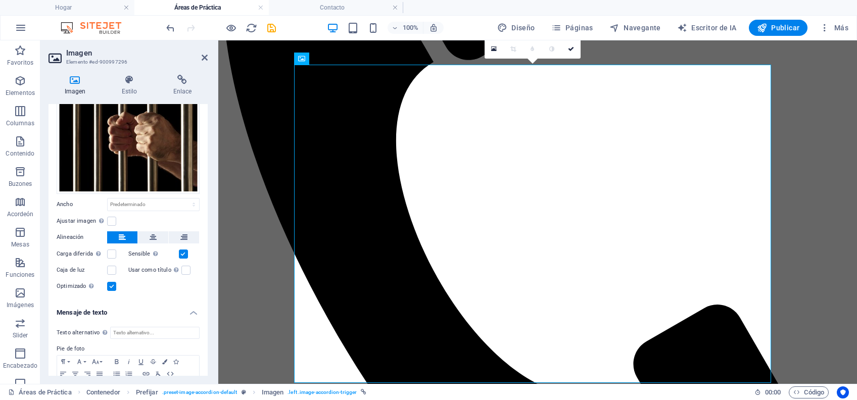
scroll to position [92, 0]
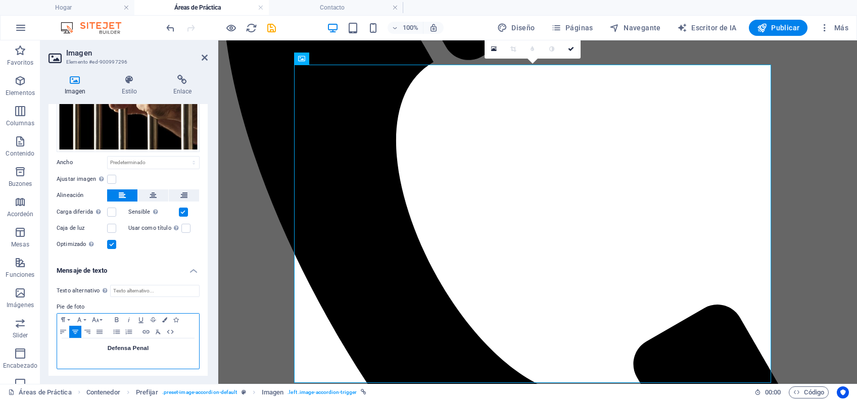
click at [148, 300] on h3 "Defensa Penal" at bounding box center [128, 348] width 132 height 9
click at [157, 291] on input "Texto alternativo El texto alternativo es utilizado por dispositivos que no pue…" at bounding box center [154, 291] width 89 height 12
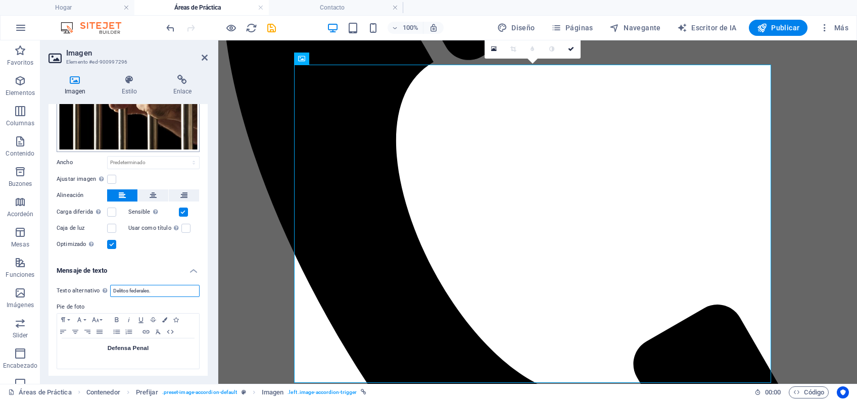
scroll to position [24, 0]
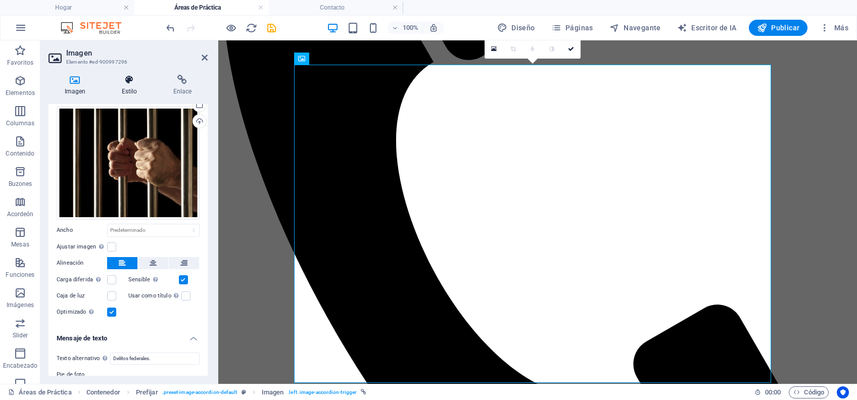
click at [123, 80] on icon at bounding box center [130, 80] width 48 height 10
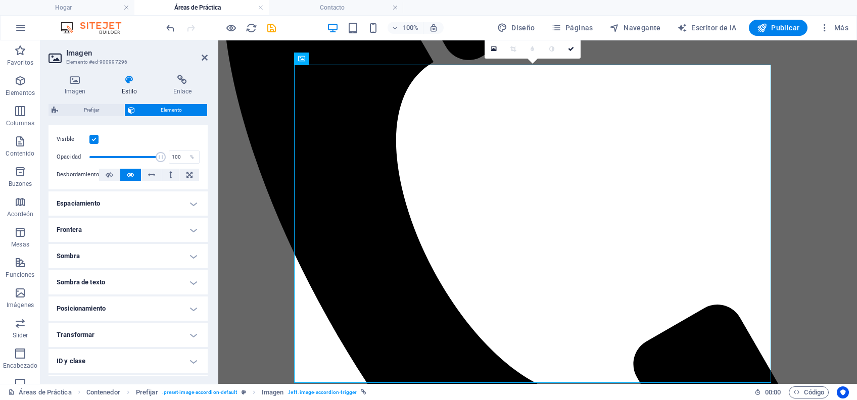
scroll to position [117, 0]
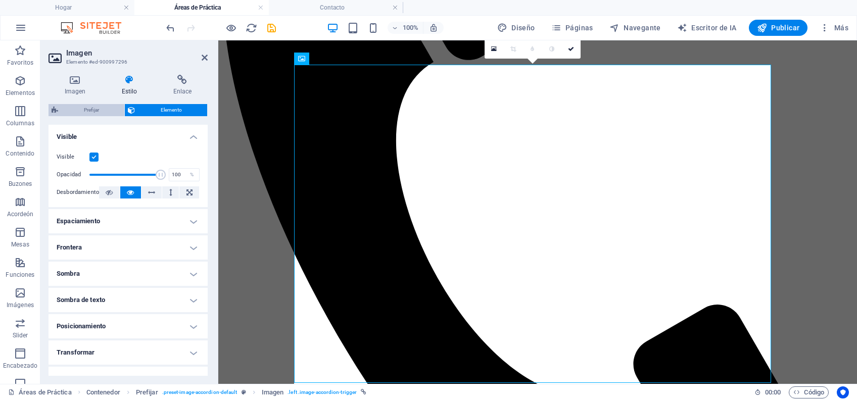
click at [85, 109] on span "Prefijar" at bounding box center [91, 110] width 60 height 12
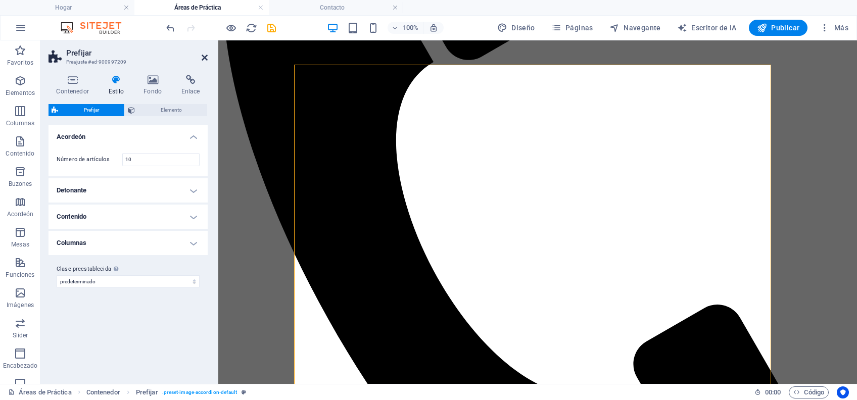
click at [203, 59] on icon at bounding box center [205, 58] width 6 height 8
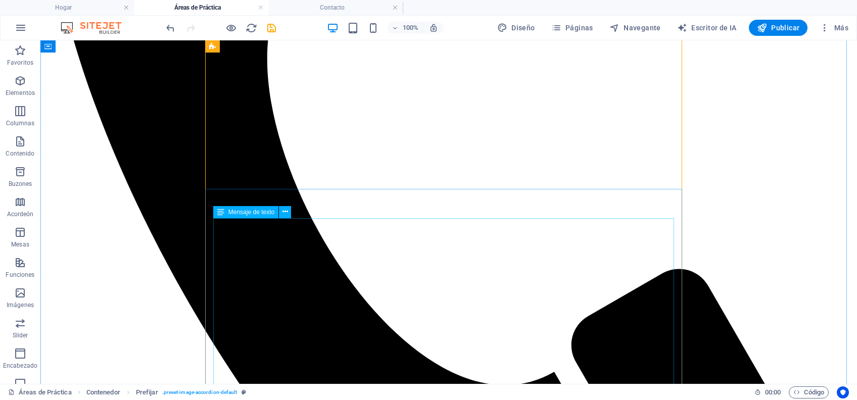
scroll to position [472, 0]
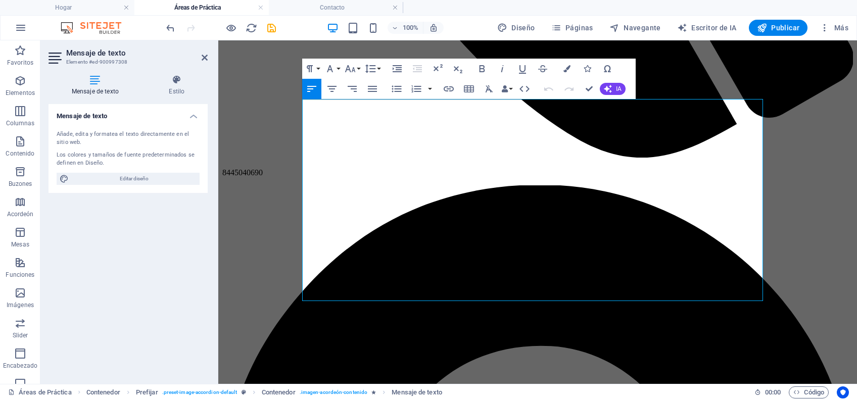
scroll to position [802, 0]
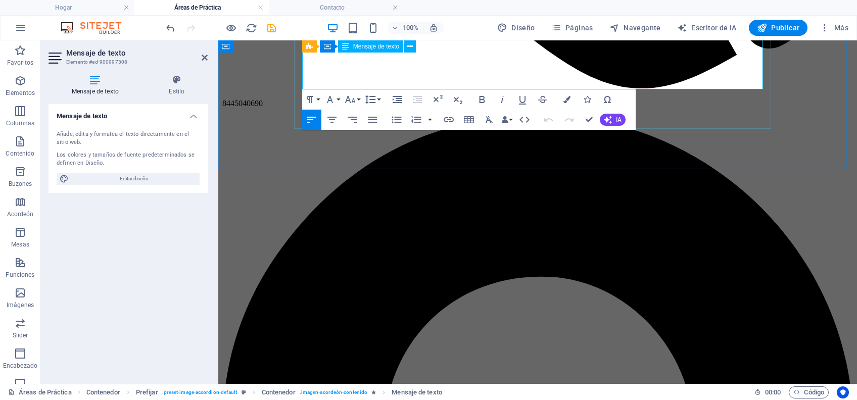
drag, startPoint x: 305, startPoint y: 223, endPoint x: 655, endPoint y: 129, distance: 362.7
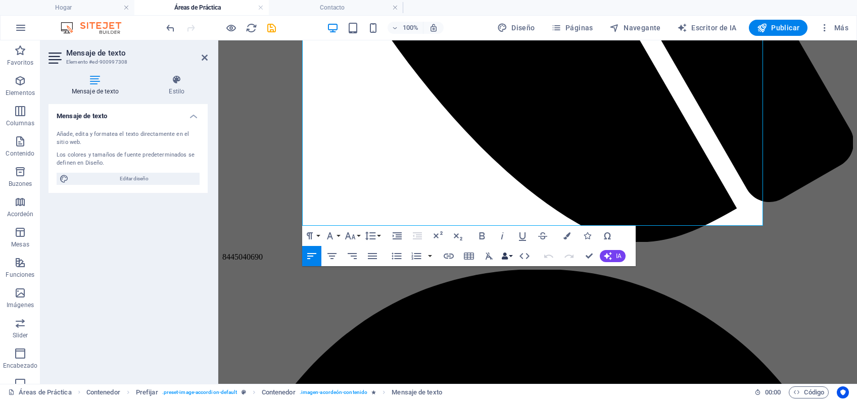
scroll to position [667, 0]
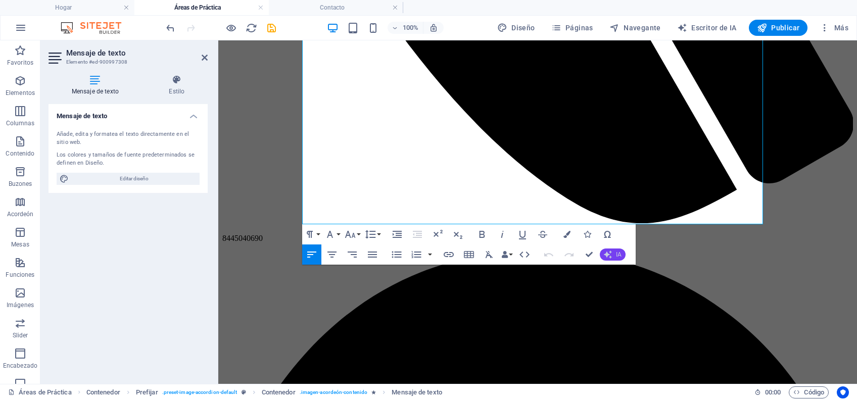
click at [619, 252] on span "IA" at bounding box center [619, 255] width 6 height 6
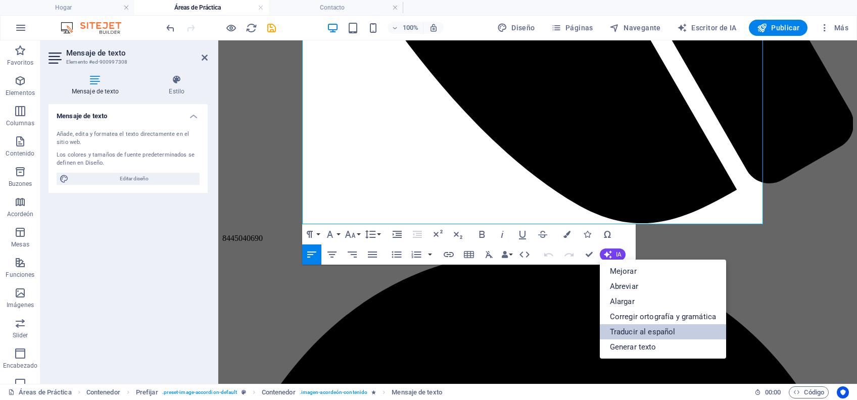
click at [640, 300] on link "Traducir al español" at bounding box center [663, 331] width 126 height 15
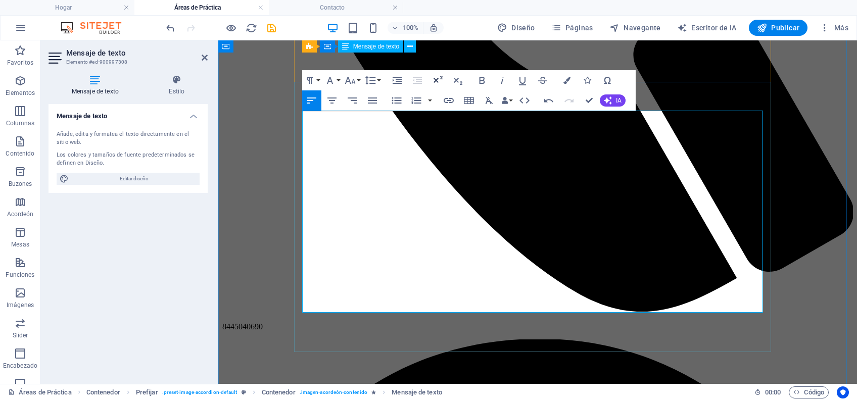
scroll to position [533, 0]
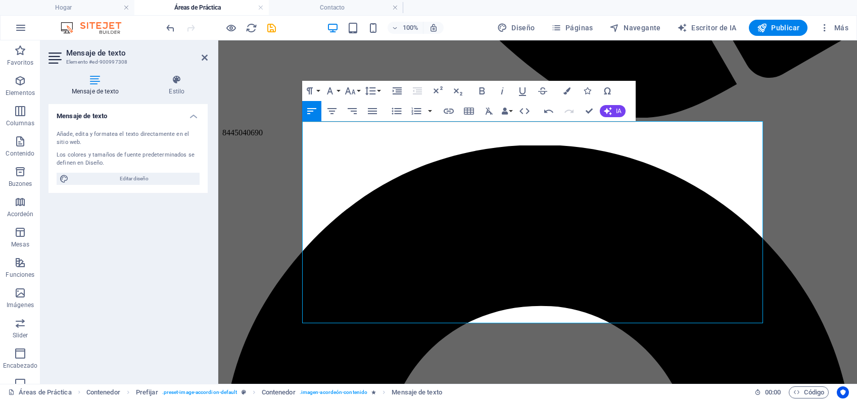
scroll to position [784, 0]
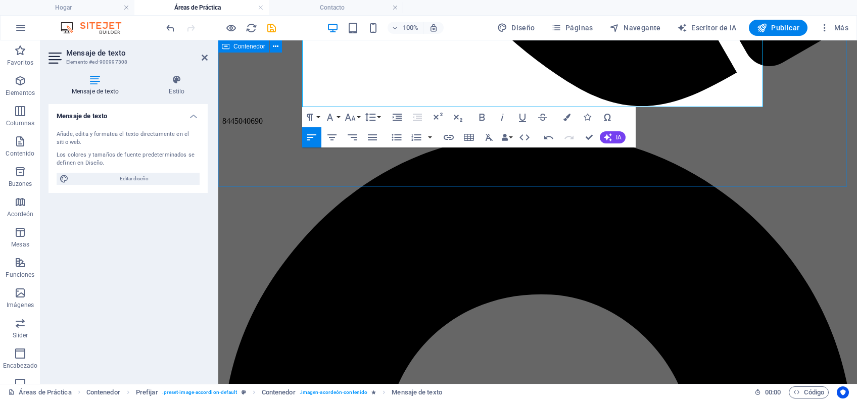
drag, startPoint x: 305, startPoint y: 163, endPoint x: 771, endPoint y: 102, distance: 470.0
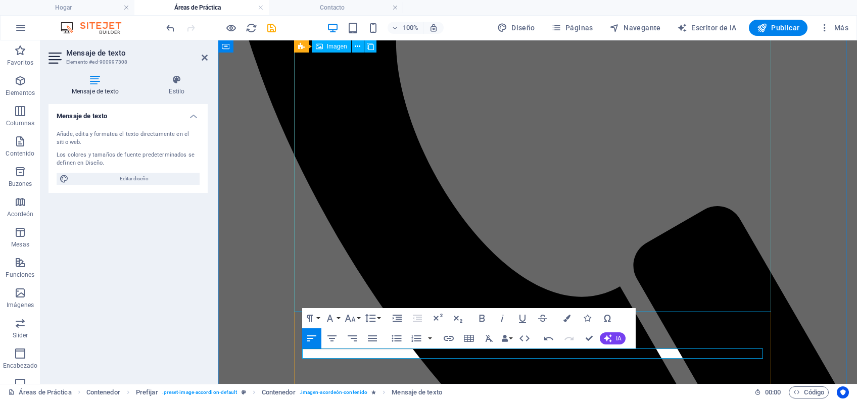
scroll to position [341, 0]
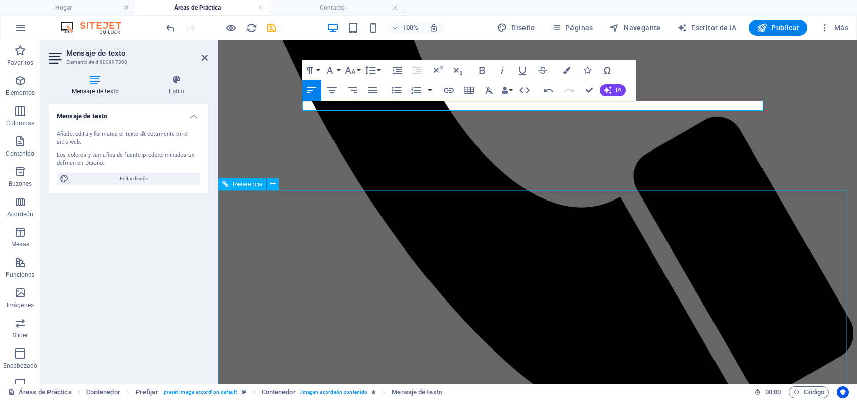
scroll to position [611, 0]
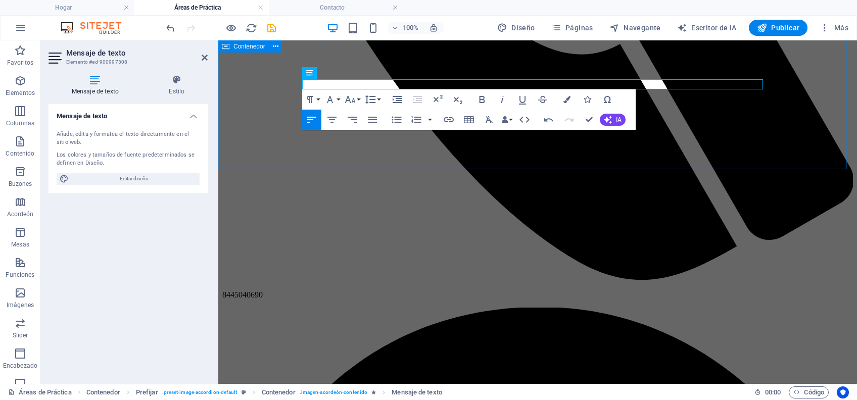
drag, startPoint x: 402, startPoint y: 148, endPoint x: 579, endPoint y: 148, distance: 176.9
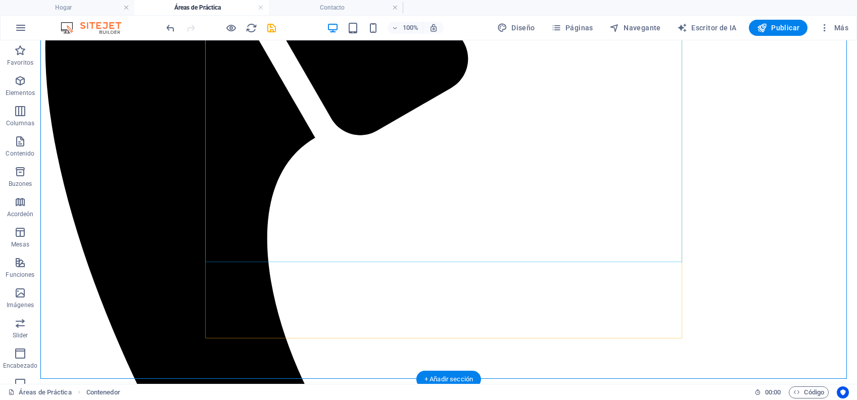
scroll to position [398, 0]
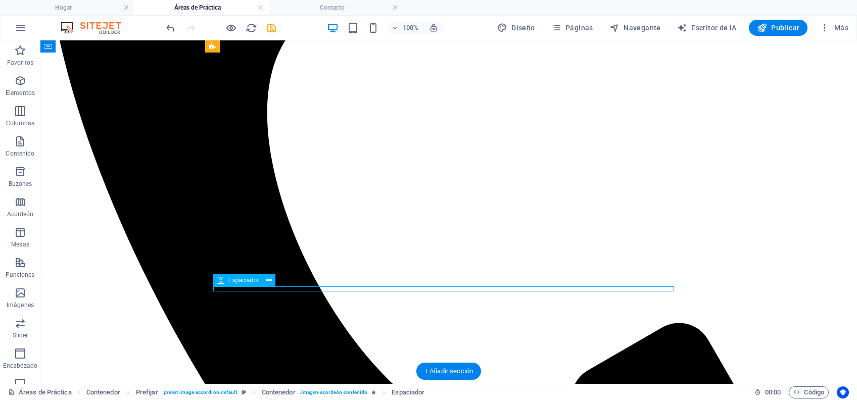
drag, startPoint x: 310, startPoint y: 288, endPoint x: 355, endPoint y: 325, distance: 58.9
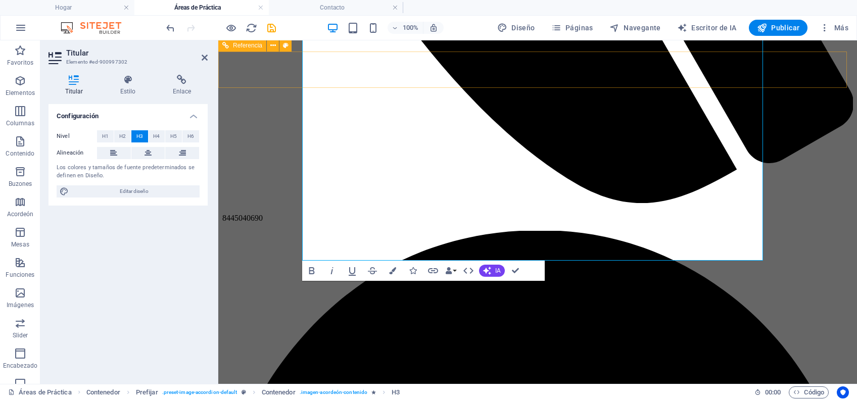
scroll to position [608, 0]
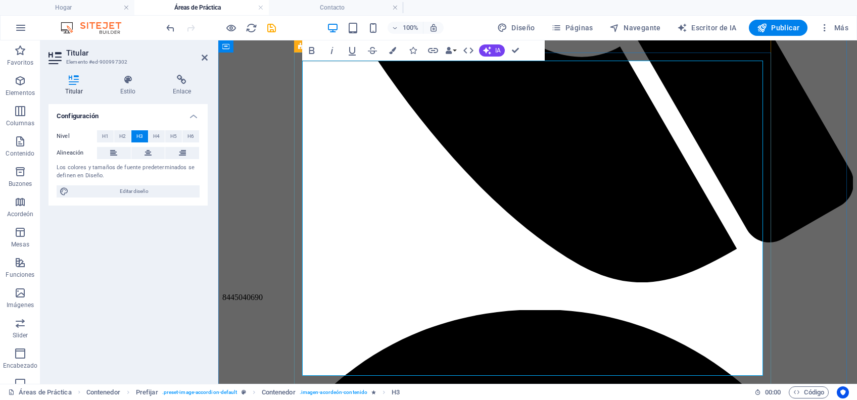
drag, startPoint x: 397, startPoint y: 241, endPoint x: 303, endPoint y: 85, distance: 181.9
click at [105, 137] on span "H1" at bounding box center [105, 136] width 7 height 12
click at [189, 134] on span "H6" at bounding box center [191, 136] width 7 height 12
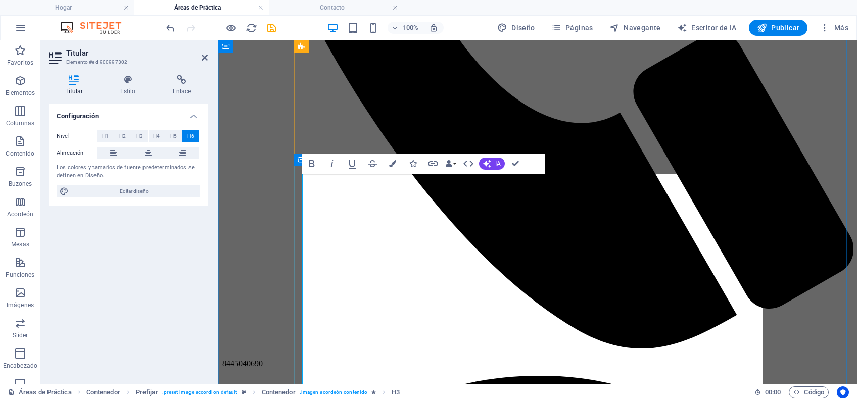
scroll to position [406, 0]
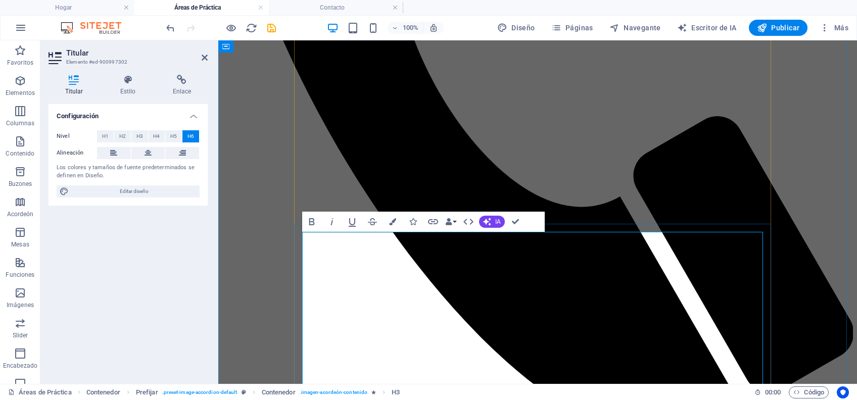
scroll to position [473, 0]
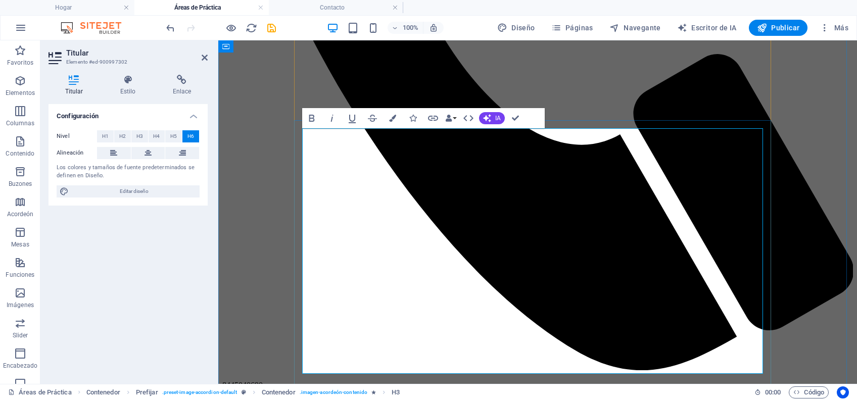
scroll to position [541, 0]
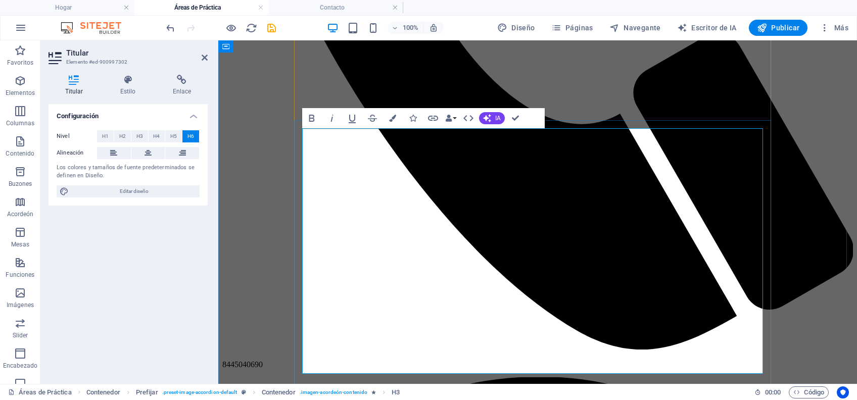
drag, startPoint x: 587, startPoint y: 222, endPoint x: 726, endPoint y: 263, distance: 144.9
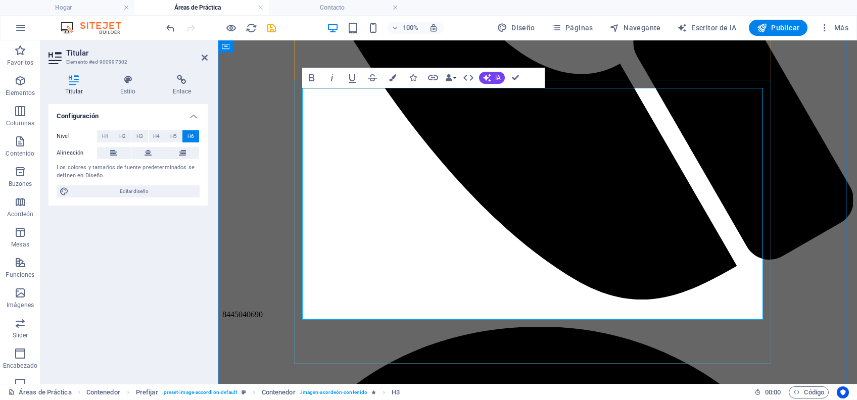
scroll to position [608, 0]
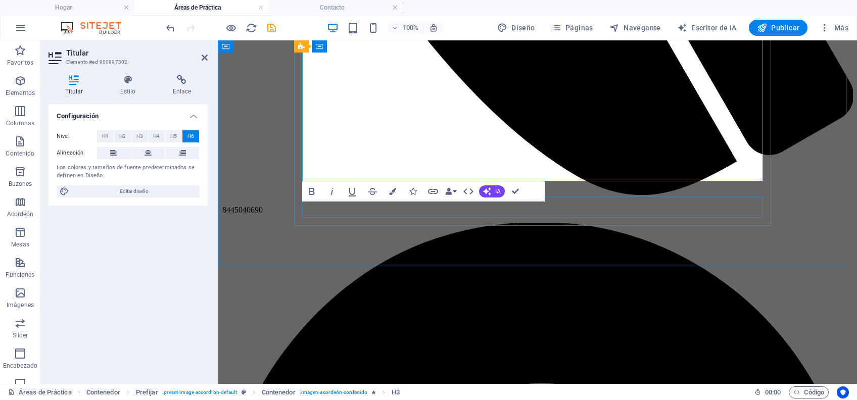
scroll to position [675, 0]
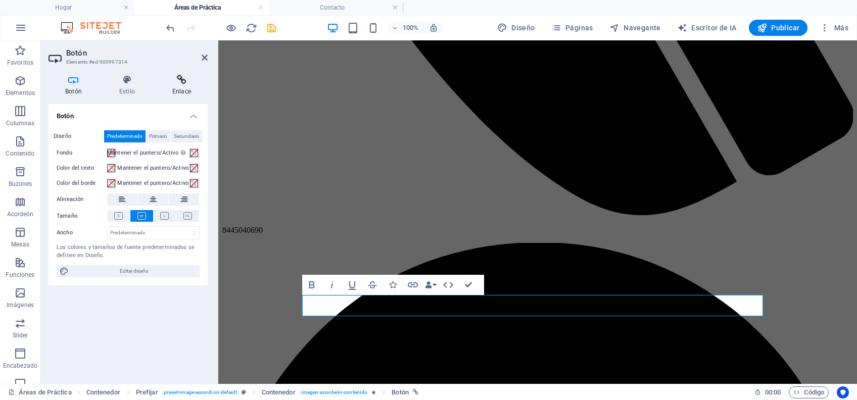
click at [188, 84] on icon at bounding box center [182, 80] width 52 height 10
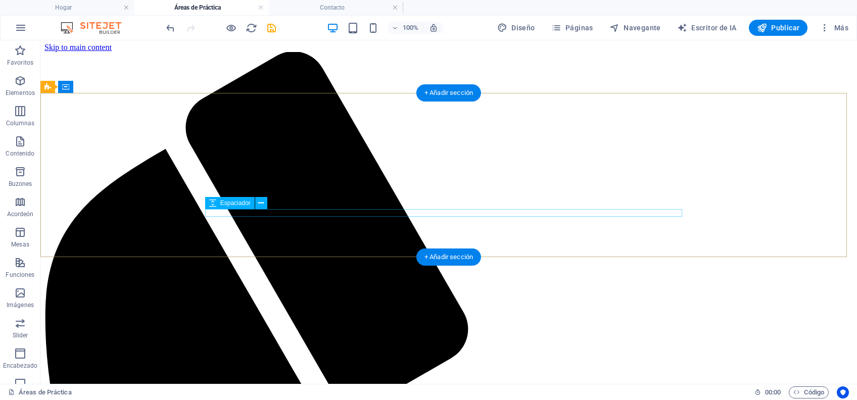
scroll to position [0, 0]
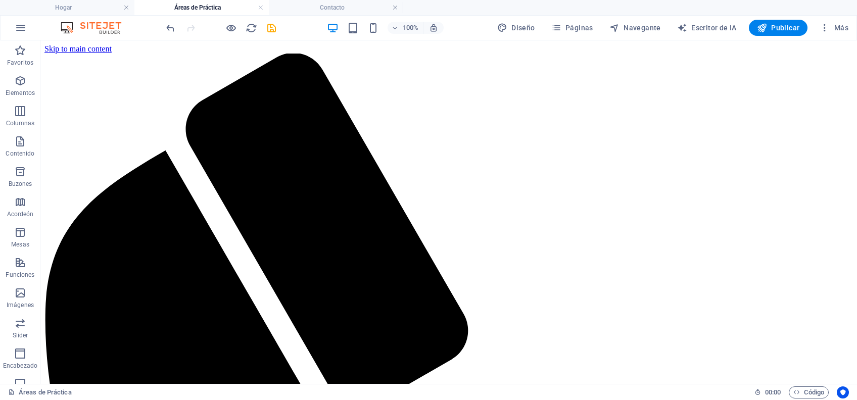
click at [197, 7] on h4 "Áreas de Práctica" at bounding box center [201, 7] width 134 height 11
drag, startPoint x: 237, startPoint y: 48, endPoint x: 164, endPoint y: 103, distance: 92.0
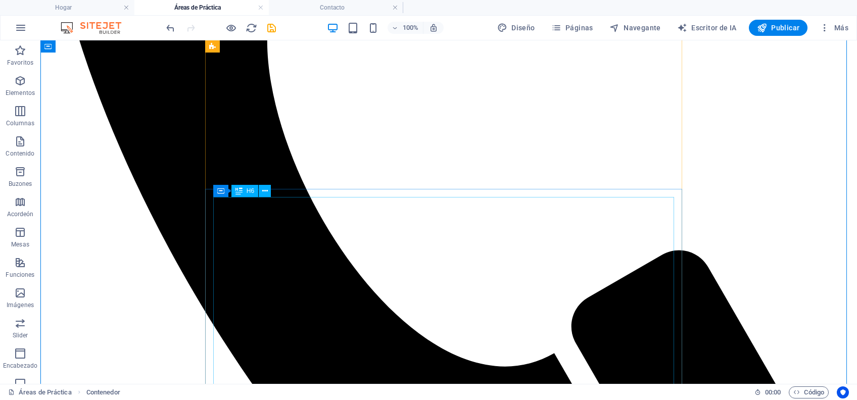
scroll to position [472, 0]
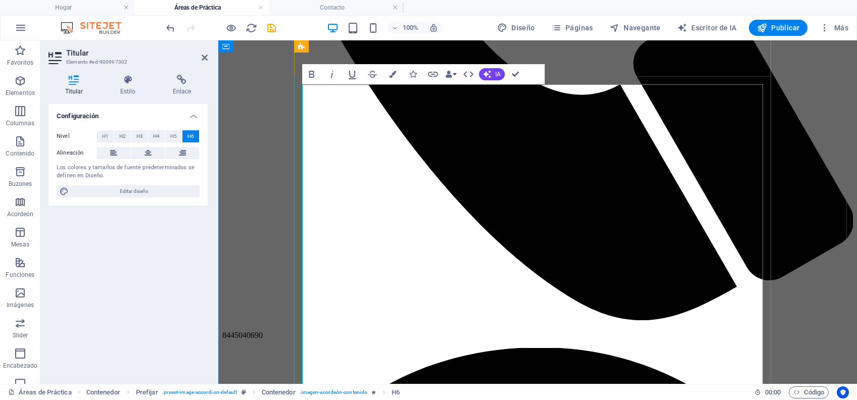
scroll to position [584, 0]
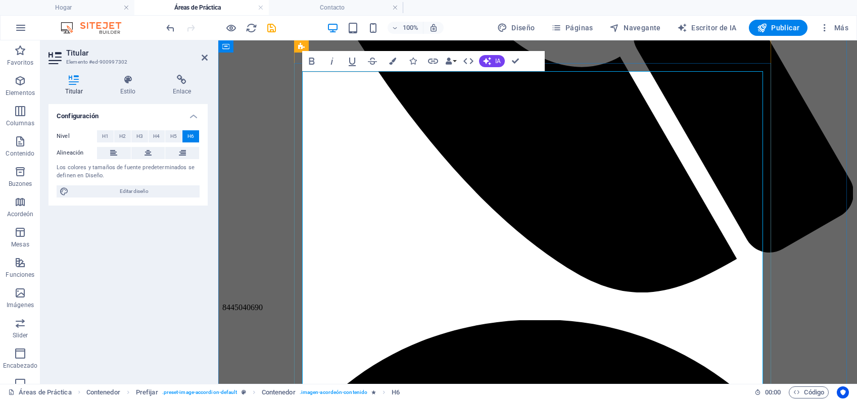
scroll to position [611, 0]
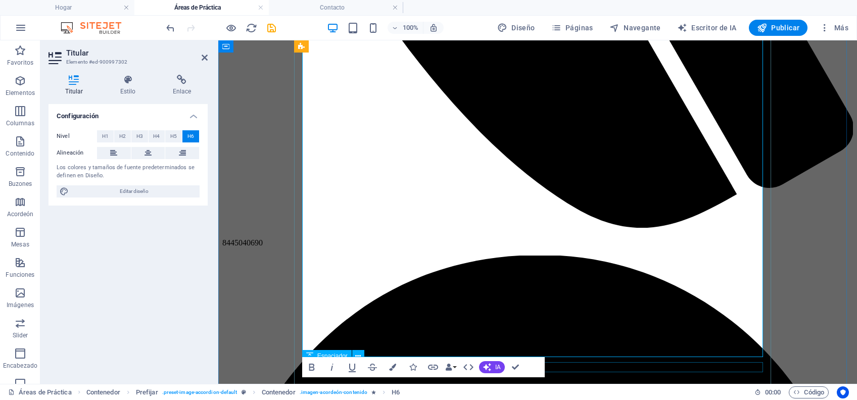
scroll to position [679, 0]
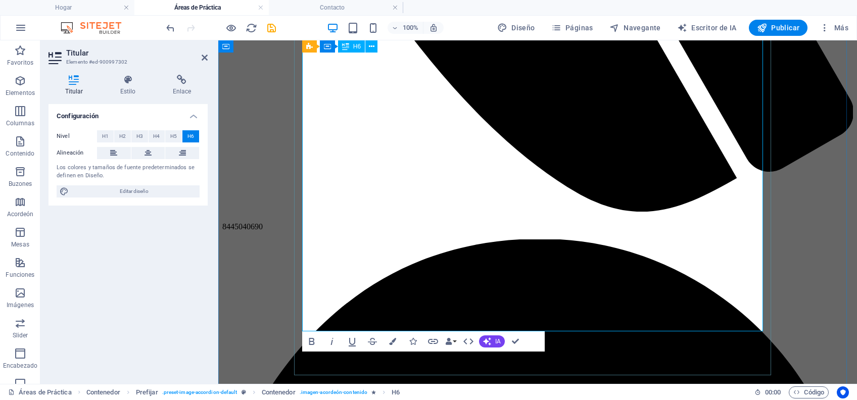
drag, startPoint x: 612, startPoint y: 324, endPoint x: 302, endPoint y: 329, distance: 309.9
click at [310, 300] on icon "button" at bounding box center [312, 341] width 6 height 7
click at [354, 300] on icon "button" at bounding box center [352, 342] width 7 height 9
click at [125, 85] on h4 "Estilo" at bounding box center [130, 85] width 53 height 21
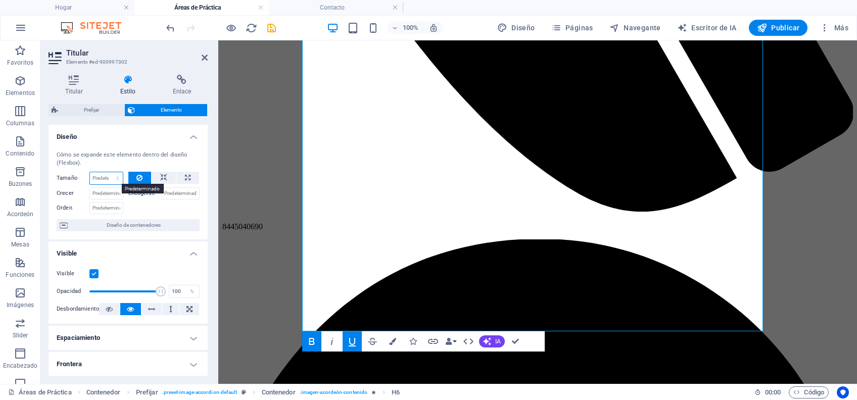
click at [117, 178] on select "Predeterminado Automático Px % 1/1 1/2 1/3 1/4 1/5 1/6 1/7 1/8 1/9 1/10" at bounding box center [106, 178] width 33 height 12
click at [107, 172] on select "Predeterminado Automático Px % 1/1 1/2 1/3 1/4 1/5 1/6 1/7 1/8 1/9 1/10" at bounding box center [106, 178] width 33 height 12
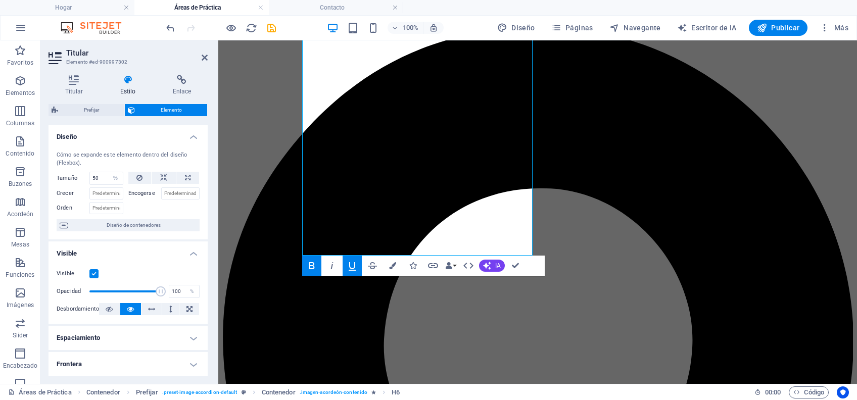
scroll to position [873, 0]
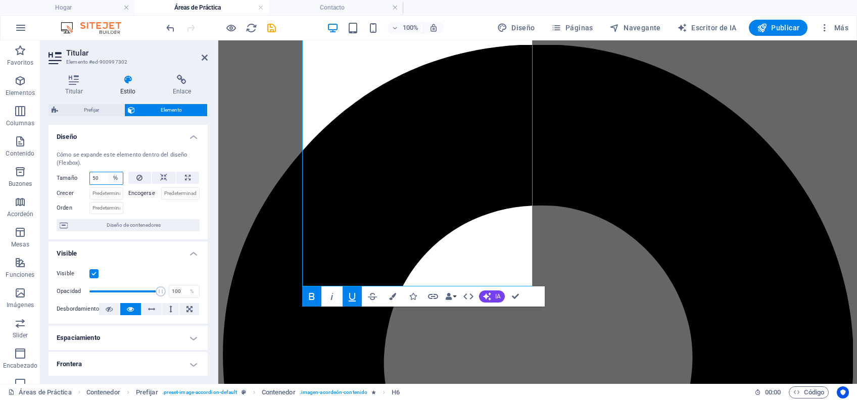
click at [114, 179] on select "Predeterminado Automático Px % 1/1 1/2 1/3 1/4 1/5 1/6 1/7 1/8 1/9 1/10" at bounding box center [116, 178] width 14 height 12
click at [109, 172] on select "Predeterminado Automático Px % 1/1 1/2 1/3 1/4 1/5 1/6 1/7 1/8 1/9 1/10" at bounding box center [116, 178] width 14 height 12
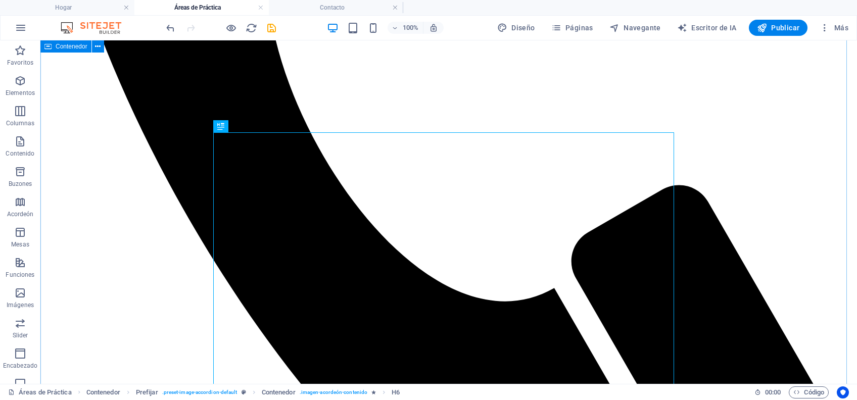
scroll to position [873, 0]
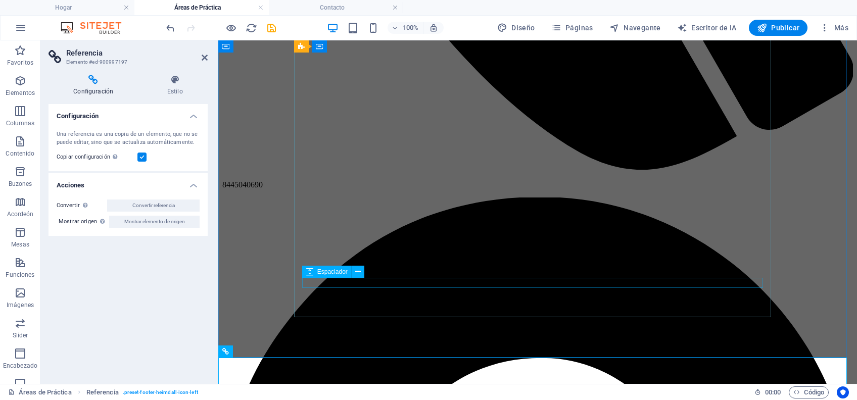
scroll to position [671, 0]
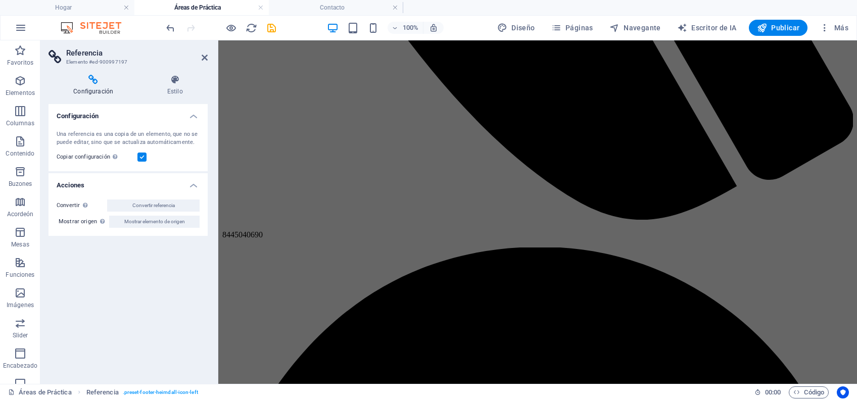
click at [200, 54] on h2 "Referencia" at bounding box center [137, 53] width 142 height 9
click at [202, 61] on icon at bounding box center [205, 58] width 6 height 8
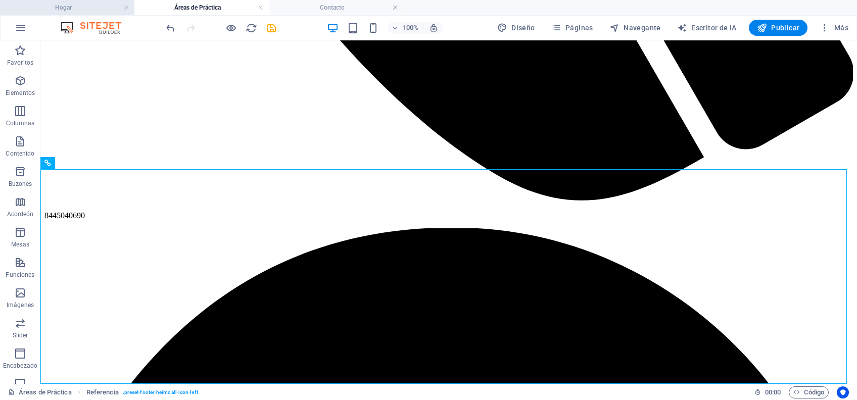
click at [61, 5] on h4 "Hogar" at bounding box center [67, 7] width 134 height 11
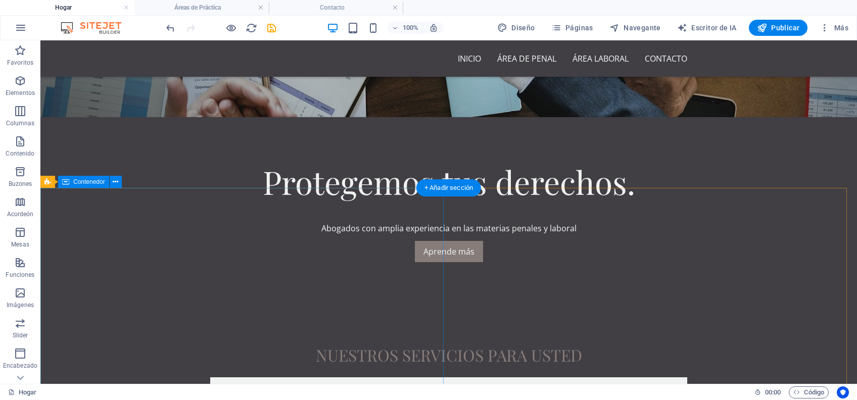
scroll to position [202, 0]
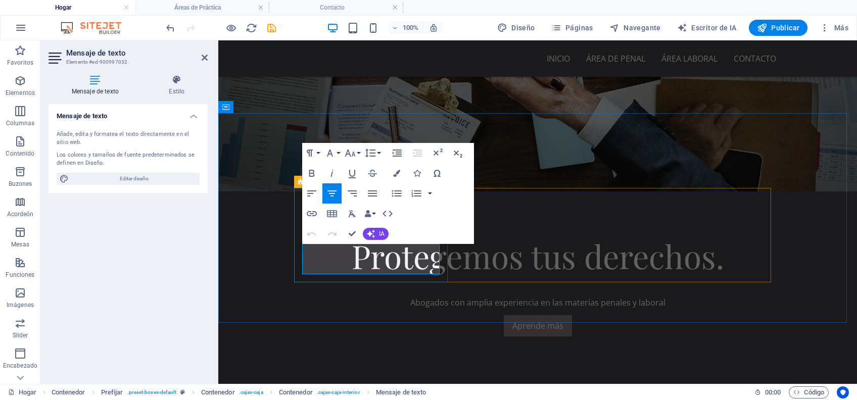
drag, startPoint x: 389, startPoint y: 265, endPoint x: 315, endPoint y: 247, distance: 76.6
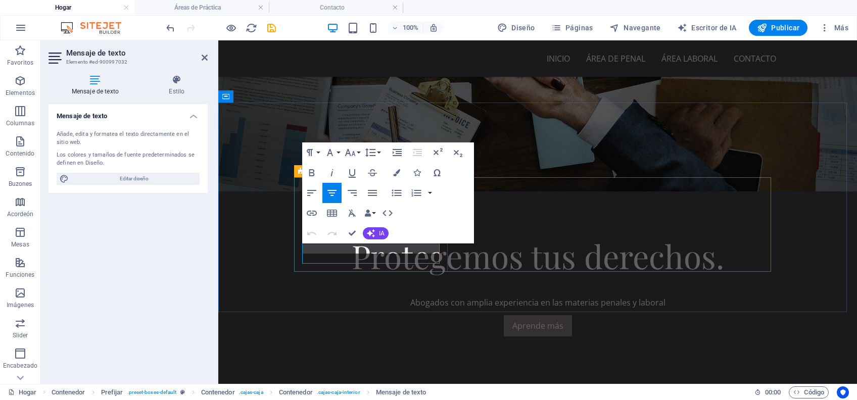
scroll to position [212, 0]
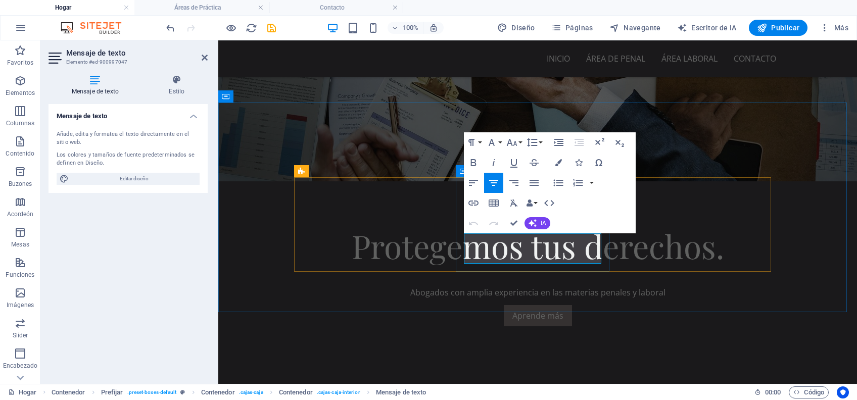
drag, startPoint x: 479, startPoint y: 240, endPoint x: 577, endPoint y: 258, distance: 99.1
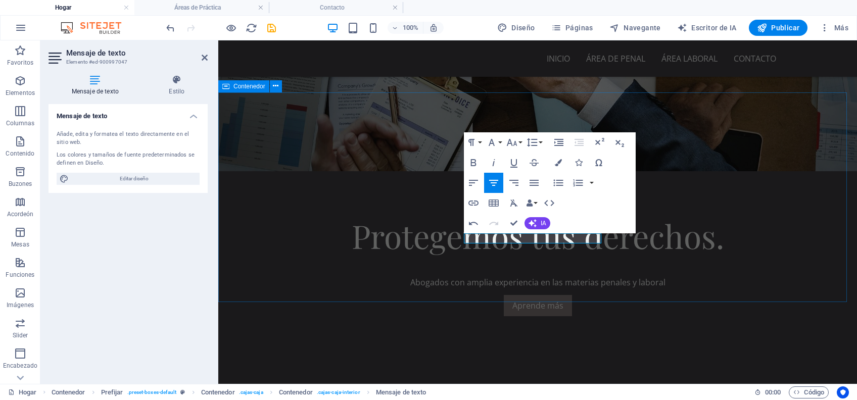
click at [576, 276] on div "Nuestros servicios para usted Penal Procesos penales federales Laboral patronal…" at bounding box center [756, 253] width 639 height 344
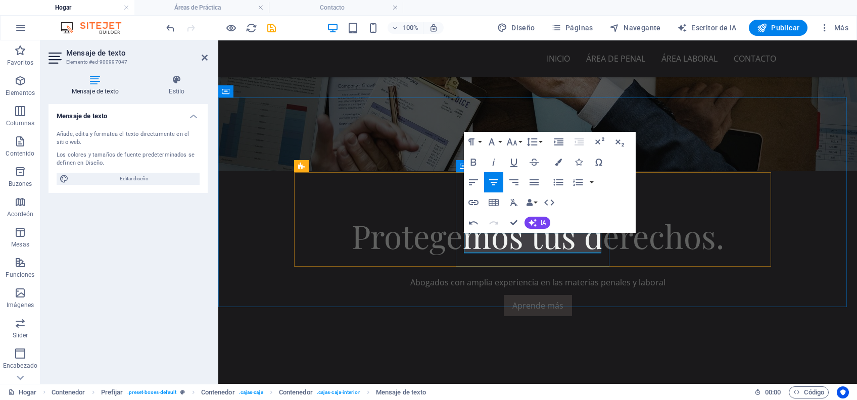
scroll to position [218, 0]
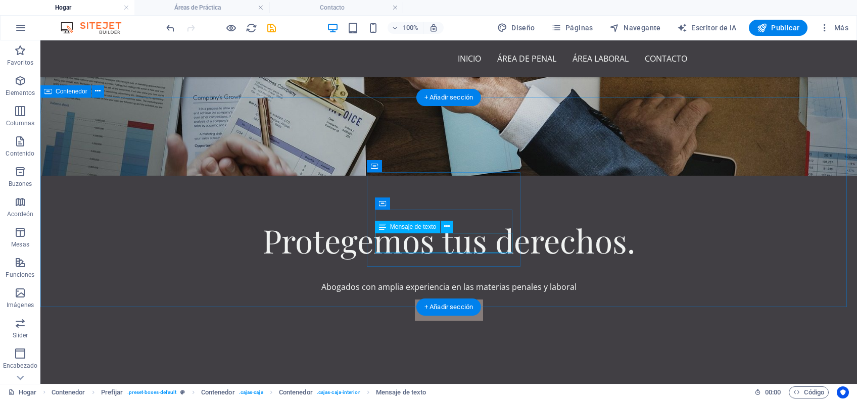
click at [553, 280] on div "Nuestros servicios para usted Penal Procesos penales federales Laboral Defensa …" at bounding box center [489, 253] width 817 height 344
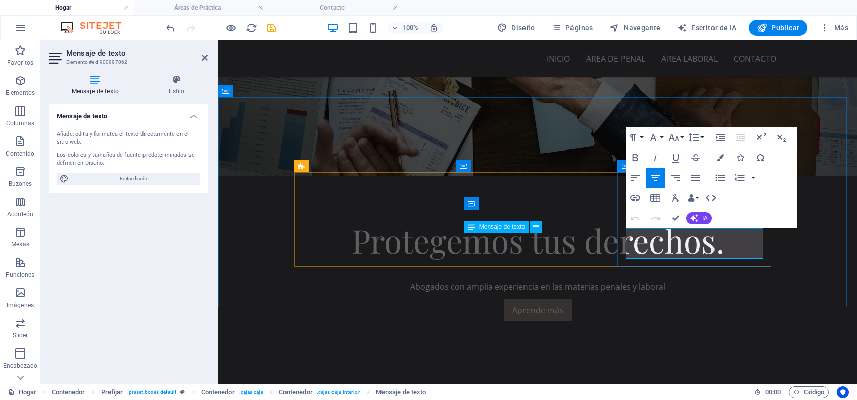
drag, startPoint x: 643, startPoint y: 238, endPoint x: 716, endPoint y: 252, distance: 74.1
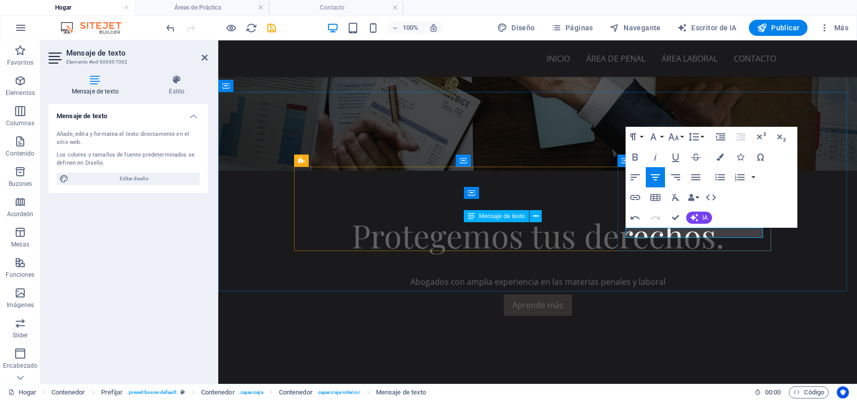
drag, startPoint x: 712, startPoint y: 233, endPoint x: 676, endPoint y: 233, distance: 35.4
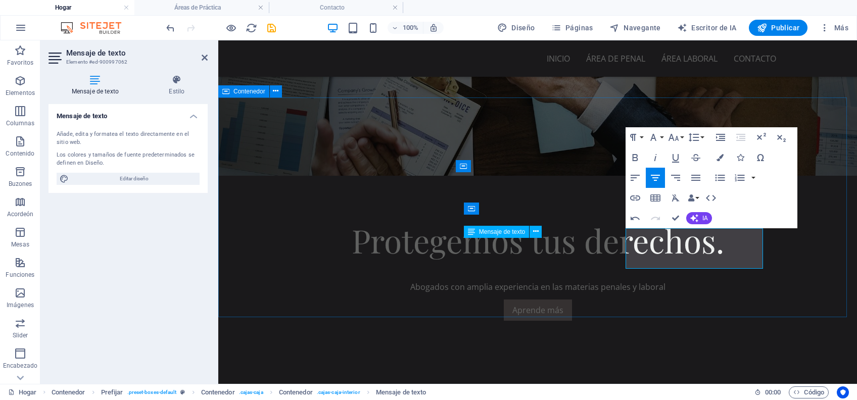
click at [642, 300] on div "Nuestros servicios para usted Penal Procesos penales federales Laboral Defensa …" at bounding box center [756, 253] width 639 height 344
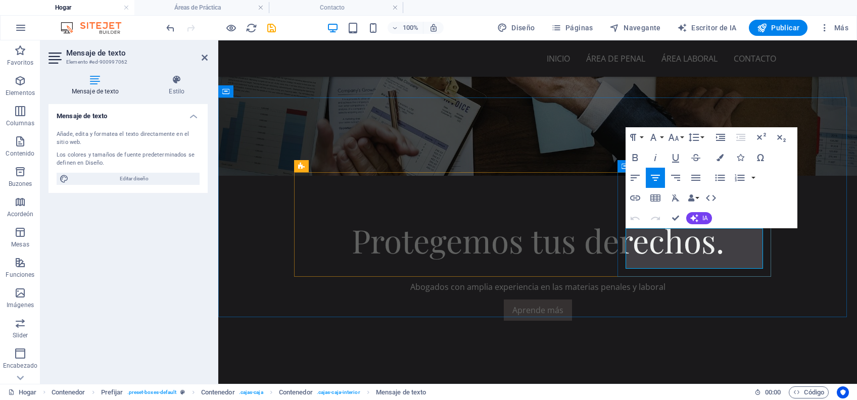
click at [642, 295] on div "Nuestros servicios para usted Penal Procesos penales federales Laboral Defensa …" at bounding box center [756, 253] width 639 height 344
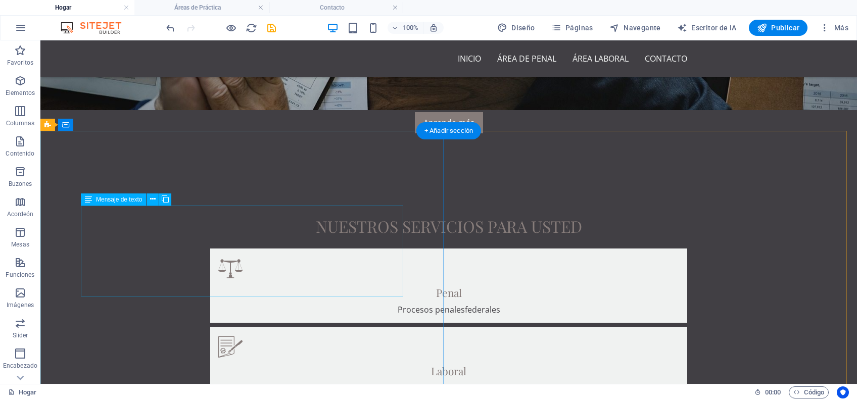
scroll to position [404, 0]
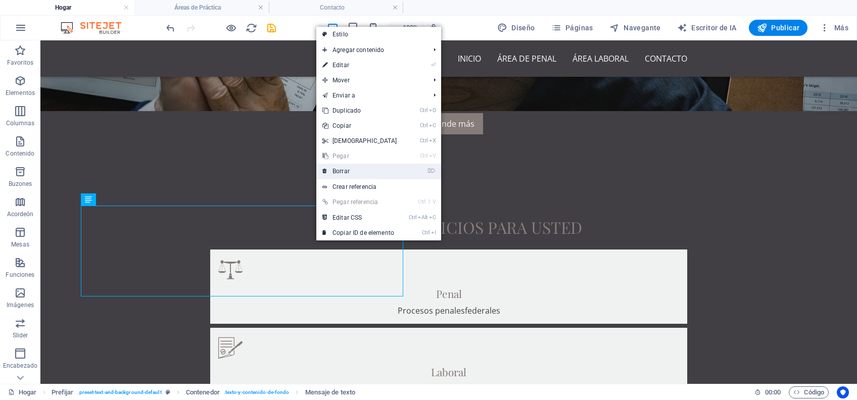
click at [387, 173] on link "⌦ Borrar" at bounding box center [359, 171] width 87 height 15
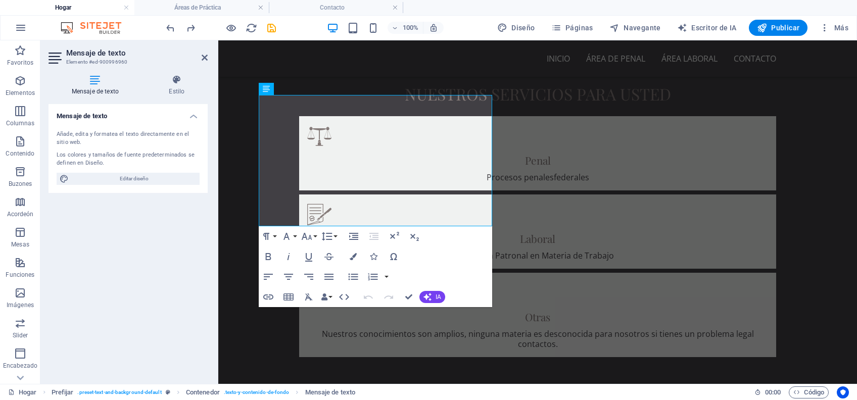
scroll to position [539, 0]
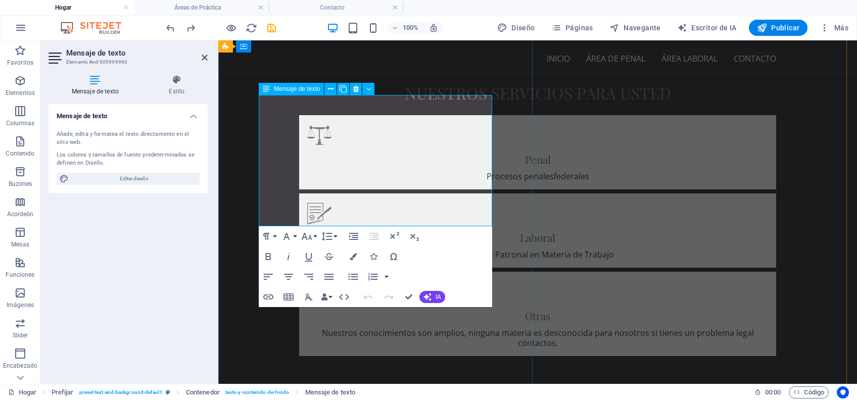
drag, startPoint x: 469, startPoint y: 219, endPoint x: 260, endPoint y: 111, distance: 234.9
copy font "Lorem ipsum dolor sit amet, consectetur adipisicing elit. Vitae, eos, voluptate…"
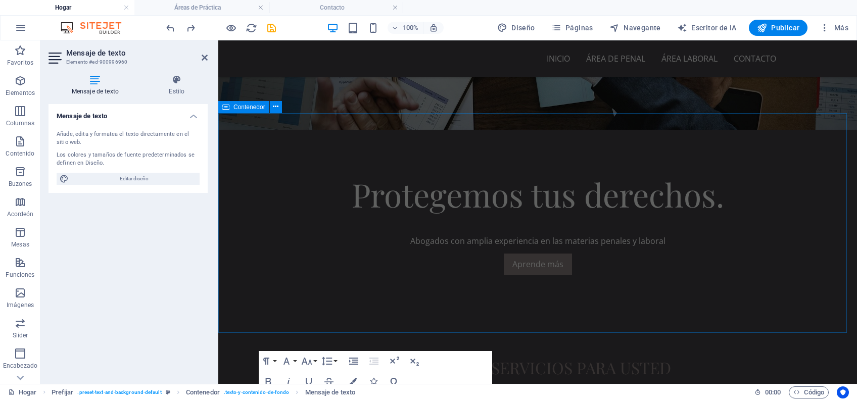
scroll to position [404, 0]
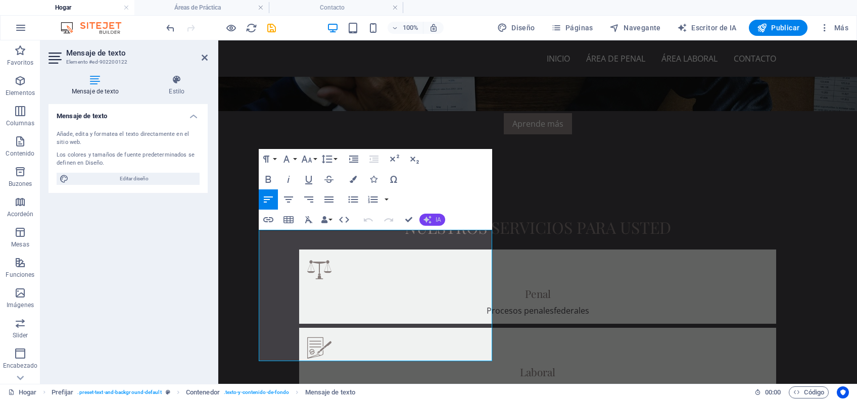
click at [437, 217] on span "IA" at bounding box center [439, 220] width 6 height 6
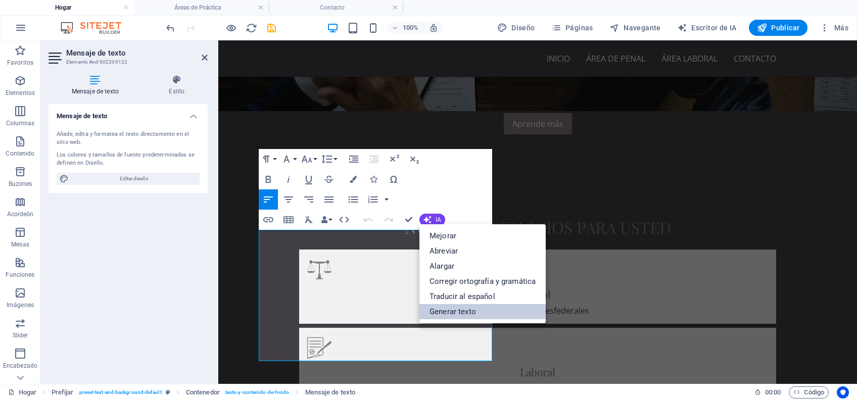
click at [461, 300] on link "Generar texto" at bounding box center [483, 311] width 126 height 15
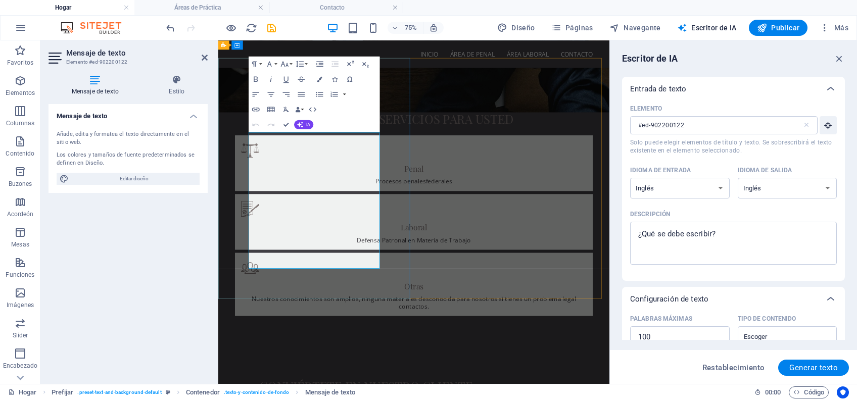
scroll to position [479, 0]
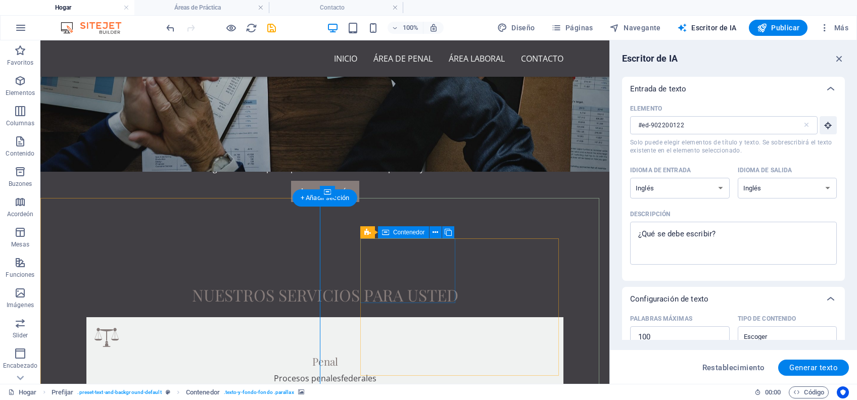
scroll to position [337, 0]
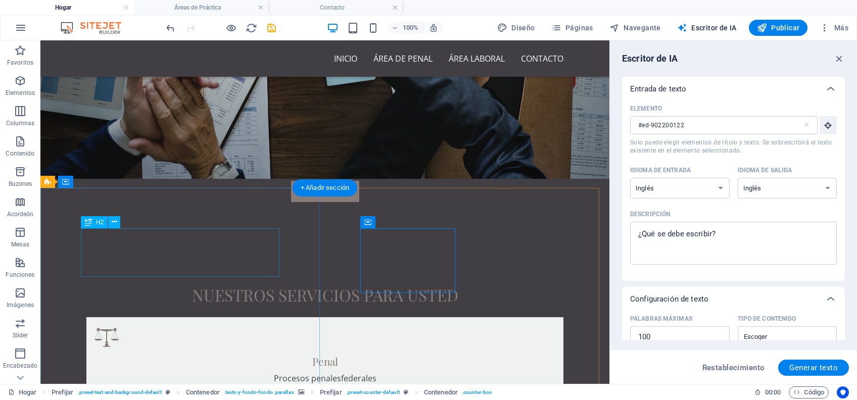
scroll to position [404, 0]
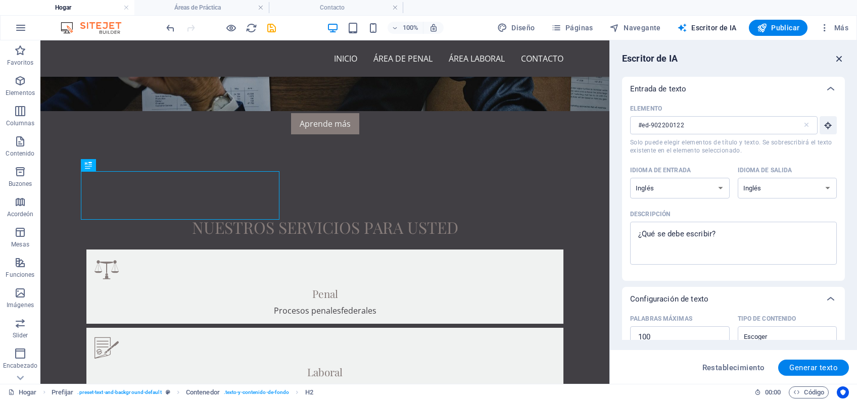
click at [642, 56] on icon "button" at bounding box center [839, 58] width 11 height 11
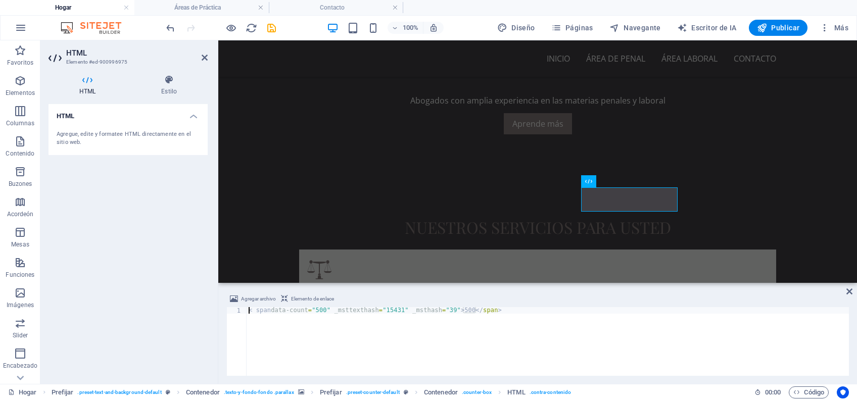
click at [319, 300] on div "< span data-count = "500" _msttexthash = "15431" _msthash = "39" > 500 < / span…" at bounding box center [548, 348] width 602 height 82
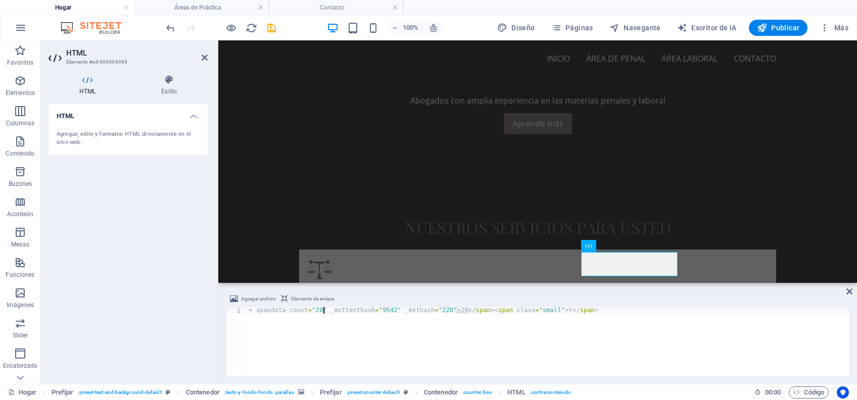
click at [322, 300] on div "< span data-count = "20" _msttexthash = "9542" _msthash = "220" > 20 </ span > …" at bounding box center [548, 348] width 602 height 82
click at [434, 300] on div "< span data-count = "20_msttexthash=" 9542 " _msthash=" 220 ">20</span><span cl…" at bounding box center [548, 348] width 602 height 82
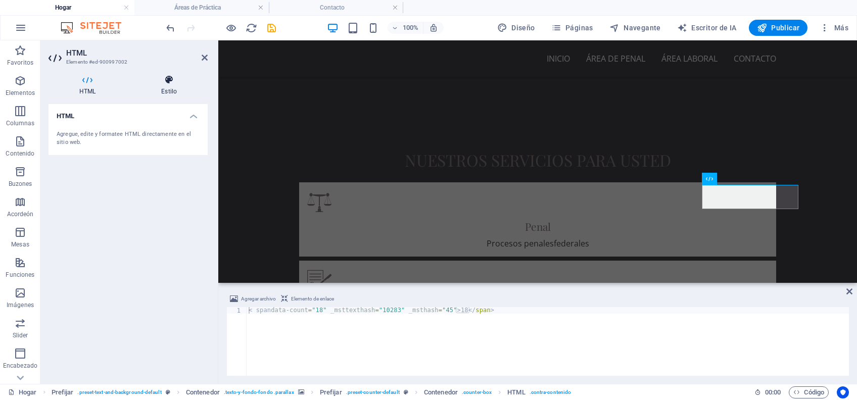
click at [166, 85] on h4 "Estilo" at bounding box center [168, 85] width 77 height 21
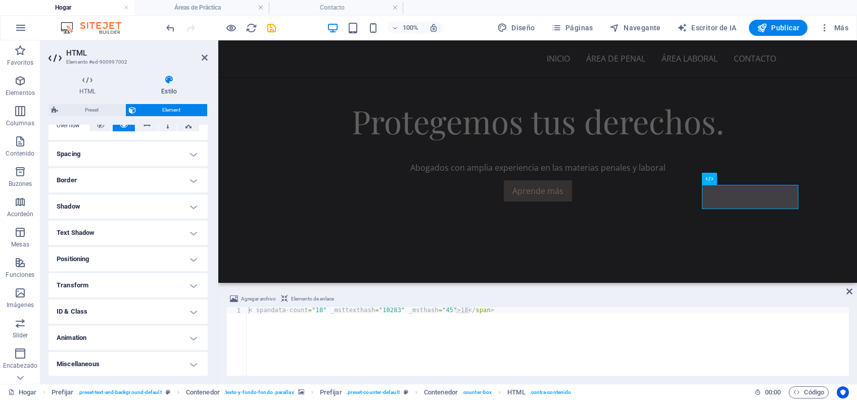
scroll to position [472, 0]
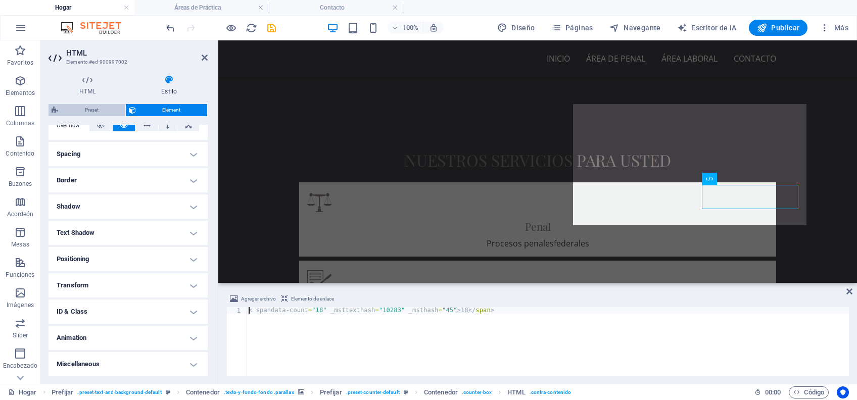
click at [95, 106] on span "Preset" at bounding box center [91, 110] width 61 height 12
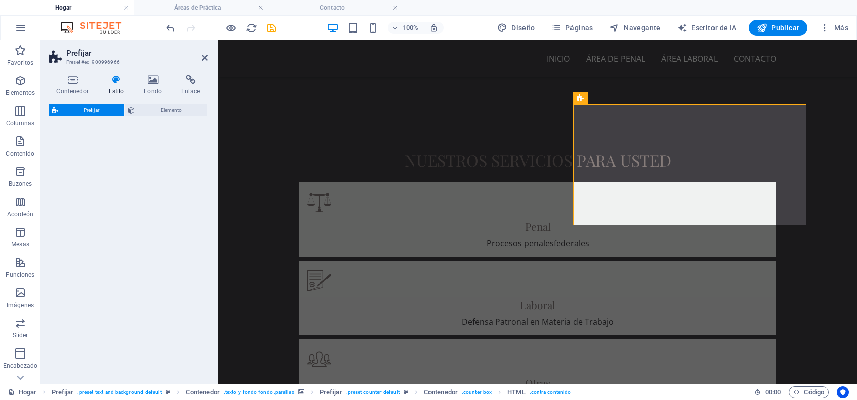
select select "px"
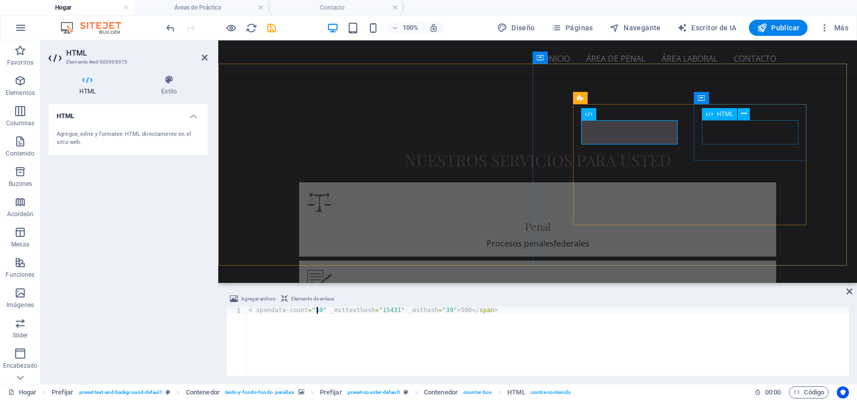
scroll to position [404, 0]
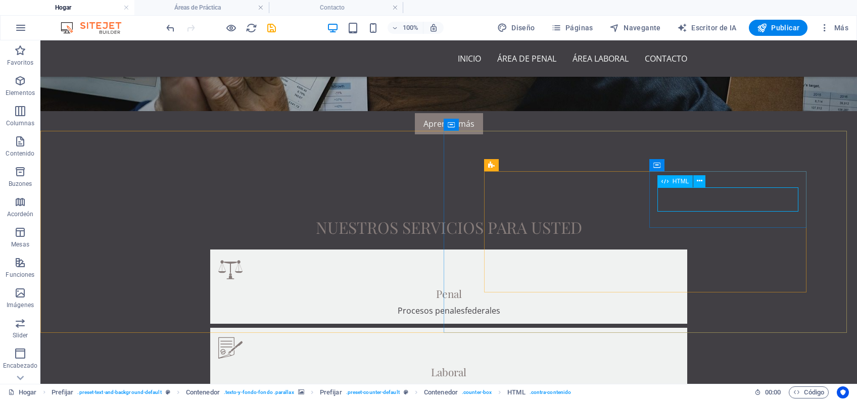
click at [658, 179] on div "HTML" at bounding box center [676, 181] width 36 height 12
click at [657, 166] on icon at bounding box center [657, 165] width 7 height 12
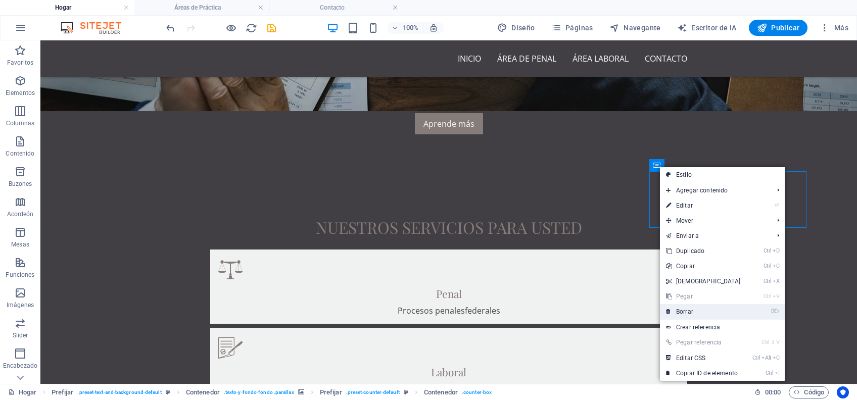
click at [715, 313] on link "⌦ Borrar" at bounding box center [703, 311] width 87 height 15
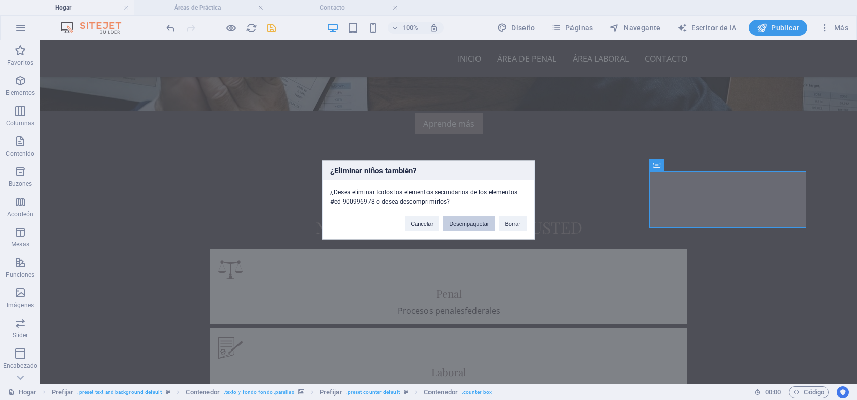
click at [482, 226] on button "Desempaquetar" at bounding box center [469, 223] width 52 height 15
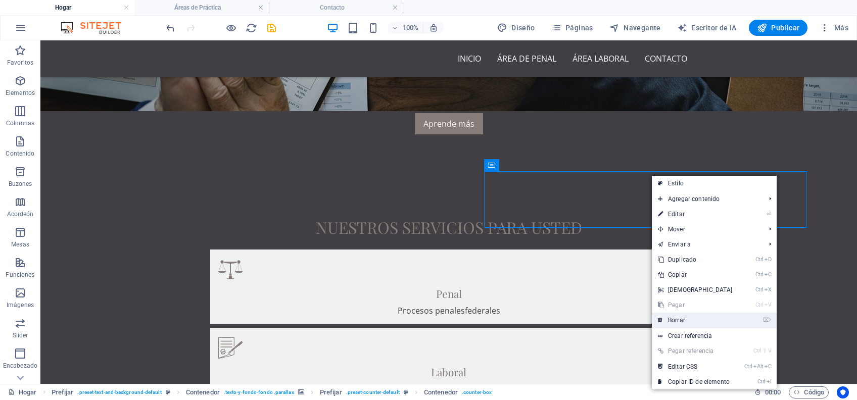
click at [697, 322] on link "⌦ Borrar" at bounding box center [695, 320] width 87 height 15
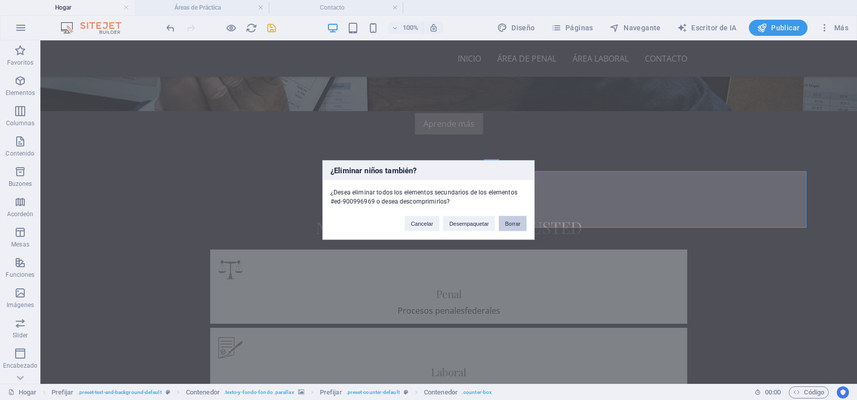
click at [506, 220] on button "Borrar" at bounding box center [513, 223] width 28 height 15
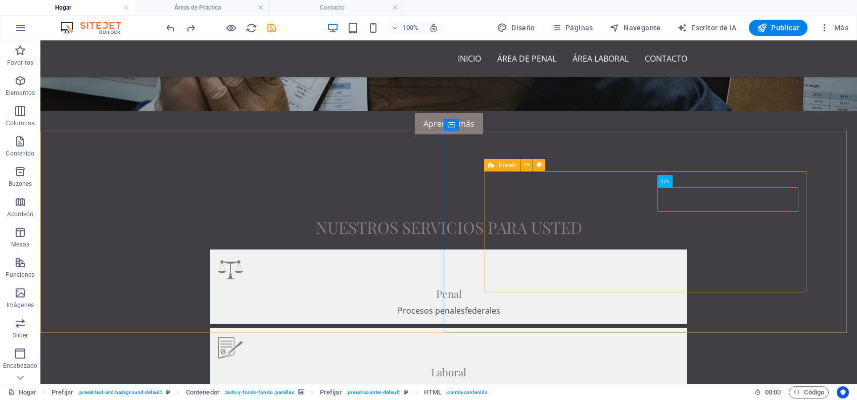
click at [492, 166] on icon at bounding box center [491, 165] width 7 height 12
click at [529, 164] on icon at bounding box center [527, 165] width 6 height 11
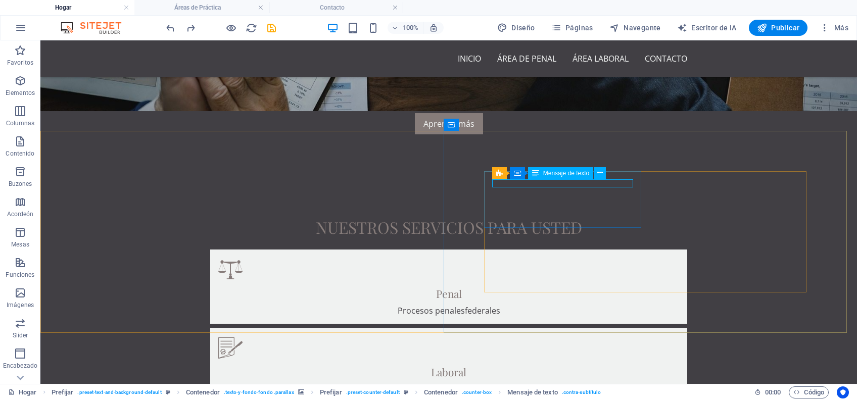
click at [564, 170] on span "Mensaje de texto" at bounding box center [566, 173] width 46 height 6
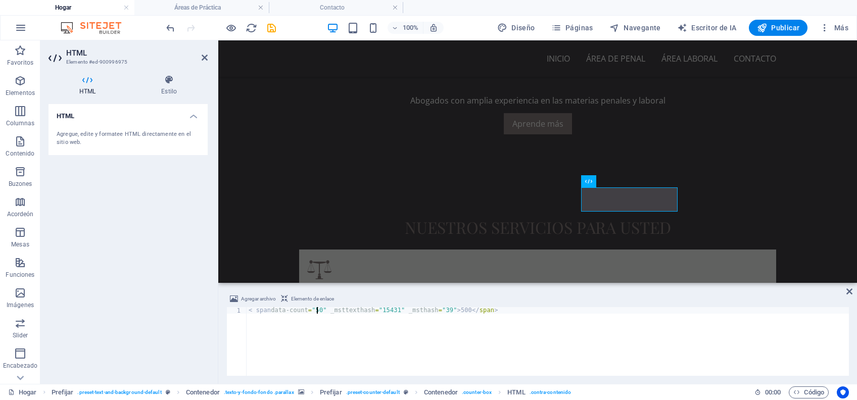
click at [457, 312] on div "< span data-count = "50" _msttexthash = "15431" _msthash = "39" > 500 </ span >" at bounding box center [548, 348] width 602 height 82
click at [455, 313] on div "< span data-count = "50" _msttexthash = "15431" _msthash = "39" > 500 </ span >" at bounding box center [548, 341] width 602 height 69
click at [457, 313] on div "< span data-count = "50" _msttexthash = "15431" _msthash = "39" > 500 </ span >" at bounding box center [548, 348] width 602 height 82
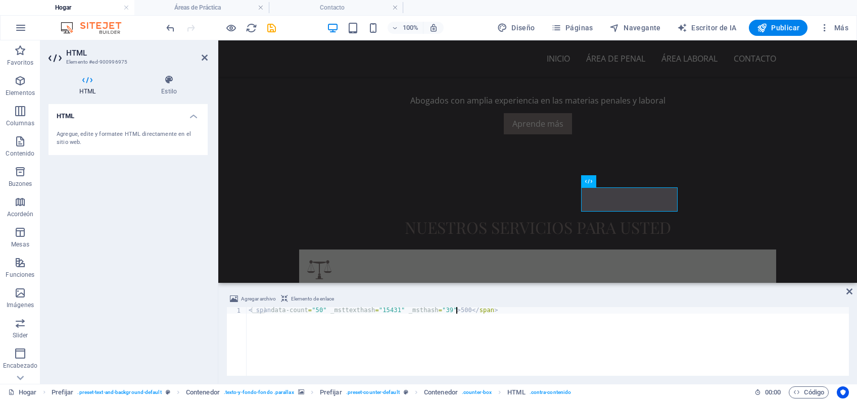
click at [457, 313] on div "< span data-count = "50" _msttexthash = "15431" _msthash = "39" > 500 </ span >" at bounding box center [548, 348] width 602 height 82
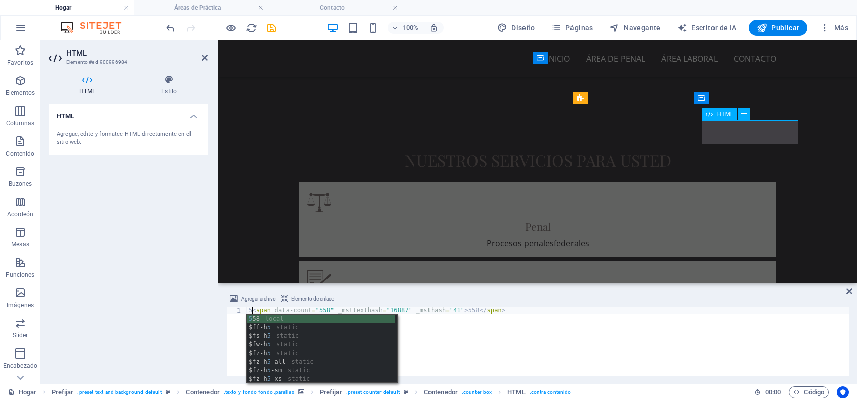
scroll to position [0, 0]
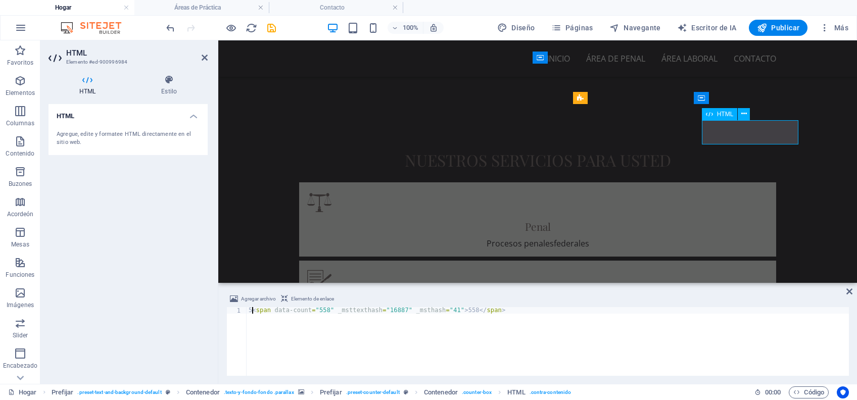
type textarea "<span data-count="558" _msttexthash="16887" _msthash="41">558</span>"
click at [0, 0] on div "Container" at bounding box center [0, 0] width 0 height 0
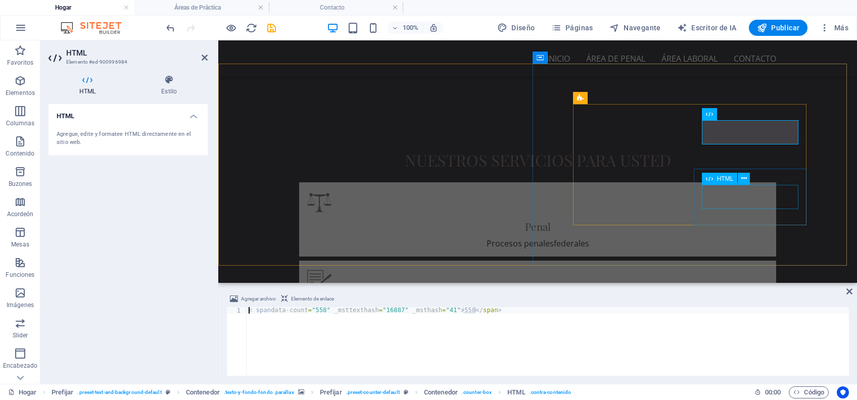
type textarea "50<span data-count="558" _msttexthash="16887" _msthash="41">558</span>"
click at [801, 172] on div "Container Mensaje de texto" at bounding box center [753, 171] width 103 height 13
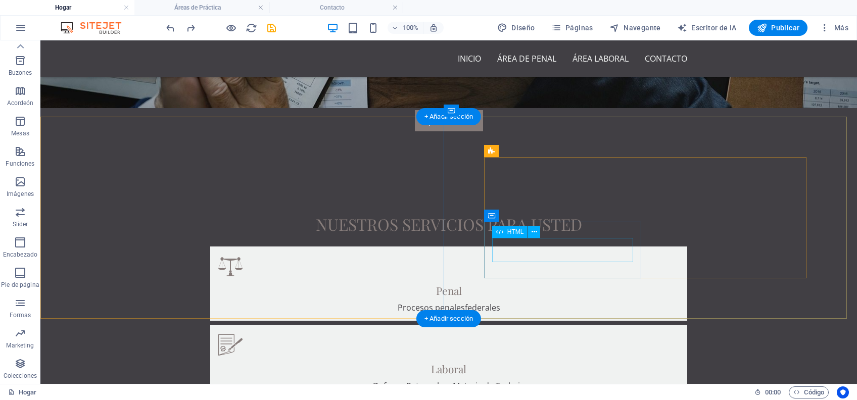
scroll to position [404, 0]
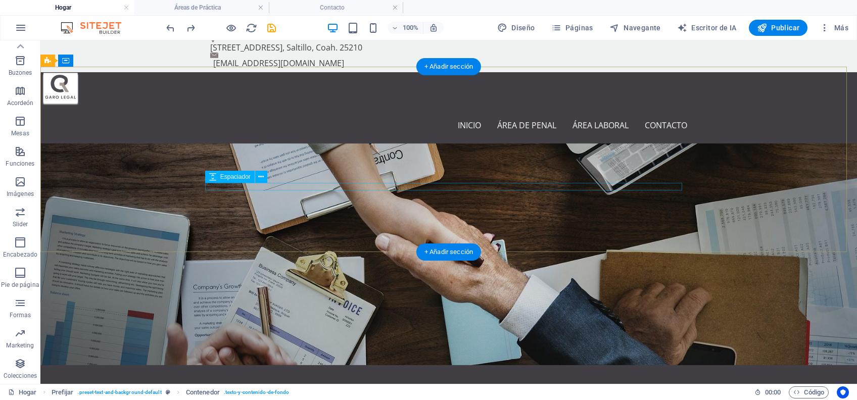
scroll to position [0, 0]
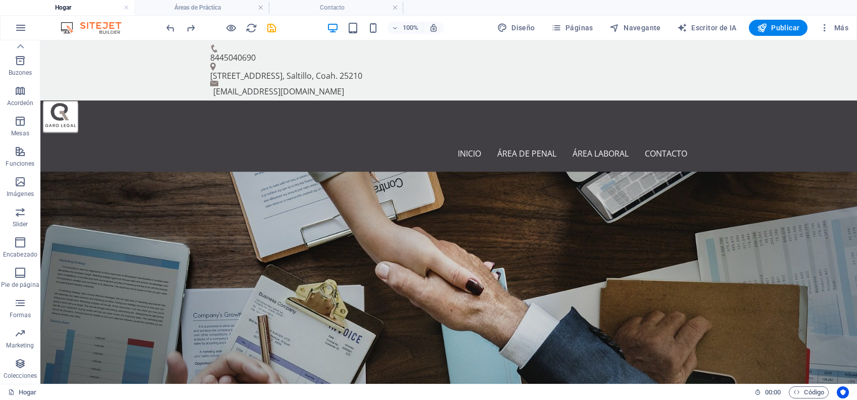
click at [278, 27] on div "100% Diseño Páginas Navegante Escritor de IA Publicar Más" at bounding box center [508, 28] width 688 height 16
click at [271, 27] on icon "salvar" at bounding box center [272, 28] width 12 height 12
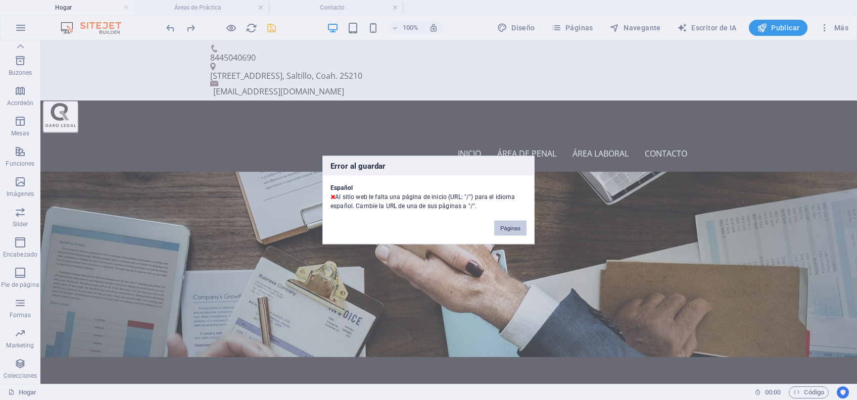
click at [515, 228] on button "Páginas" at bounding box center [510, 228] width 32 height 15
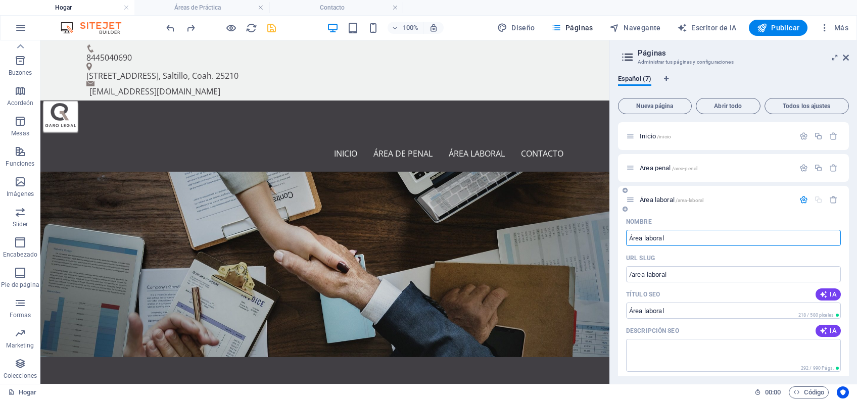
click at [718, 238] on input "Área laboral" at bounding box center [733, 238] width 215 height 16
click at [833, 201] on icon "button" at bounding box center [833, 200] width 9 height 9
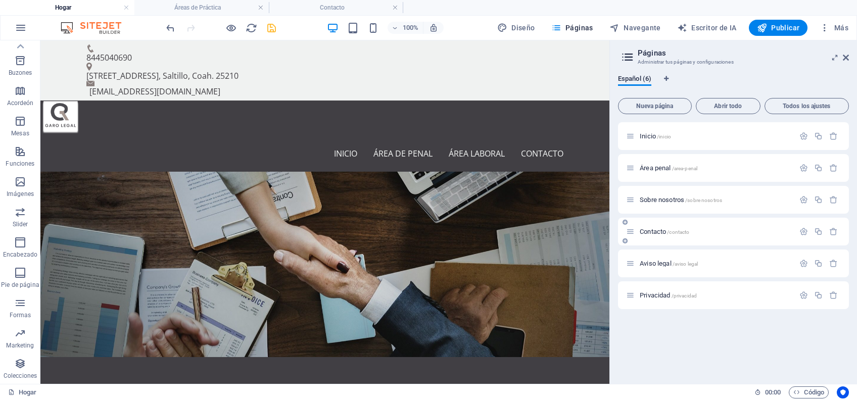
click at [638, 235] on div "Contacto /contacto" at bounding box center [716, 231] width 158 height 7
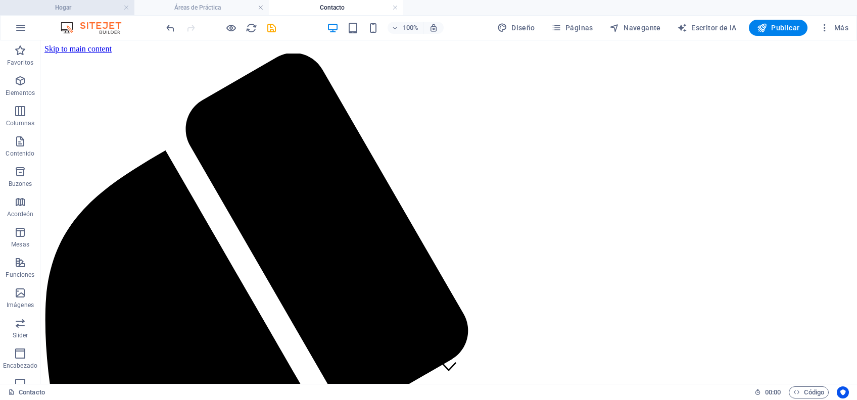
click at [39, 6] on h4 "Hogar" at bounding box center [67, 7] width 134 height 11
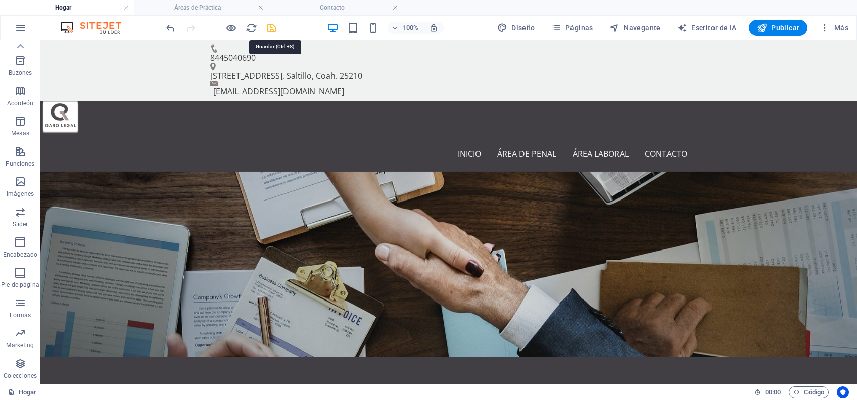
click at [267, 24] on icon "salvar" at bounding box center [272, 28] width 12 height 12
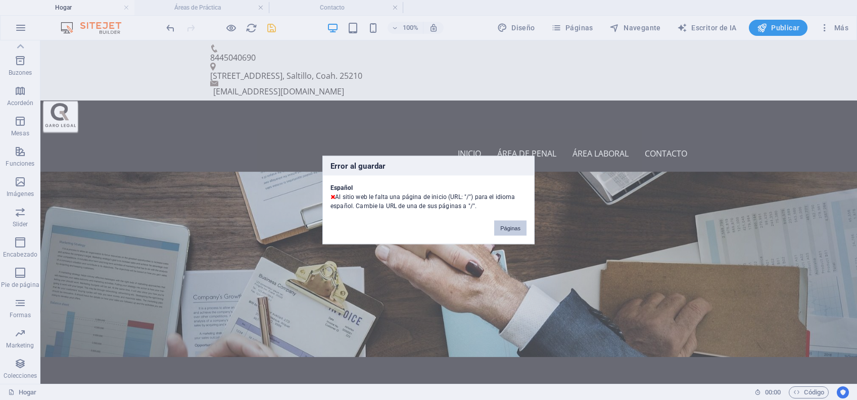
click at [507, 224] on button "Páginas" at bounding box center [510, 228] width 32 height 15
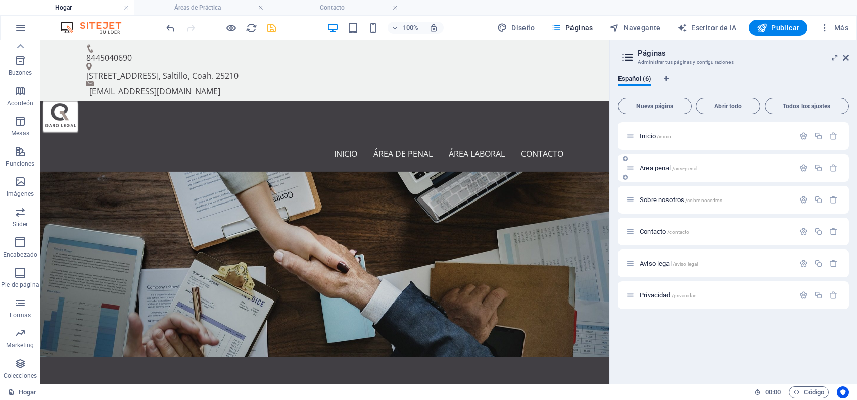
click at [693, 166] on span "/area-penal" at bounding box center [685, 169] width 26 height 6
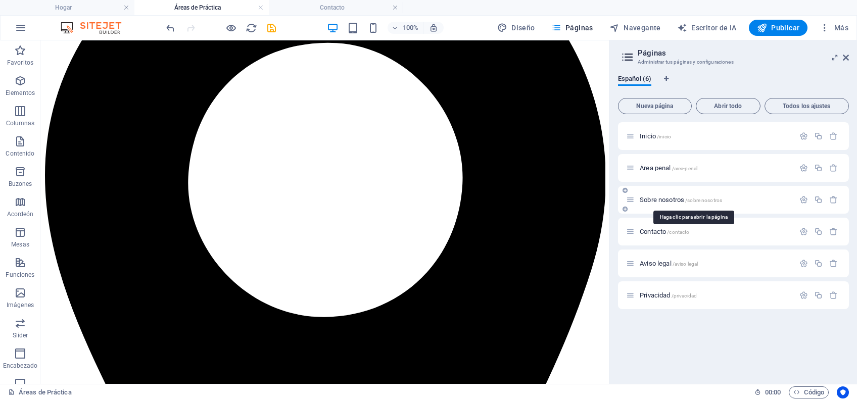
click at [662, 200] on span "Sobre nosotros /sobre nosotros" at bounding box center [681, 200] width 82 height 8
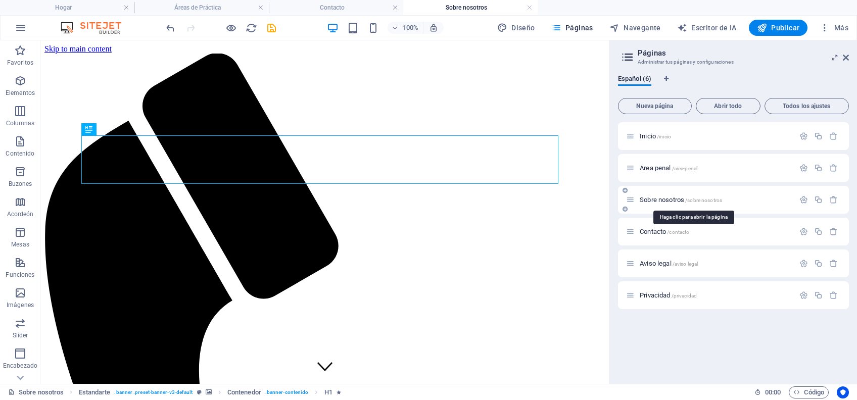
scroll to position [0, 0]
click at [660, 168] on span "Área penal /area-penal" at bounding box center [669, 168] width 58 height 8
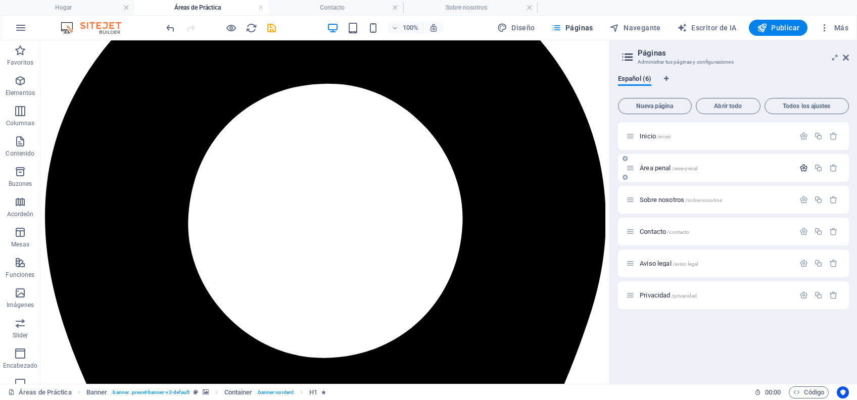
click at [804, 168] on icon "button" at bounding box center [804, 168] width 9 height 9
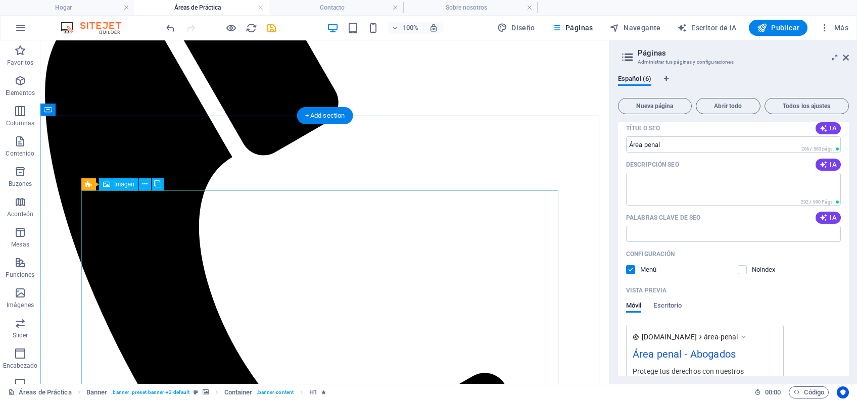
scroll to position [0, 0]
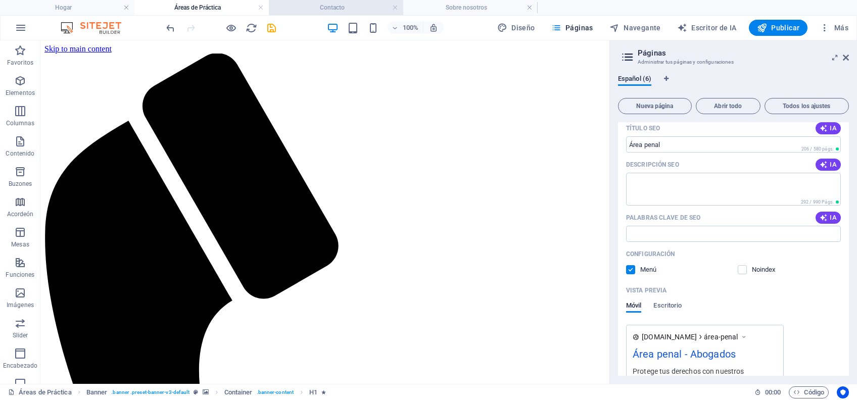
click at [344, 10] on h4 "Contacto" at bounding box center [336, 7] width 134 height 11
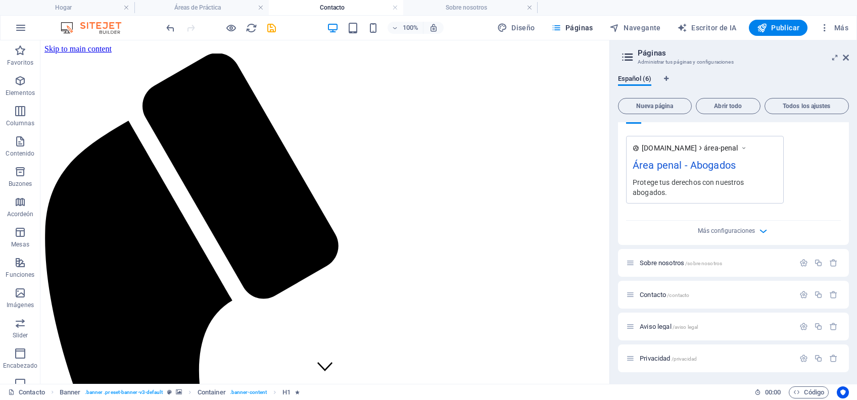
scroll to position [323, 0]
click at [661, 323] on span "Aviso legal /aviso legal" at bounding box center [669, 327] width 58 height 8
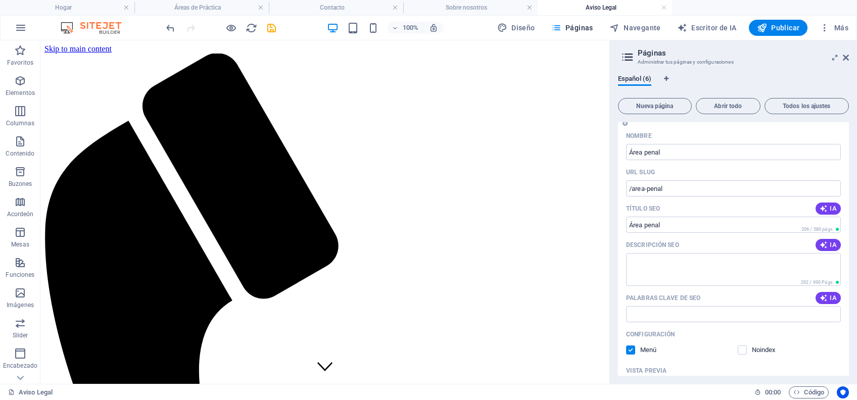
scroll to position [0, 0]
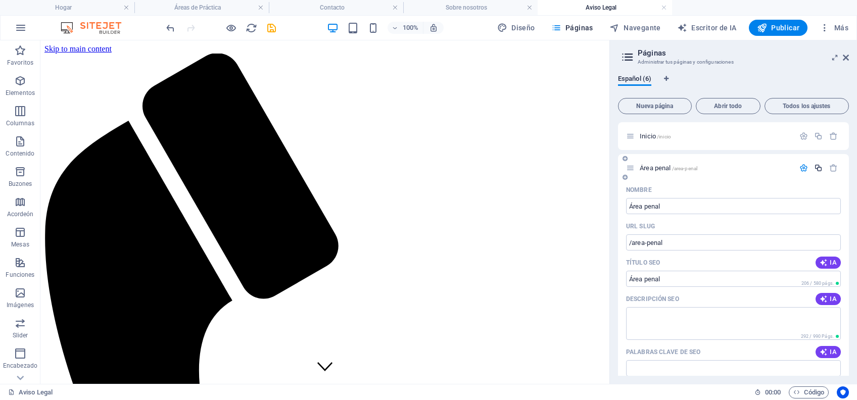
click at [816, 169] on icon "button" at bounding box center [818, 168] width 9 height 9
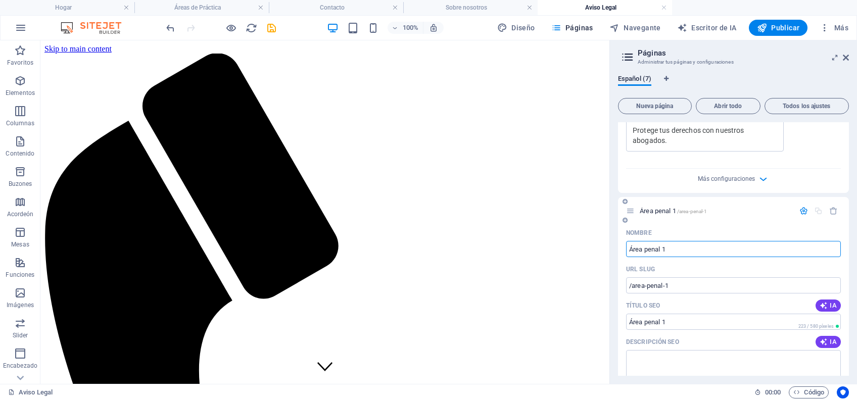
click at [684, 249] on input "Área penal 1" at bounding box center [733, 249] width 215 height 16
drag, startPoint x: 682, startPoint y: 249, endPoint x: 645, endPoint y: 251, distance: 36.4
click at [645, 251] on input "Área penal 1" at bounding box center [733, 249] width 215 height 16
type input "Área labora"
type input "/area-labo"
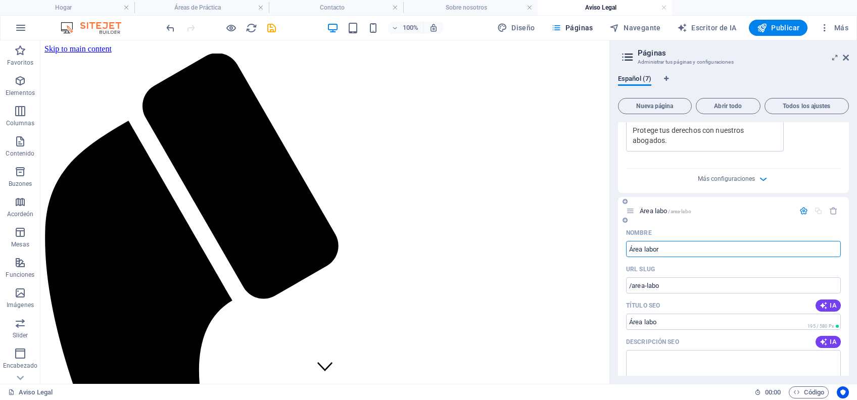
type input "Área labo"
type input "Área laboral"
type input "/area-laboral"
type input "Área laboral"
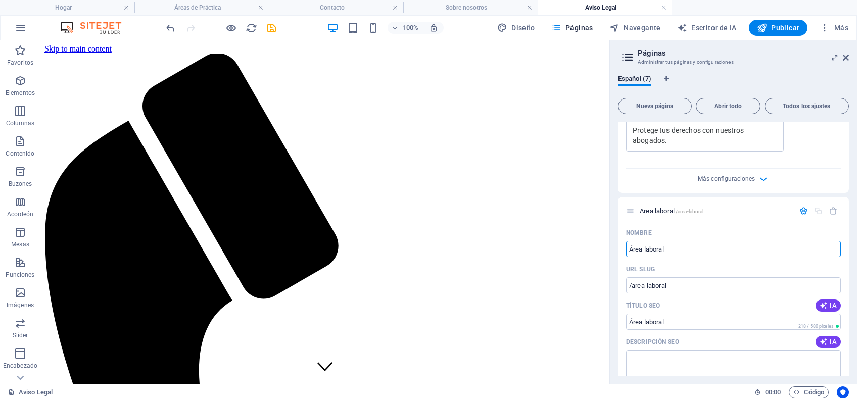
click at [614, 267] on div "Español (7) Nueva página Abrir todo Todos los ajustes Inicio /inicio Área penal…" at bounding box center [733, 225] width 247 height 317
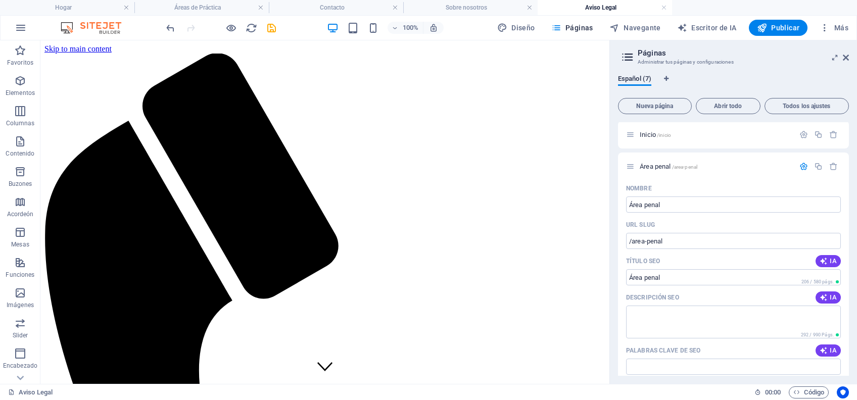
scroll to position [0, 0]
click at [659, 166] on span "Área penal /area-penal" at bounding box center [669, 168] width 58 height 8
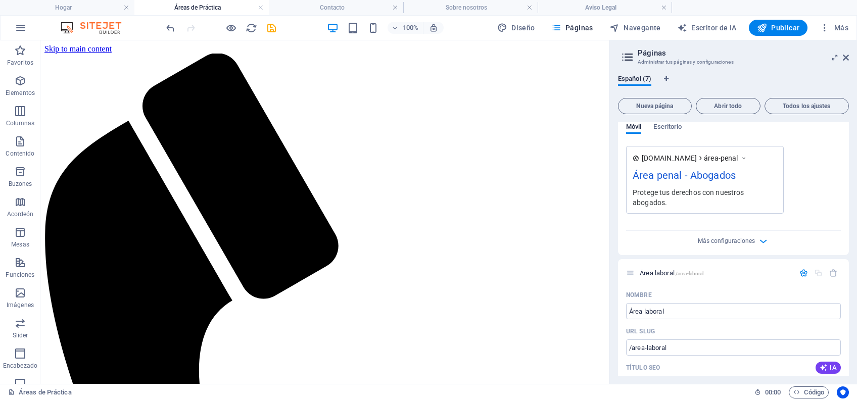
scroll to position [337, 0]
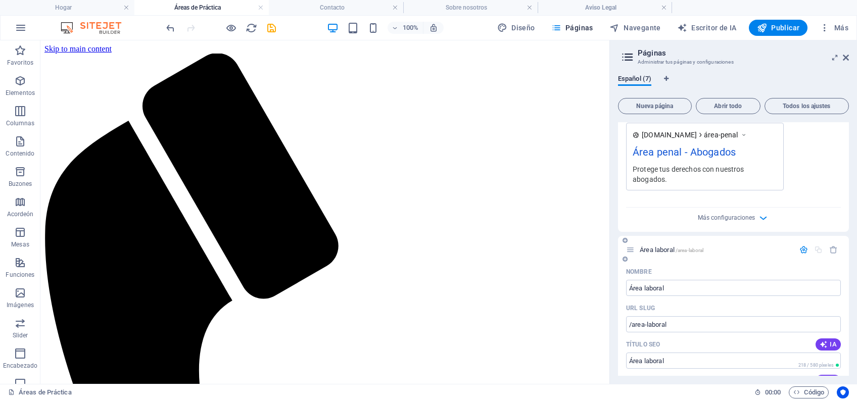
click at [662, 248] on span "Área laboral /area-laboral" at bounding box center [672, 250] width 64 height 8
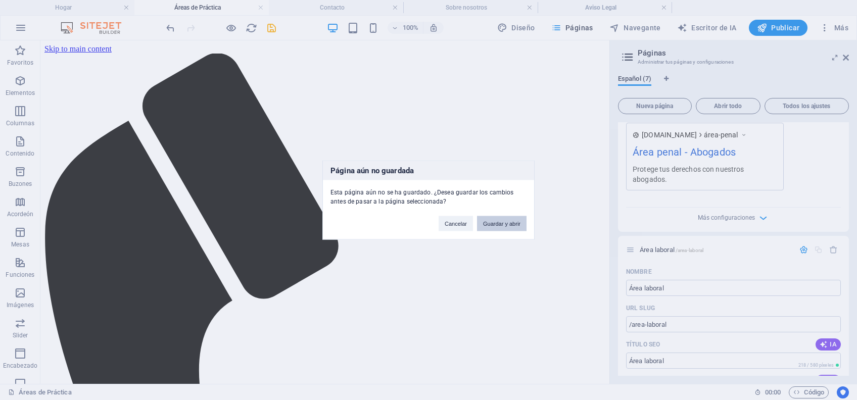
click at [509, 222] on button "Guardar y abrir" at bounding box center [502, 223] width 50 height 15
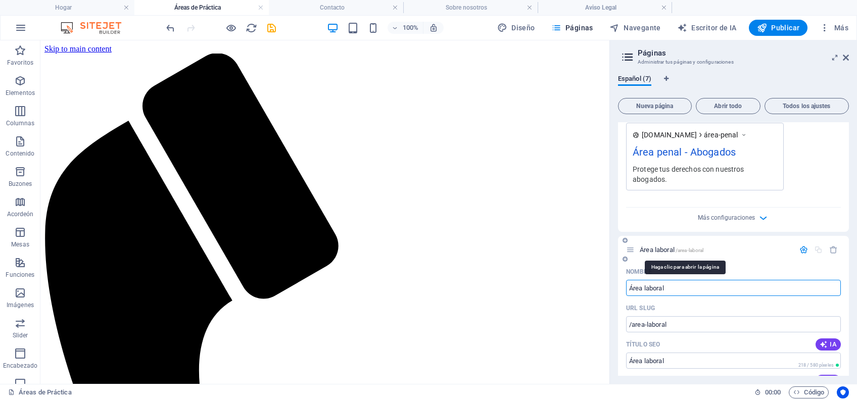
click at [659, 250] on span "Área laboral /area-laboral" at bounding box center [672, 250] width 64 height 8
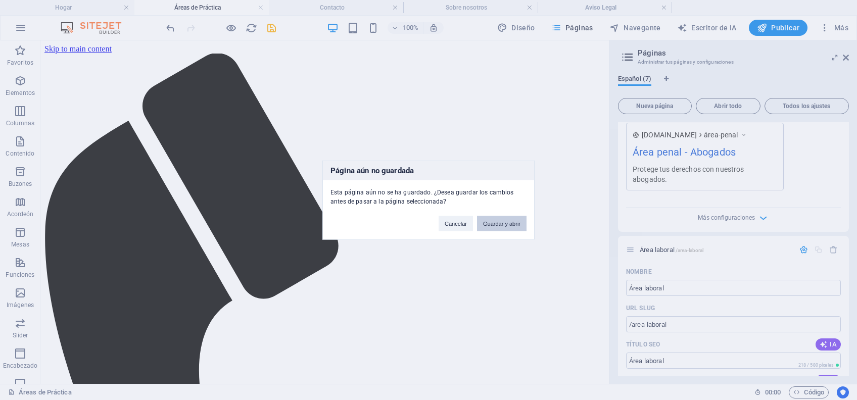
click at [505, 226] on button "Guardar y abrir" at bounding box center [502, 223] width 50 height 15
